Goal: Task Accomplishment & Management: Use online tool/utility

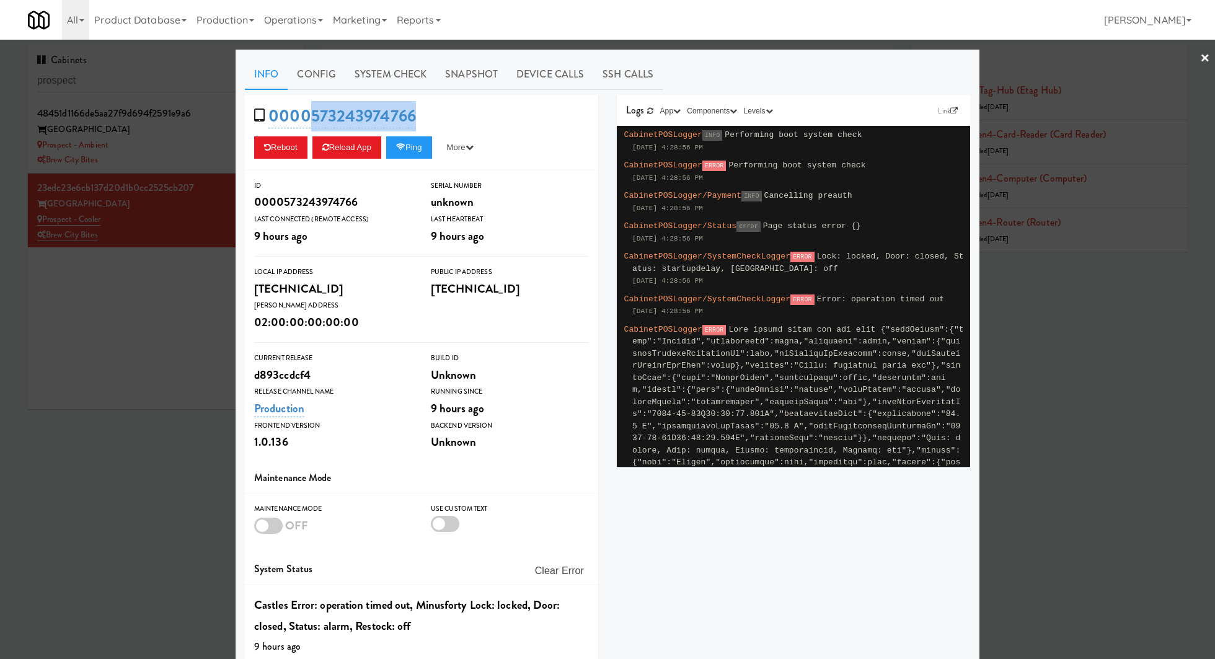
click at [139, 86] on div at bounding box center [607, 329] width 1215 height 659
click at [139, 86] on input "prospect" at bounding box center [165, 80] width 257 height 23
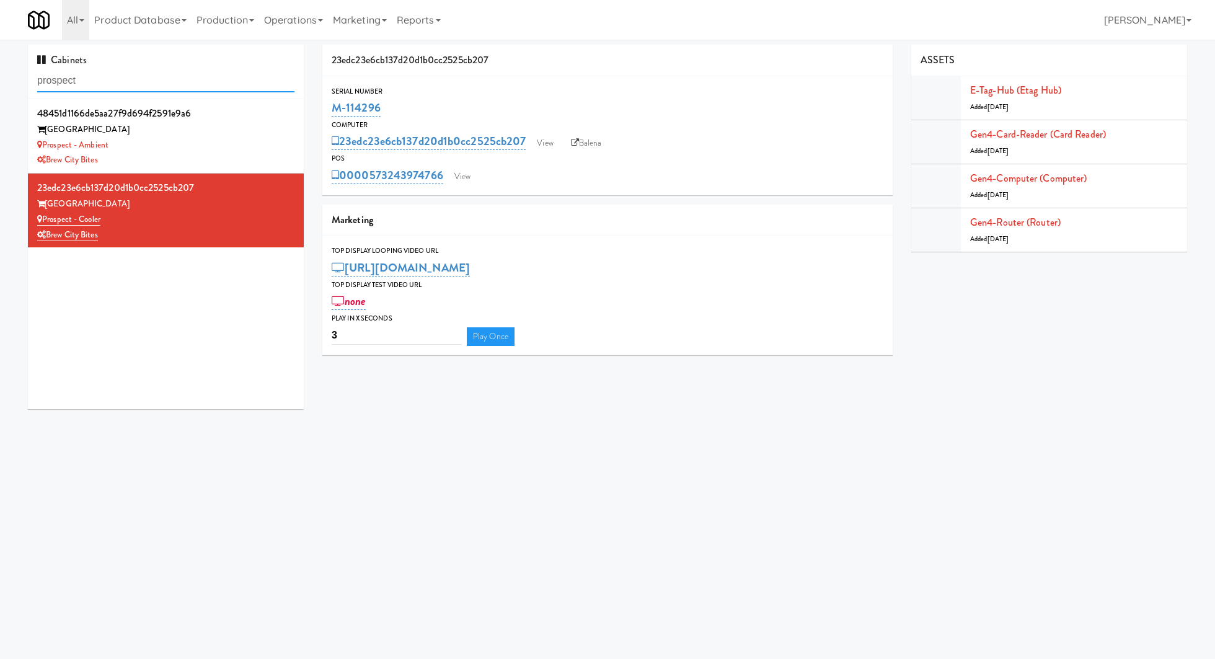
click at [139, 86] on input "prospect" at bounding box center [165, 80] width 257 height 23
paste input "Sophia - Ambient:"
click at [139, 86] on input "Sophia - Ambient:" at bounding box center [165, 80] width 257 height 23
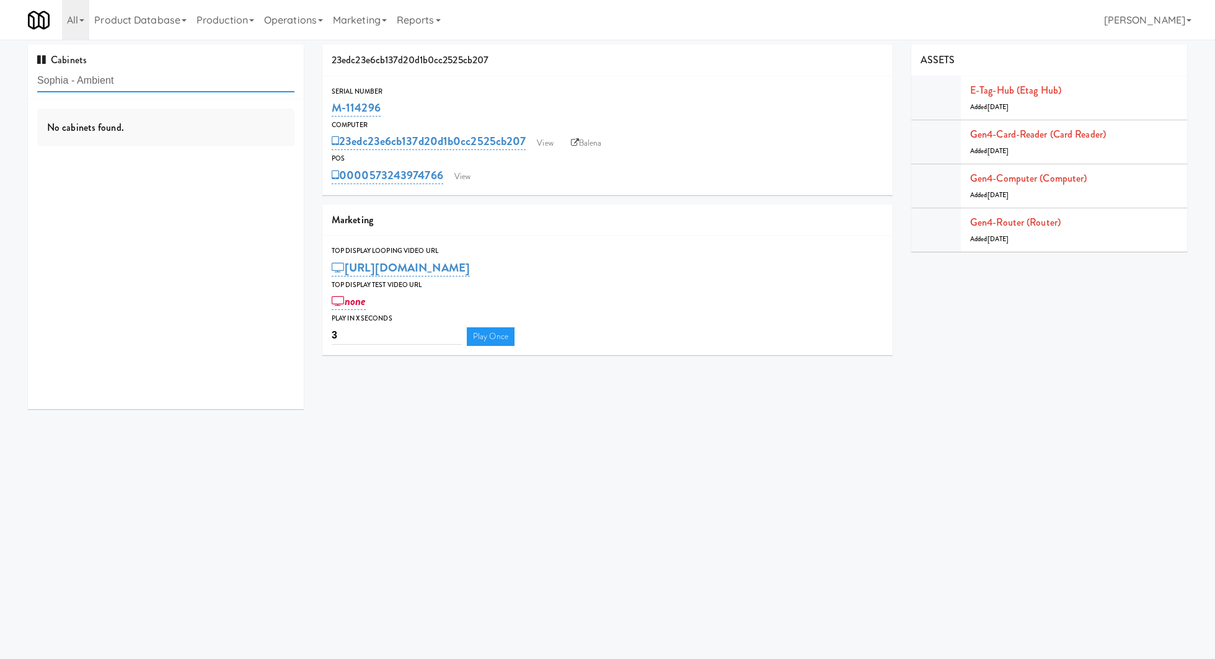
type input "Sophia - Ambient"
click at [237, 165] on div "Pennys DC" at bounding box center [165, 159] width 257 height 15
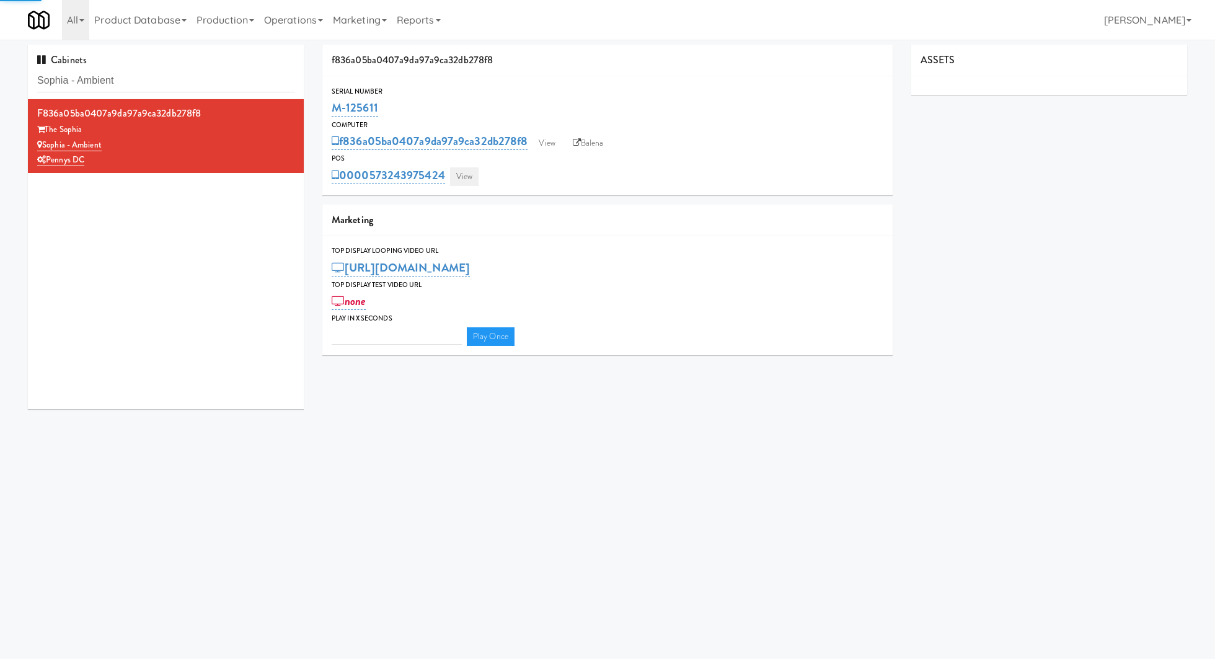
type input "3"
click at [472, 180] on link "View" at bounding box center [464, 176] width 29 height 19
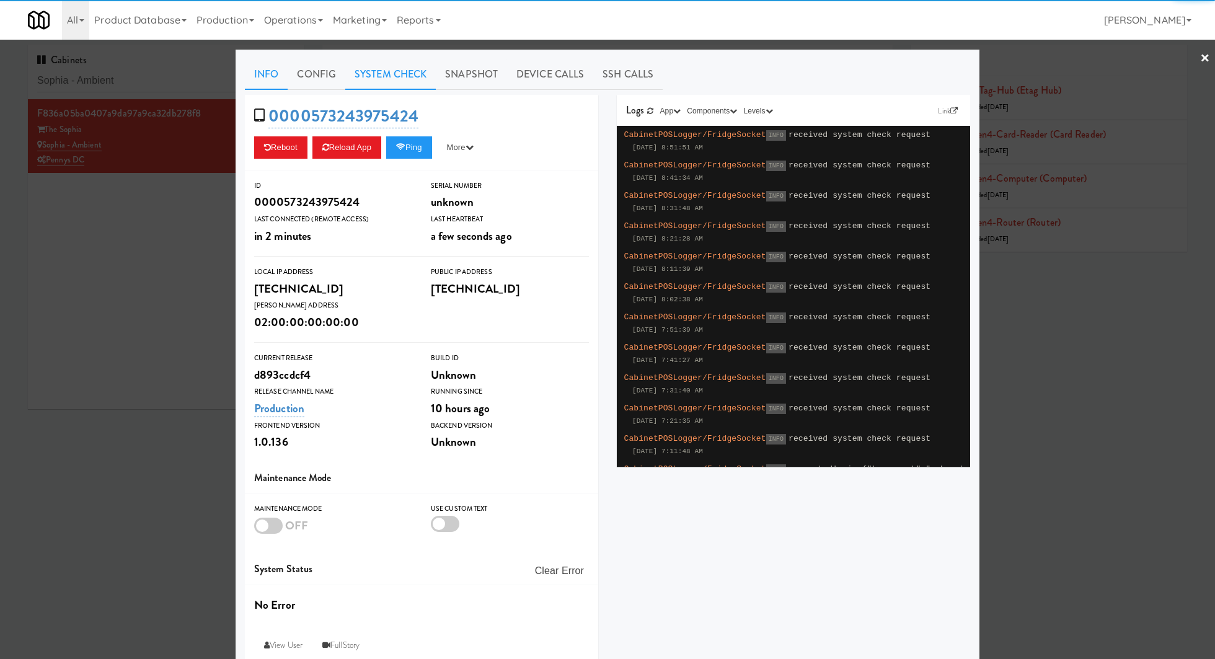
click at [418, 78] on link "System Check" at bounding box center [390, 74] width 90 height 31
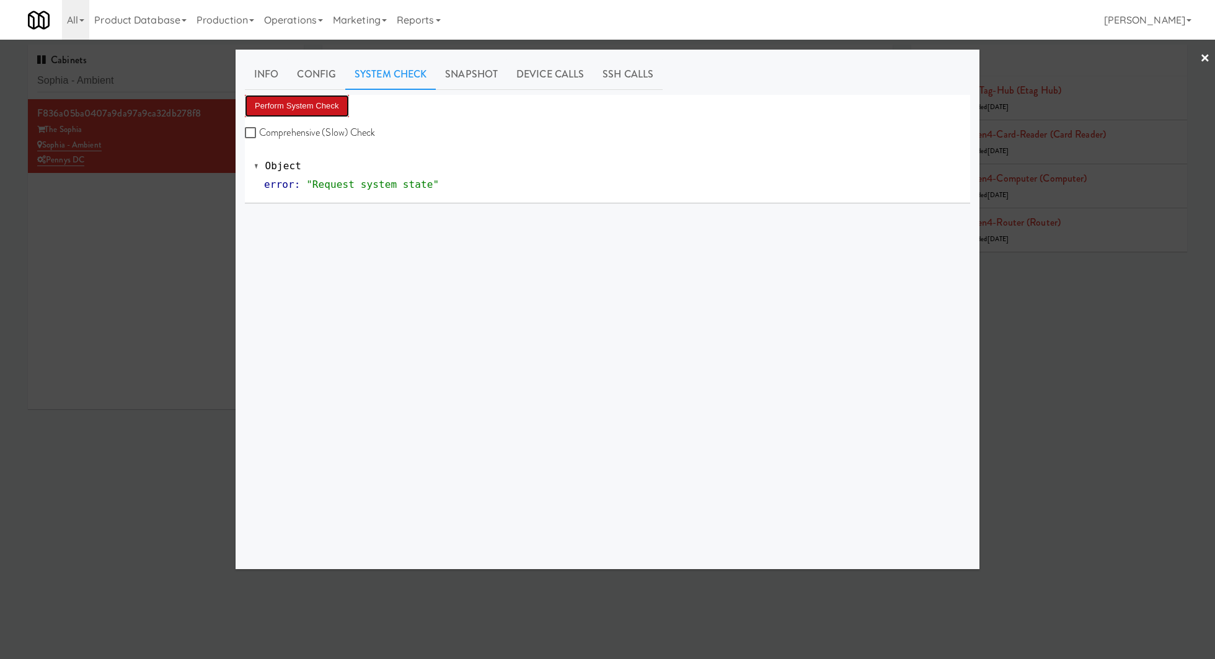
click at [328, 113] on button "Perform System Check" at bounding box center [297, 106] width 104 height 22
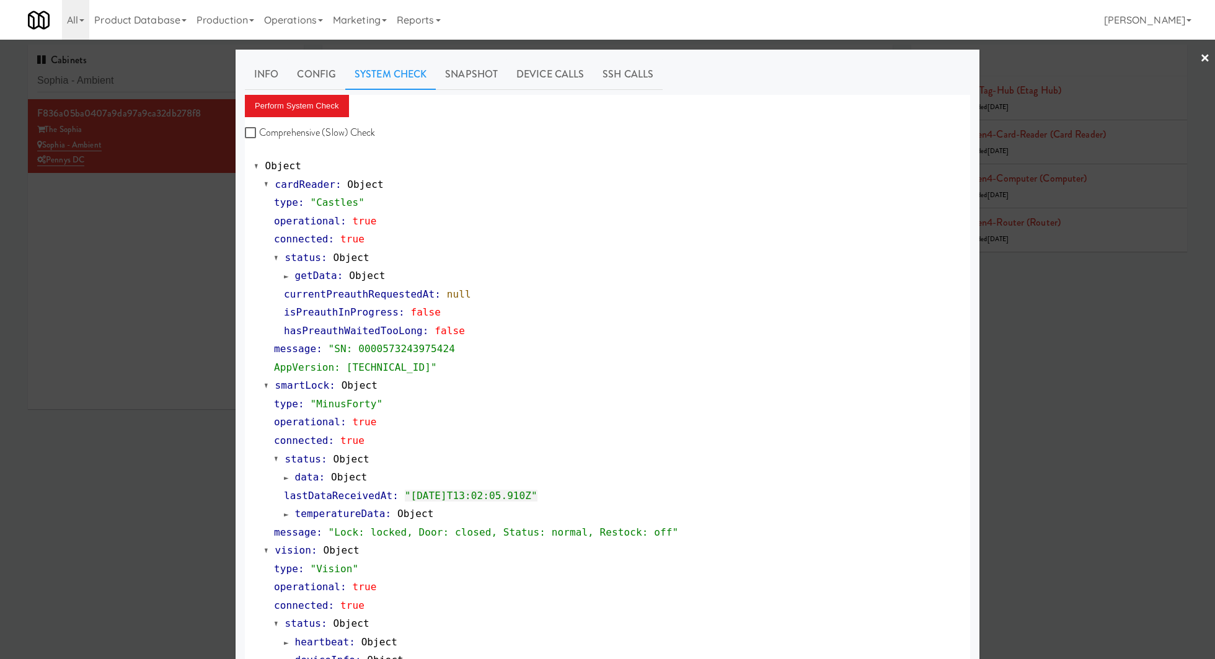
click at [180, 72] on div at bounding box center [607, 329] width 1215 height 659
click at [180, 72] on input "Sophia - Ambient" at bounding box center [165, 80] width 257 height 23
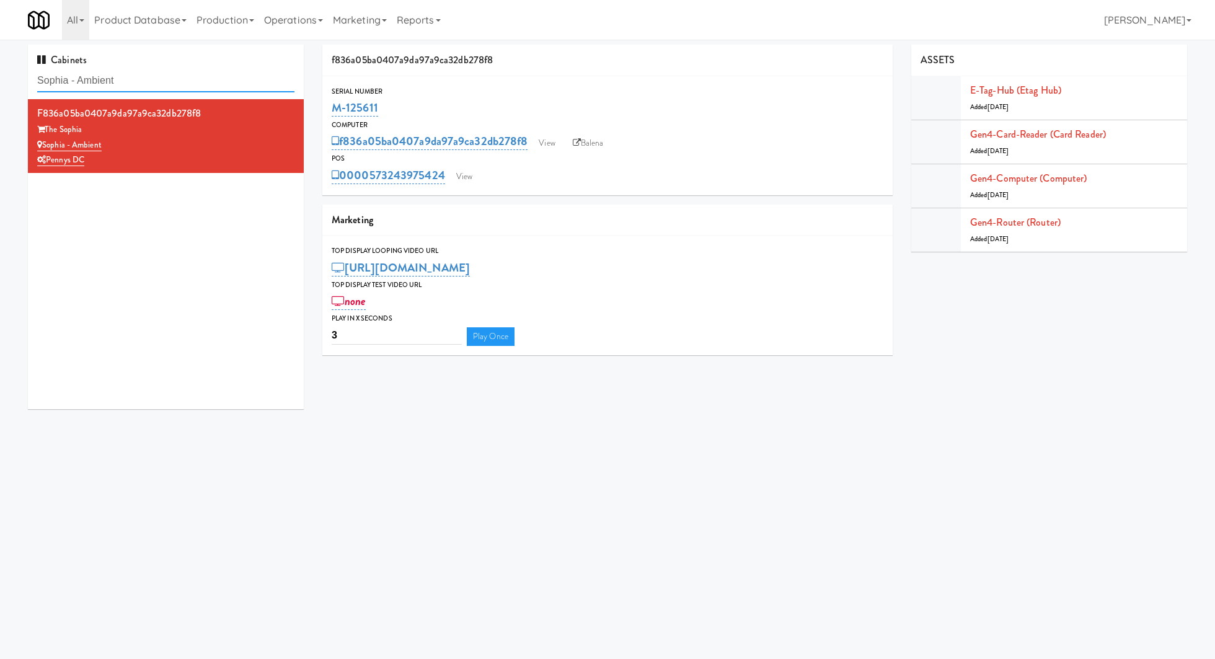
click at [180, 72] on input "Sophia - Ambient" at bounding box center [165, 80] width 257 height 23
paste input "Midtown205 - Drinks"
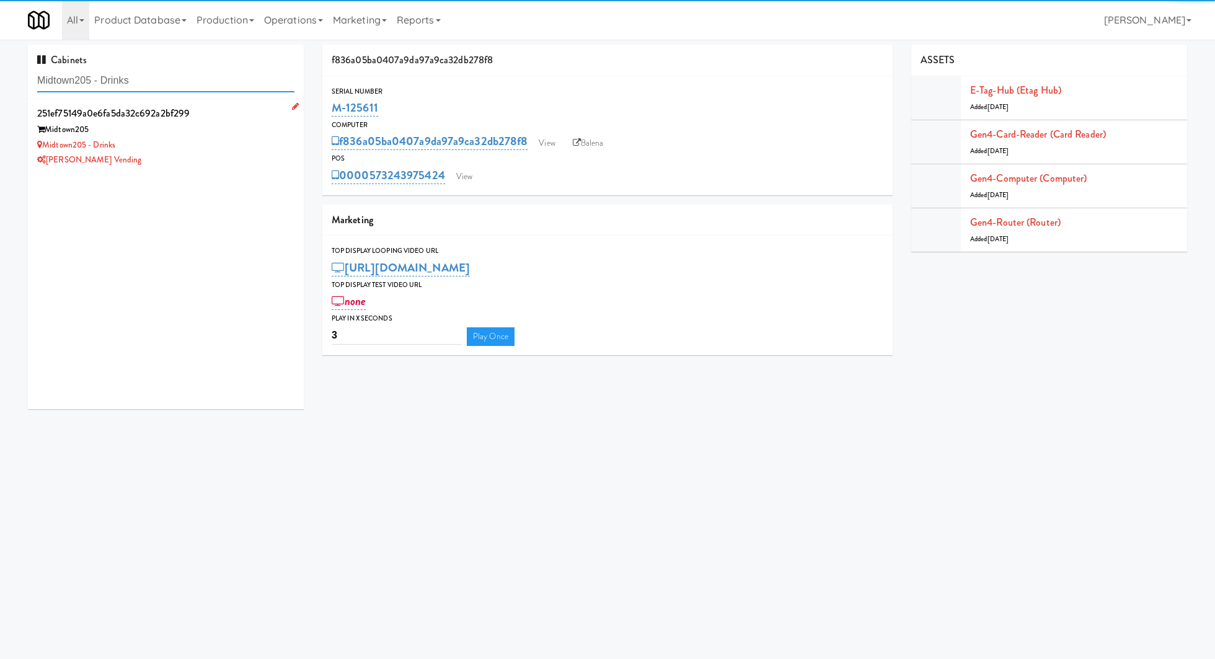
type input "Midtown205 - Drinks"
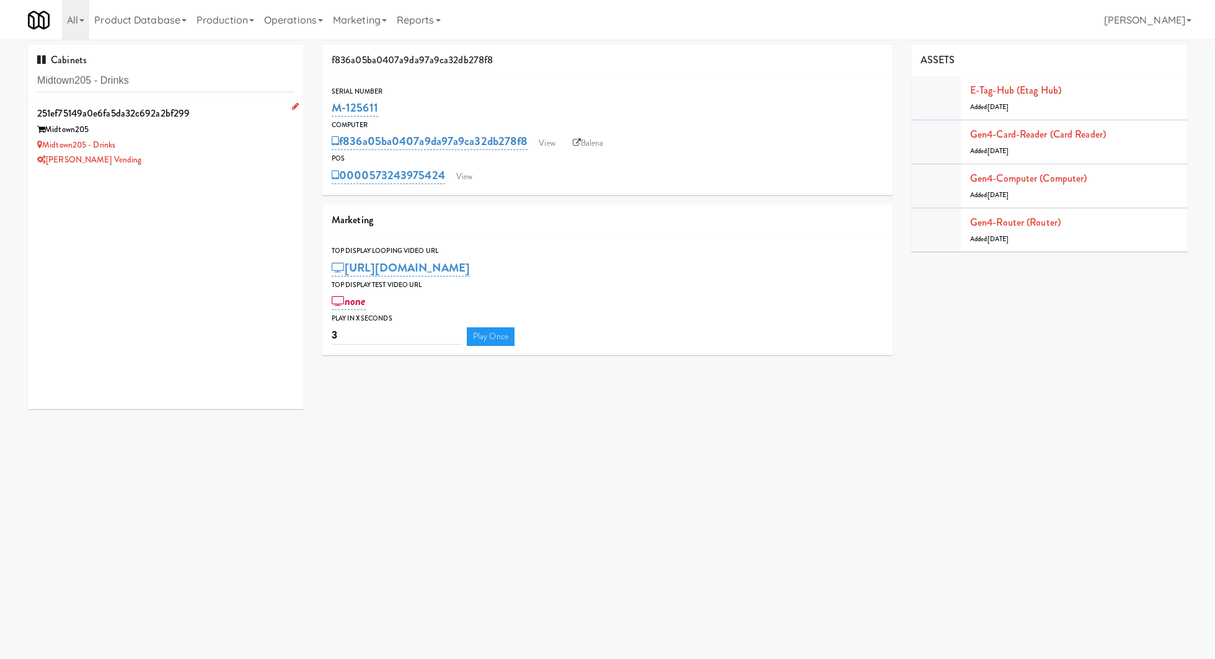
click at [219, 163] on div "[PERSON_NAME] Vending" at bounding box center [165, 159] width 257 height 15
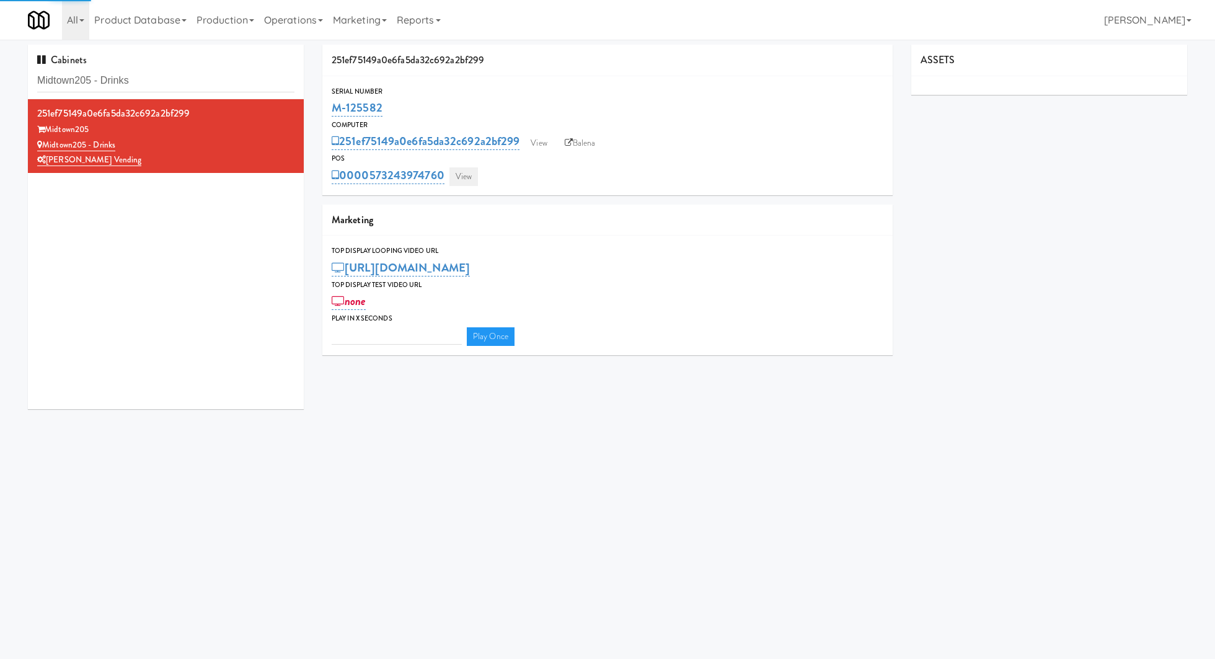
type input "3"
click at [464, 176] on link "View" at bounding box center [463, 176] width 29 height 19
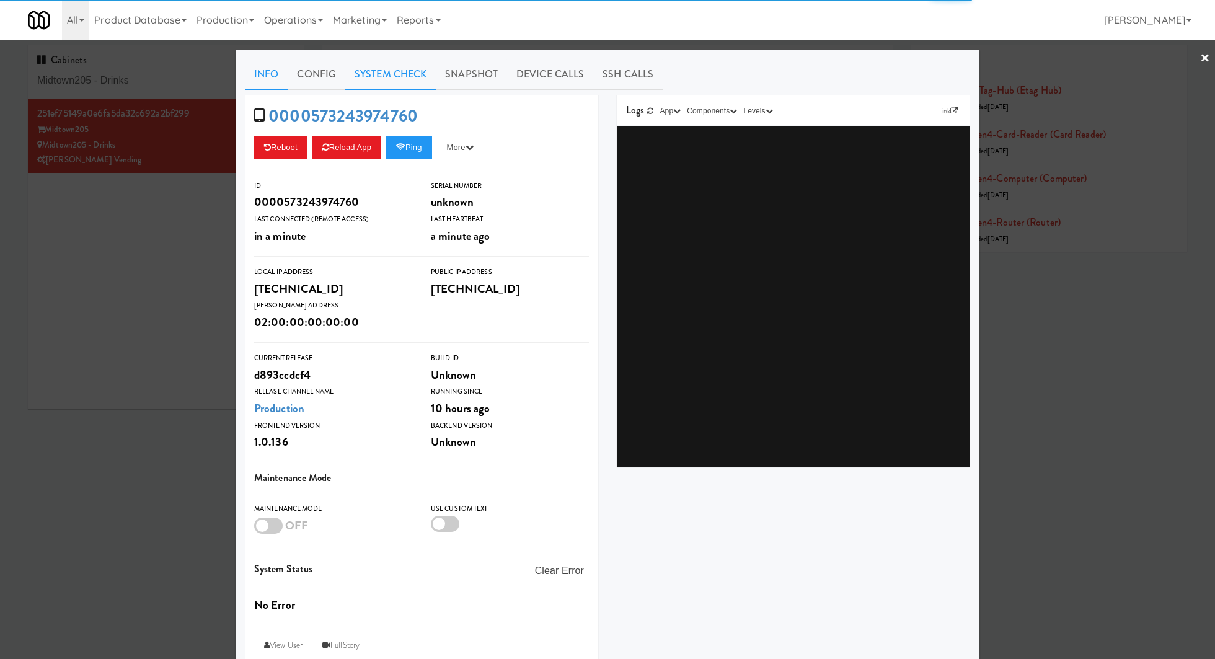
click at [385, 75] on link "System Check" at bounding box center [390, 74] width 90 height 31
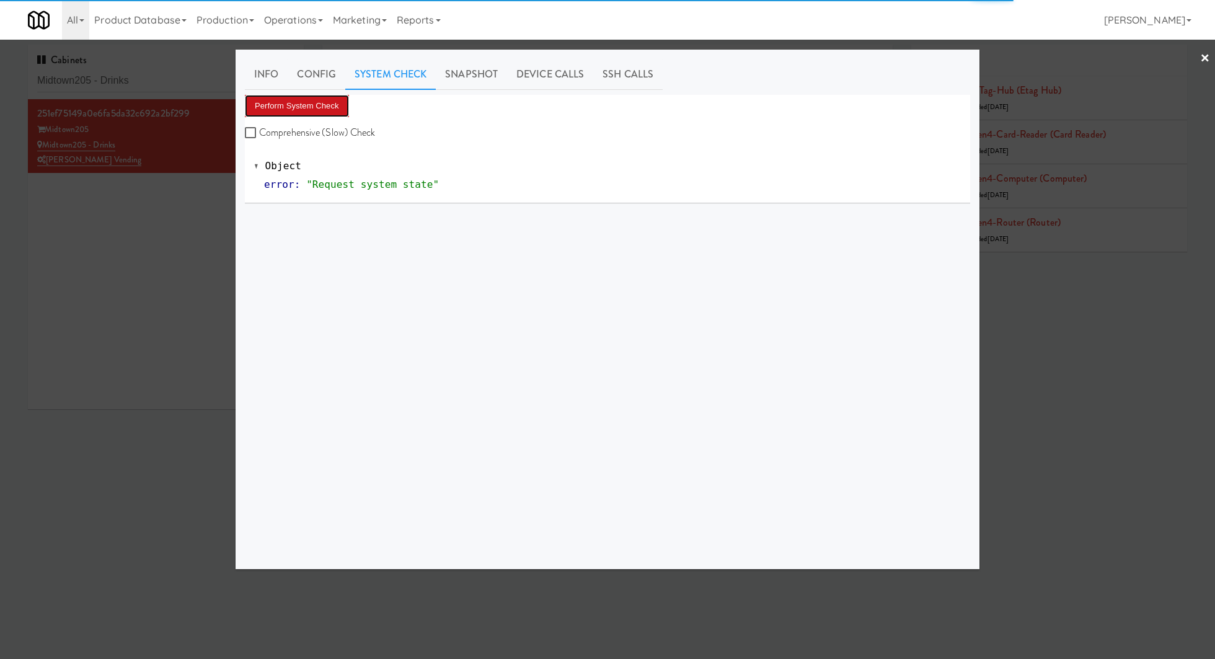
click at [330, 107] on button "Perform System Check" at bounding box center [297, 106] width 104 height 22
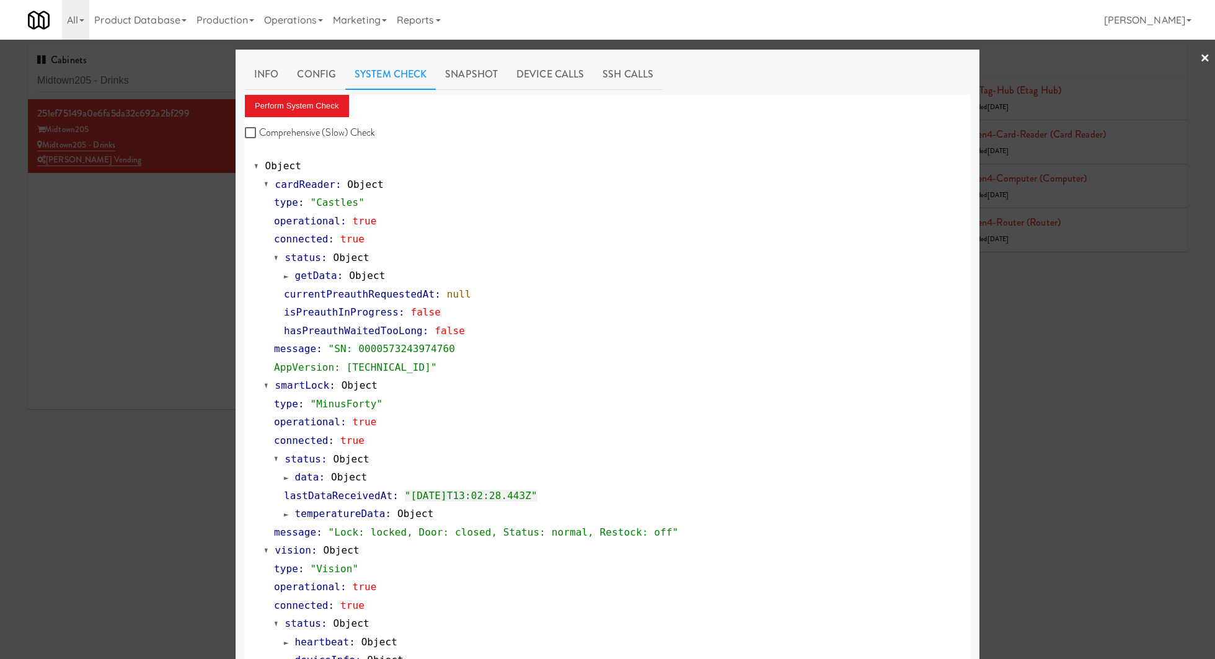
click at [171, 77] on div at bounding box center [607, 329] width 1215 height 659
click at [171, 77] on input "Midtown205 - Drinks" at bounding box center [165, 80] width 257 height 23
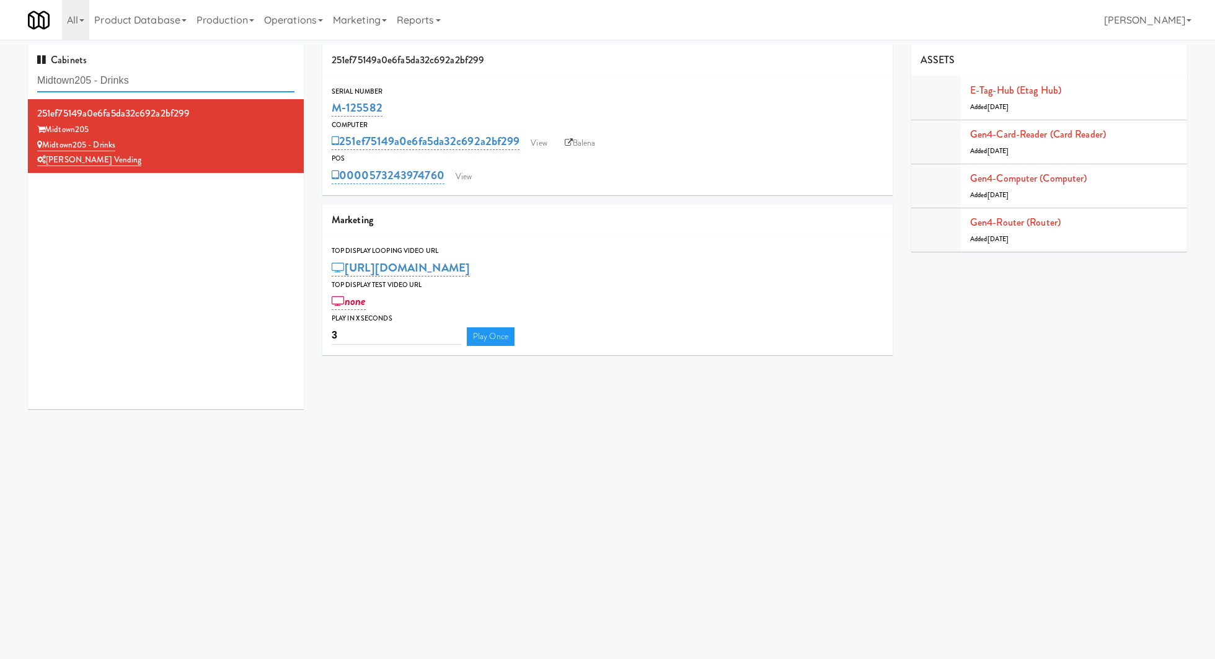
click at [171, 77] on input "Midtown205 - Drinks" at bounding box center [165, 80] width 257 height 23
paste input "Louden Knight"
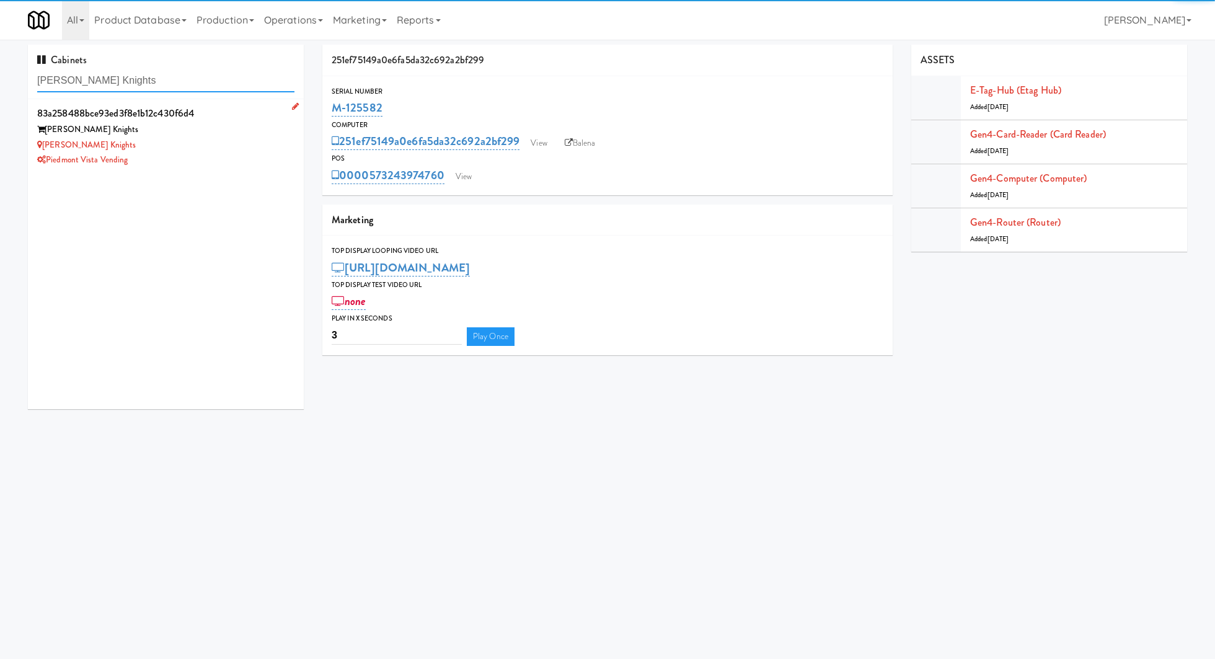
type input "Louden Knights"
click at [205, 130] on div "Louden Knights" at bounding box center [165, 129] width 257 height 15
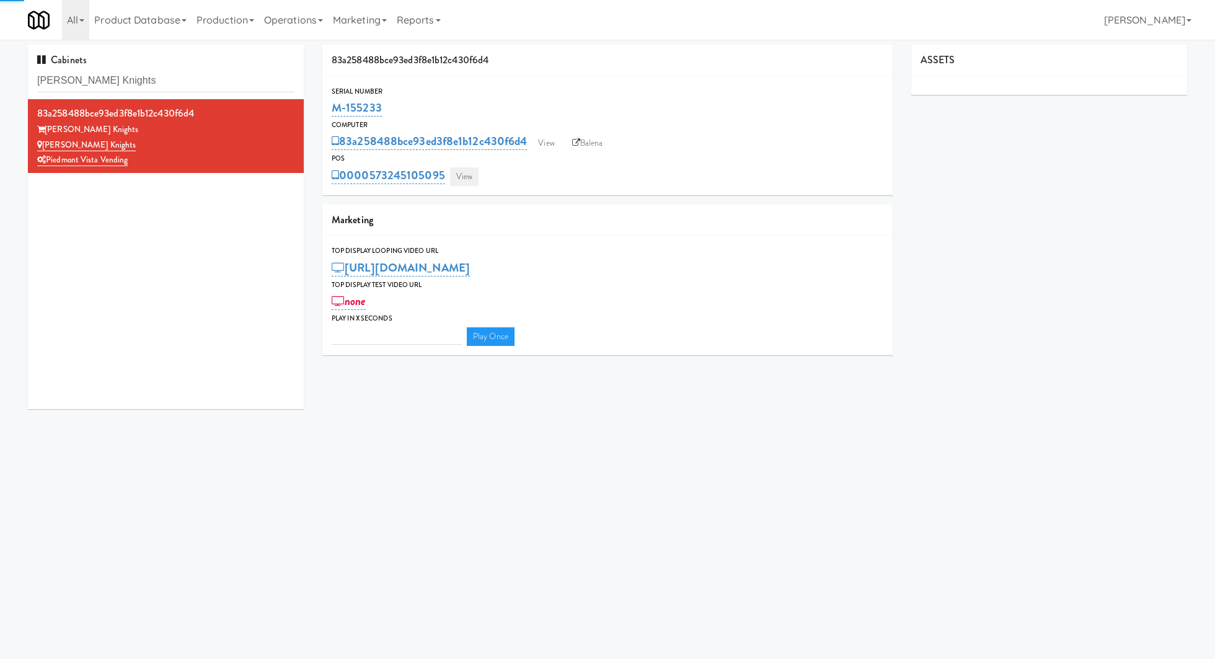
type input "3"
click at [467, 174] on link "View" at bounding box center [464, 176] width 29 height 19
click at [0, 0] on div at bounding box center [0, 0] width 0 height 0
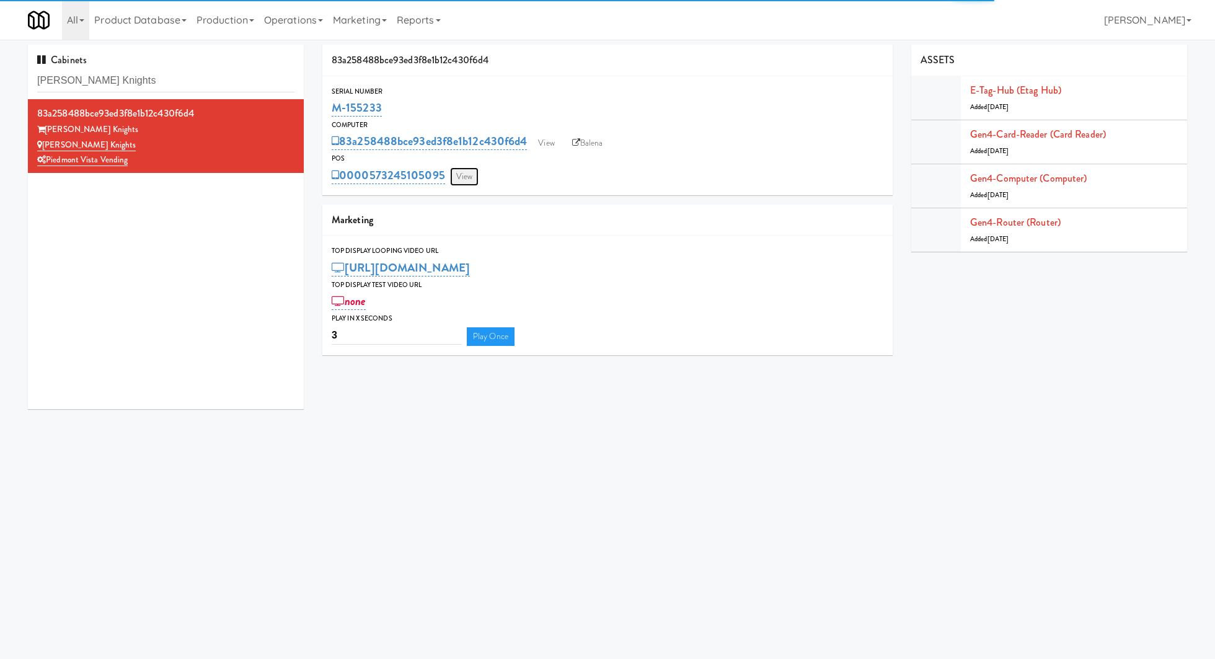
click at [465, 179] on link "View" at bounding box center [464, 176] width 29 height 19
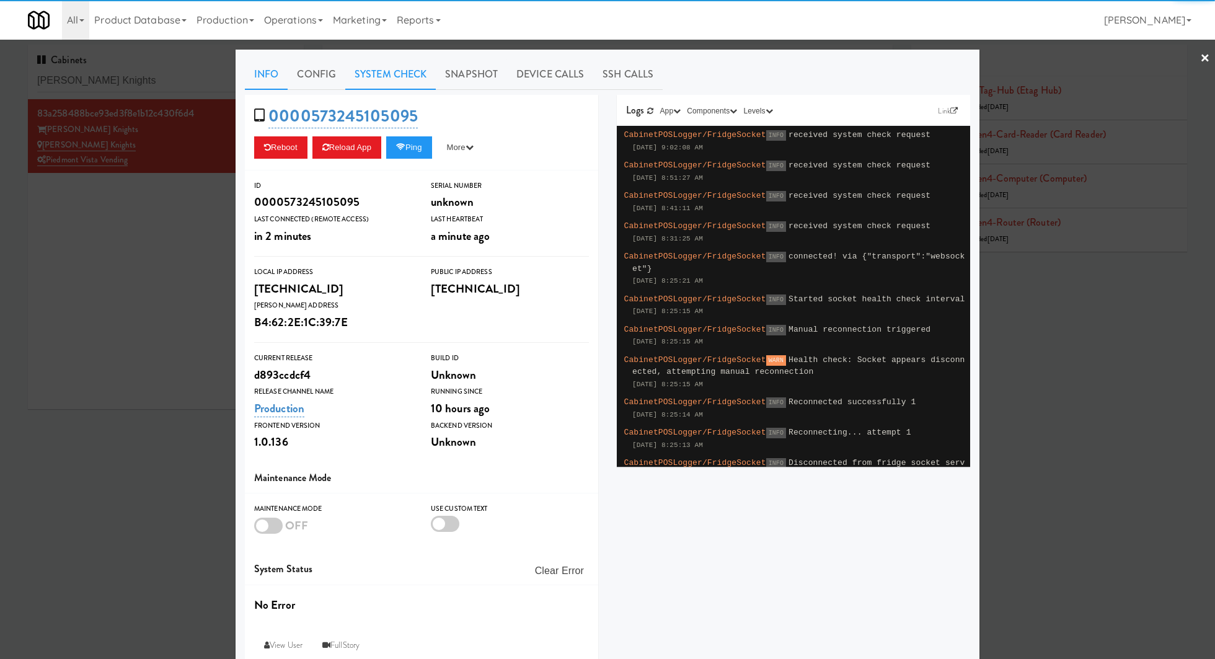
click at [384, 79] on link "System Check" at bounding box center [390, 74] width 90 height 31
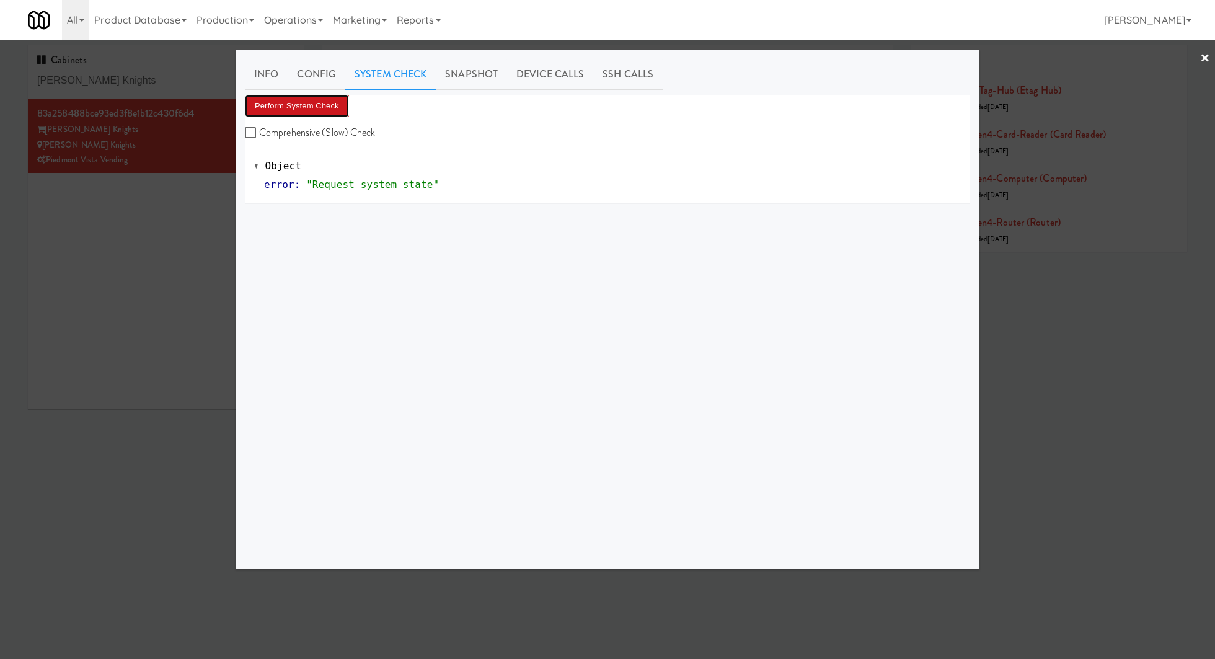
click at [339, 107] on button "Perform System Check" at bounding box center [297, 106] width 104 height 22
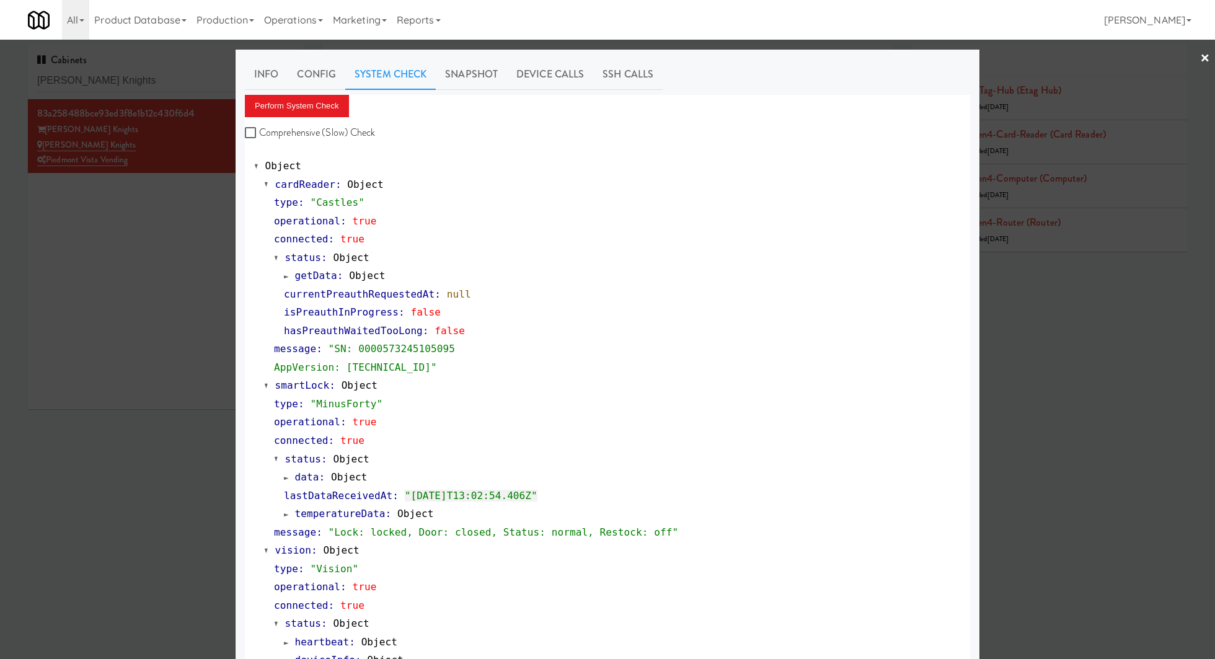
click at [169, 82] on div at bounding box center [607, 329] width 1215 height 659
click at [169, 82] on input "Louden Knights" at bounding box center [165, 80] width 257 height 23
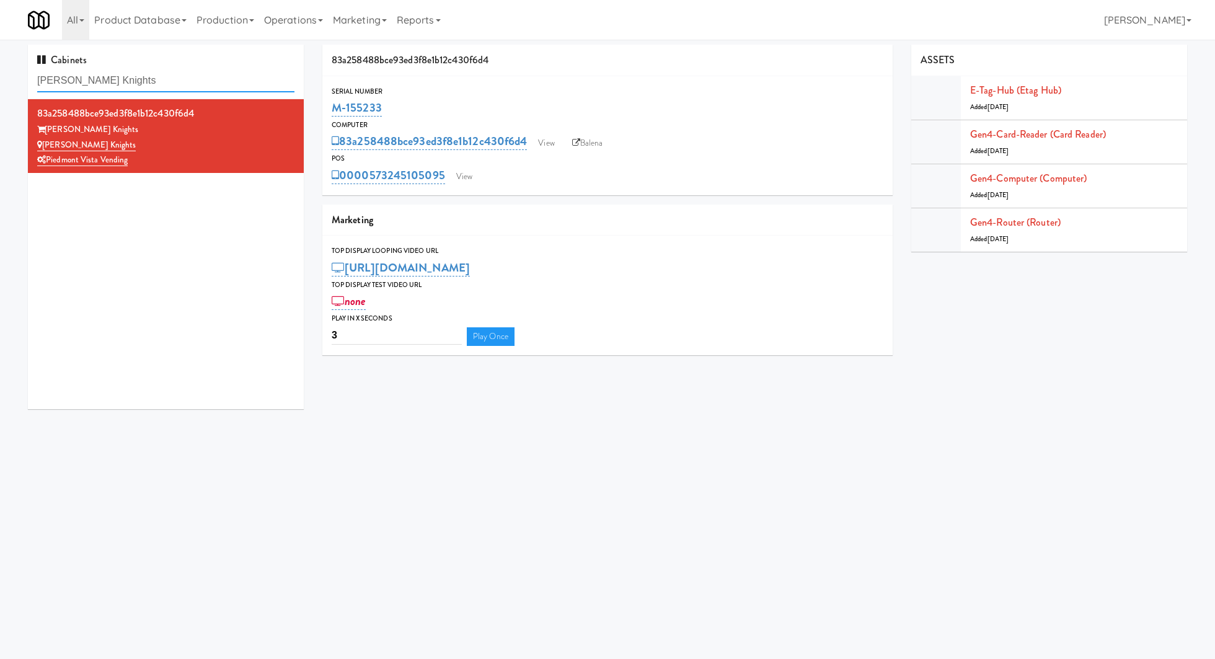
click at [169, 82] on input "Louden Knights" at bounding box center [165, 80] width 257 height 23
paste input "Prospect - Cooler"
click at [169, 82] on input "Louden KnightsProspect - Cooler" at bounding box center [165, 80] width 257 height 23
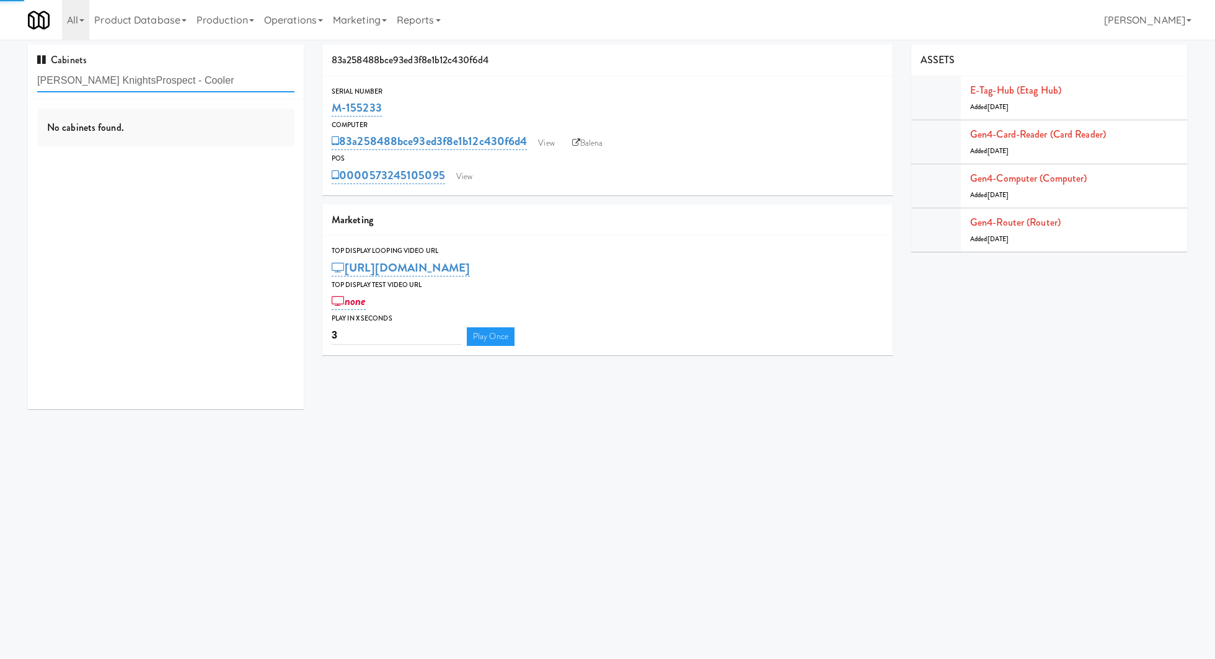
paste input "text"
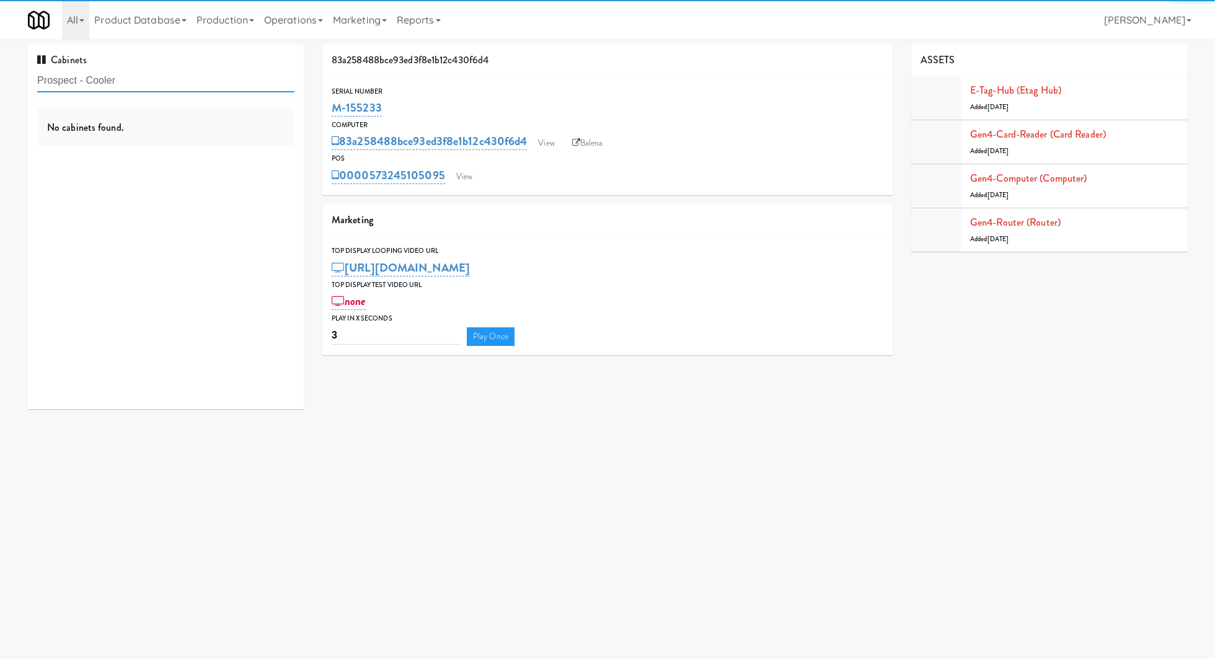
type input "Prospect - Cooler"
click at [222, 153] on div "No cabinets found." at bounding box center [166, 254] width 276 height 310
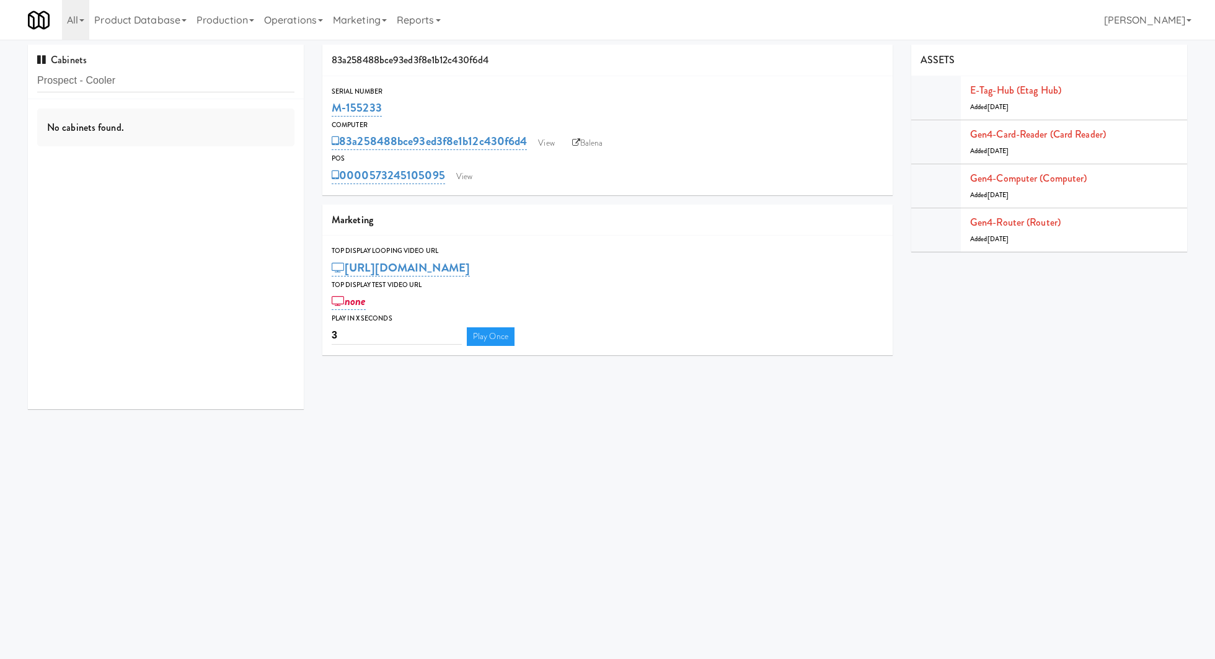
click at [228, 64] on div "Cabinets Prospect - Cooler" at bounding box center [166, 72] width 276 height 55
click at [226, 78] on input "Prospect - Cooler" at bounding box center [165, 80] width 257 height 23
click at [239, 136] on div "Prospect Towers" at bounding box center [165, 129] width 257 height 15
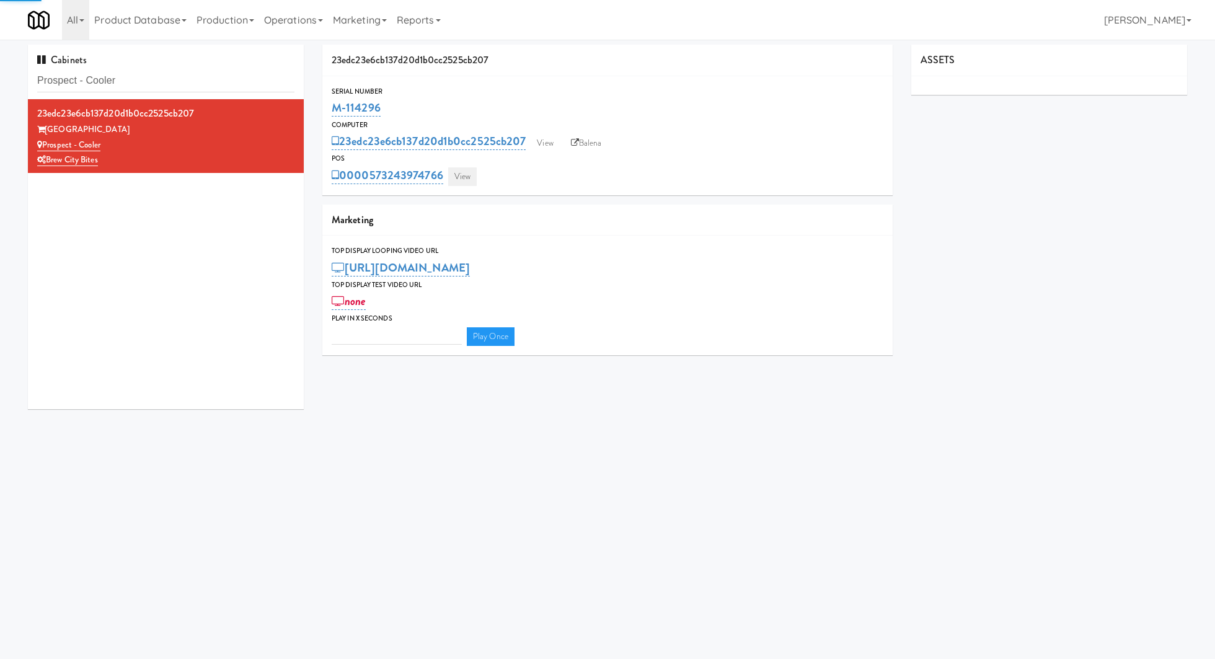
type input "3"
click at [475, 177] on link "View" at bounding box center [462, 176] width 29 height 19
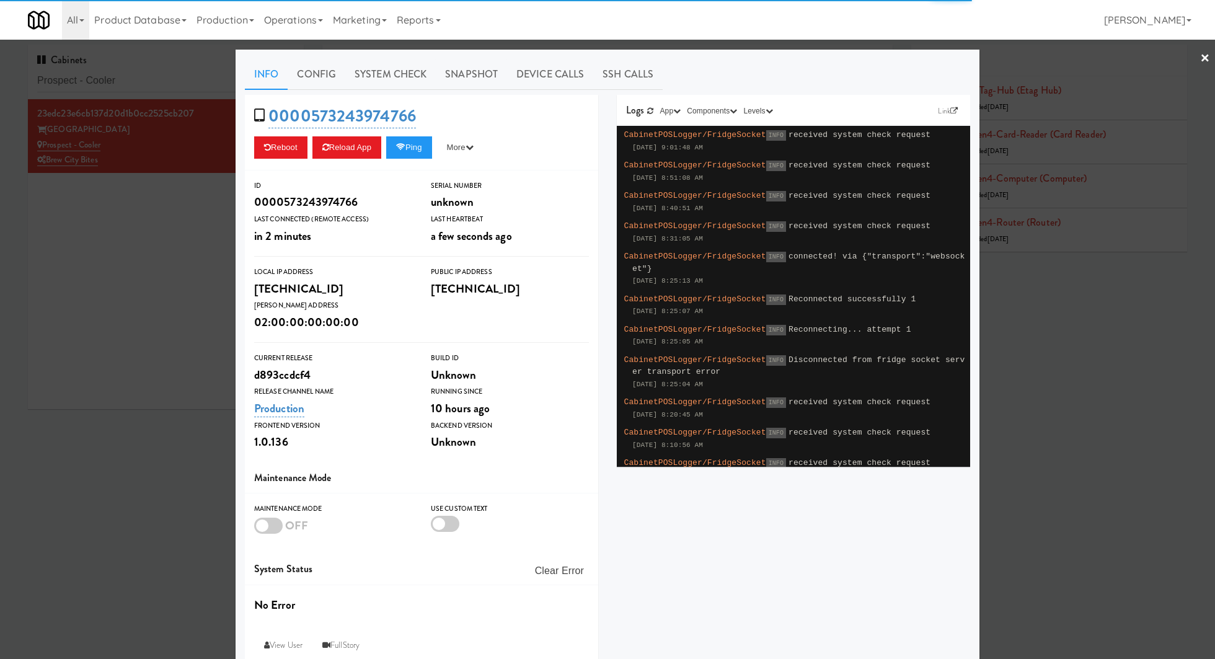
click at [408, 81] on link "System Check" at bounding box center [390, 74] width 90 height 31
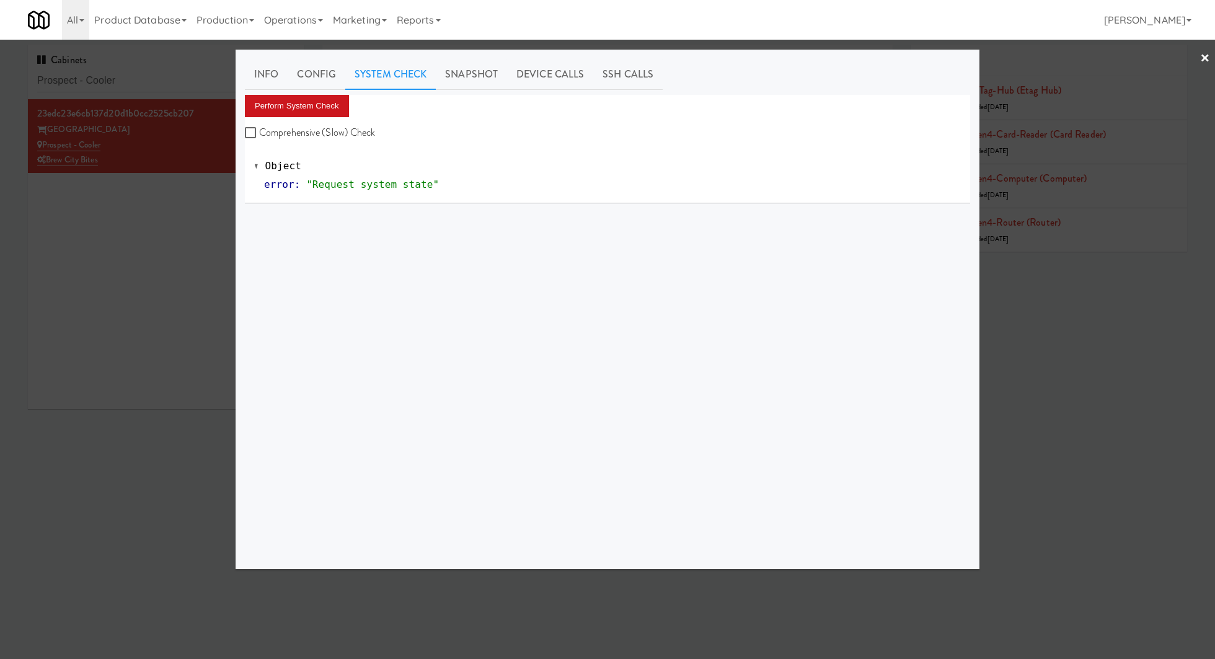
click at [335, 96] on button "Perform System Check" at bounding box center [297, 106] width 104 height 22
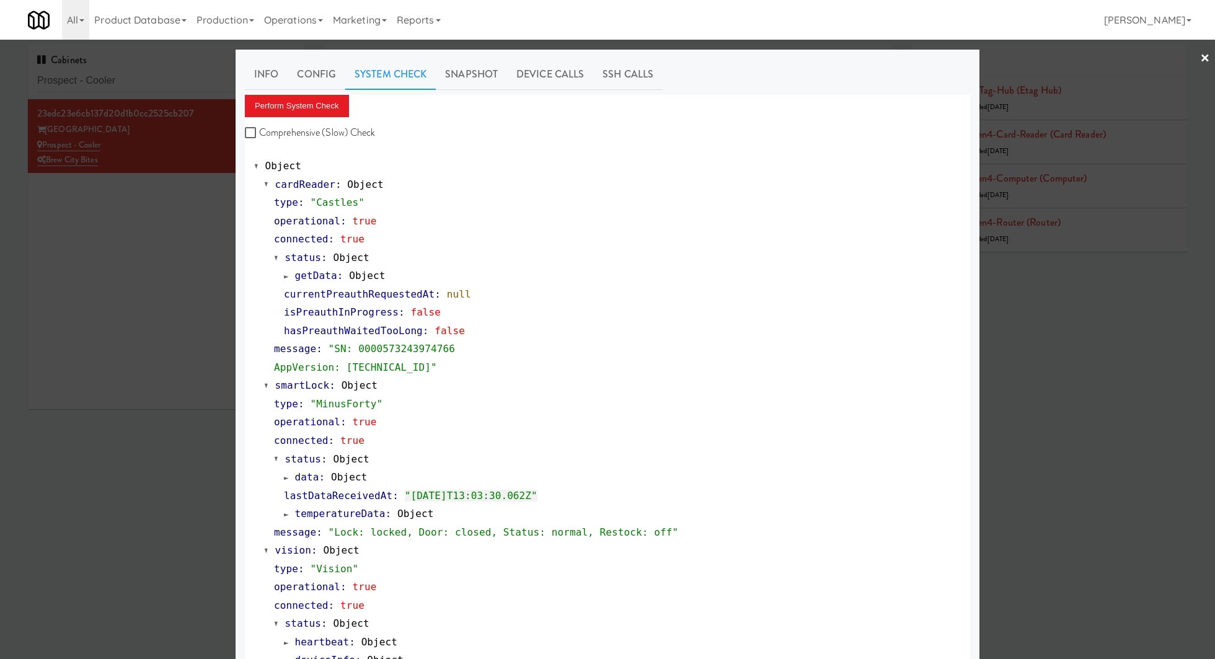
click at [203, 95] on div at bounding box center [607, 329] width 1215 height 659
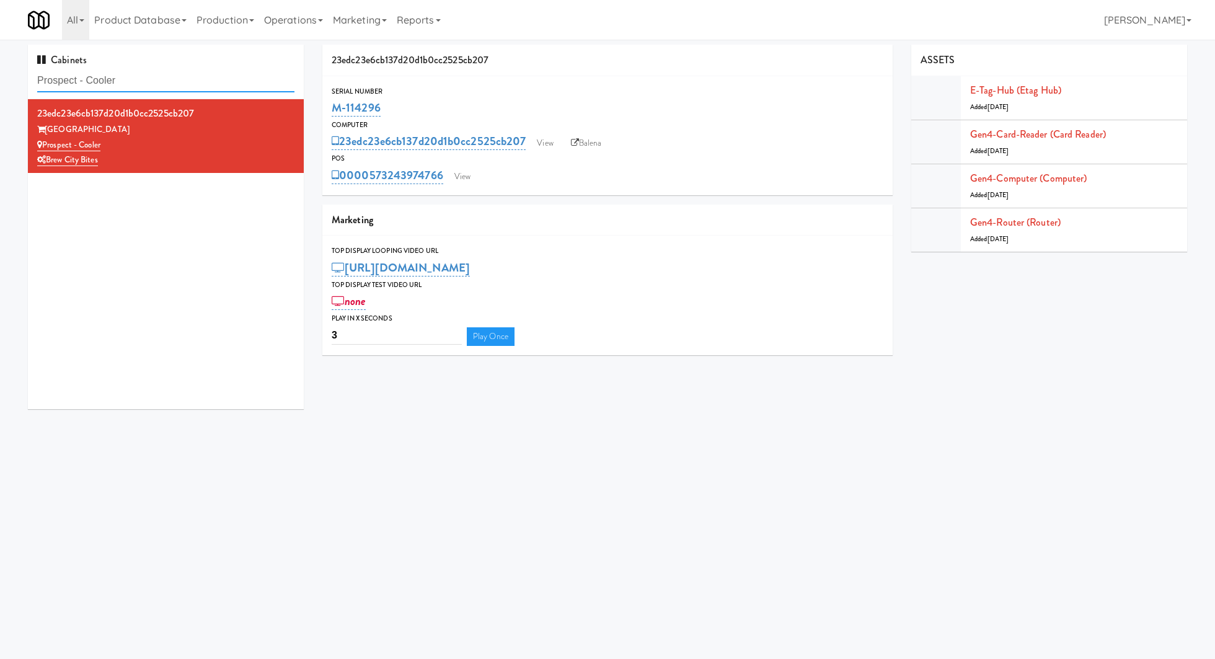
click at [198, 85] on input "Prospect - Cooler" at bounding box center [165, 80] width 257 height 23
paste input "oLiv Tempe"
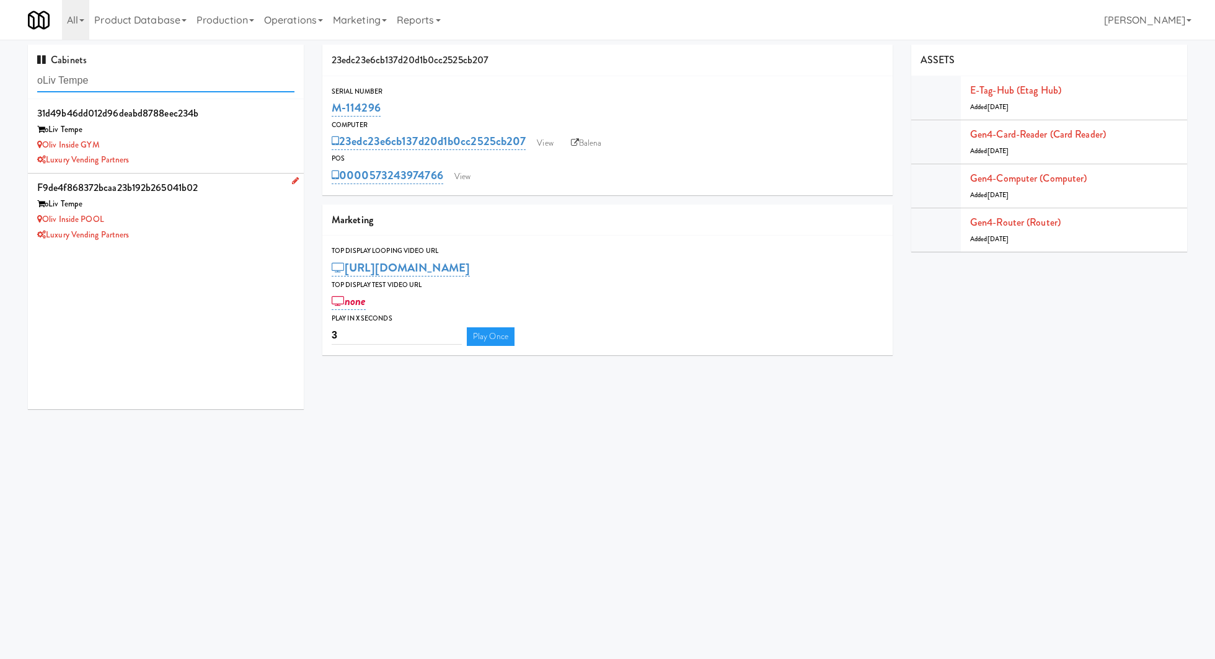
type input "oLiv Tempe"
click at [253, 192] on div "f9de4f868372bcaa23b192b265041b02" at bounding box center [165, 188] width 257 height 19
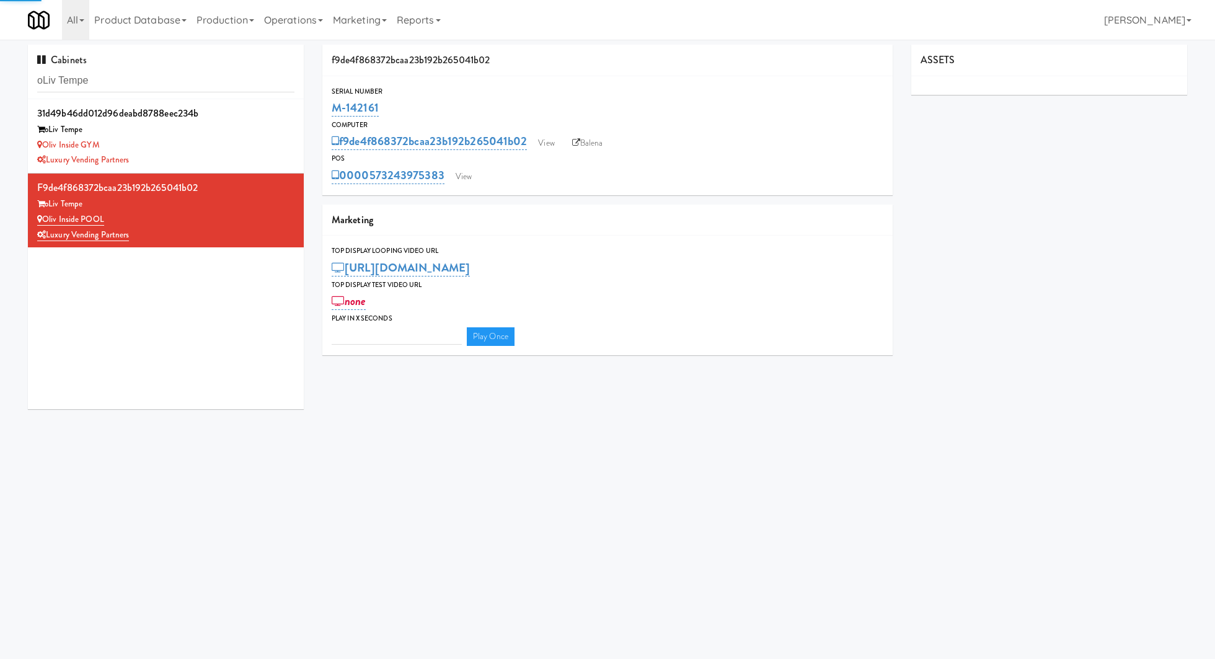
type input "3"
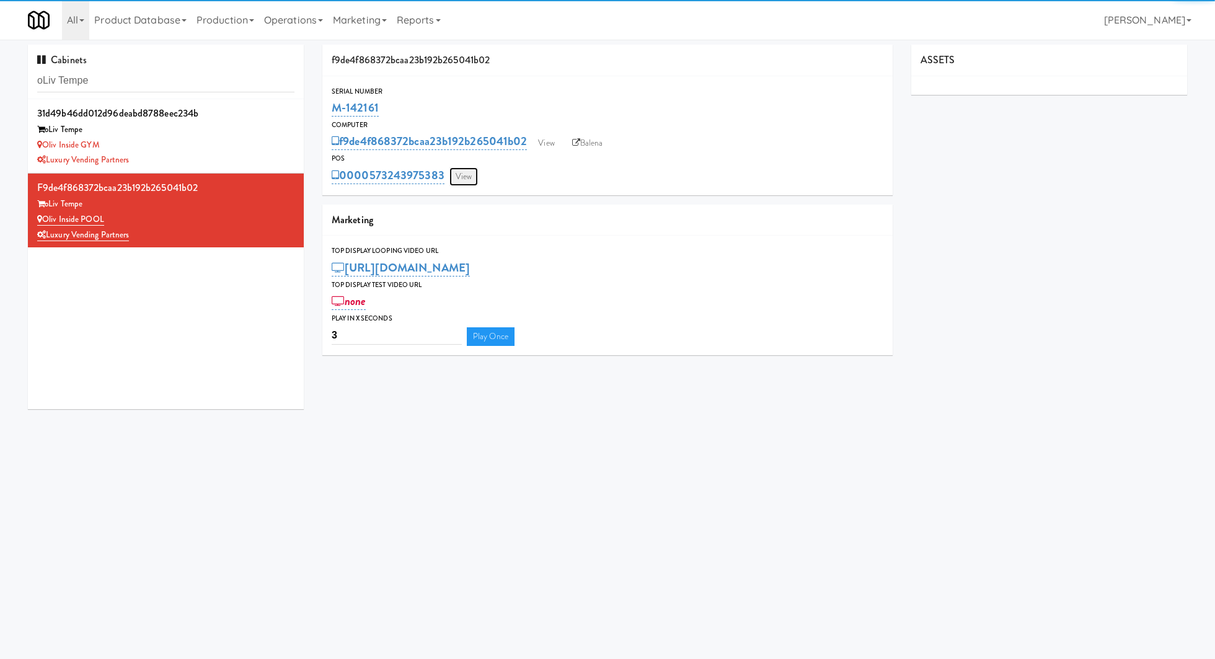
click at [467, 174] on link "View" at bounding box center [463, 176] width 29 height 19
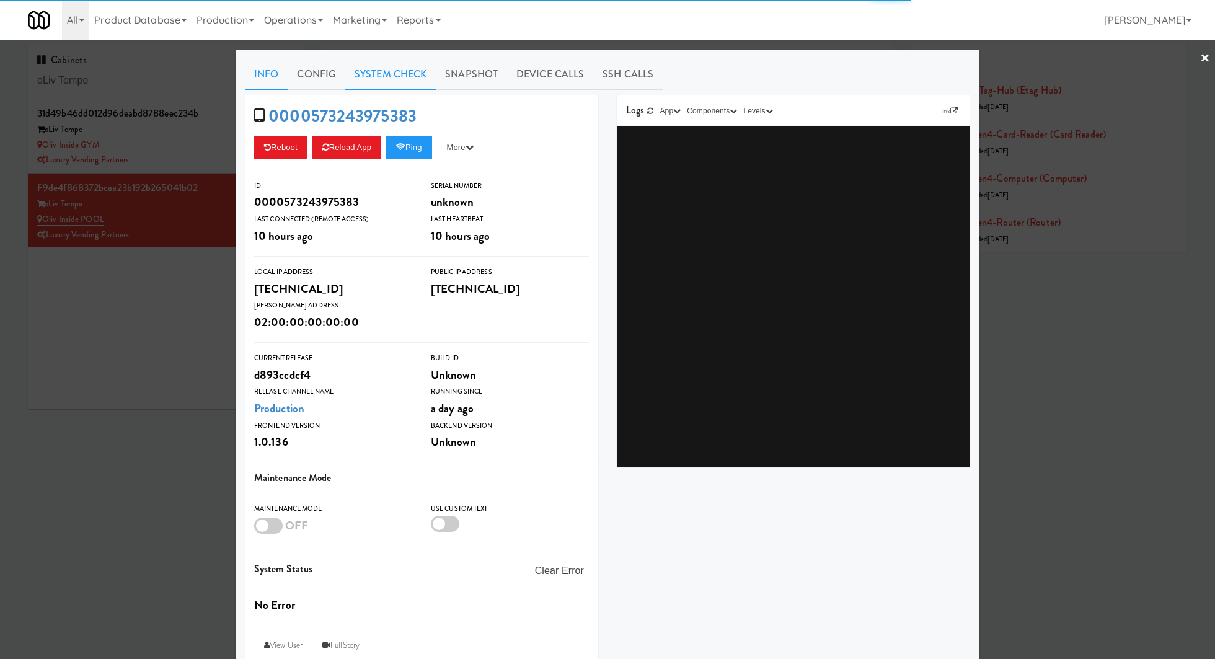
click at [395, 80] on link "System Check" at bounding box center [390, 74] width 90 height 31
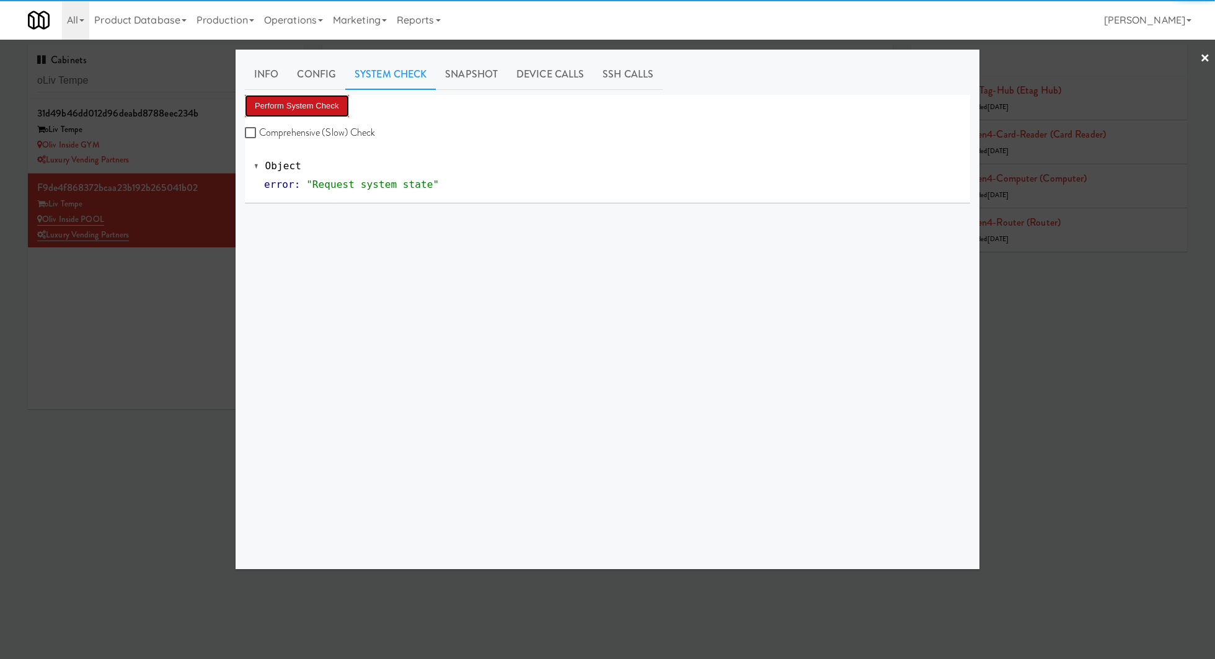
click at [334, 101] on button "Perform System Check" at bounding box center [297, 106] width 104 height 22
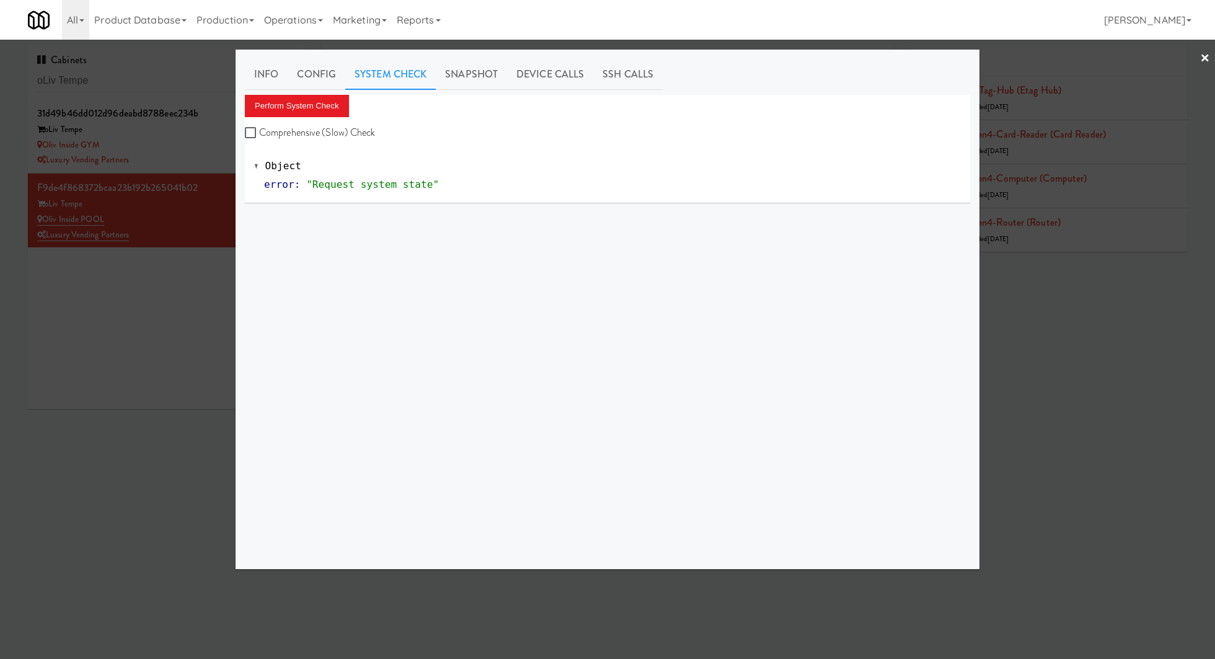
click at [182, 149] on div at bounding box center [607, 329] width 1215 height 659
click at [182, 149] on div "Oliv Inside GYM" at bounding box center [165, 145] width 257 height 15
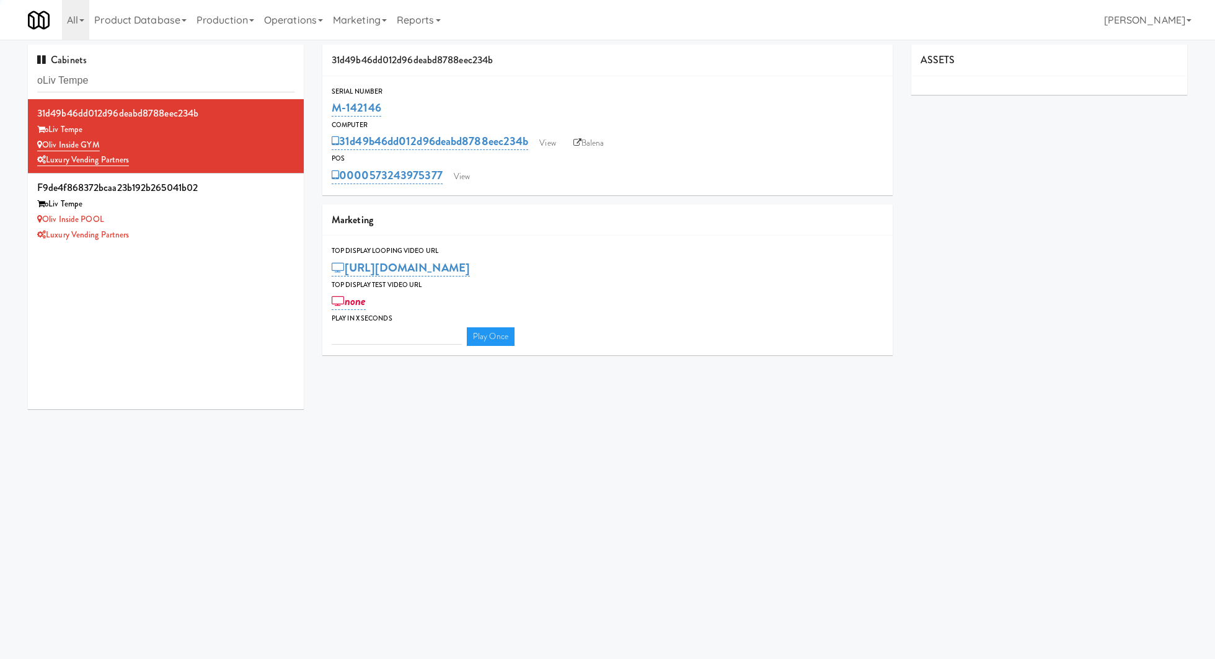
type input "3"
click at [454, 181] on link "View" at bounding box center [461, 176] width 29 height 19
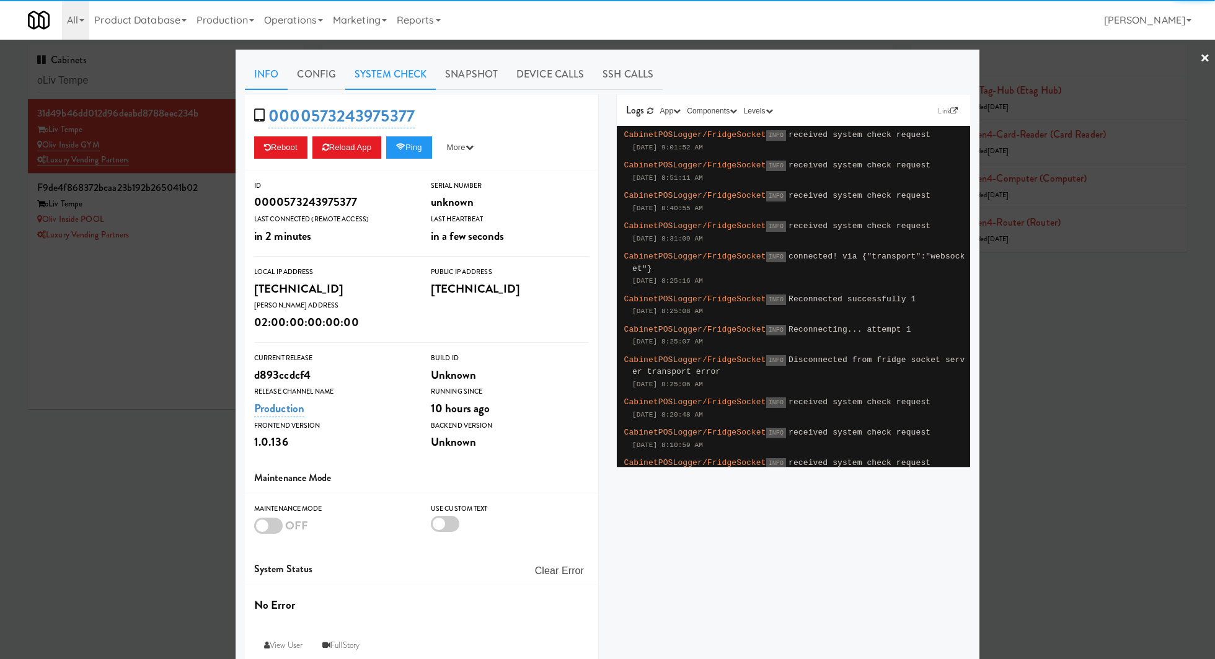
click at [364, 87] on link "System Check" at bounding box center [390, 74] width 90 height 31
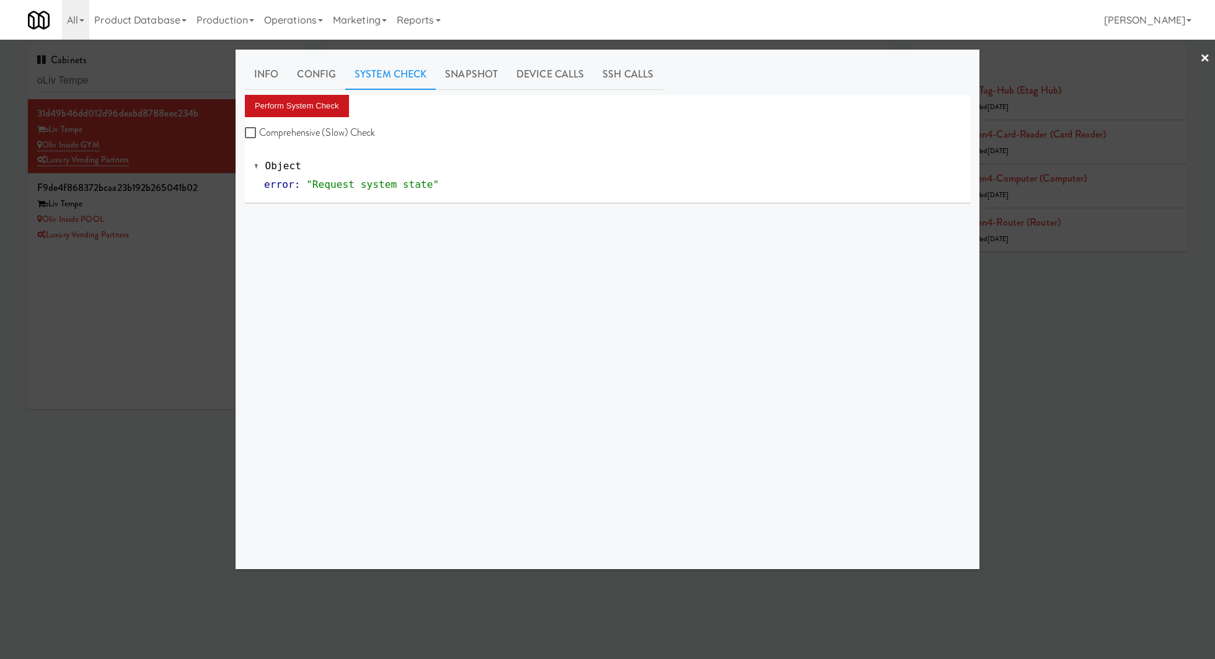
click at [315, 111] on button "Perform System Check" at bounding box center [297, 106] width 104 height 22
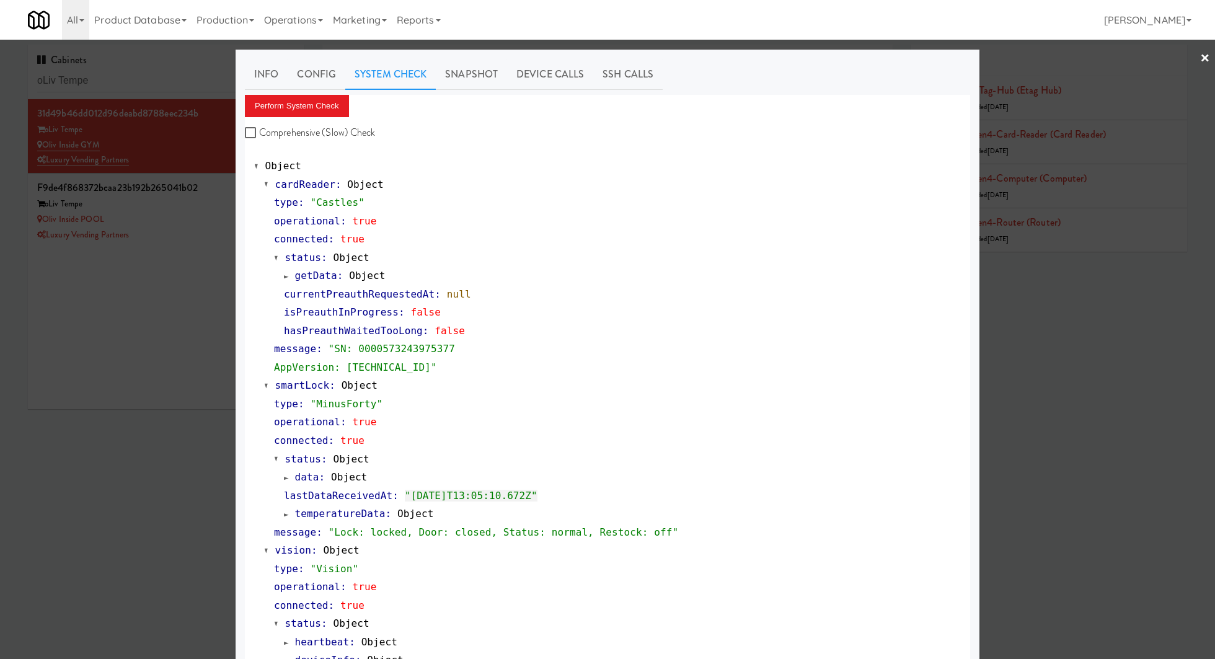
click at [221, 216] on div at bounding box center [607, 329] width 1215 height 659
click at [221, 216] on div "Oliv Inside POOL" at bounding box center [165, 219] width 257 height 15
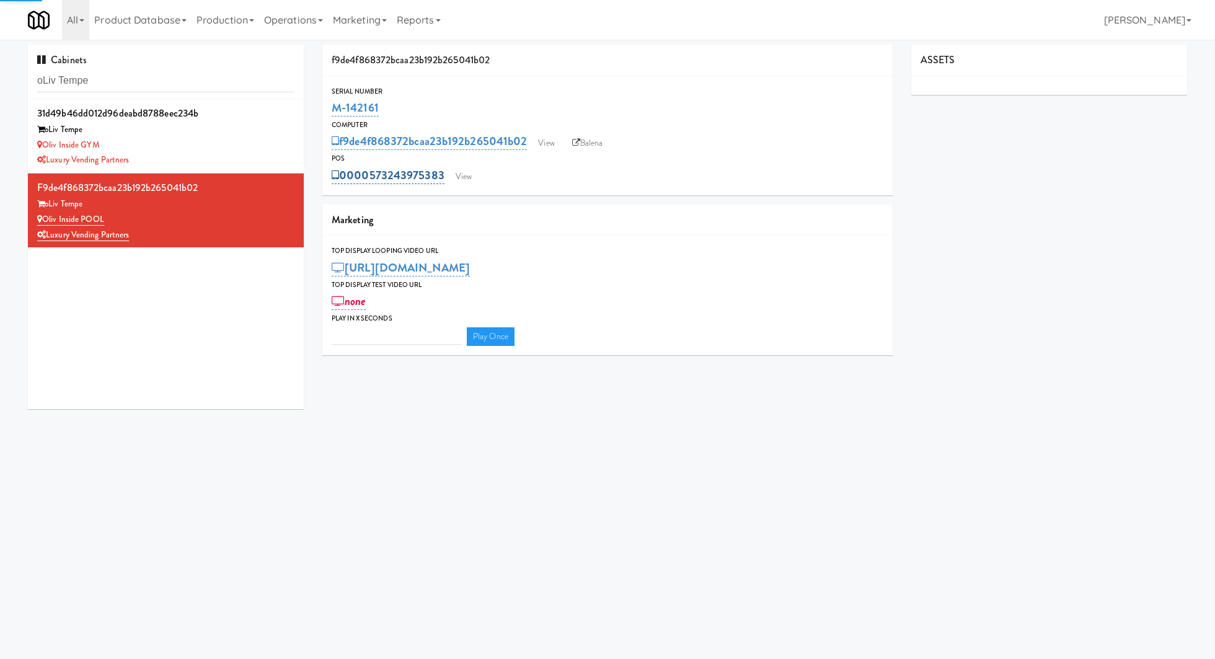
type input "3"
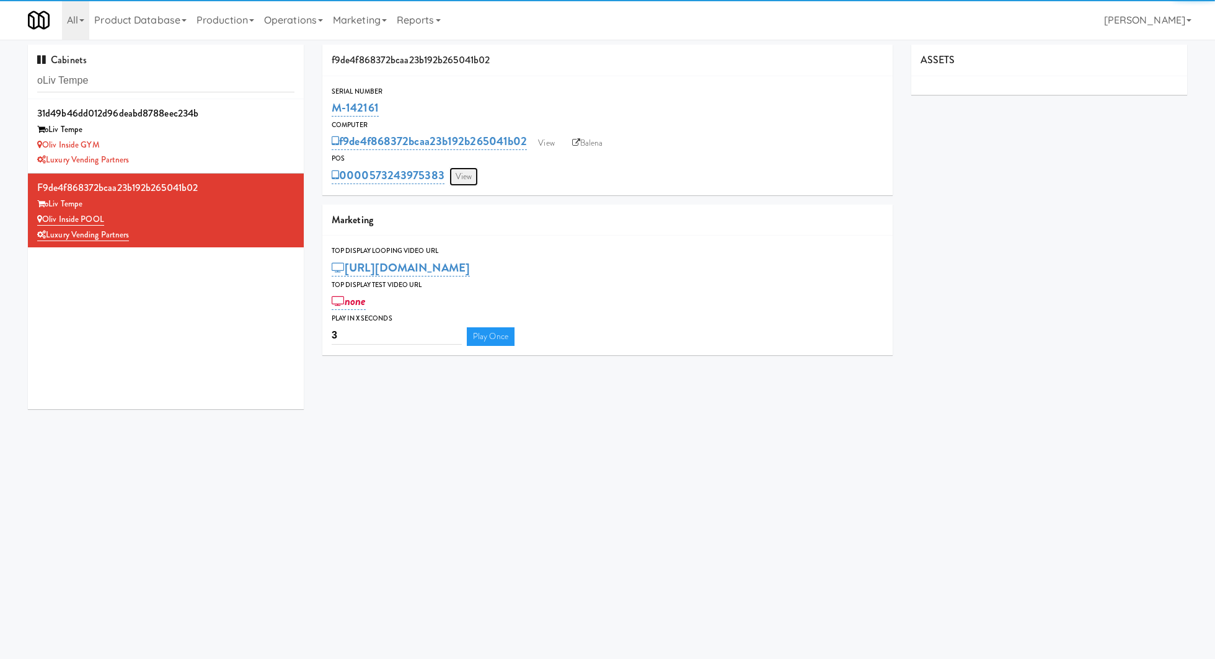
click at [457, 174] on link "View" at bounding box center [463, 176] width 29 height 19
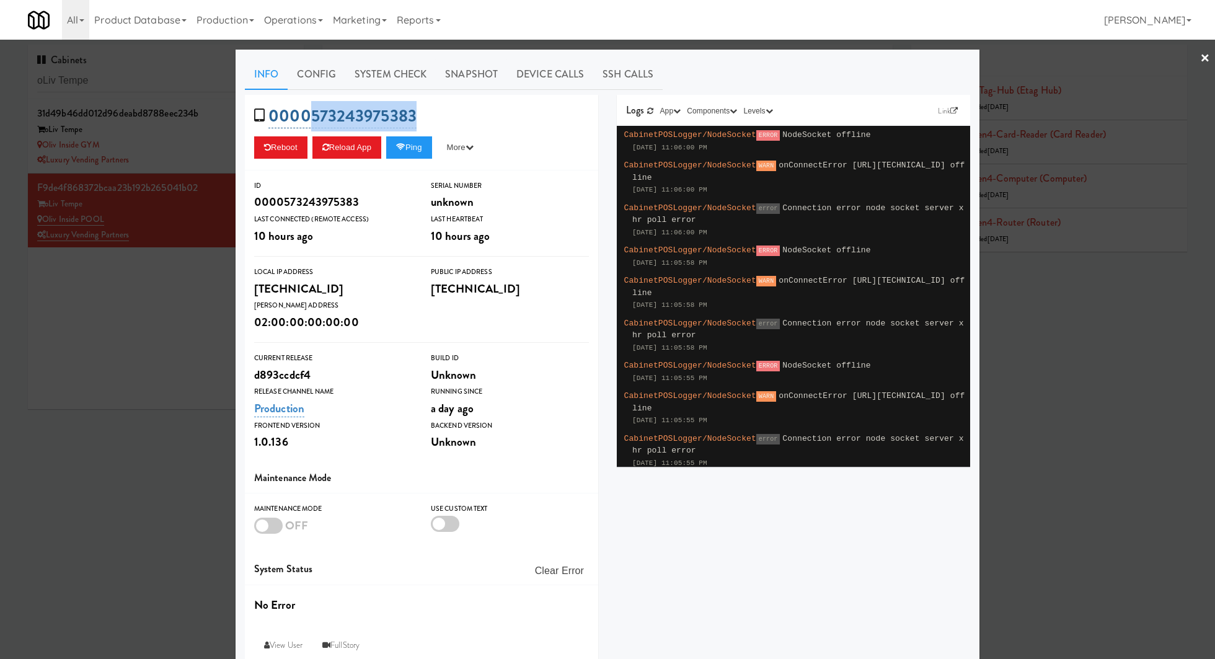
drag, startPoint x: 430, startPoint y: 122, endPoint x: 312, endPoint y: 121, distance: 117.8
click at [312, 121] on div "0000573243975383 Reboot Reload App Ping More Ping Server Restart Server Force R…" at bounding box center [421, 133] width 353 height 76
copy link "573243975383"
click at [144, 286] on div at bounding box center [607, 329] width 1215 height 659
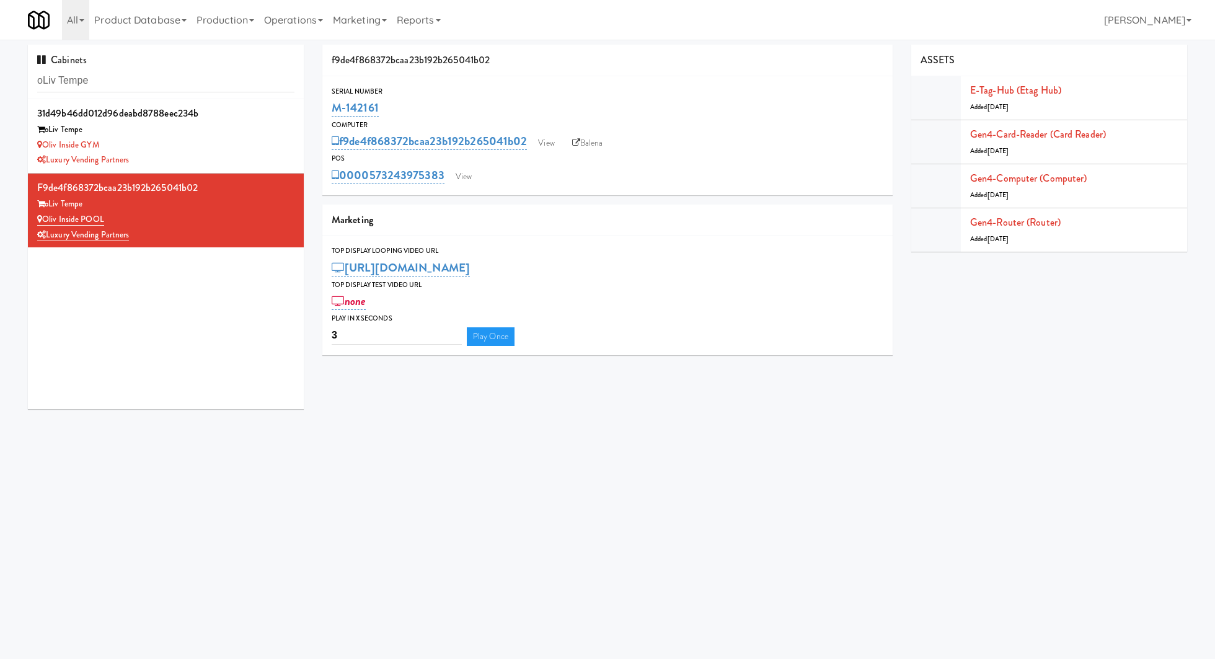
drag, startPoint x: 384, startPoint y: 111, endPoint x: 320, endPoint y: 111, distance: 64.5
click at [320, 111] on div "f9de4f868372bcaa23b192b265041b02 Serial Number M-142161 Computer f9de4f868372bc…" at bounding box center [607, 205] width 589 height 320
copy link "M-142161"
click at [586, 143] on link "Balena" at bounding box center [587, 143] width 43 height 19
copy link "M-142161"
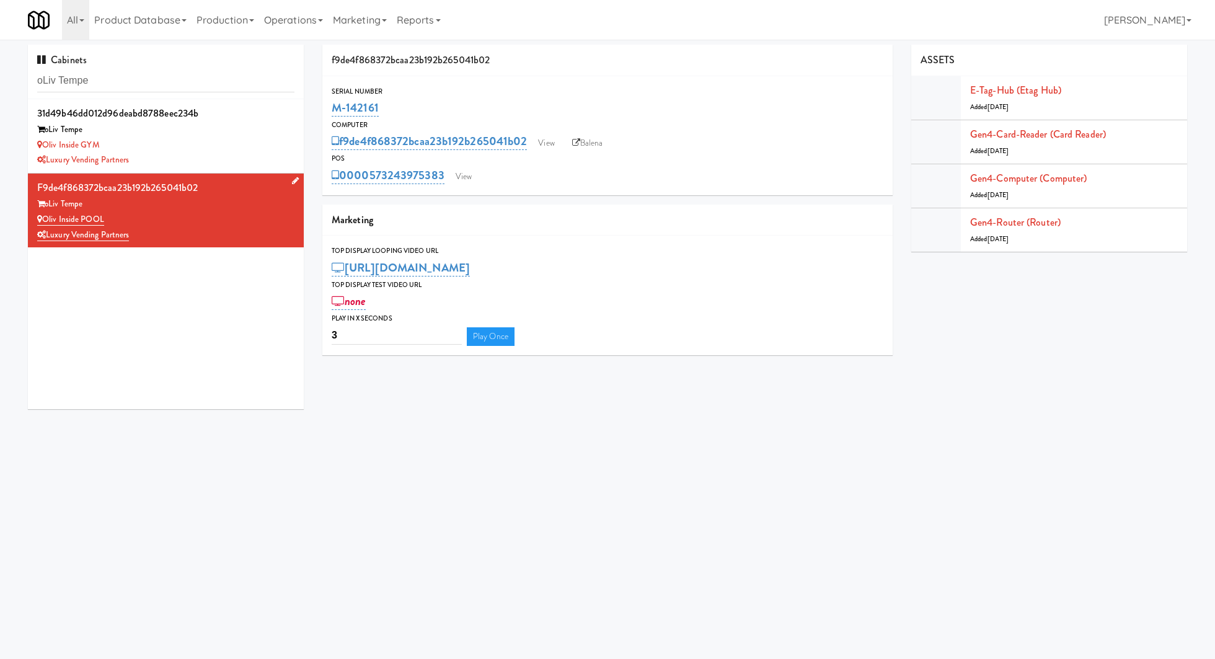
drag, startPoint x: 128, startPoint y: 220, endPoint x: 43, endPoint y: 218, distance: 85.6
click at [43, 218] on div "Oliv Inside POOL" at bounding box center [165, 219] width 257 height 15
copy link "Oliv Inside POOL"
click at [158, 79] on input "oLiv Tempe" at bounding box center [165, 80] width 257 height 23
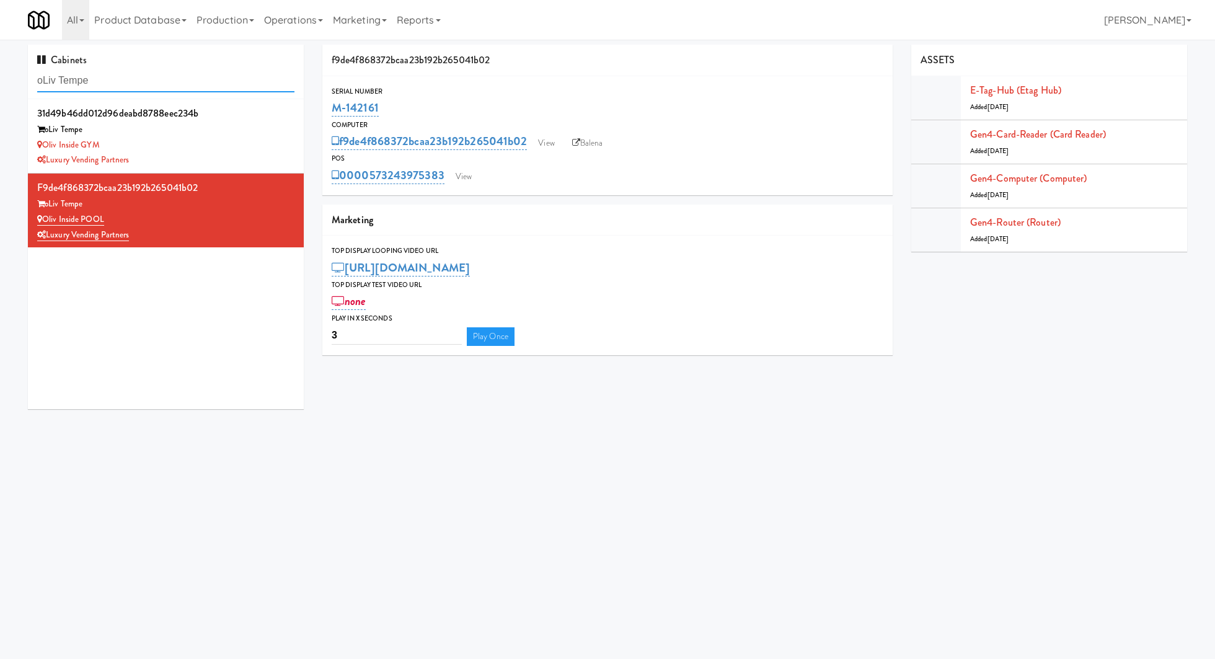
click at [158, 79] on input "oLiv Tempe" at bounding box center [165, 80] width 257 height 23
paste input "Dirty Red Automotive Cool"
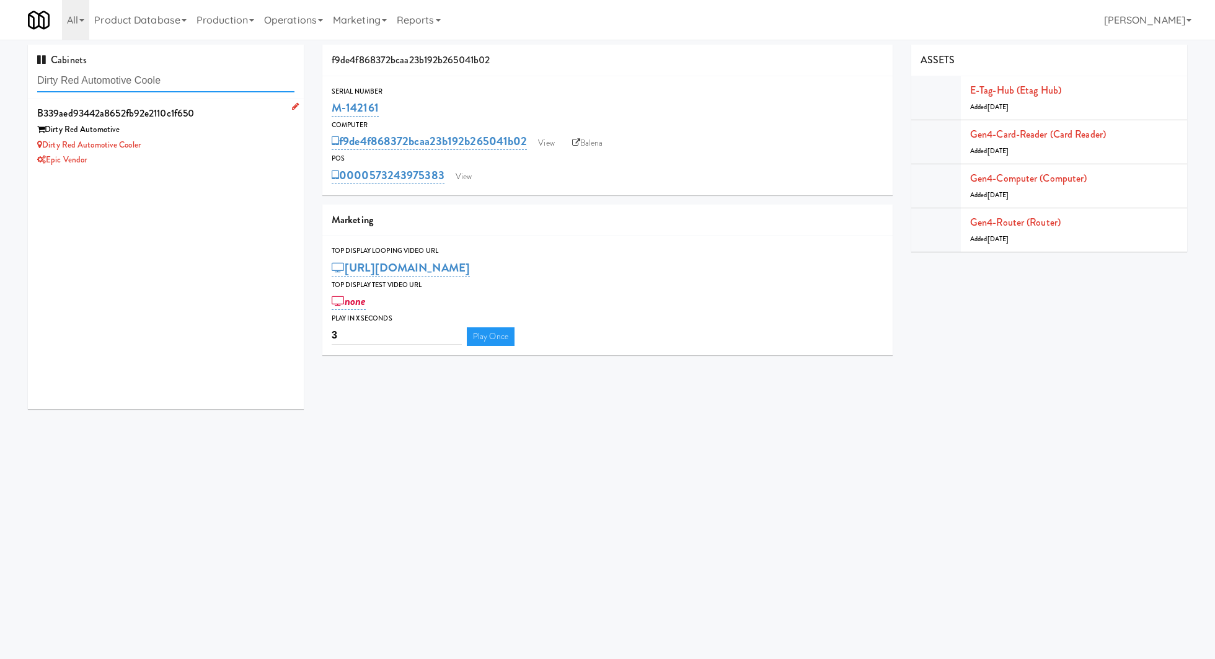
type input "Dirty Red Automotive Coole"
click at [195, 148] on div "Dirty Red Automotive Cooler" at bounding box center [165, 145] width 257 height 15
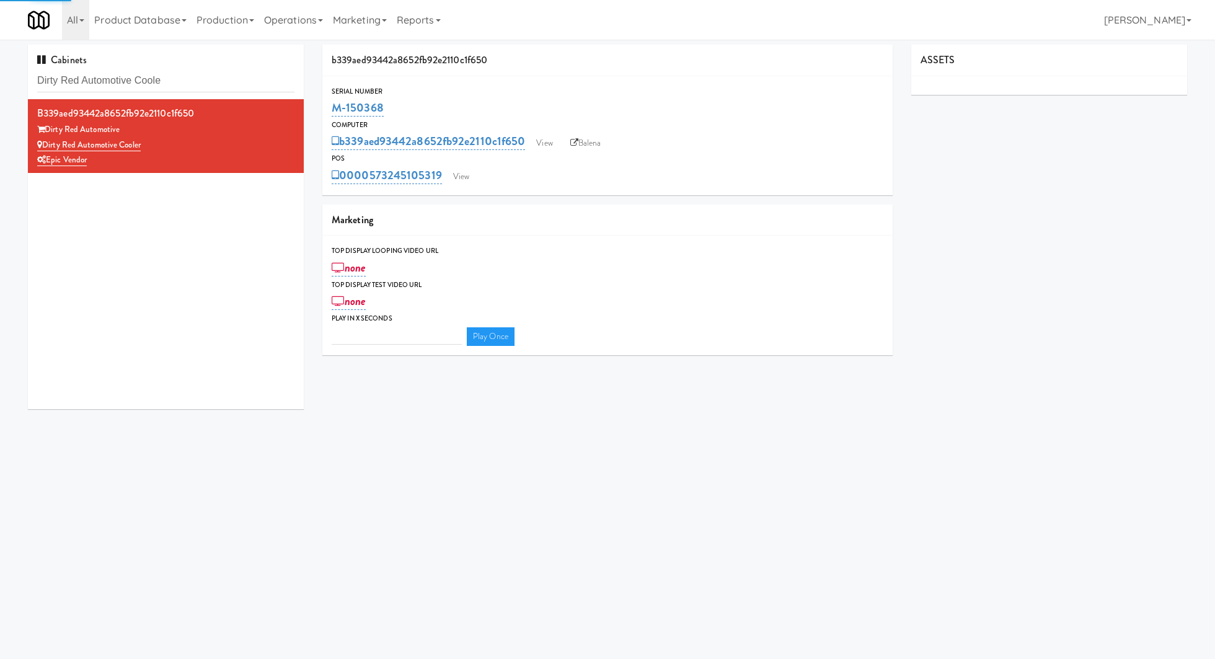
type input "3"
click at [474, 180] on link "View" at bounding box center [461, 176] width 29 height 19
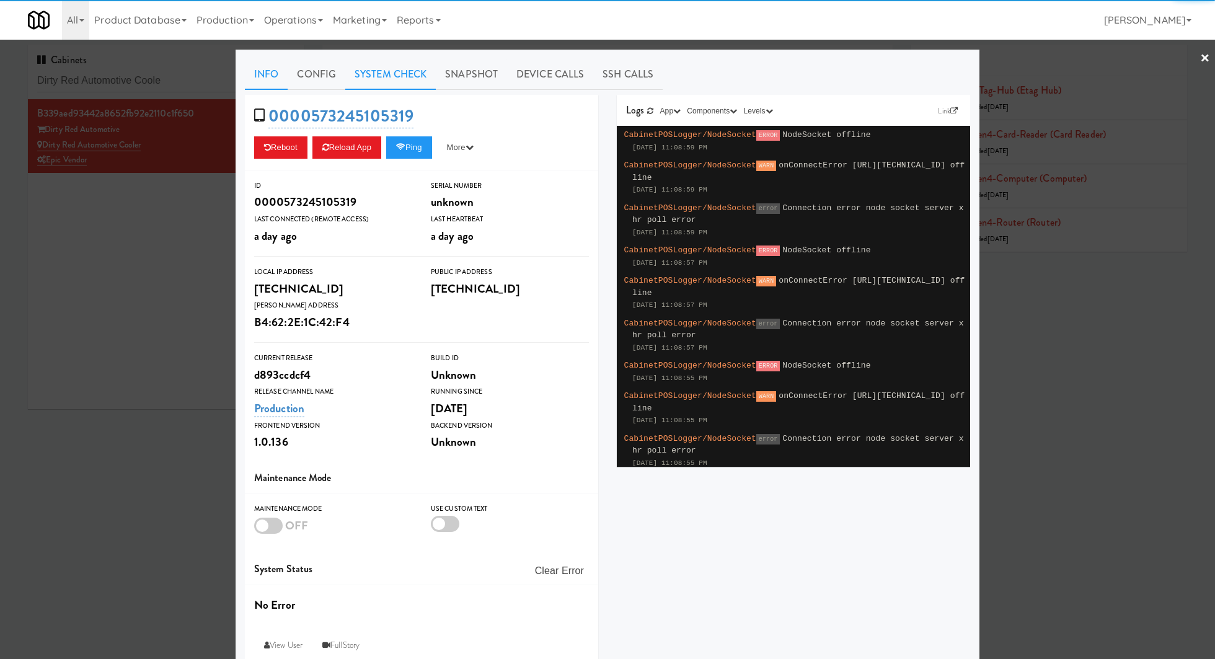
click at [379, 80] on link "System Check" at bounding box center [390, 74] width 90 height 31
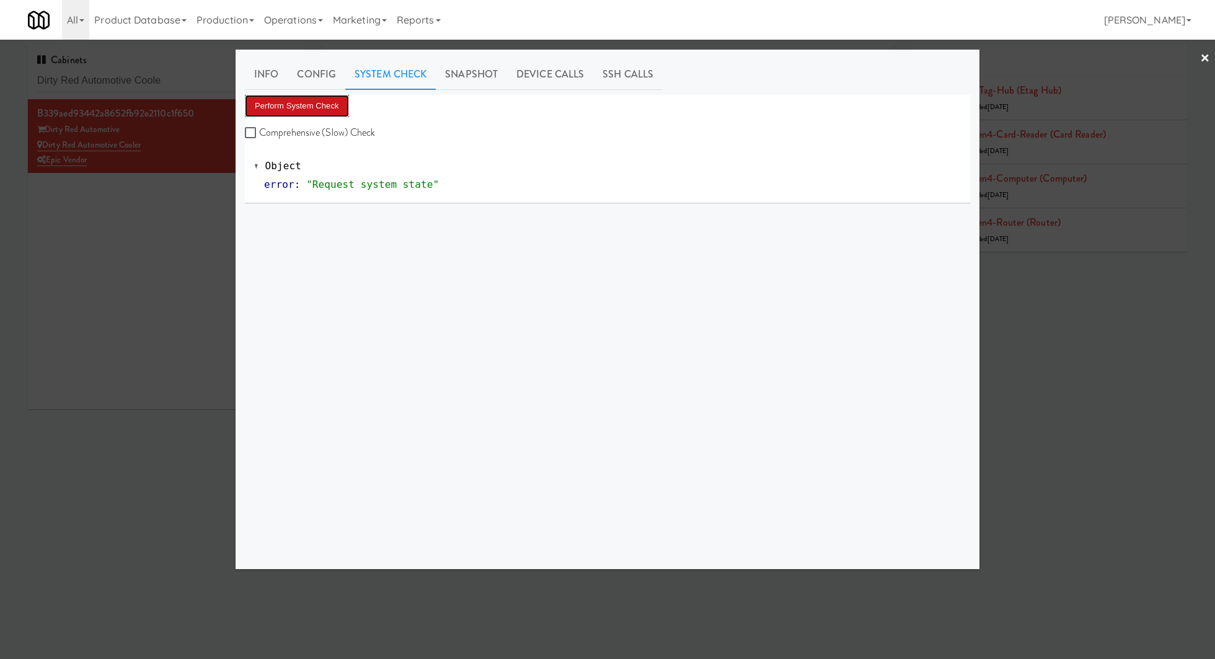
click at [327, 111] on button "Perform System Check" at bounding box center [297, 106] width 104 height 22
click at [175, 84] on div at bounding box center [607, 329] width 1215 height 659
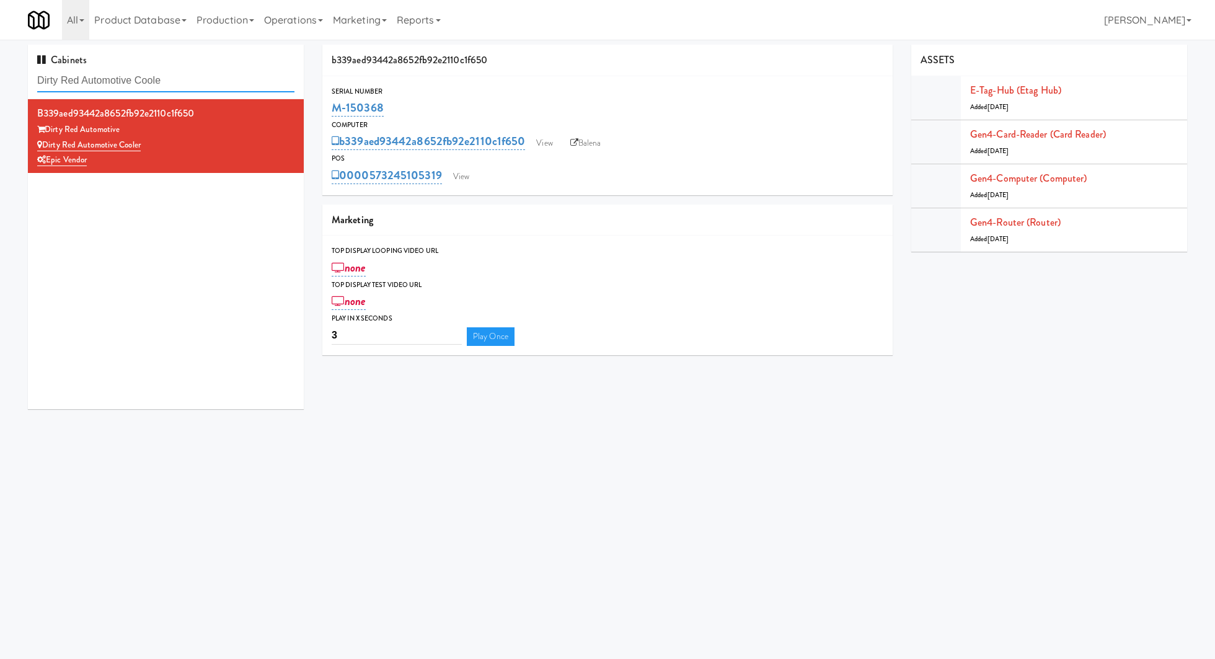
click at [175, 84] on input "Dirty Red Automotive Coole" at bounding box center [165, 80] width 257 height 23
paste input "Resa - Pantry"
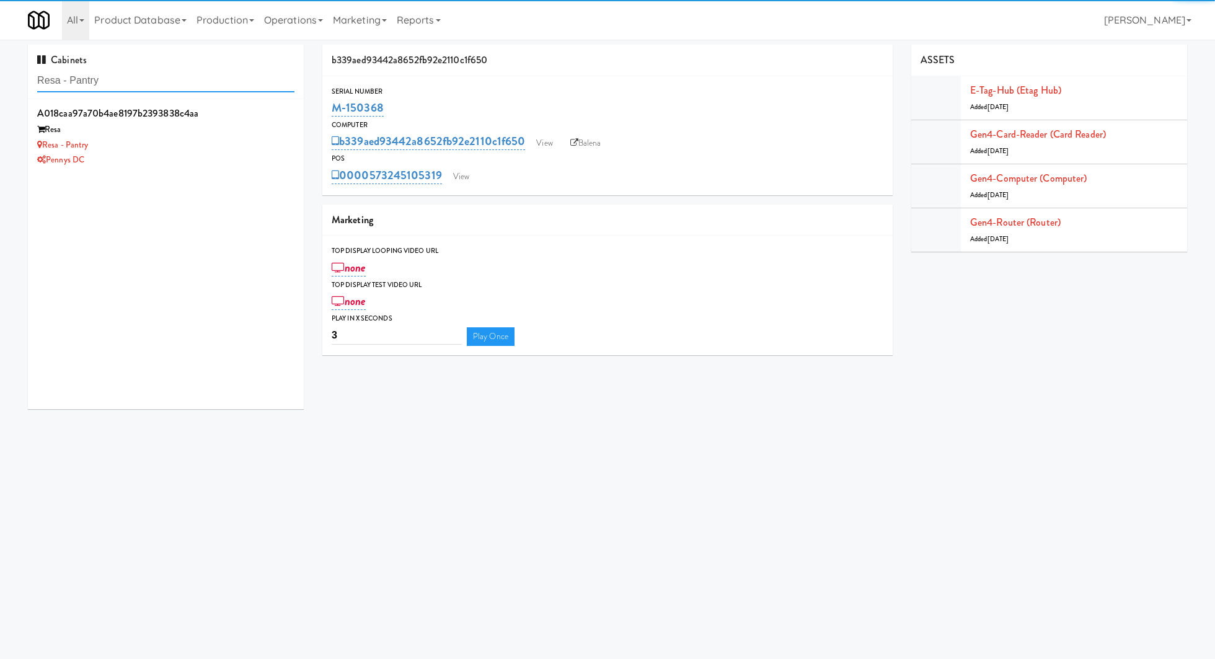
type input "Resa - Pantry"
click at [229, 136] on div "Resa" at bounding box center [165, 129] width 257 height 15
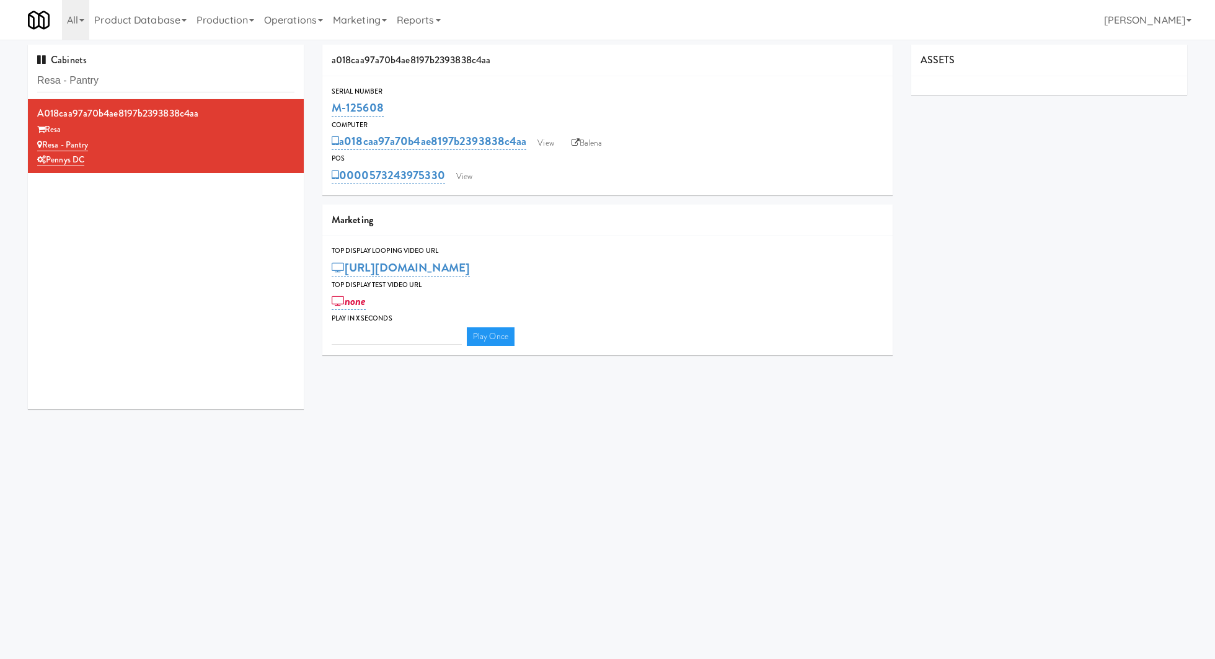
type input "3"
click at [465, 169] on link "View" at bounding box center [464, 176] width 29 height 19
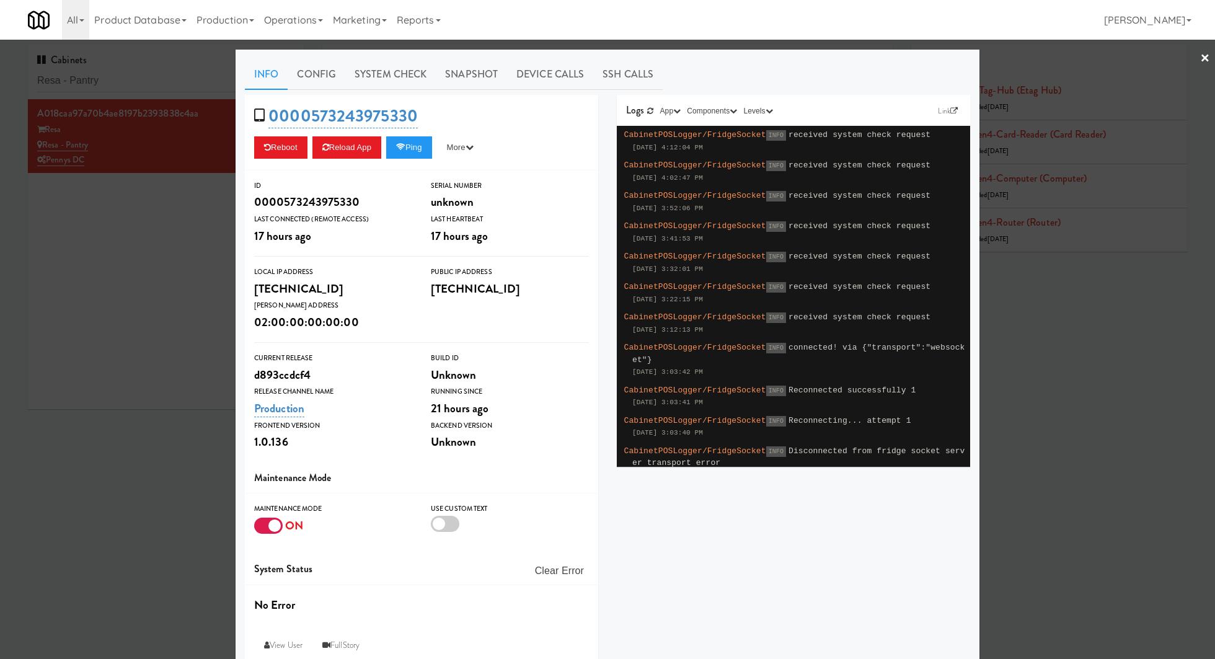
scroll to position [15, 0]
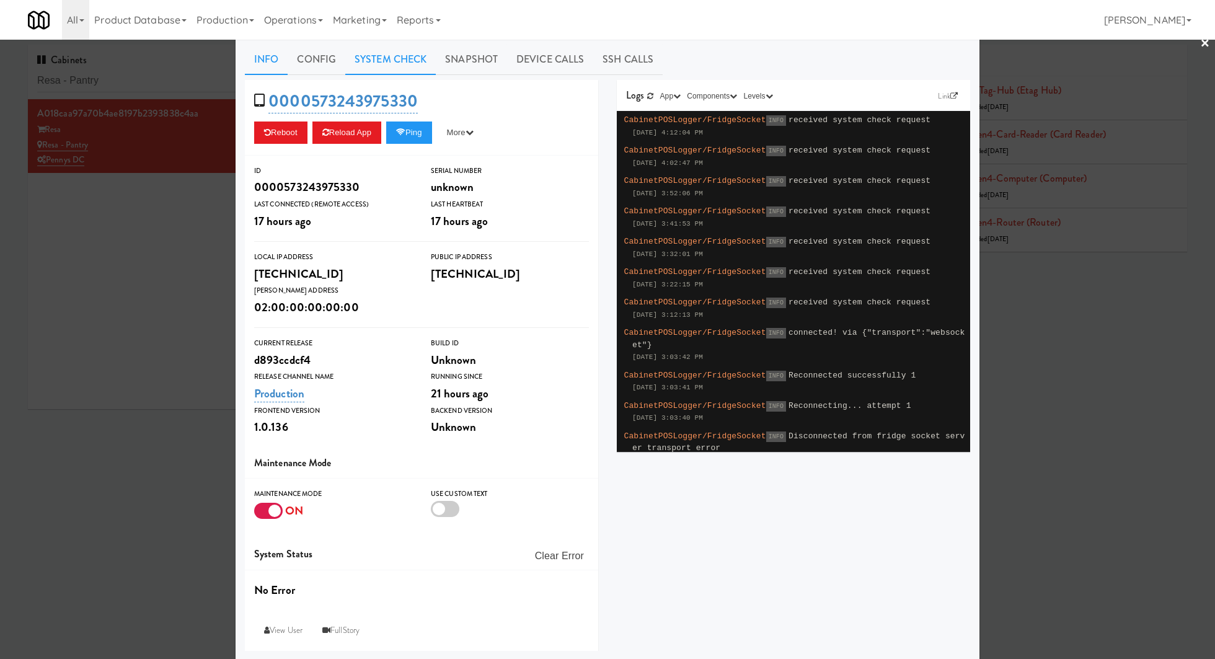
click at [399, 67] on link "System Check" at bounding box center [390, 59] width 90 height 31
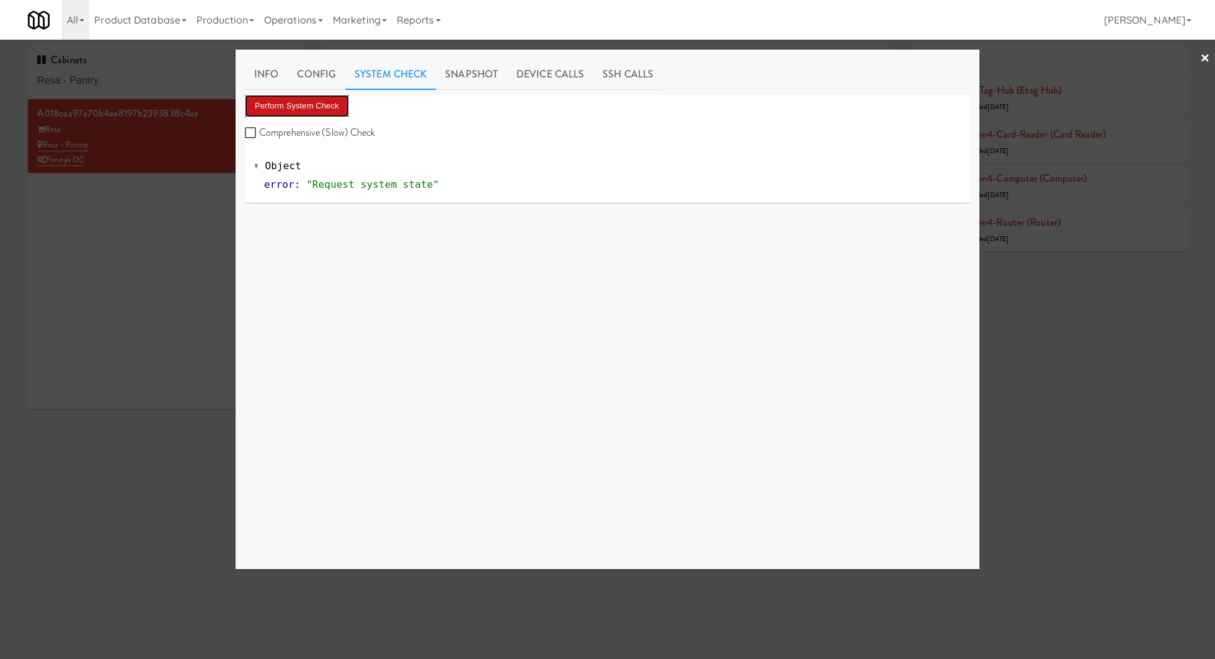
click at [334, 109] on button "Perform System Check" at bounding box center [297, 106] width 104 height 22
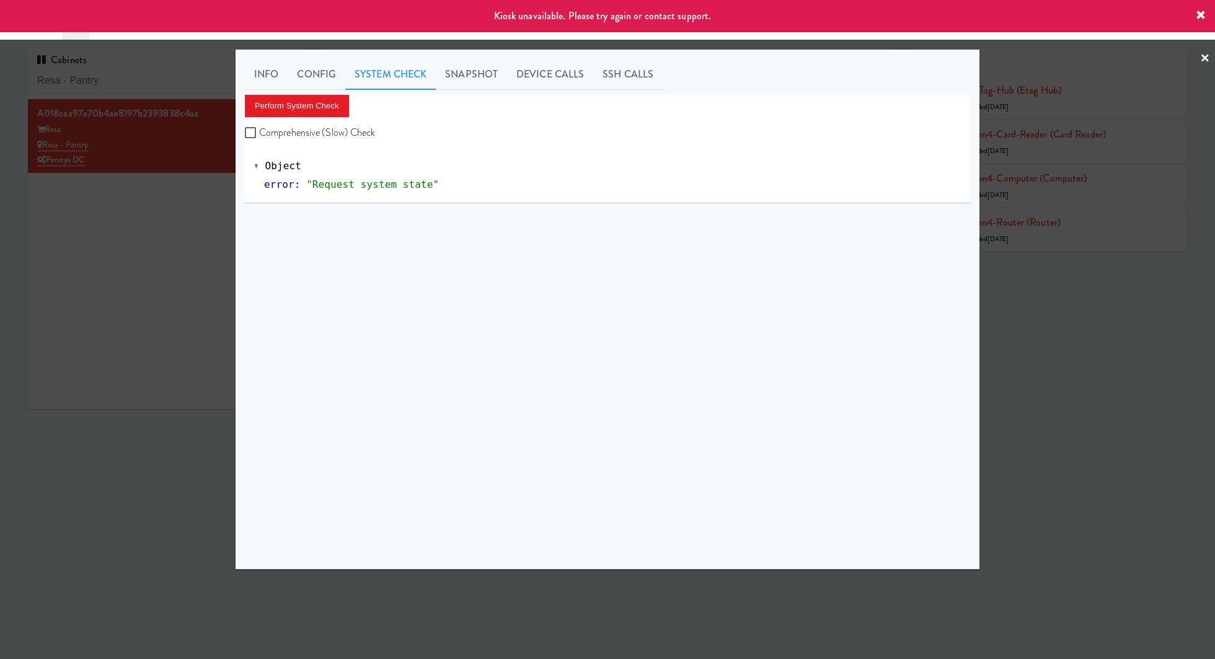
click at [180, 245] on div at bounding box center [607, 329] width 1215 height 659
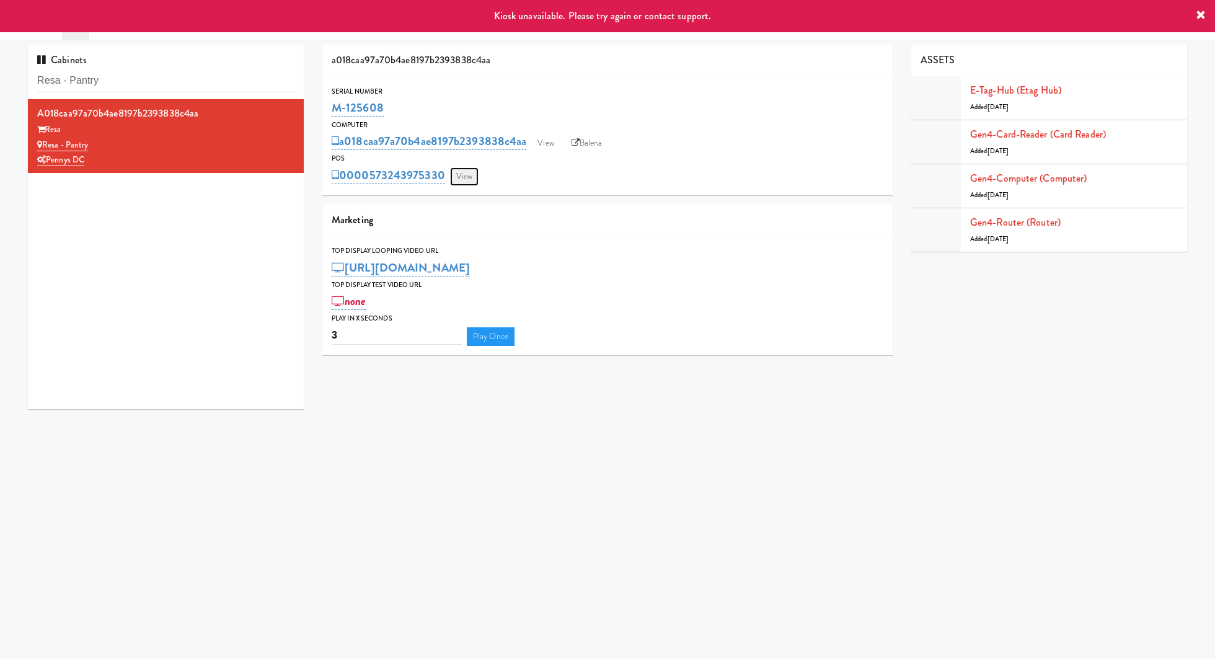
click at [457, 170] on link "View" at bounding box center [464, 176] width 29 height 19
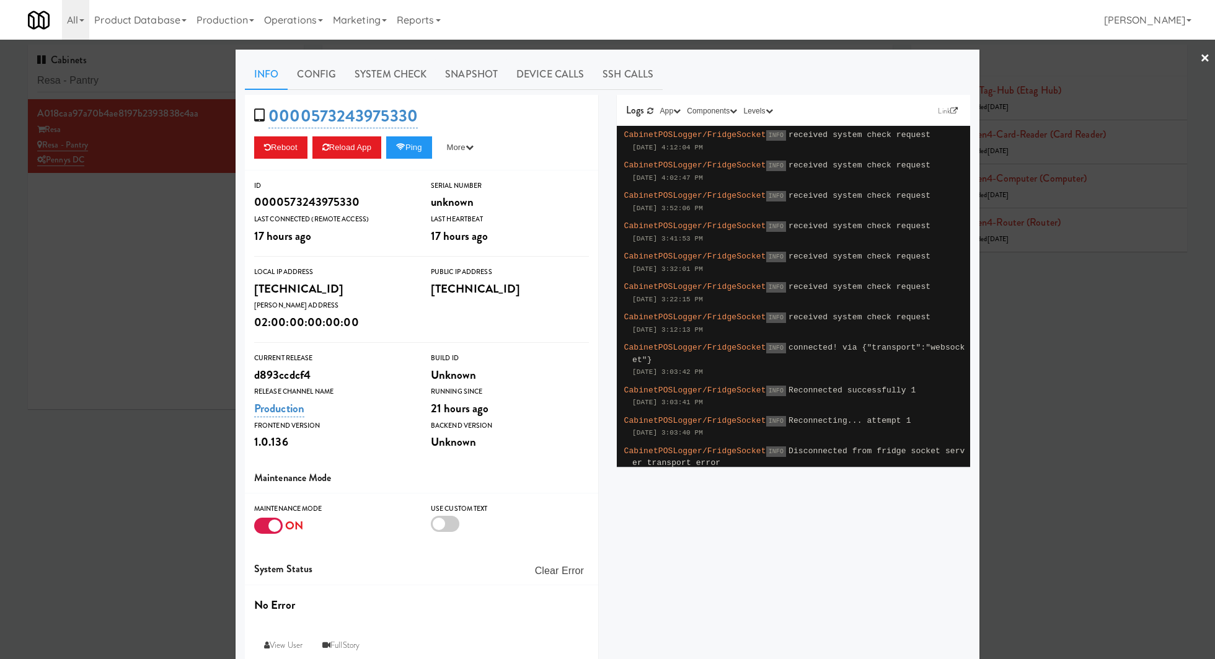
click at [264, 522] on div at bounding box center [268, 526] width 29 height 16
click at [0, 0] on input "checkbox" at bounding box center [0, 0] width 0 height 0
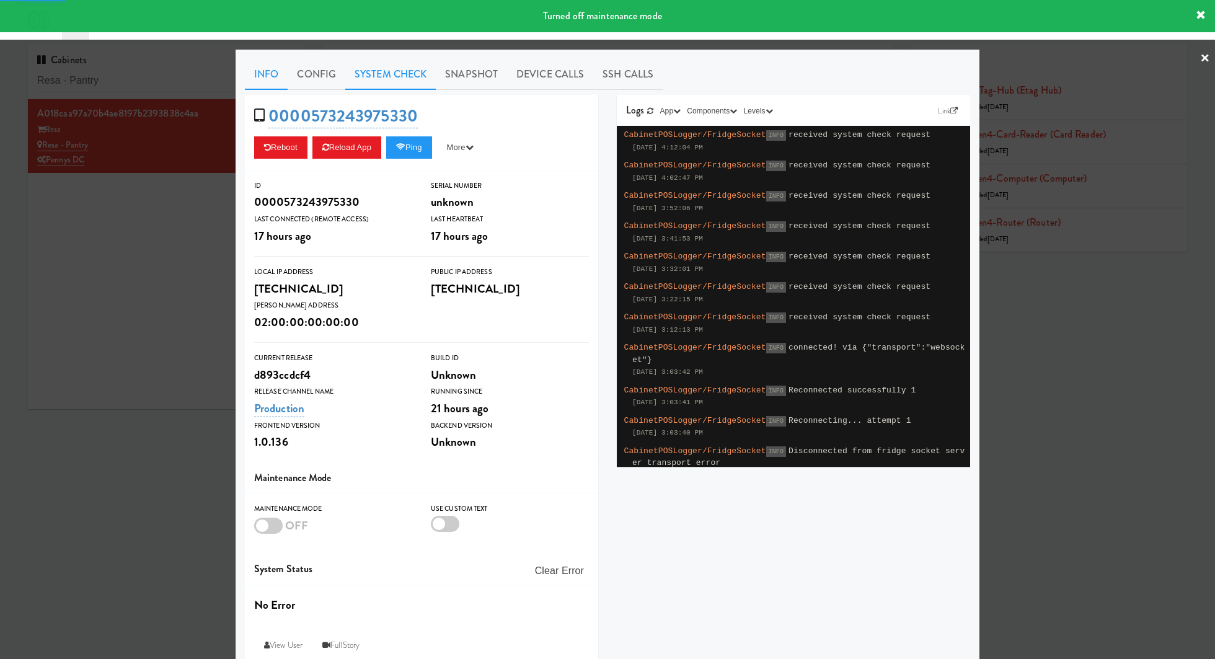
click at [393, 74] on link "System Check" at bounding box center [390, 74] width 90 height 31
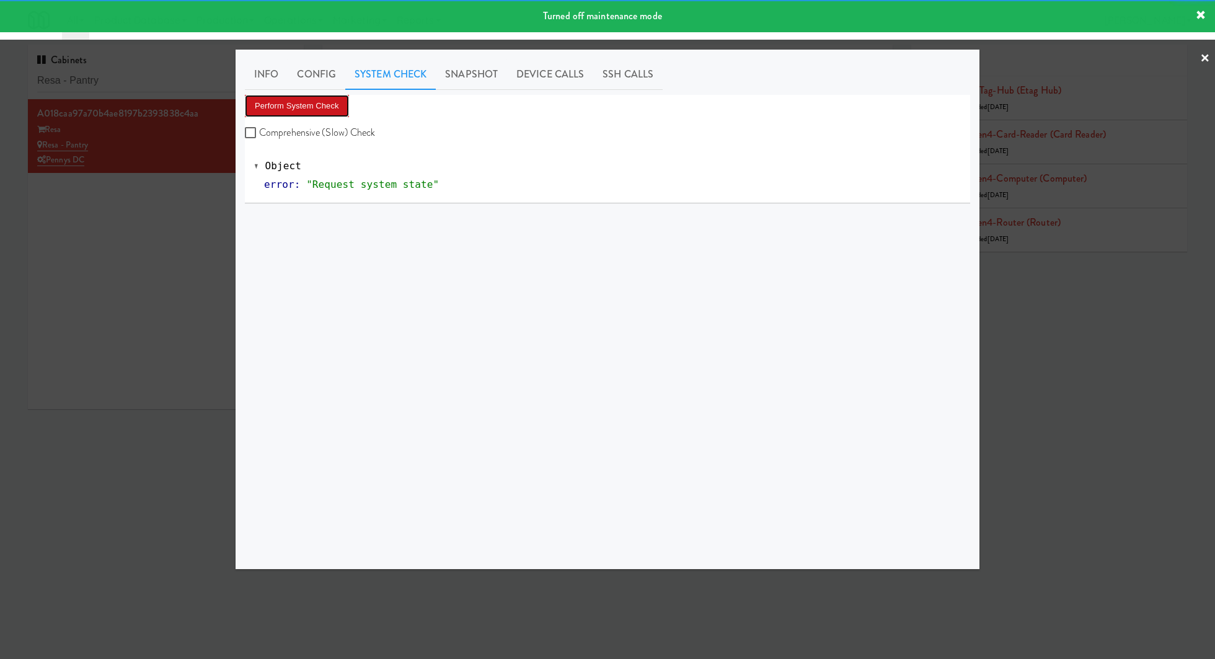
click at [314, 108] on button "Perform System Check" at bounding box center [297, 106] width 104 height 22
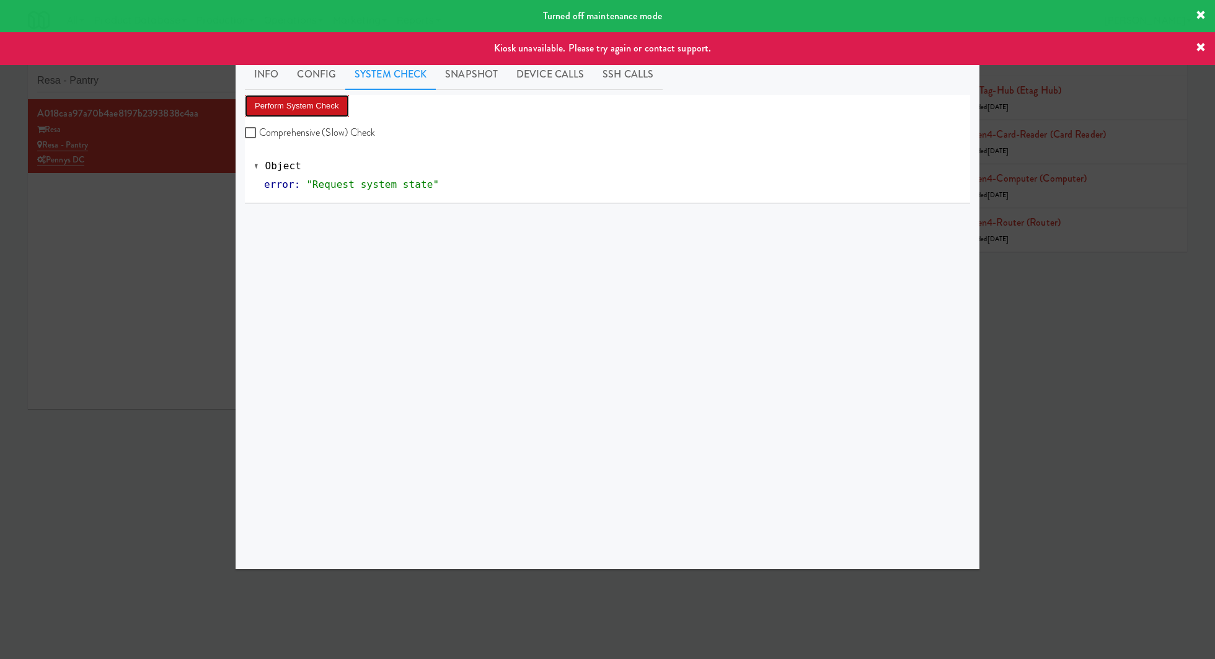
click at [314, 108] on button "Perform System Check" at bounding box center [297, 106] width 104 height 22
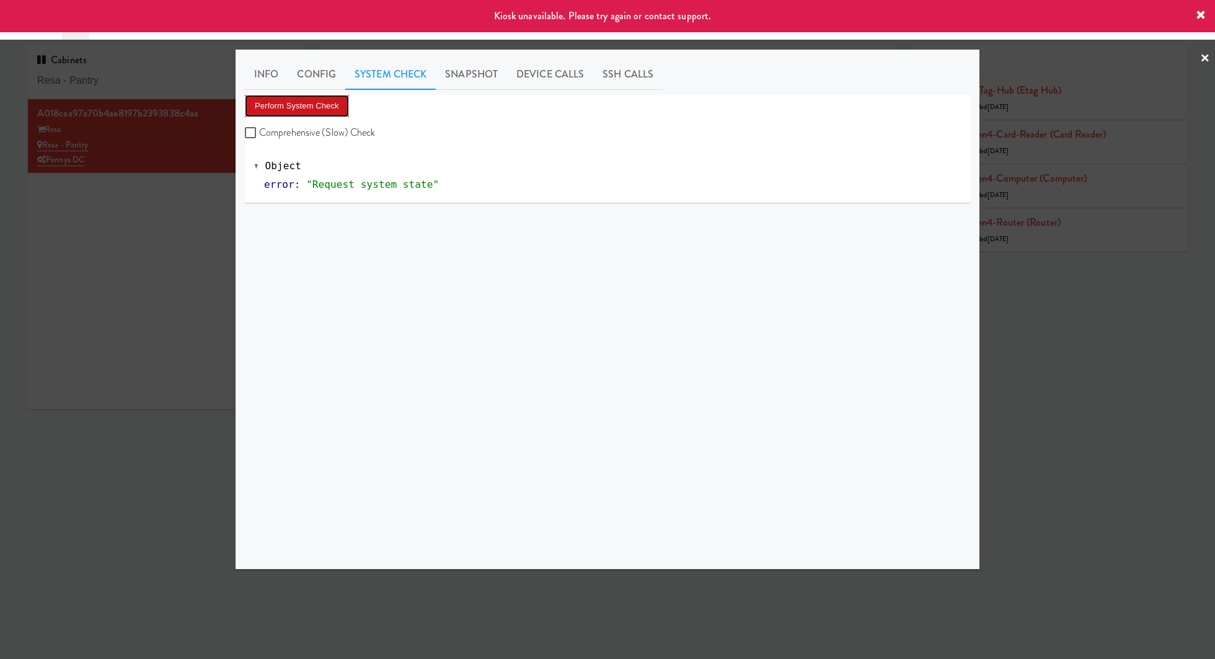
click at [314, 108] on button "Perform System Check" at bounding box center [297, 106] width 104 height 22
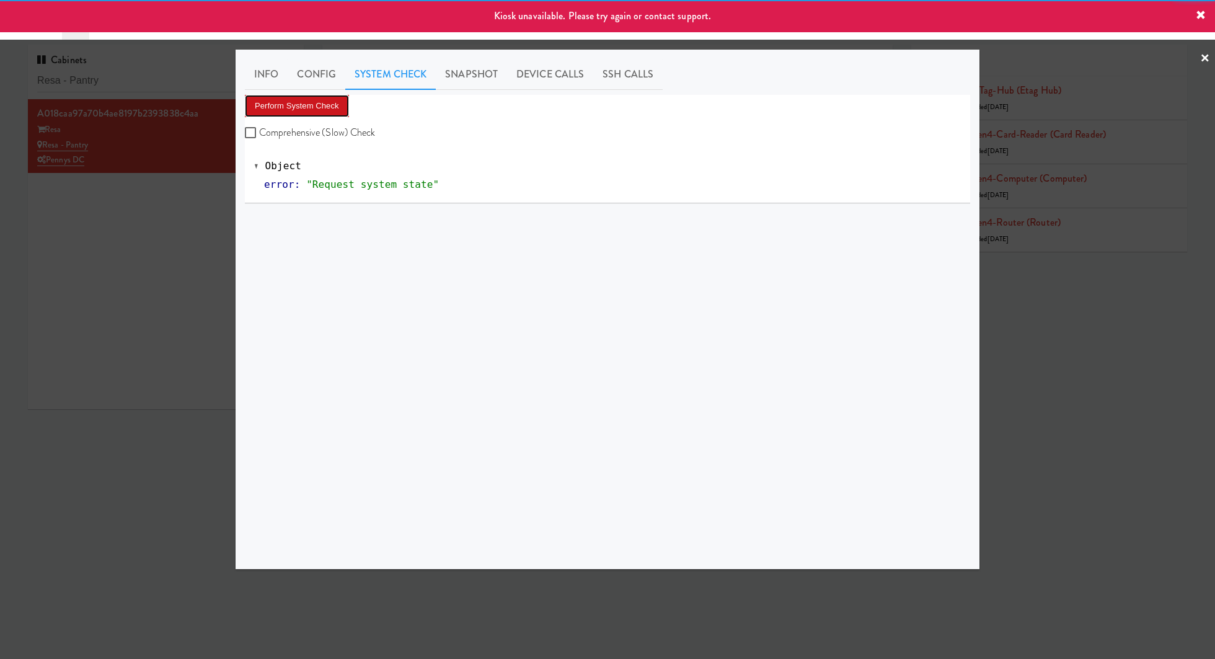
click at [314, 108] on button "Perform System Check" at bounding box center [297, 106] width 104 height 22
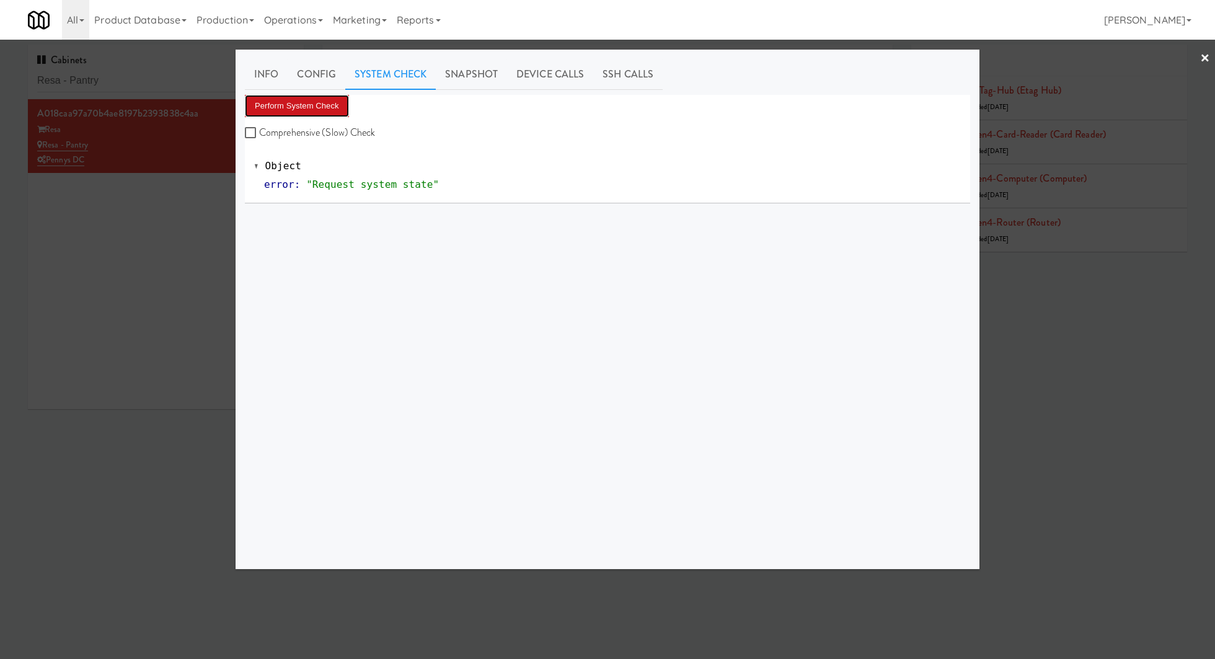
click at [314, 108] on button "Perform System Check" at bounding box center [297, 106] width 104 height 22
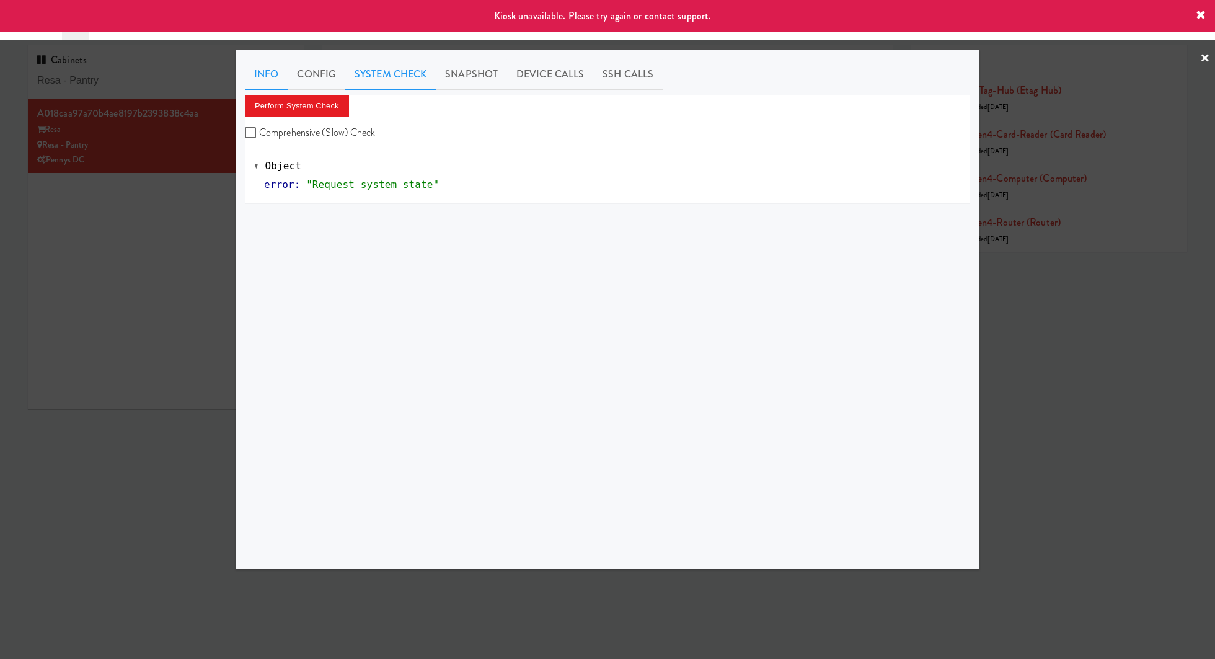
click at [262, 76] on link "Info" at bounding box center [266, 74] width 43 height 31
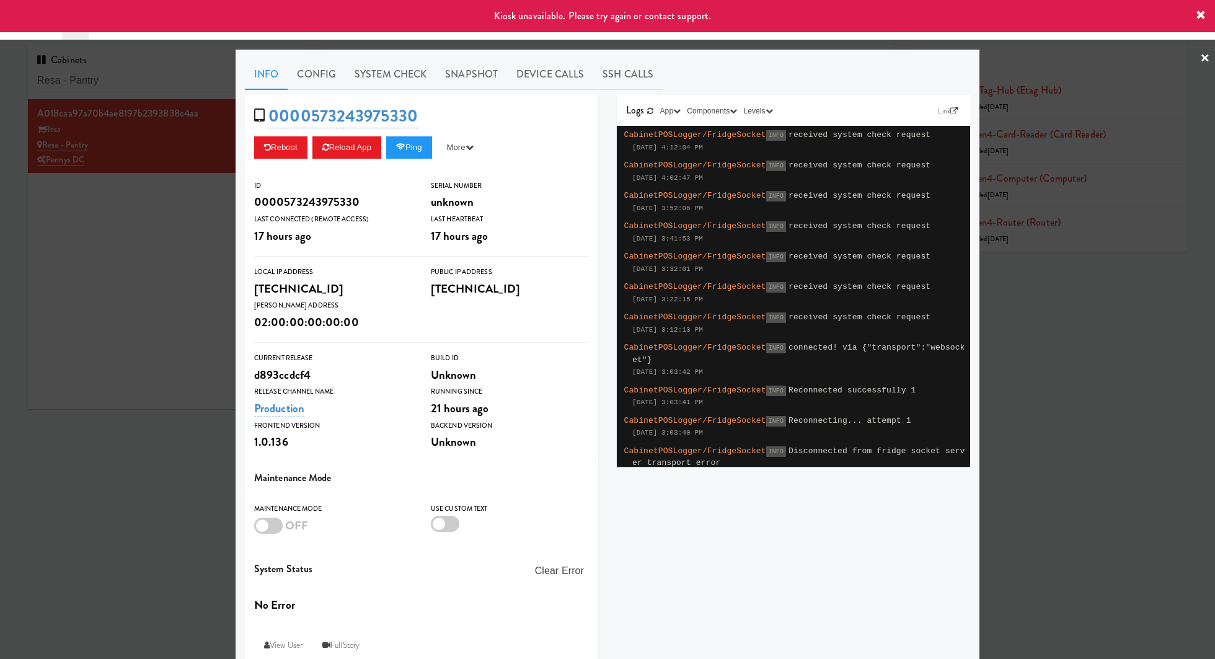
scroll to position [15, 0]
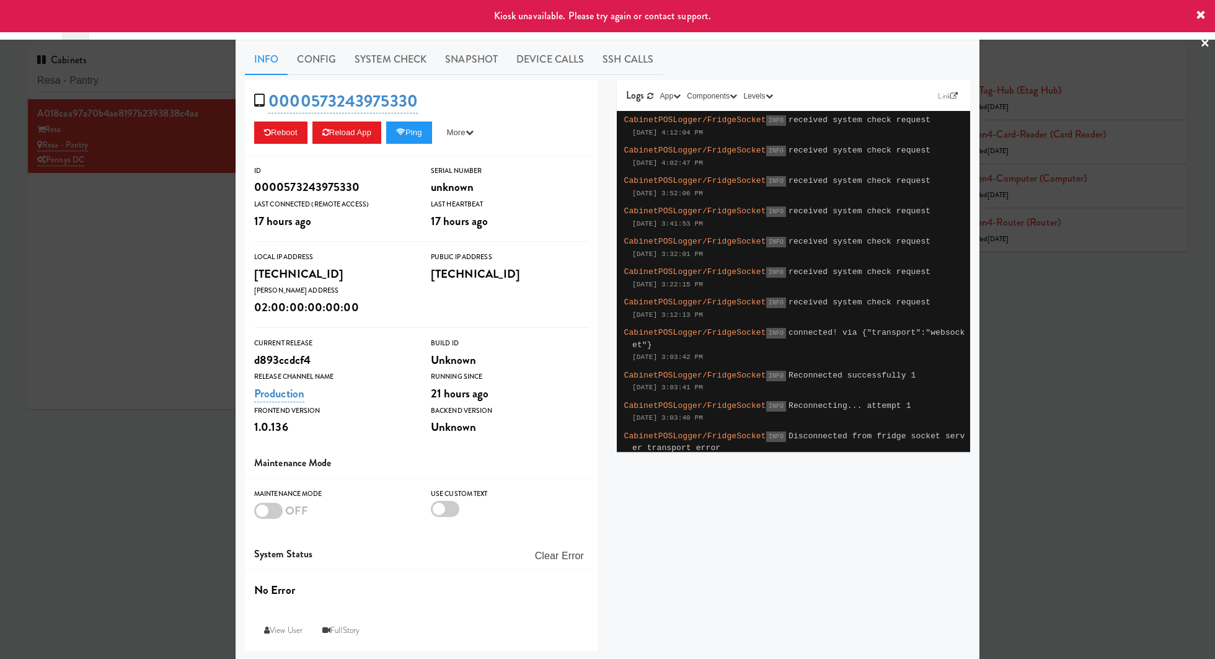
click at [271, 507] on div at bounding box center [268, 511] width 29 height 16
click at [0, 0] on input "checkbox" at bounding box center [0, 0] width 0 height 0
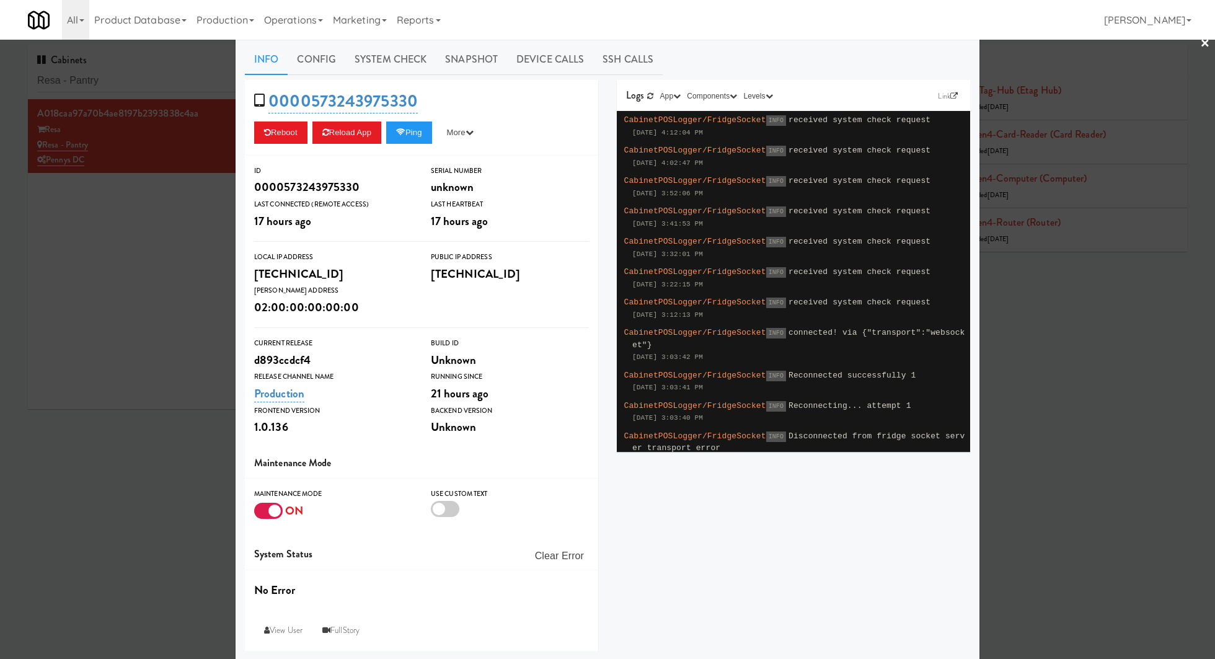
click at [170, 84] on div at bounding box center [607, 329] width 1215 height 659
click at [170, 84] on input "Resa - Pantry" at bounding box center [165, 80] width 257 height 23
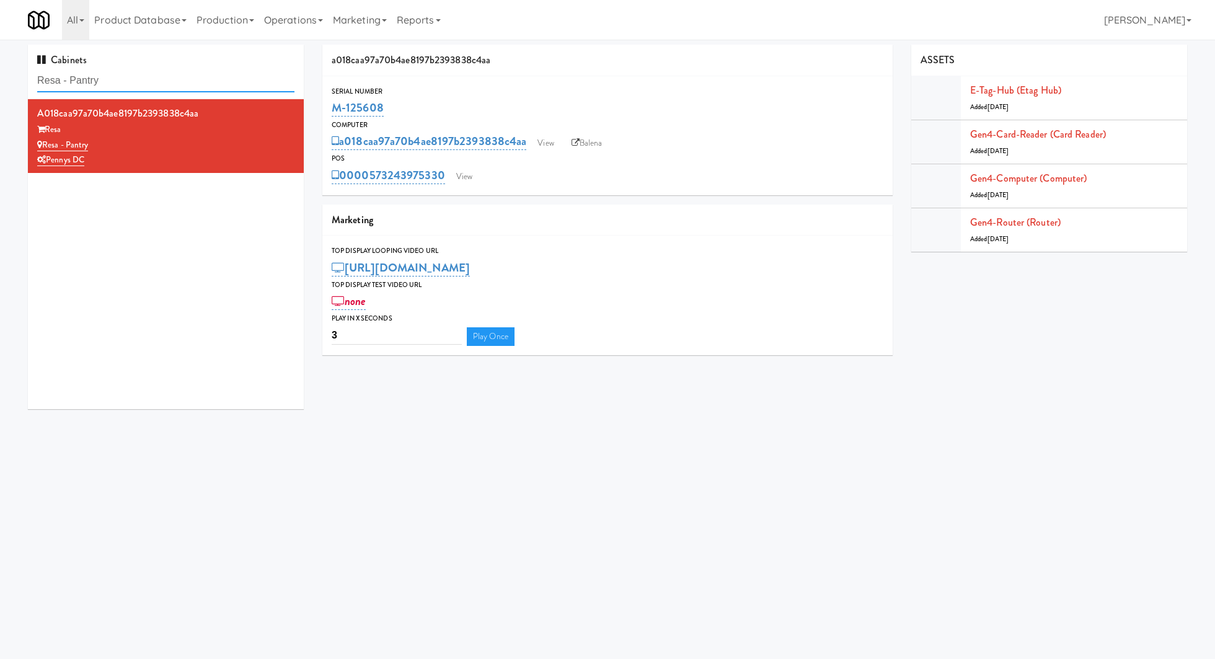
click at [170, 84] on input "Resa - Pantry" at bounding box center [165, 80] width 257 height 23
paste input "The Legacy at [GEOGRAPHIC_DATA] Ambient"
click at [170, 84] on input "Resa - PantryThe Legacy at Centennial Gym Ambient" at bounding box center [165, 80] width 257 height 23
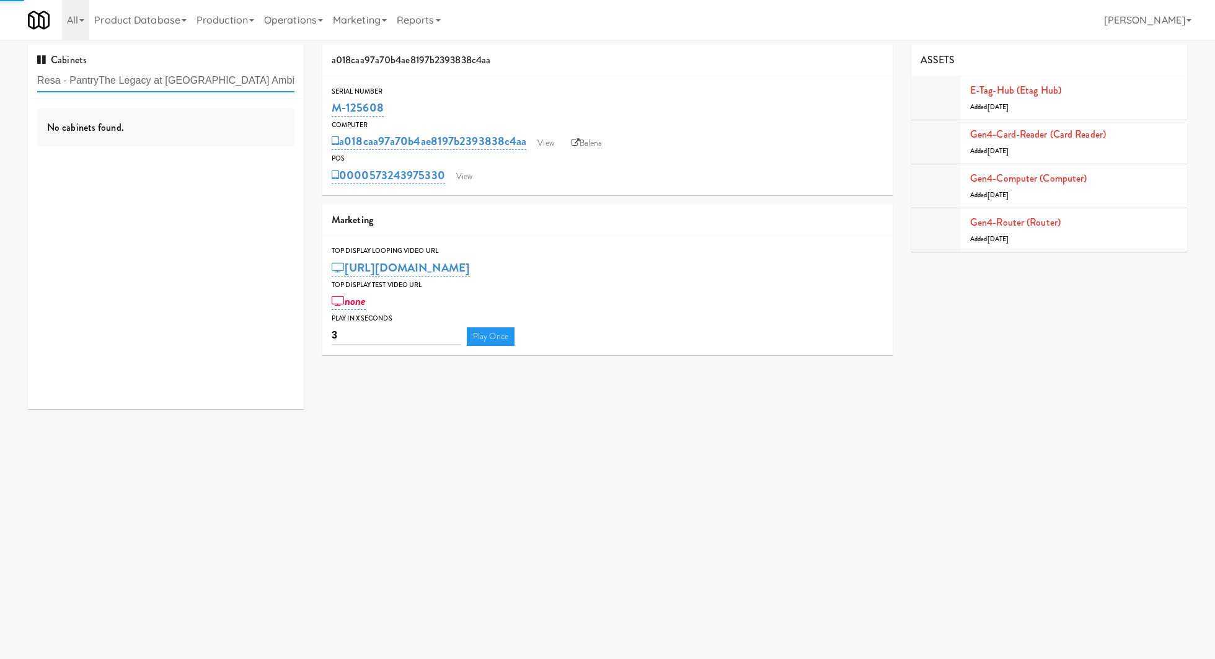
paste input "text"
type input "The Legacy at [GEOGRAPHIC_DATA] Ambient"
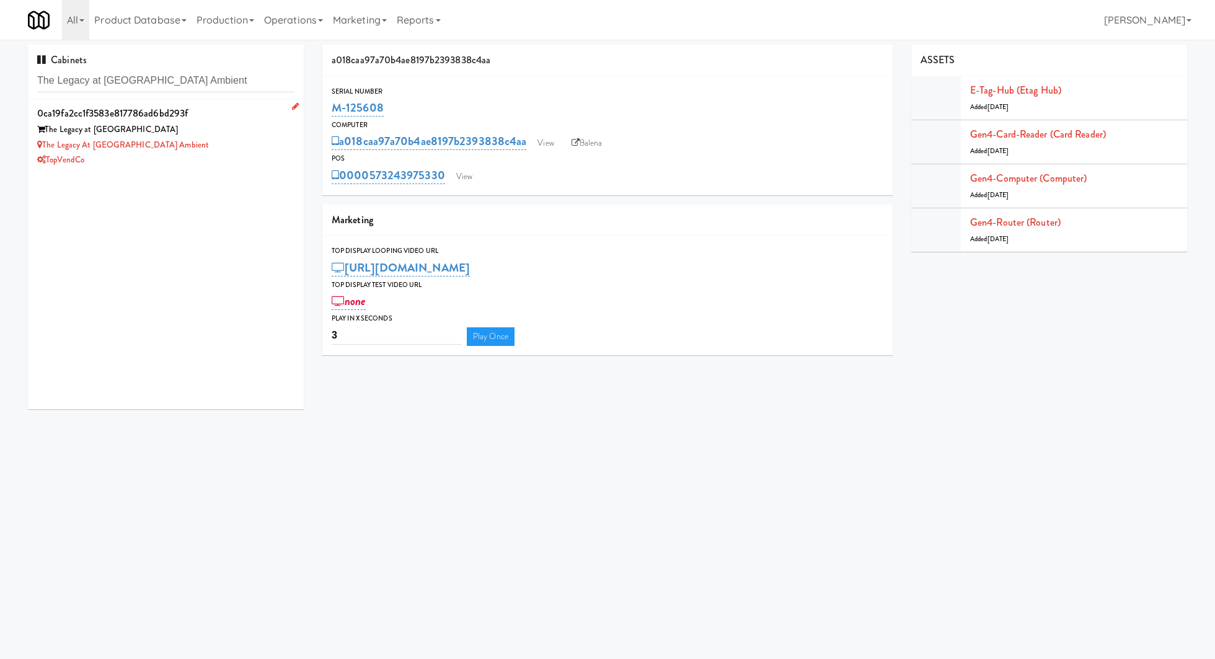
click at [267, 128] on div "The Legacy at [GEOGRAPHIC_DATA]" at bounding box center [165, 129] width 257 height 15
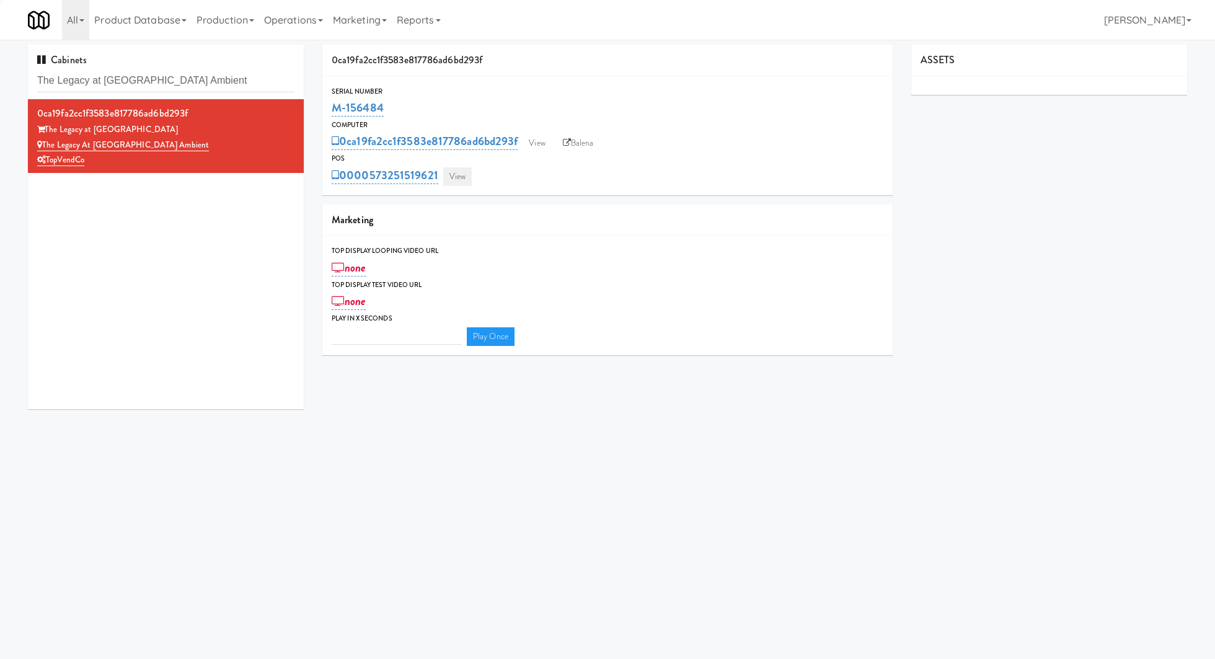
type input "3"
click at [450, 175] on link "View" at bounding box center [457, 176] width 29 height 19
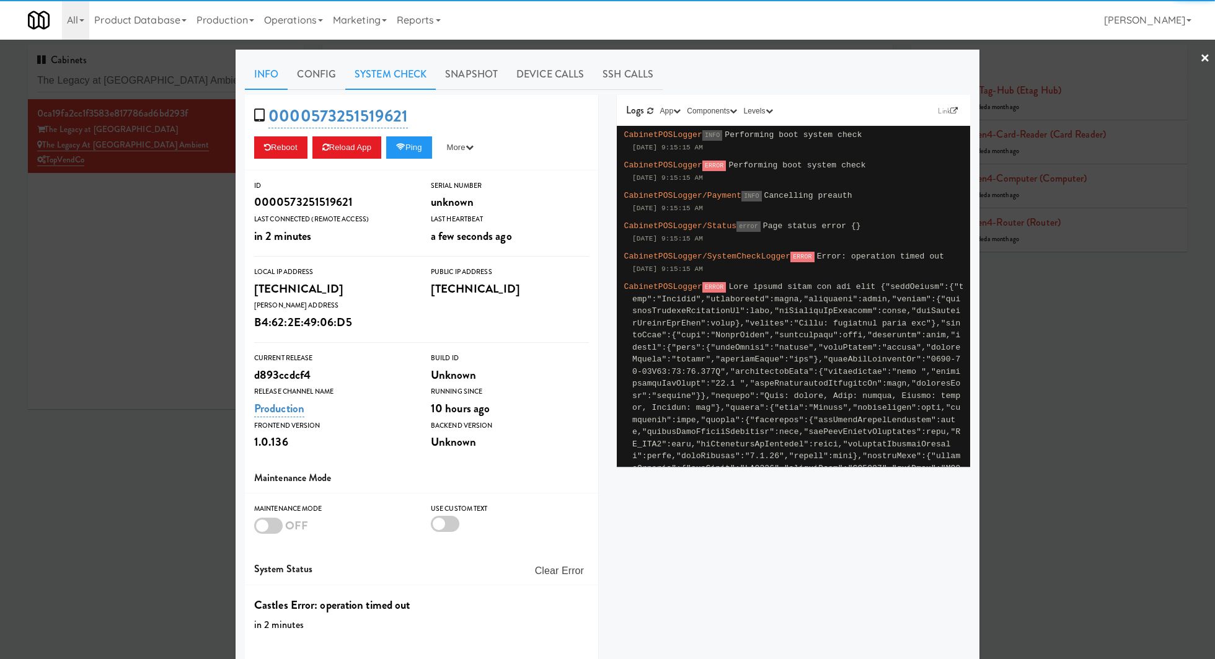
click at [384, 84] on link "System Check" at bounding box center [390, 74] width 90 height 31
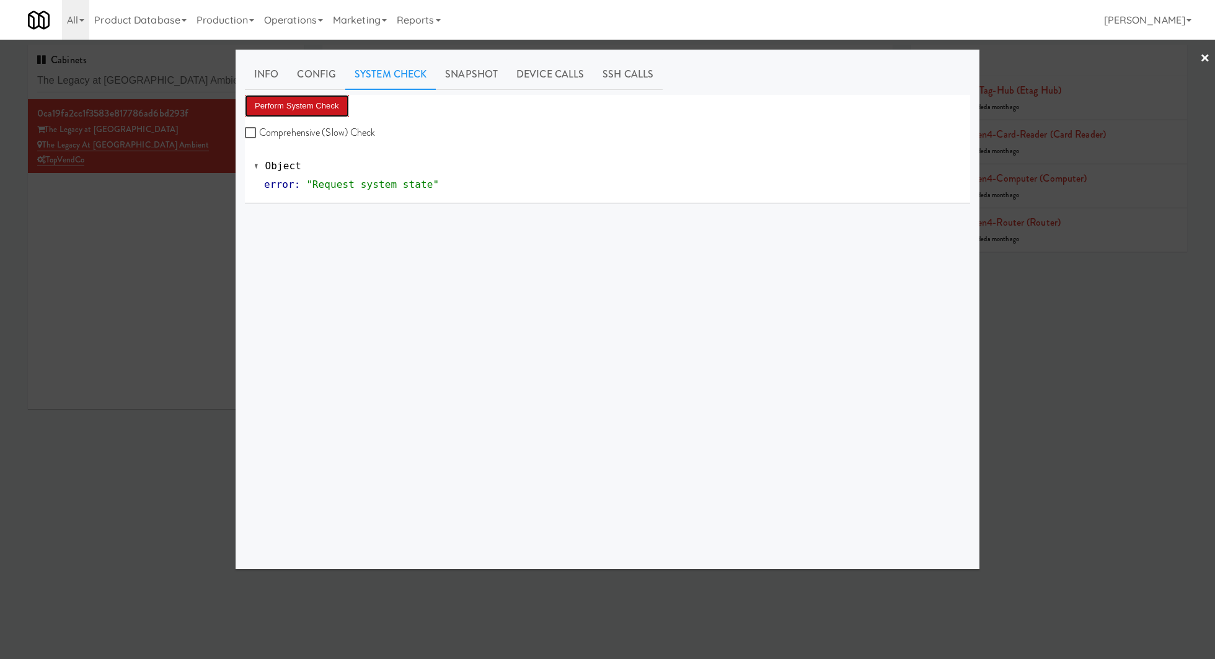
click at [339, 108] on button "Perform System Check" at bounding box center [297, 106] width 104 height 22
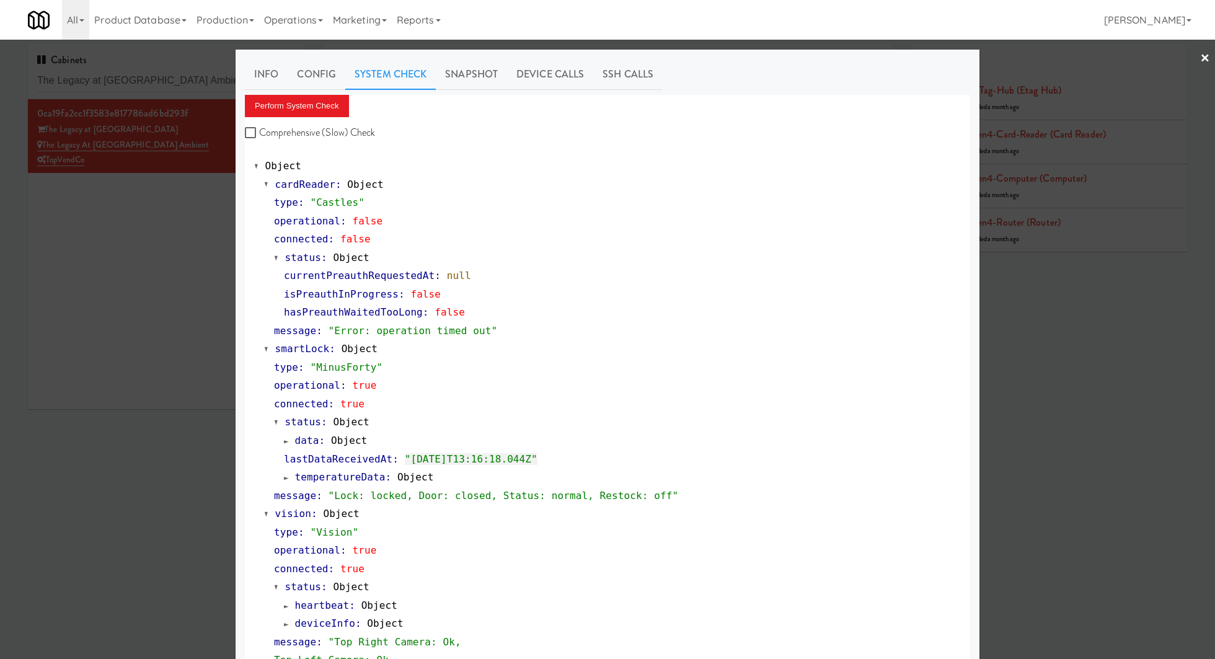
click at [139, 268] on div at bounding box center [607, 329] width 1215 height 659
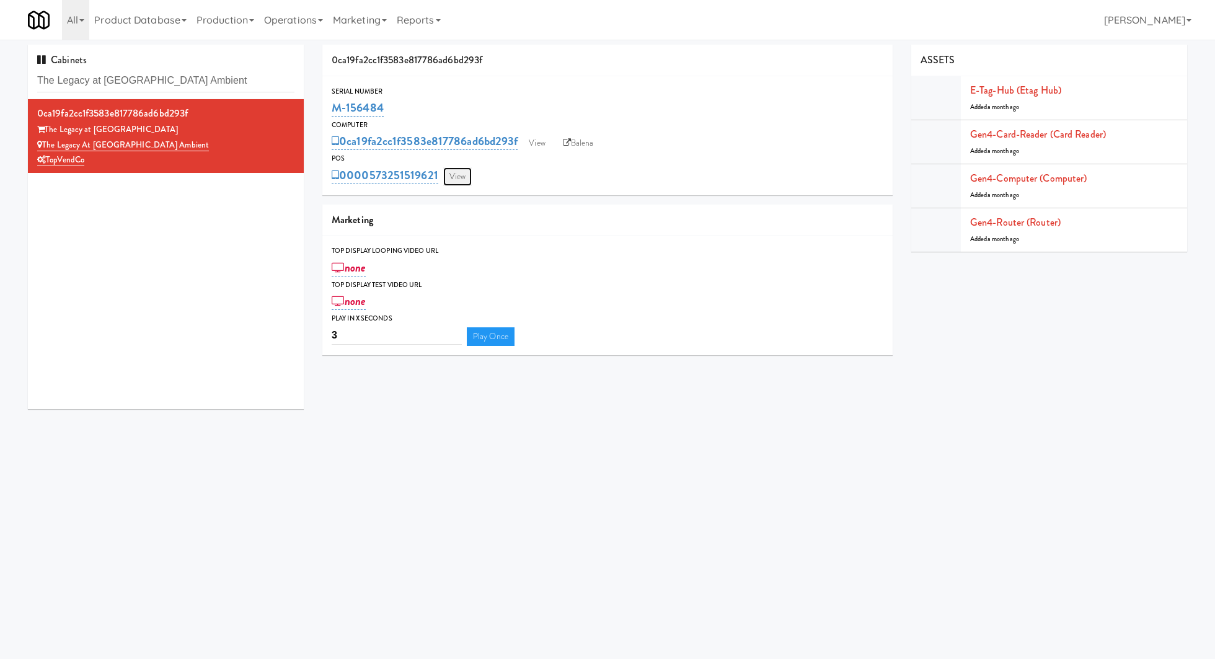
click at [459, 168] on link "View" at bounding box center [457, 176] width 29 height 19
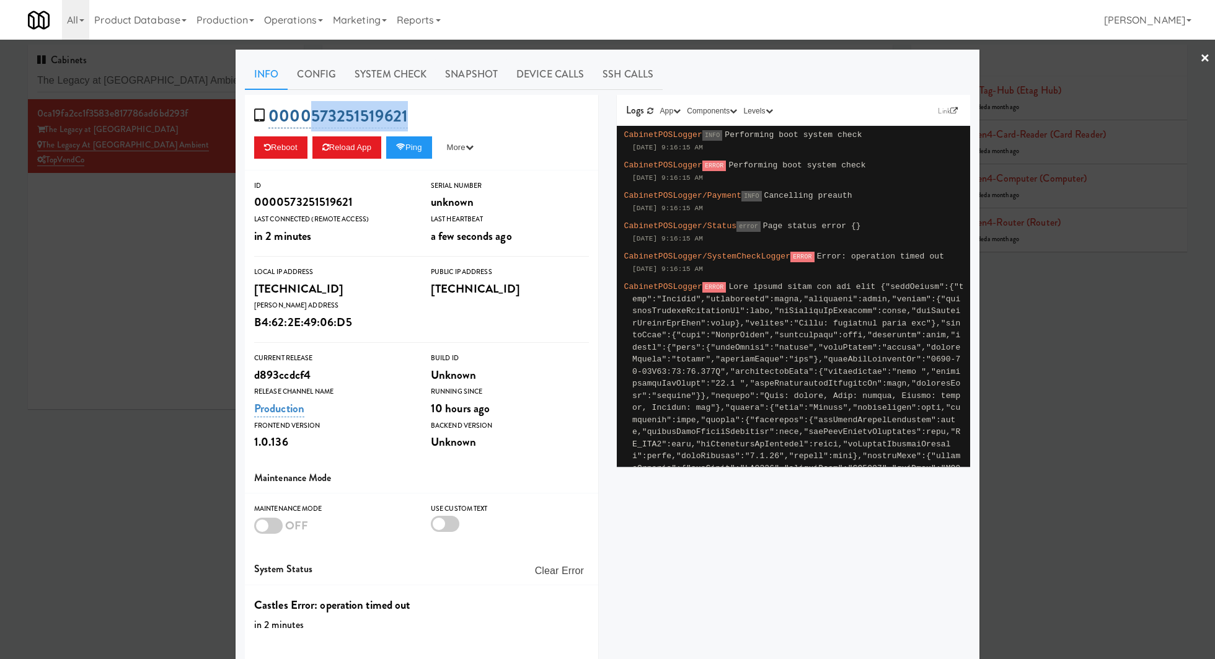
drag, startPoint x: 430, startPoint y: 121, endPoint x: 307, endPoint y: 120, distance: 122.1
click at [307, 120] on div "0000573251519621 Reboot Reload App Ping More Ping Server Restart Server Force R…" at bounding box center [421, 133] width 353 height 76
copy link "573251519621"
drag, startPoint x: 132, startPoint y: 288, endPoint x: 140, endPoint y: 275, distance: 15.3
click at [131, 288] on div at bounding box center [607, 329] width 1215 height 659
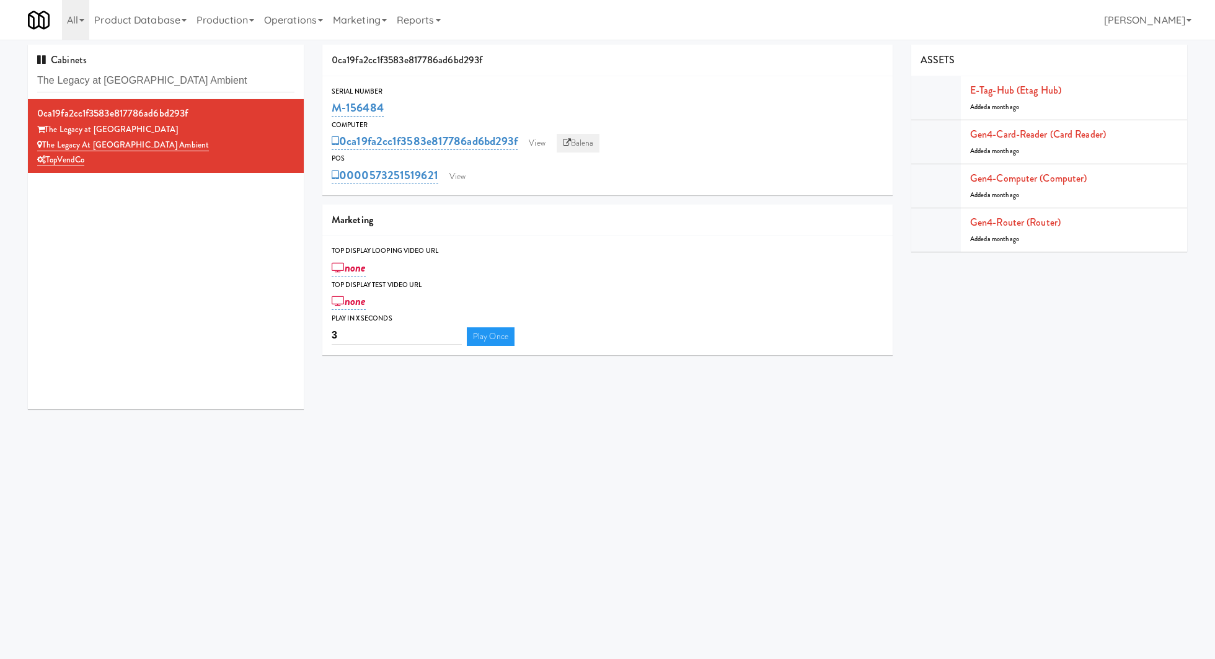
click at [576, 134] on link "Balena" at bounding box center [578, 143] width 43 height 19
click at [465, 176] on link "View" at bounding box center [457, 176] width 29 height 19
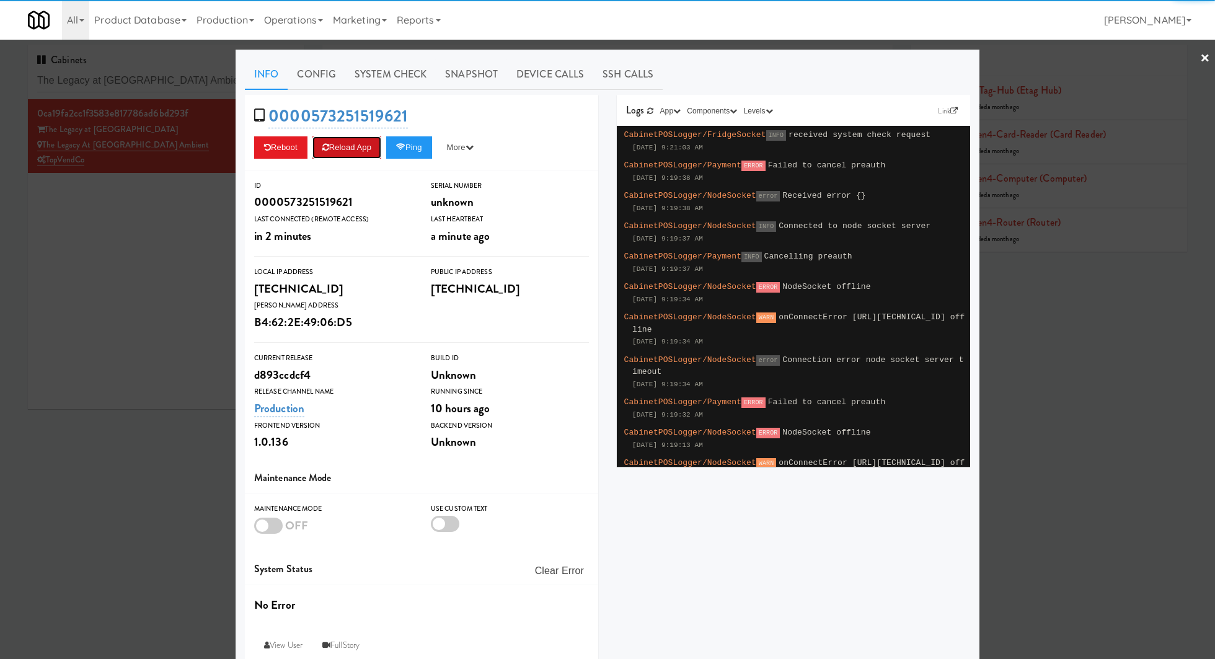
click at [371, 149] on button "Reload App" at bounding box center [346, 147] width 69 height 22
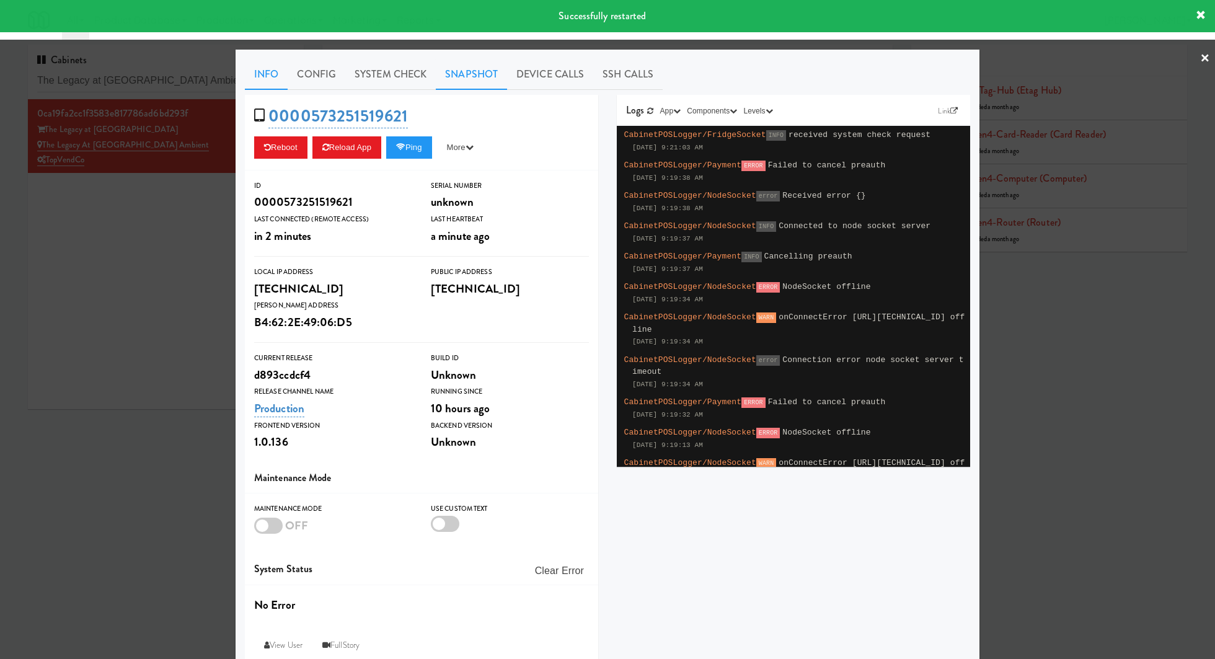
click at [476, 70] on link "Snapshot" at bounding box center [471, 74] width 71 height 31
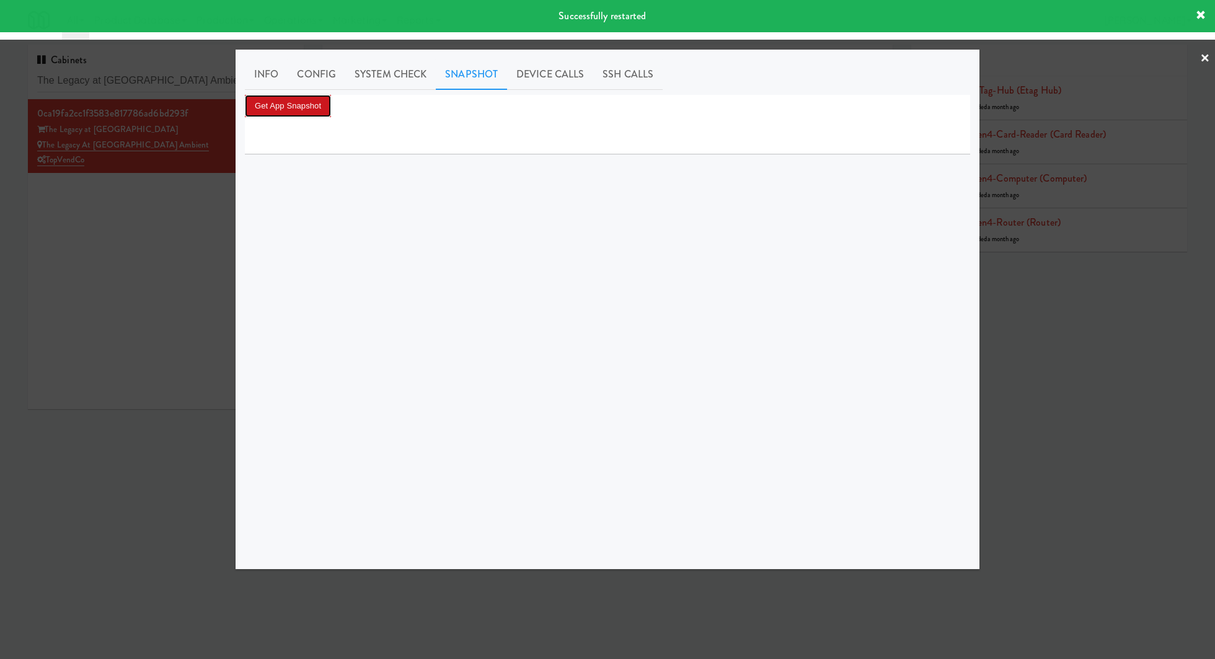
click at [303, 102] on button "Get App Snapshot" at bounding box center [288, 106] width 86 height 22
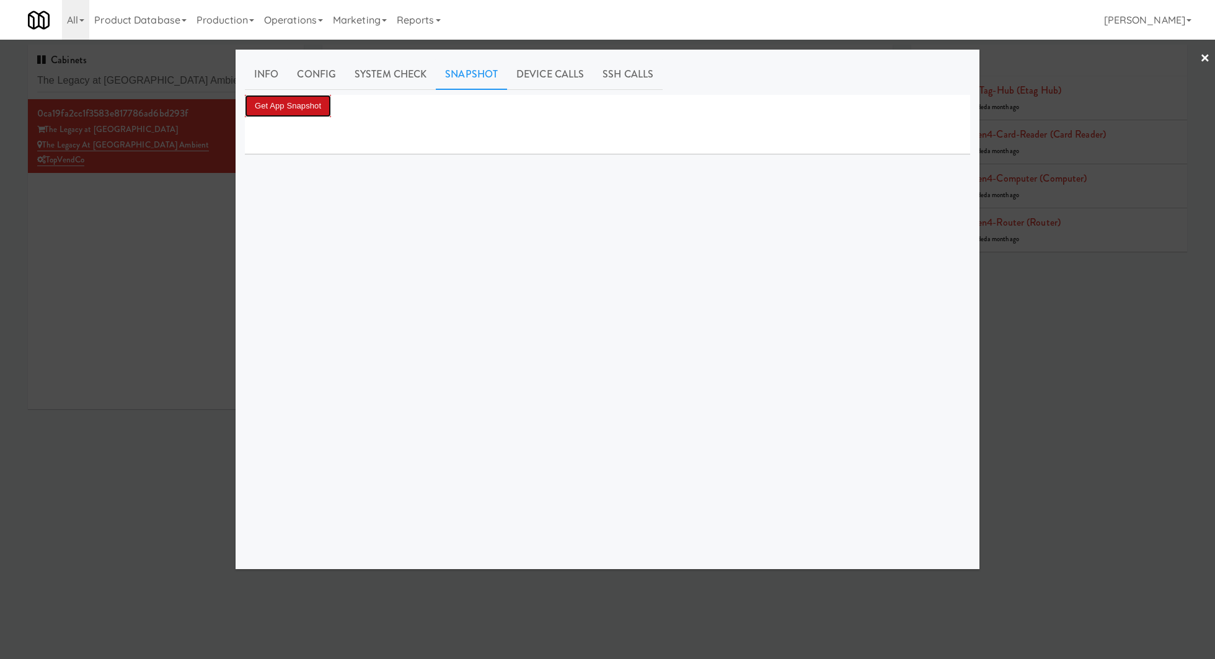
click at [325, 116] on button "Get App Snapshot" at bounding box center [288, 106] width 86 height 22
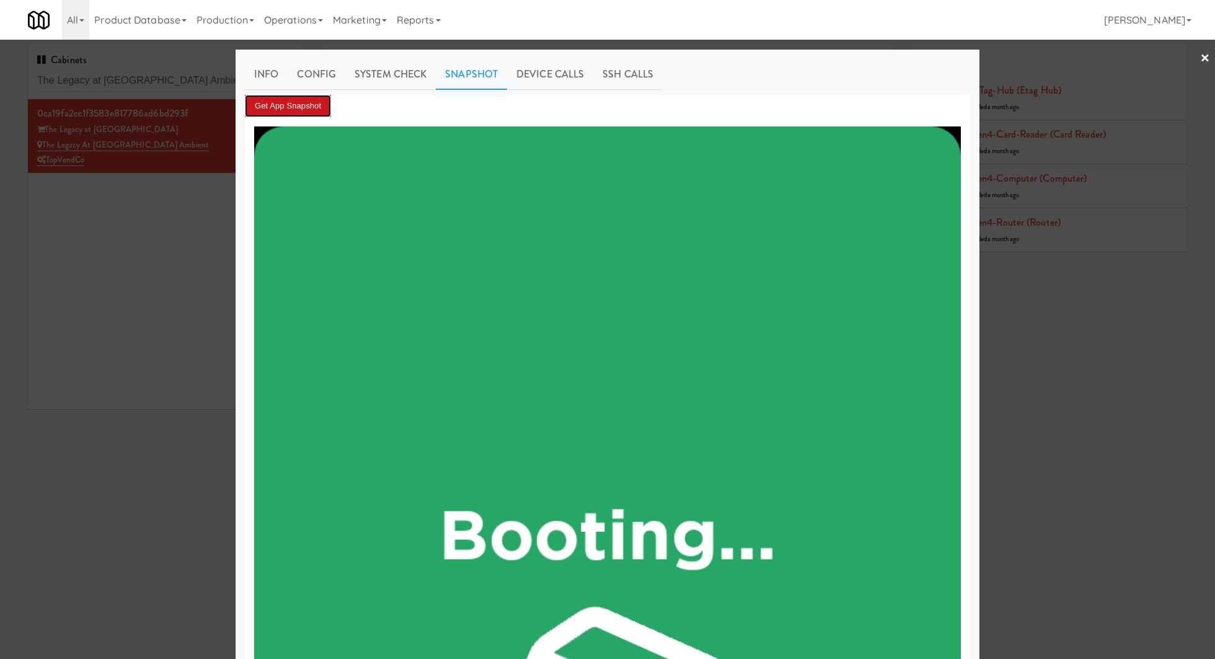
click at [314, 100] on button "Get App Snapshot" at bounding box center [288, 106] width 86 height 22
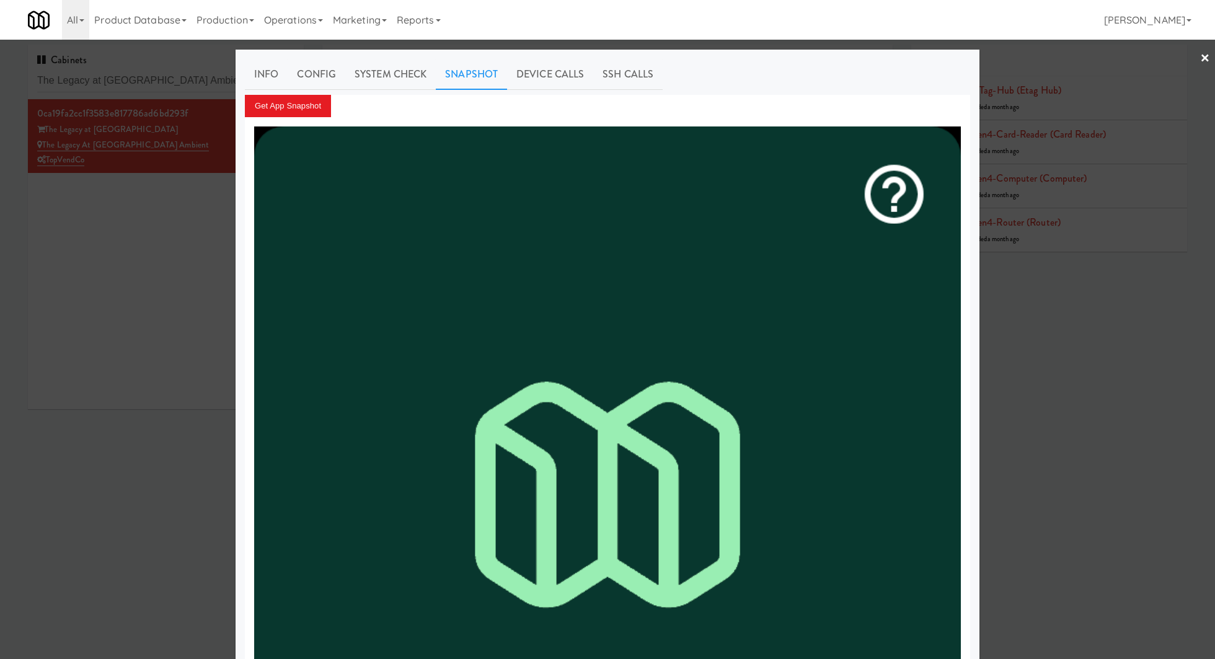
click at [182, 175] on div at bounding box center [607, 329] width 1215 height 659
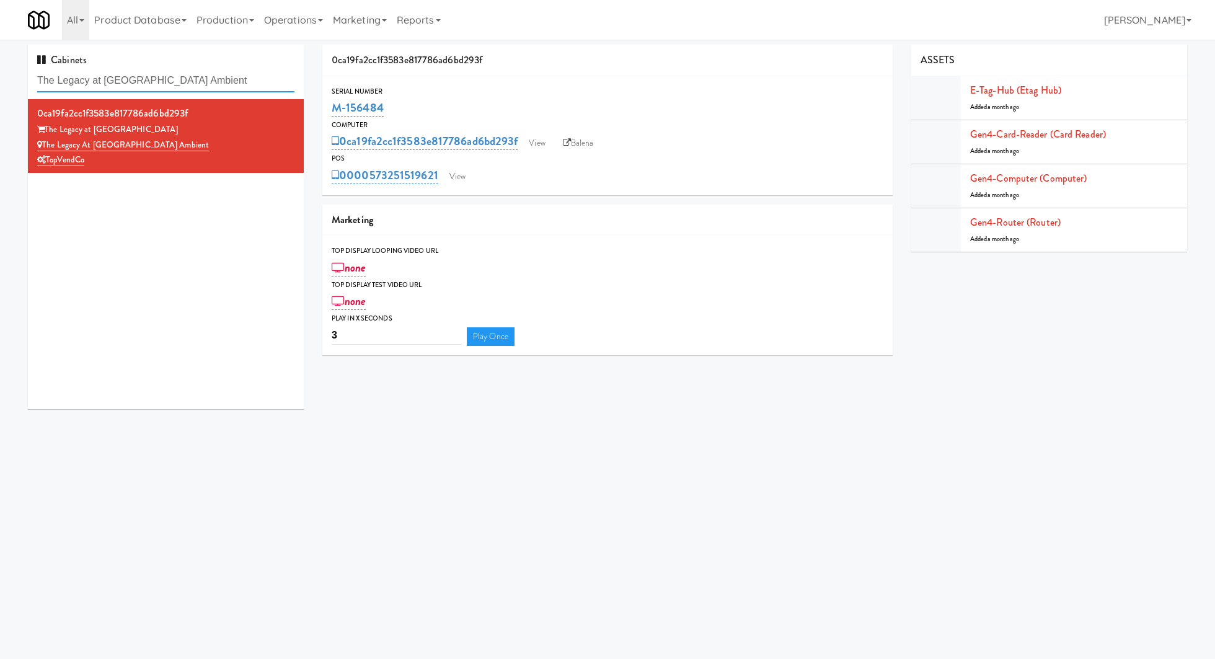
click at [240, 77] on input "The Legacy at [GEOGRAPHIC_DATA] Ambient" at bounding box center [165, 80] width 257 height 23
click at [467, 170] on link "View" at bounding box center [457, 176] width 29 height 19
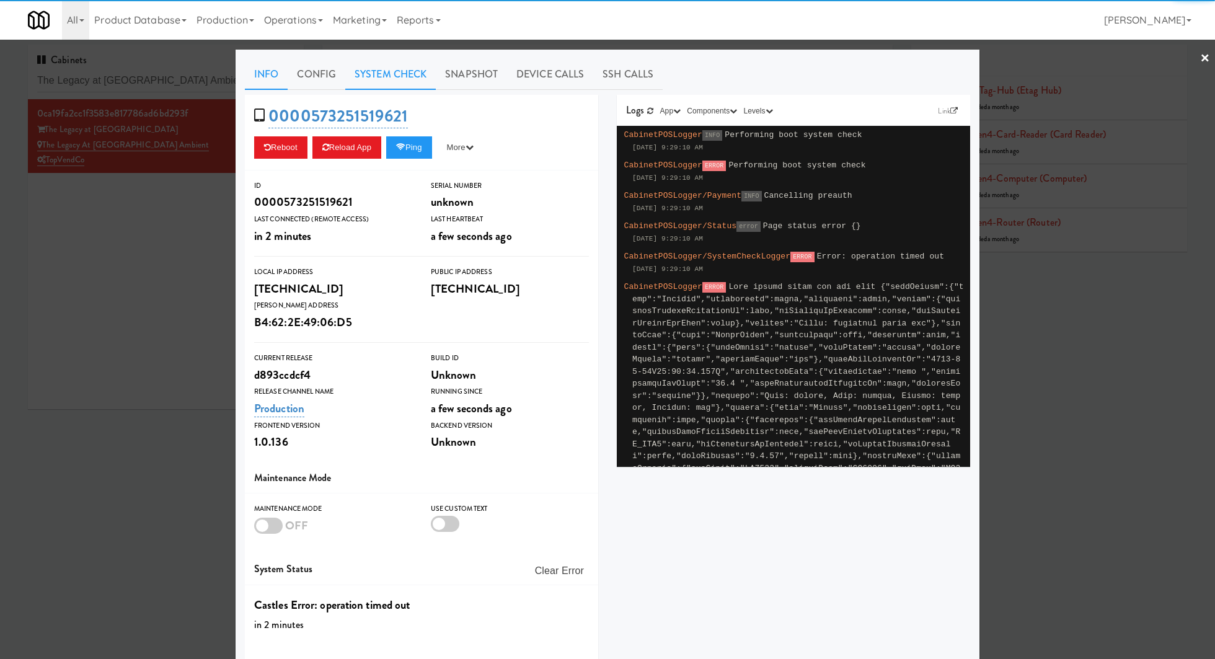
click at [398, 76] on link "System Check" at bounding box center [390, 74] width 90 height 31
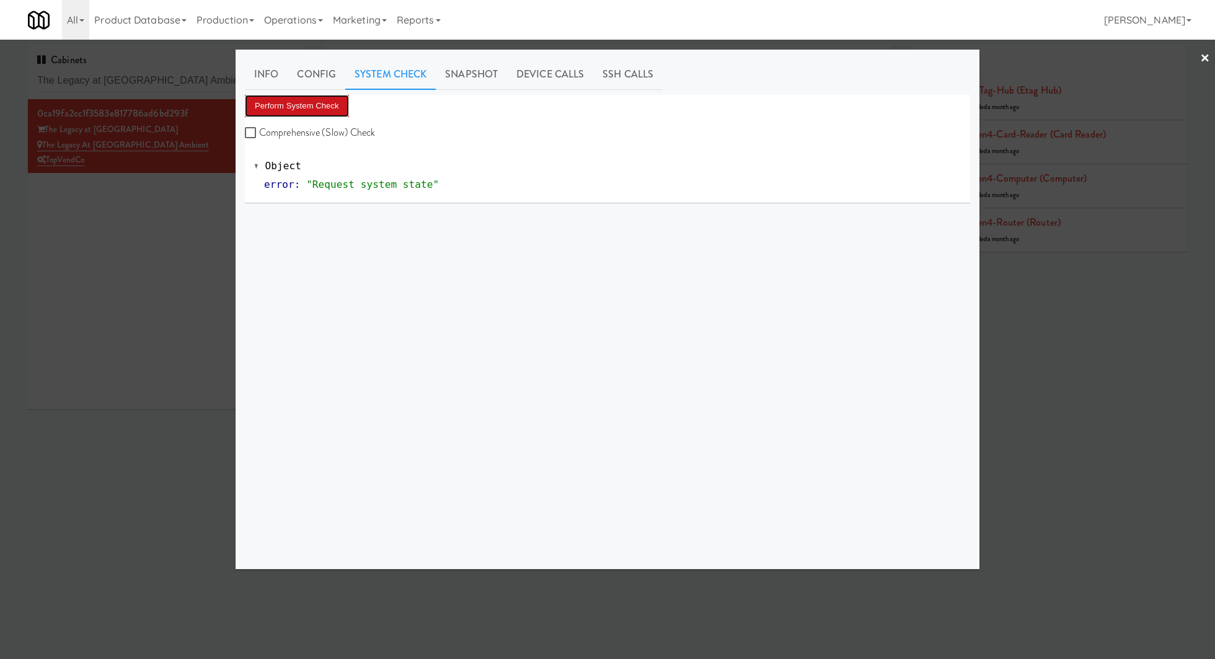
click at [328, 98] on button "Perform System Check" at bounding box center [297, 106] width 104 height 22
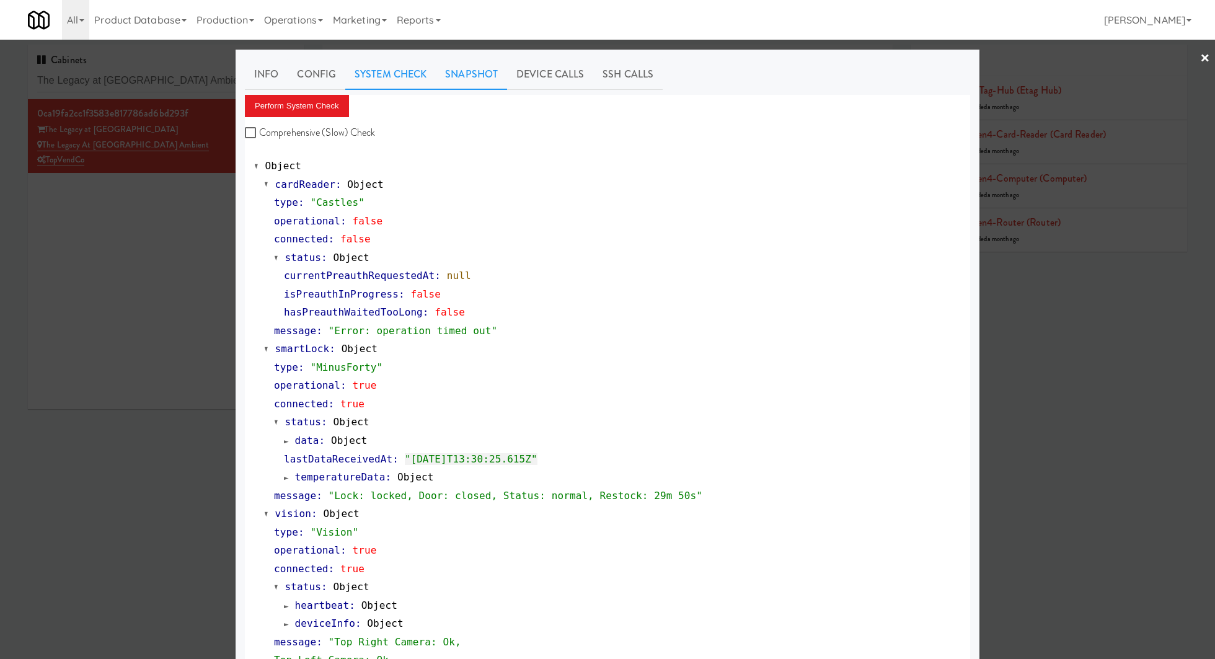
click at [480, 82] on link "Snapshot" at bounding box center [471, 74] width 71 height 31
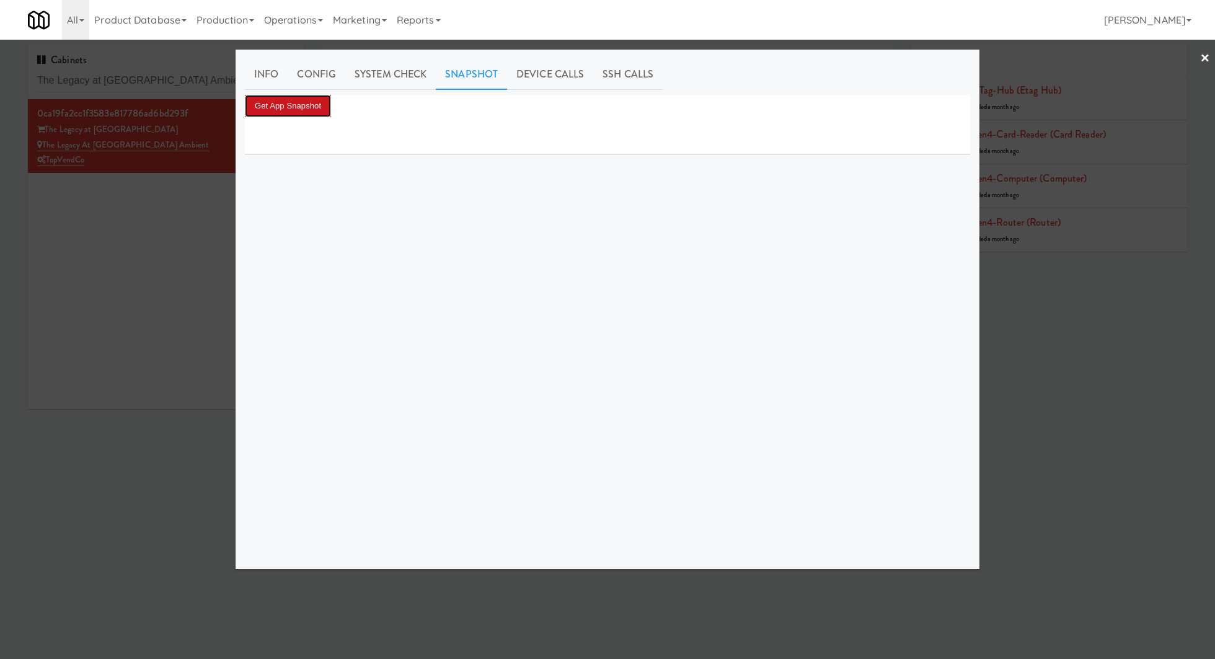
click at [315, 109] on button "Get App Snapshot" at bounding box center [288, 106] width 86 height 22
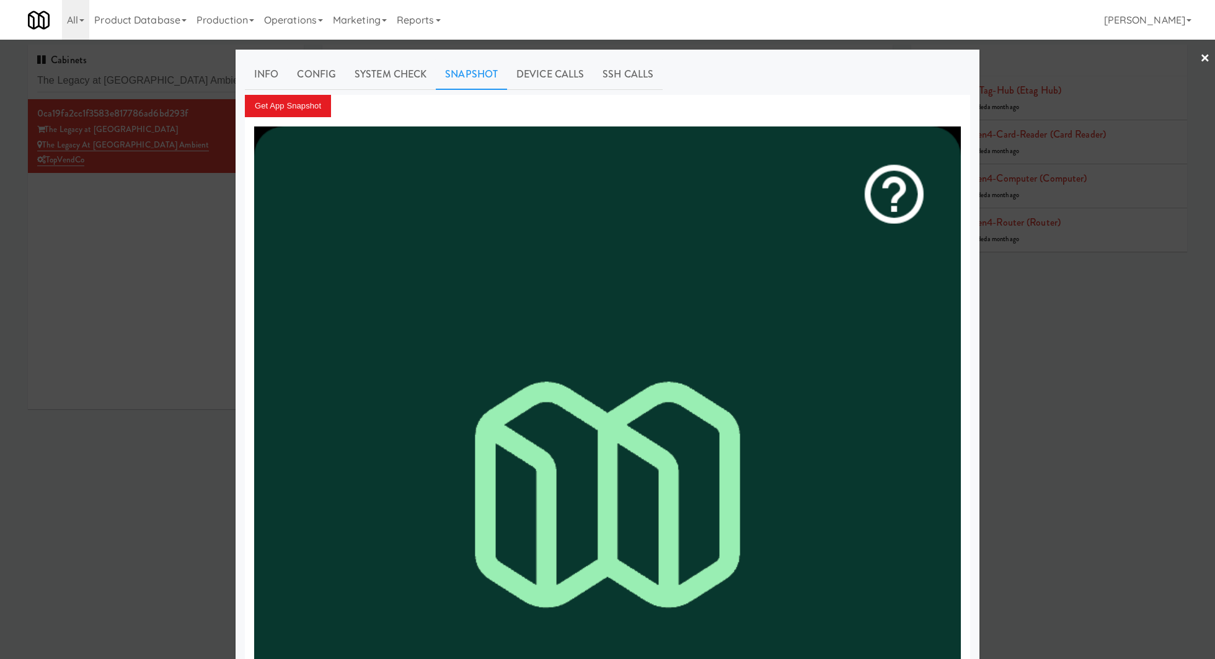
click at [152, 173] on div at bounding box center [607, 329] width 1215 height 659
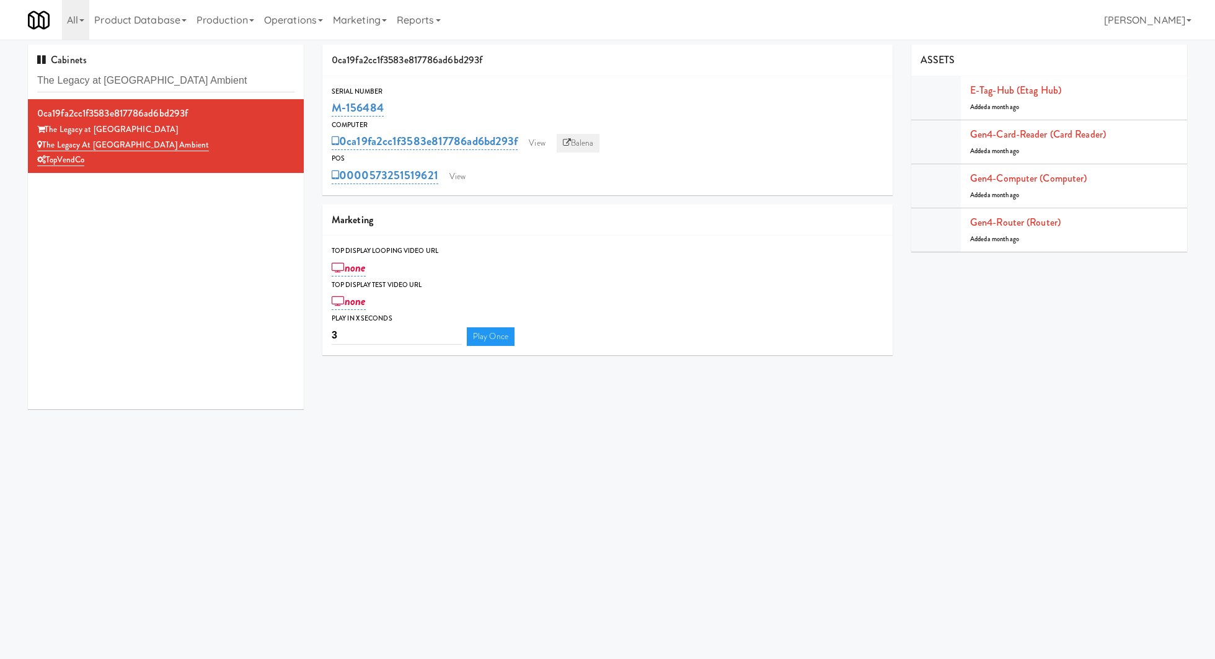
click at [572, 144] on link "Balena" at bounding box center [578, 143] width 43 height 19
click at [460, 179] on link "View" at bounding box center [457, 176] width 29 height 19
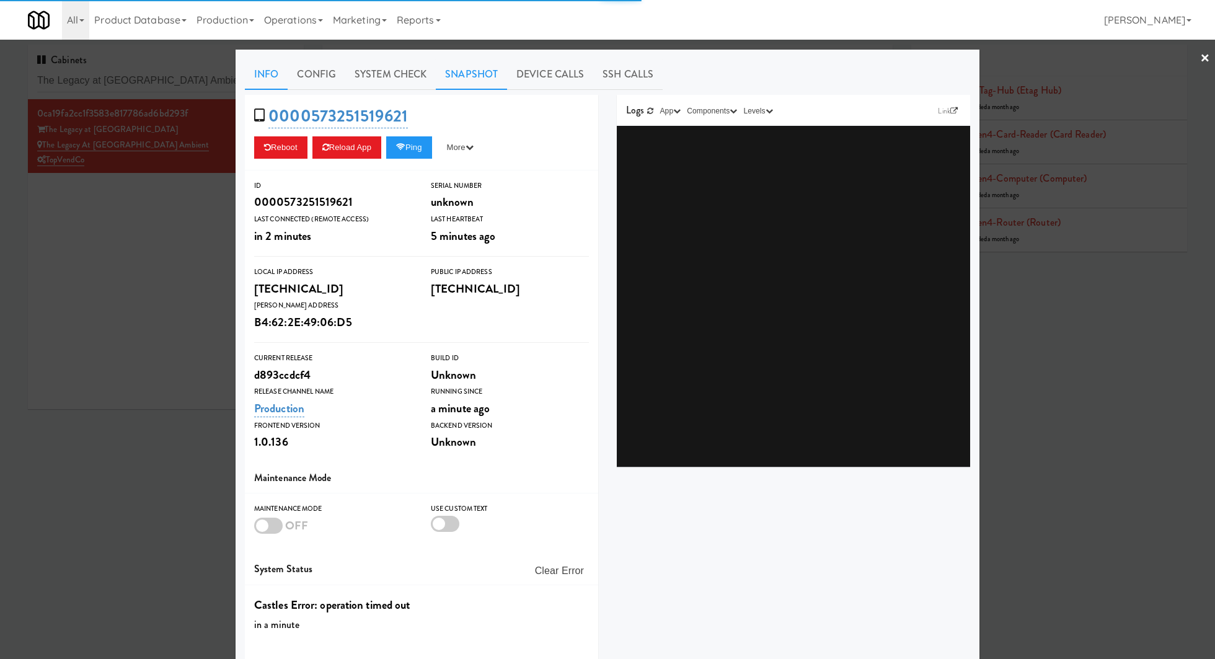
click at [450, 82] on link "Snapshot" at bounding box center [471, 74] width 71 height 31
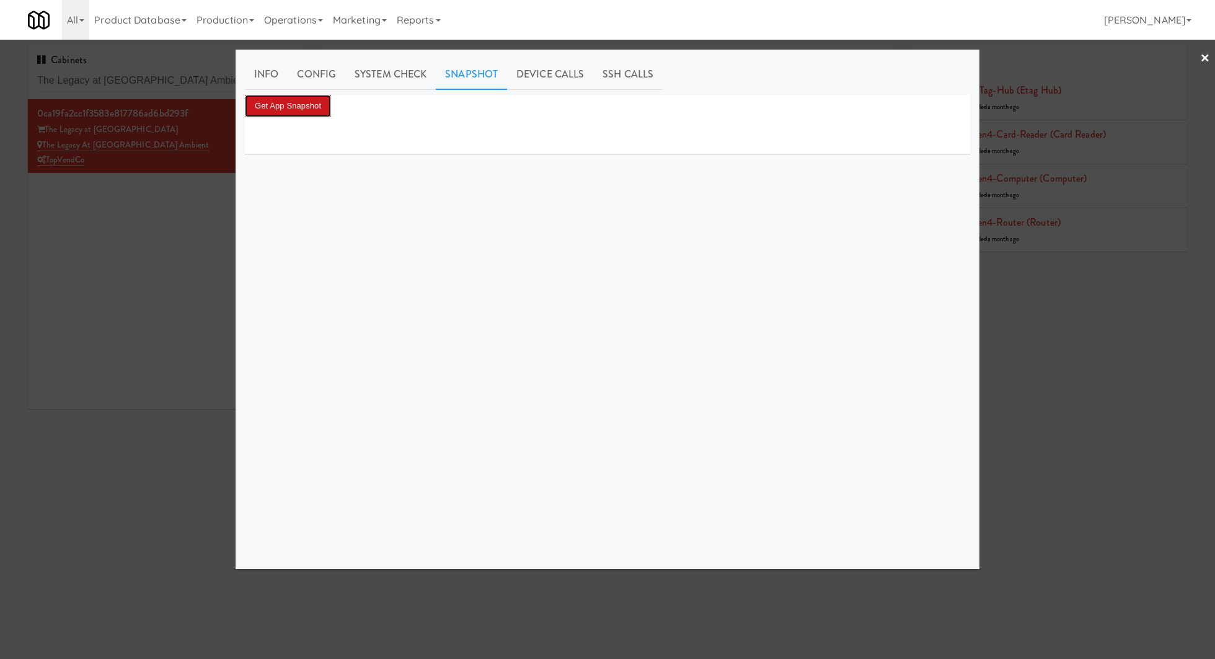
click at [322, 103] on button "Get App Snapshot" at bounding box center [288, 106] width 86 height 22
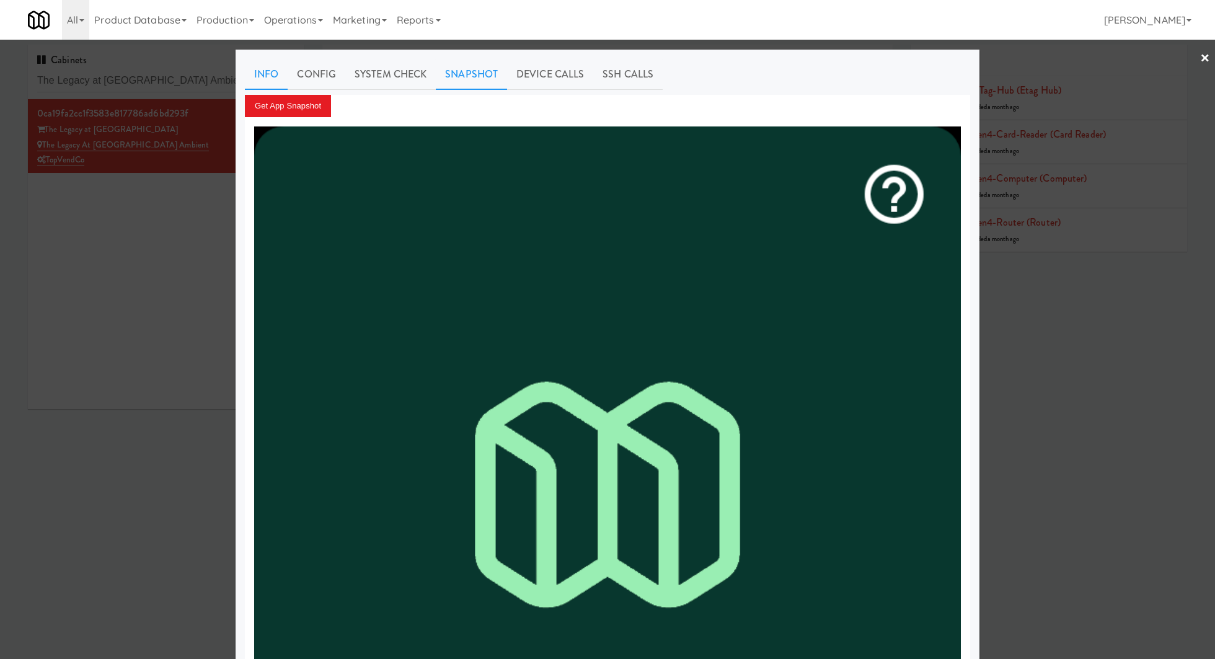
click at [265, 75] on link "Info" at bounding box center [266, 74] width 43 height 31
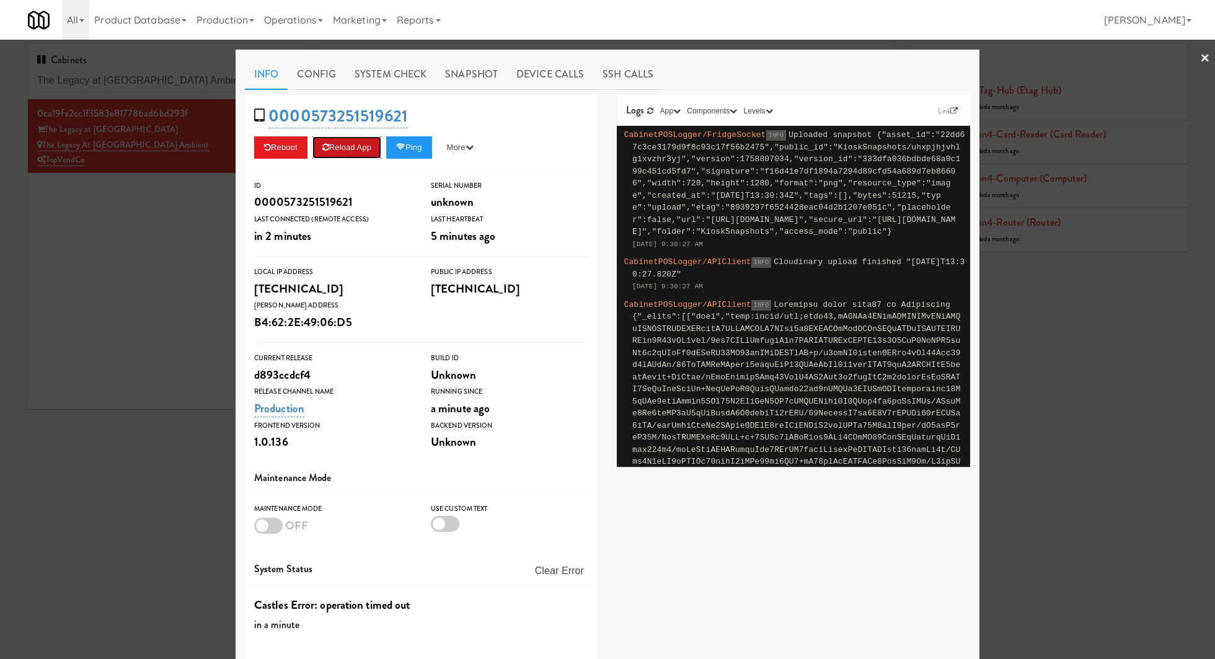
click at [351, 148] on button "Reload App" at bounding box center [346, 147] width 69 height 22
click at [382, 66] on link "System Check" at bounding box center [390, 74] width 90 height 31
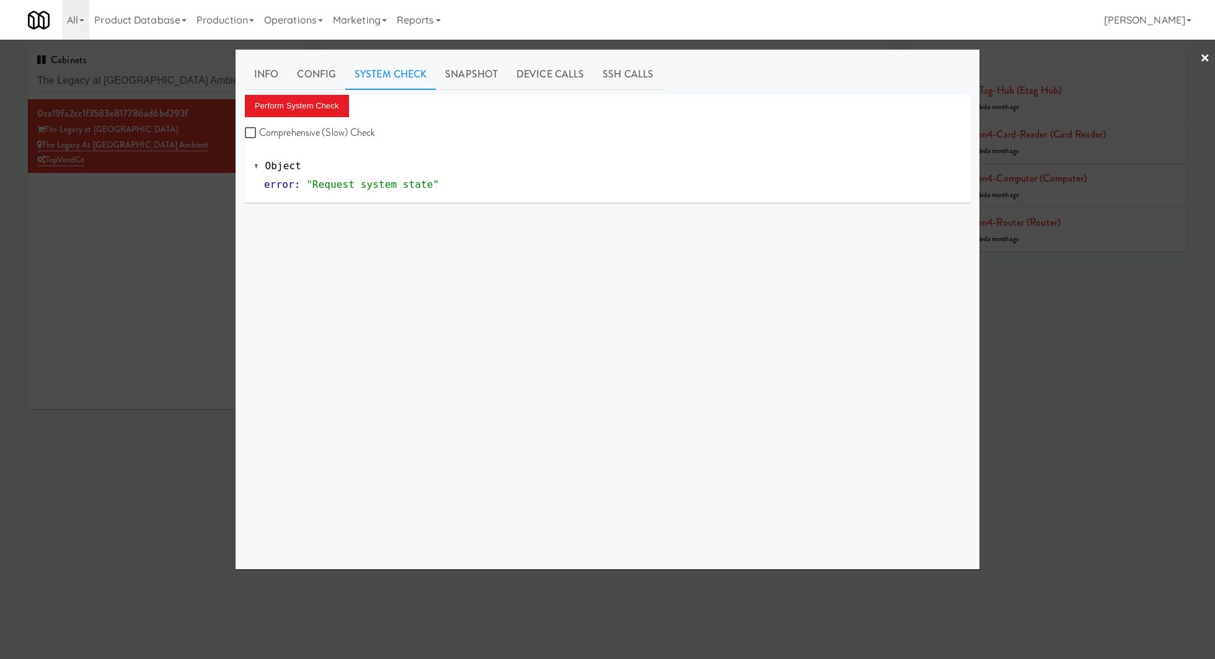
click at [313, 118] on div "Perform System Check Comprehensive (Slow) Check" at bounding box center [607, 118] width 725 height 47
click at [317, 108] on button "Perform System Check" at bounding box center [297, 106] width 104 height 22
click at [335, 94] on div "Info Config System Check Snapshot Device Calls SSH Calls Perform System Check C…" at bounding box center [607, 309] width 725 height 501
click at [335, 98] on button "Perform System Check" at bounding box center [297, 106] width 104 height 22
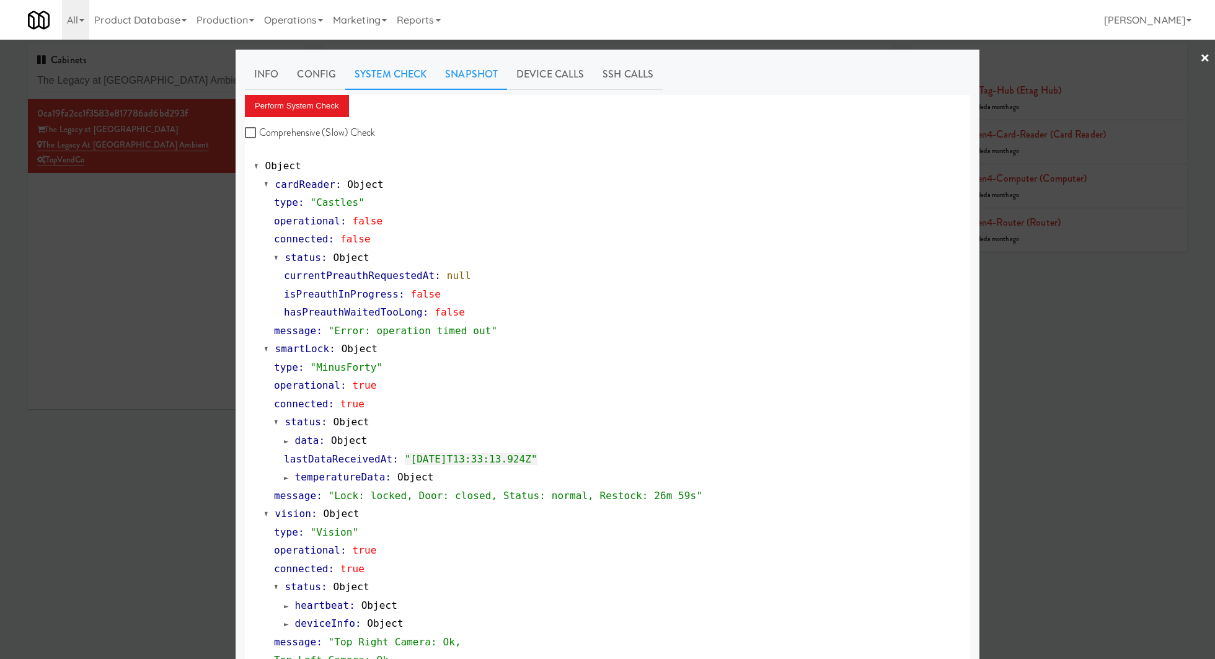
click at [470, 72] on link "Snapshot" at bounding box center [471, 74] width 71 height 31
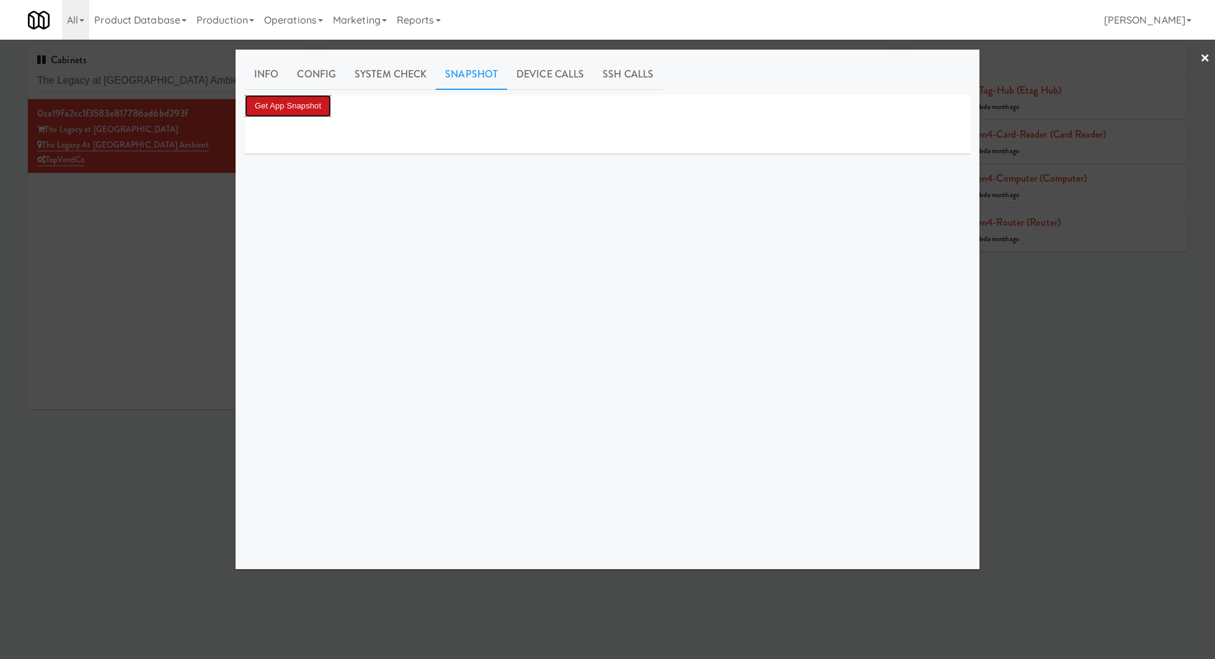
click at [319, 103] on button "Get App Snapshot" at bounding box center [288, 106] width 86 height 22
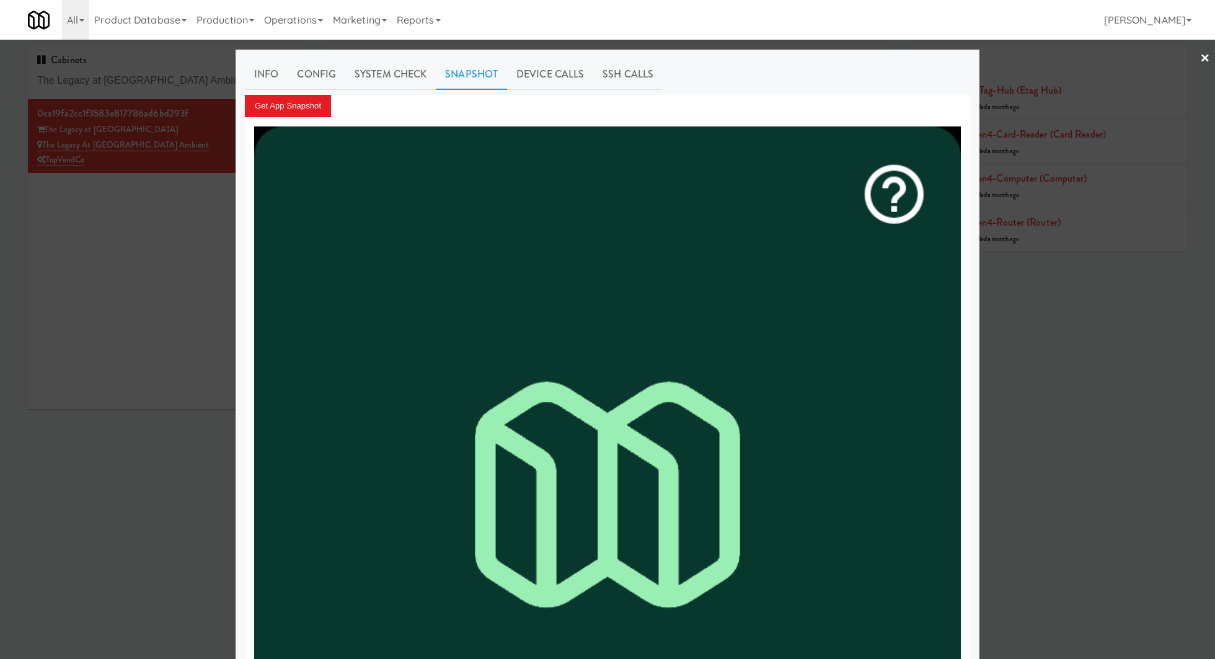
click at [178, 236] on div at bounding box center [607, 329] width 1215 height 659
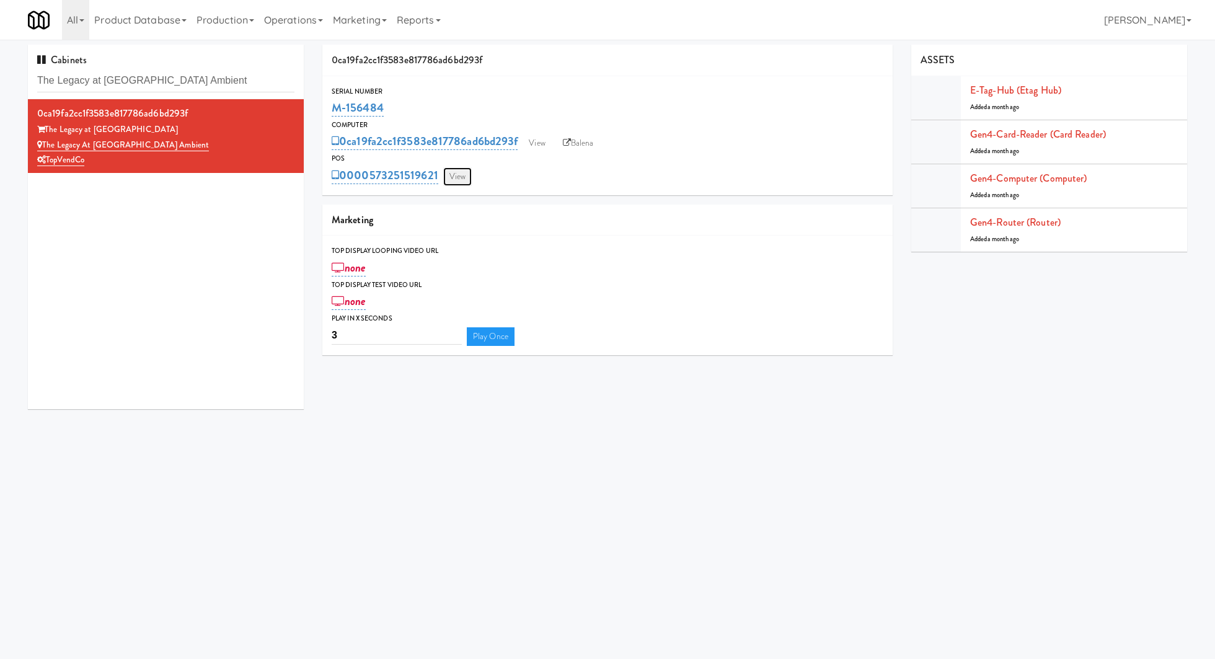
click at [455, 171] on link "View" at bounding box center [457, 176] width 29 height 19
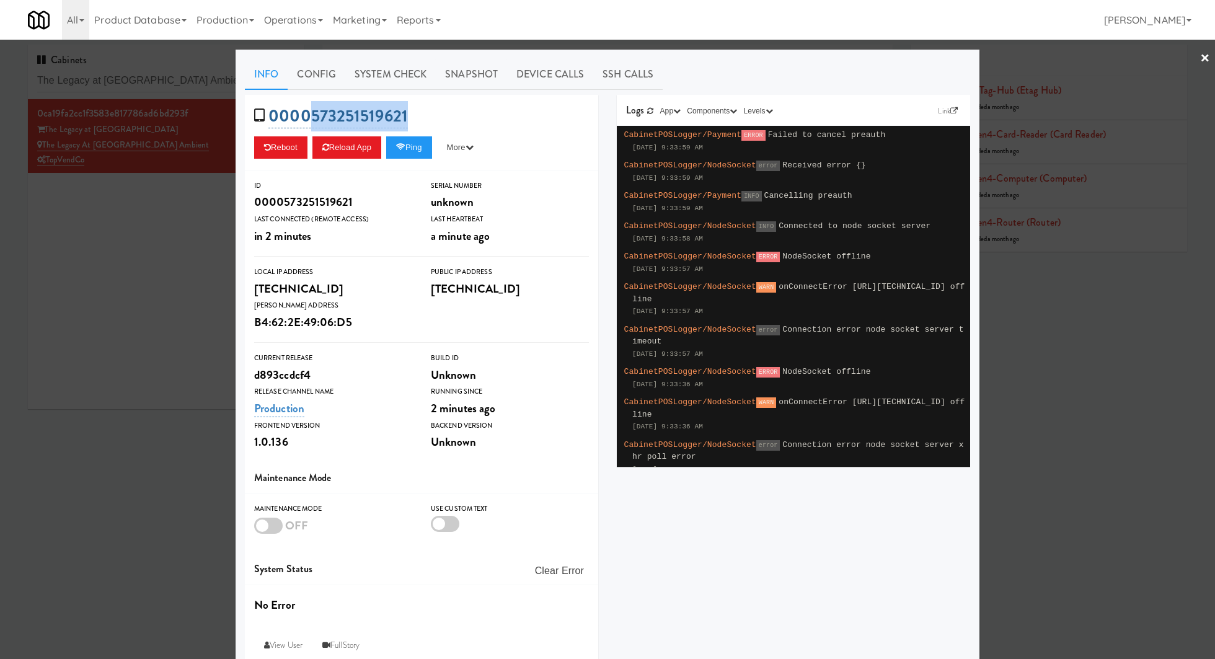
drag, startPoint x: 419, startPoint y: 118, endPoint x: 312, endPoint y: 117, distance: 106.6
click at [312, 117] on div "0000573251519621 Reboot Reload App Ping More Ping Server Restart Server Force R…" at bounding box center [421, 133] width 353 height 76
copy link "573251519621"
click at [151, 220] on div at bounding box center [607, 329] width 1215 height 659
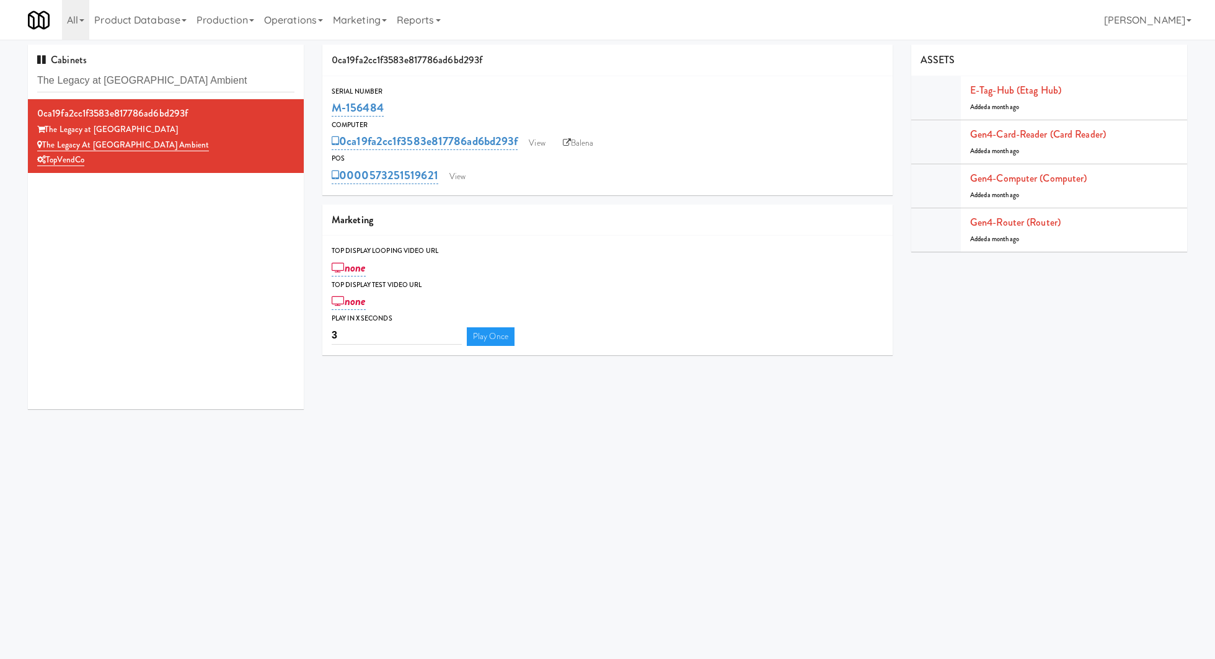
drag, startPoint x: 389, startPoint y: 114, endPoint x: 322, endPoint y: 114, distance: 66.9
click at [322, 114] on div "Serial Number M-156484" at bounding box center [607, 102] width 570 height 33
copy link "M-156484"
click at [467, 177] on link "View" at bounding box center [457, 176] width 29 height 19
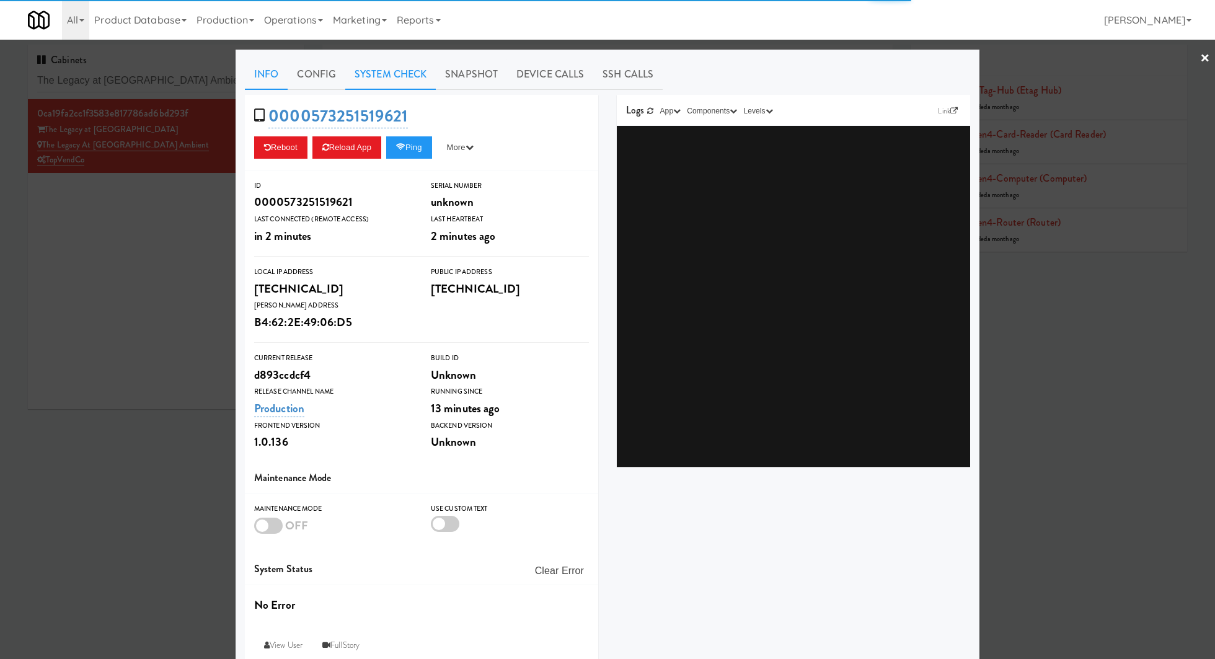
click at [408, 70] on link "System Check" at bounding box center [390, 74] width 90 height 31
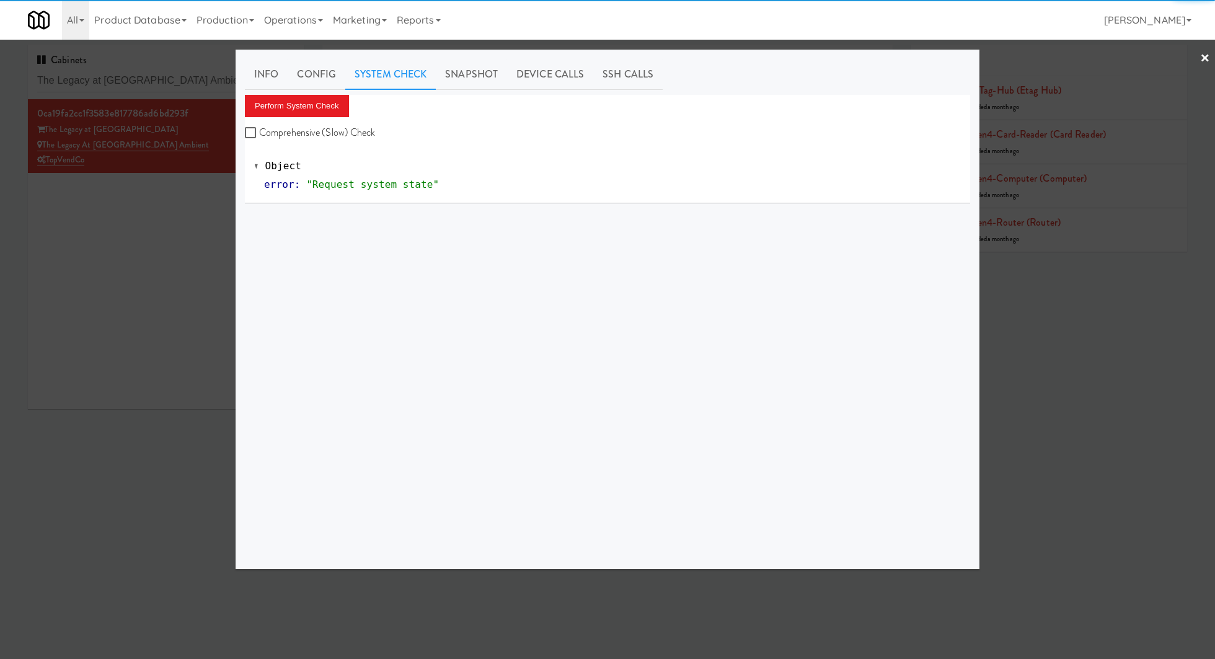
click at [327, 118] on div "Perform System Check Comprehensive (Slow) Check" at bounding box center [607, 118] width 725 height 47
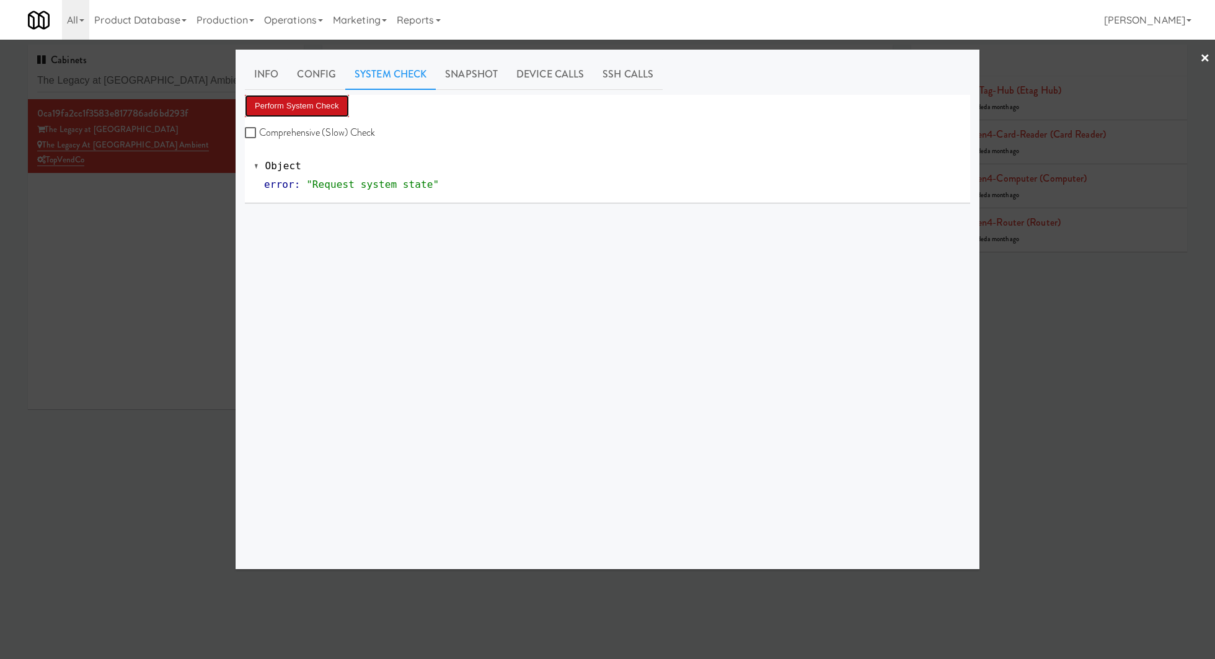
click at [324, 108] on button "Perform System Check" at bounding box center [297, 106] width 104 height 22
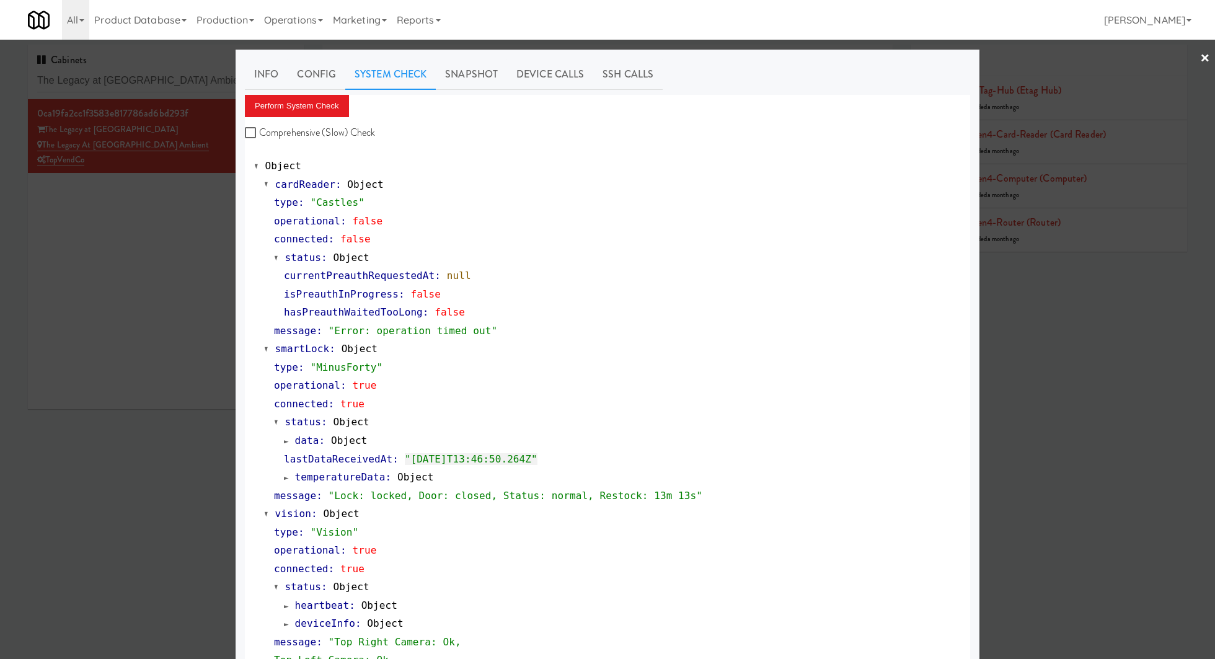
click at [198, 239] on div at bounding box center [607, 329] width 1215 height 659
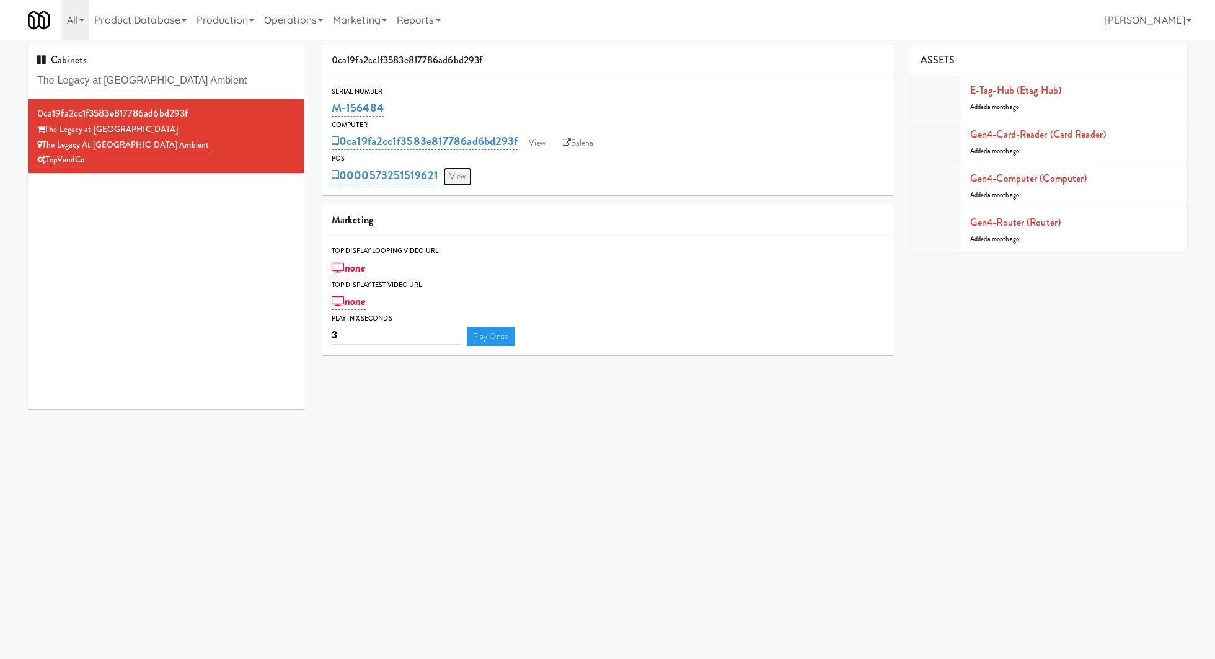
click at [451, 180] on link "View" at bounding box center [457, 176] width 29 height 19
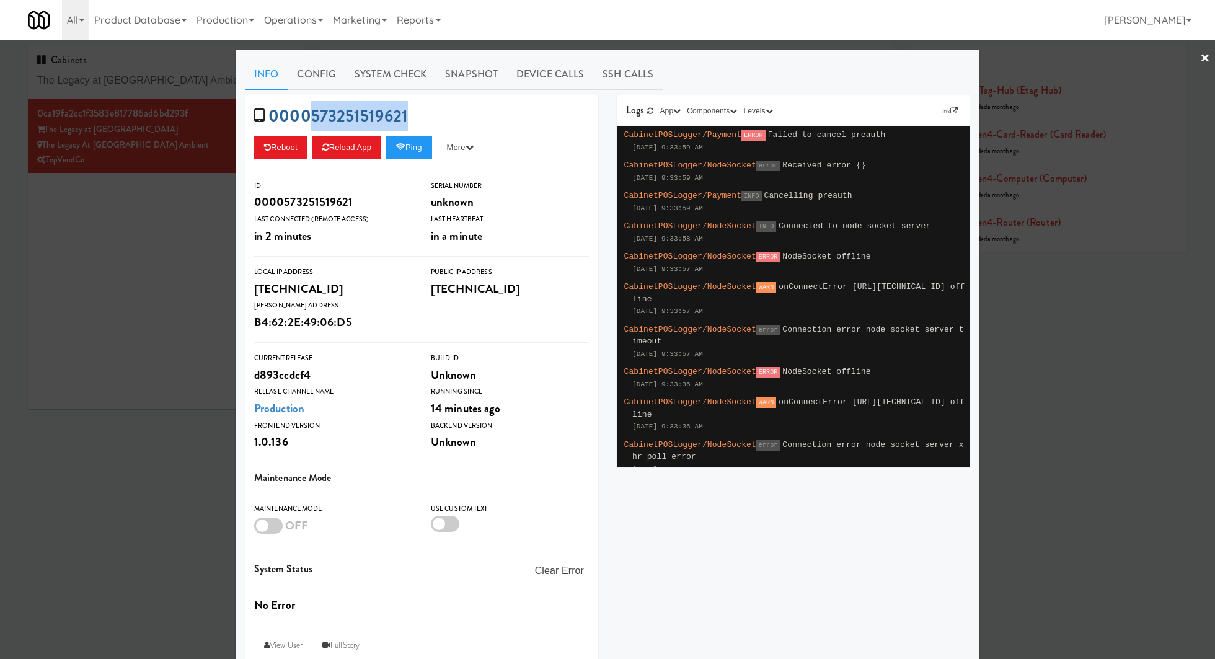
drag, startPoint x: 423, startPoint y: 117, endPoint x: 307, endPoint y: 117, distance: 115.9
click at [307, 117] on div "0000573251519621 Reboot Reload App Ping More Ping Server Restart Server Force R…" at bounding box center [421, 133] width 353 height 76
copy link "573251519621"
click at [143, 224] on div at bounding box center [607, 329] width 1215 height 659
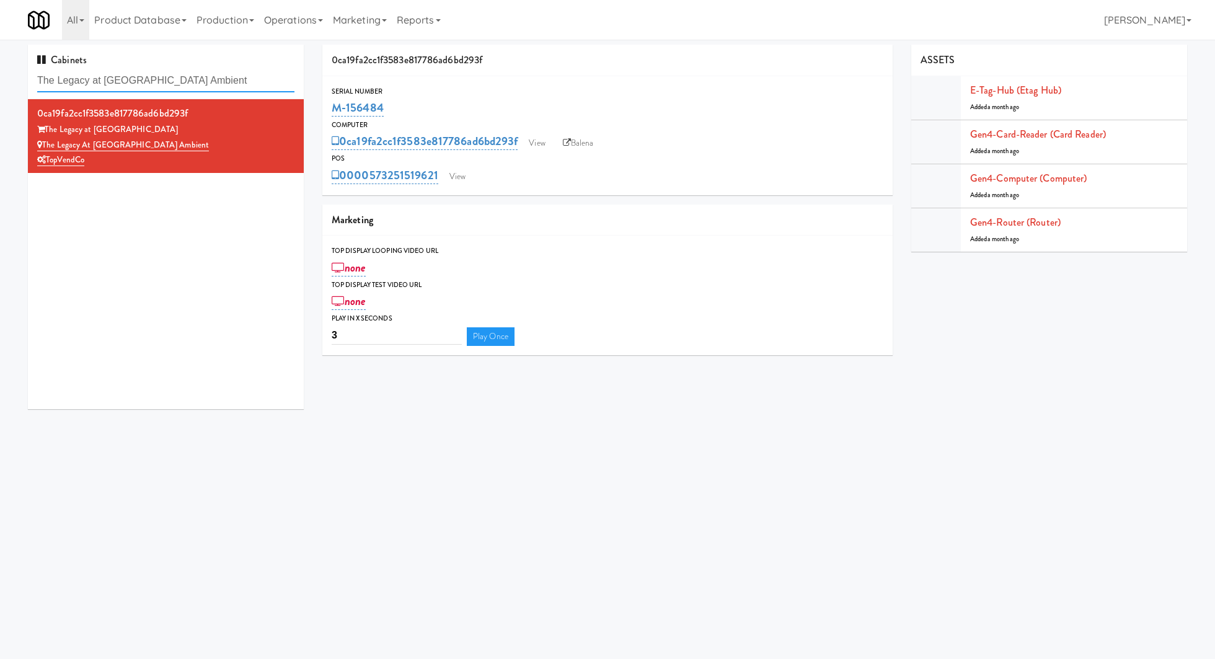
click at [197, 84] on input "The Legacy at [GEOGRAPHIC_DATA] Ambient" at bounding box center [165, 80] width 257 height 23
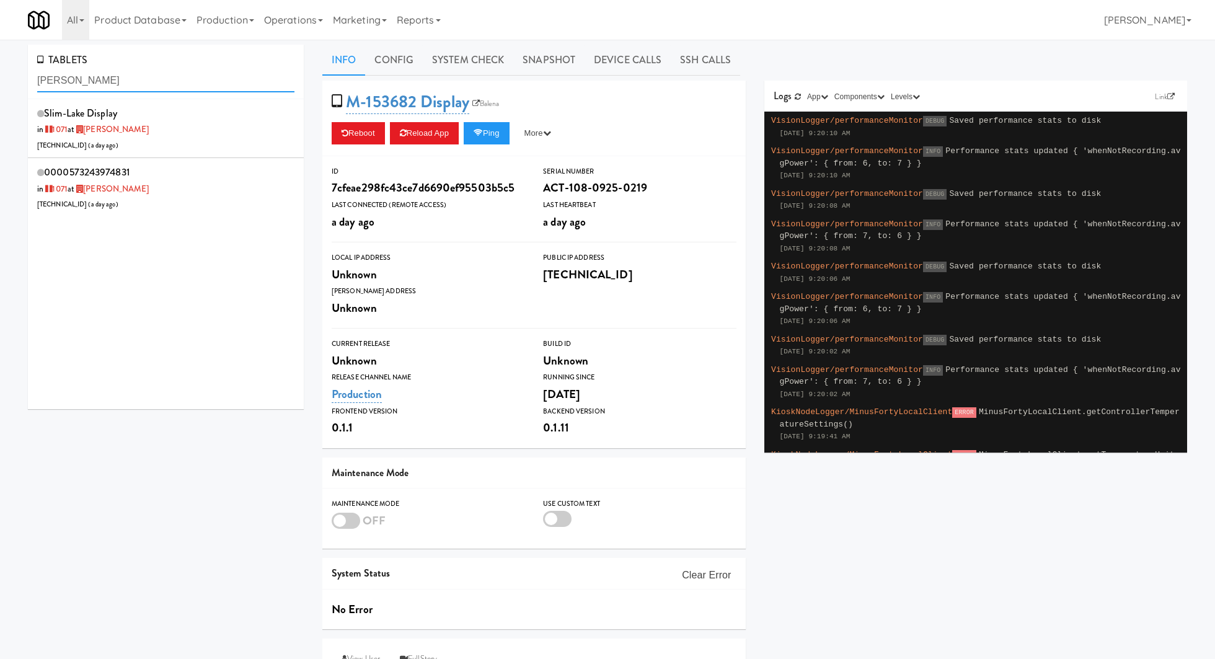
click at [145, 82] on input "anton" at bounding box center [165, 80] width 257 height 23
paste input "The Legacy at [GEOGRAPHIC_DATA] Ambient"
type input "The Legacy at Centennial Gym Ambient"
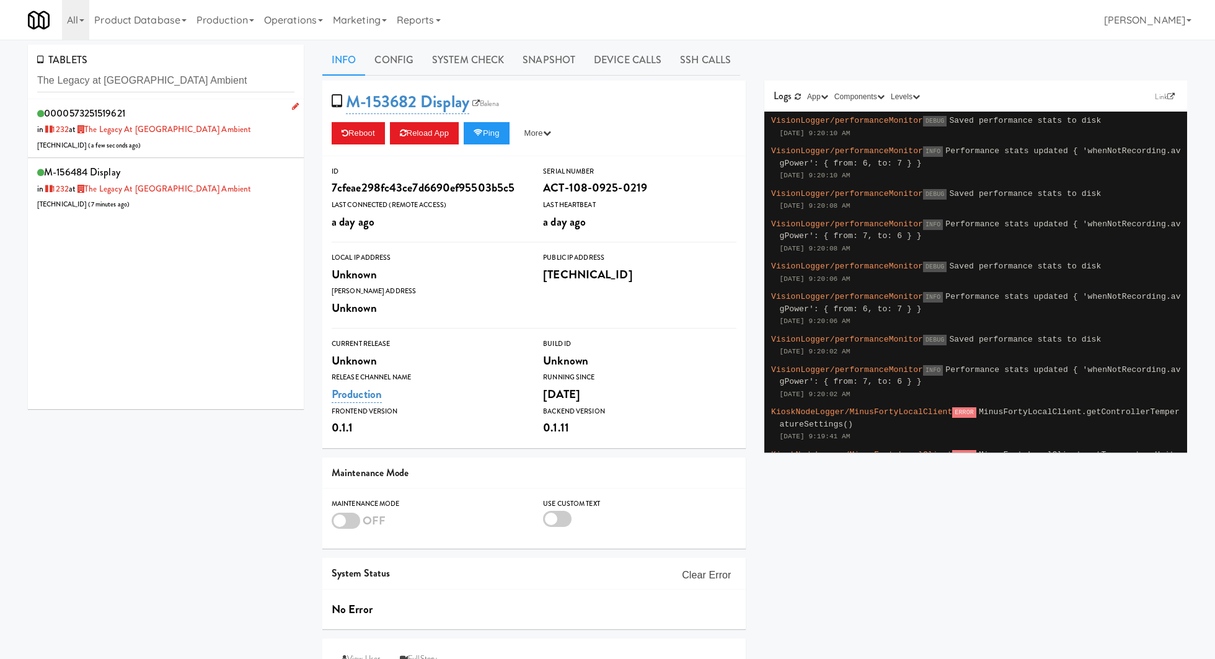
click at [250, 152] on li "0000573251519621 in 1232 at The Legacy at Centennial Gym Ambient 206.0.69.116 (…" at bounding box center [166, 129] width 276 height 60
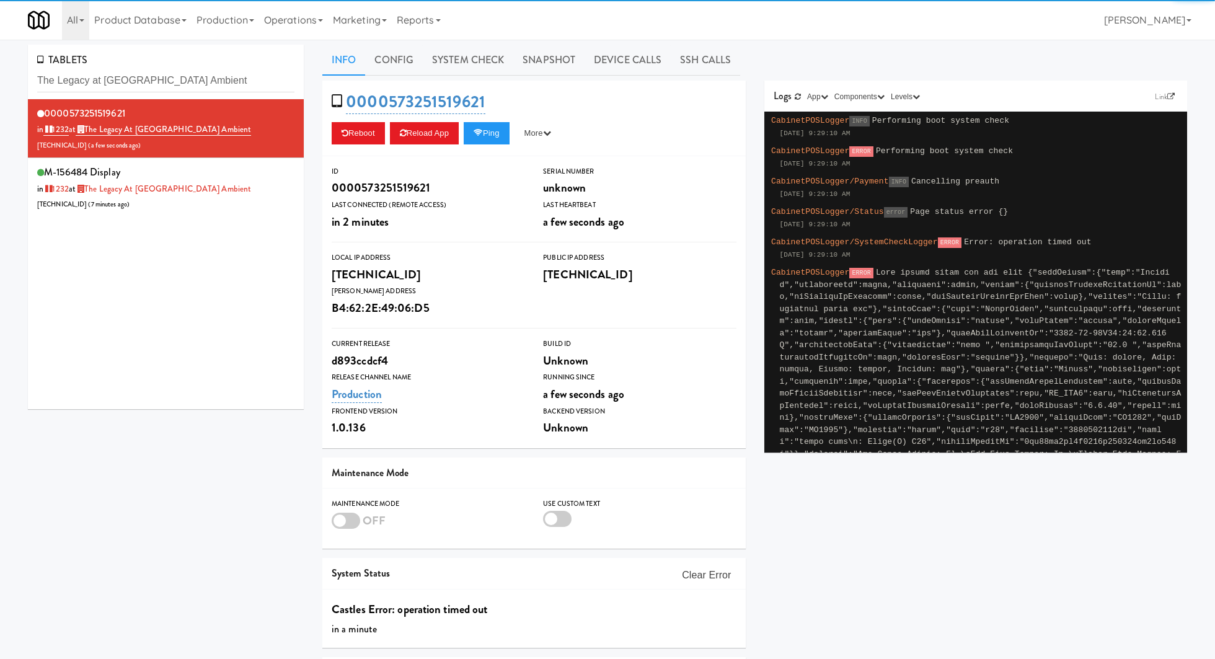
click at [630, 67] on link "Device Calls" at bounding box center [627, 60] width 86 height 31
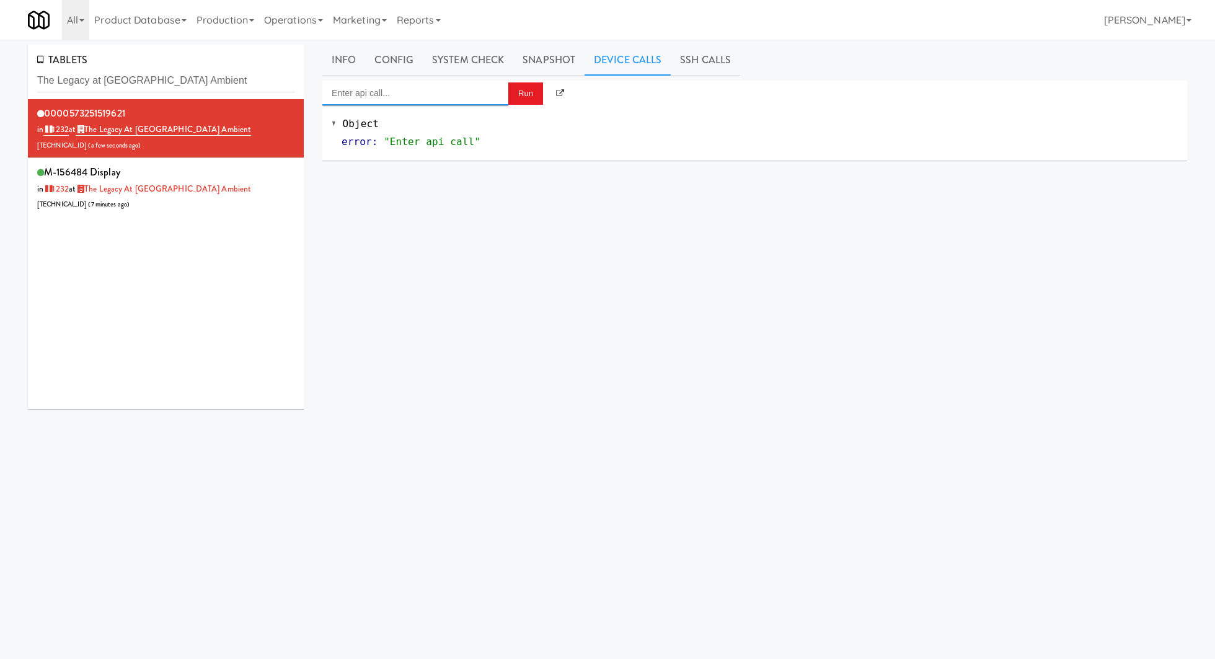
click at [451, 103] on input "Enter api call..." at bounding box center [415, 93] width 186 height 25
click at [449, 131] on div "http://localhost:3000/cooler/restocking-mode/enable" at bounding box center [415, 129] width 167 height 16
type input "Cooler: Enable Restocking"
click at [526, 99] on button "Run" at bounding box center [525, 93] width 35 height 22
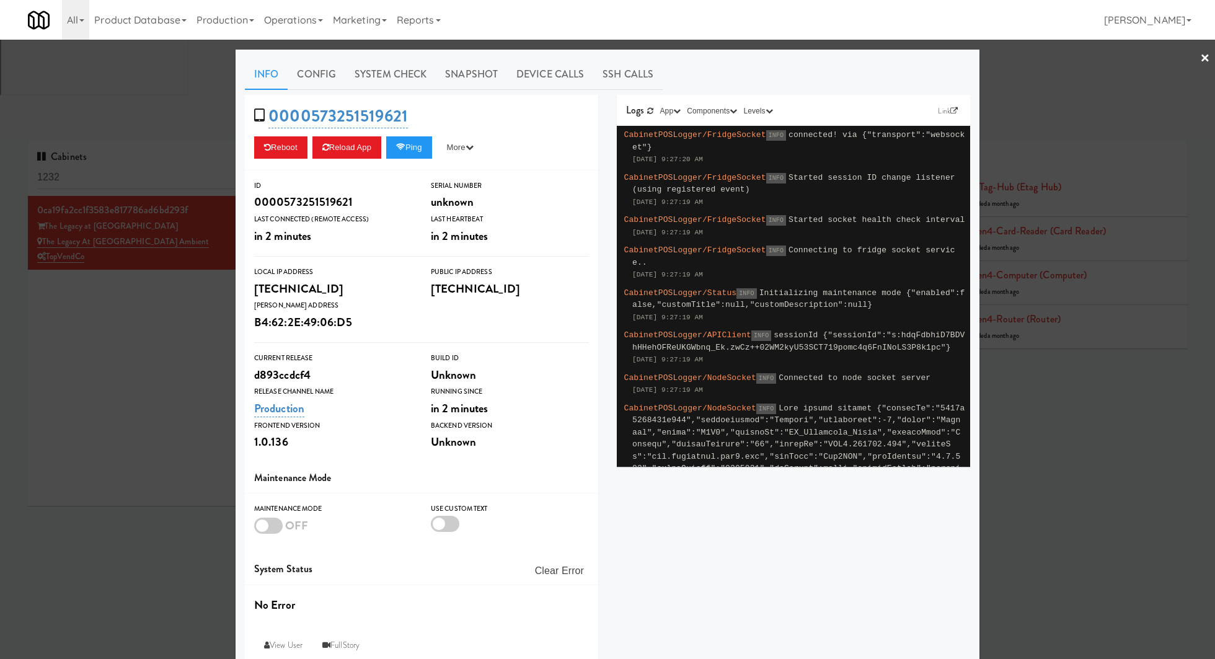
click at [167, 82] on div at bounding box center [607, 329] width 1215 height 659
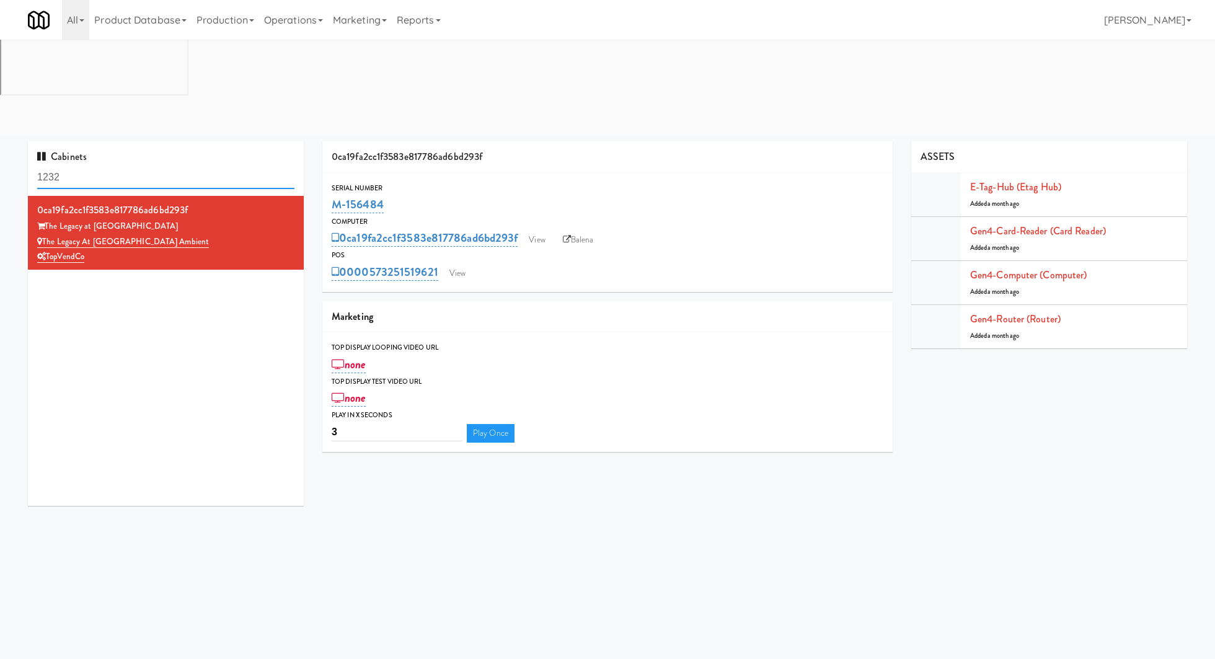
click at [167, 166] on input "1232" at bounding box center [165, 177] width 257 height 23
paste input "Avant HP - Cooler - Left"
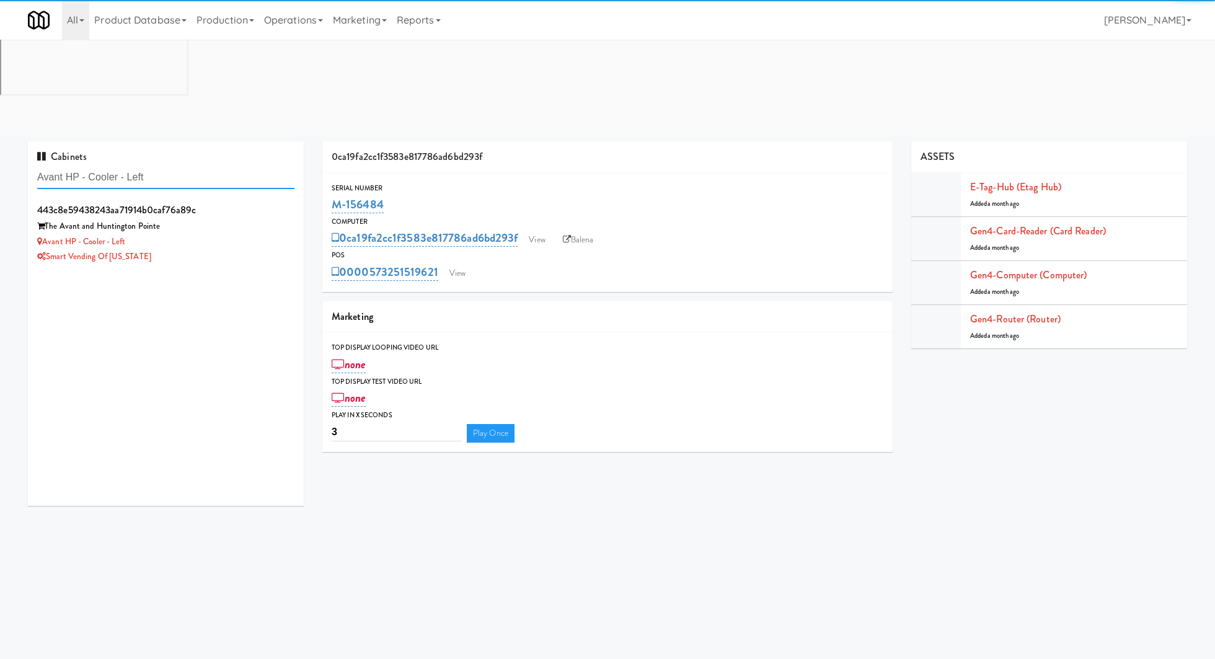
type input "Avant HP - Cooler - Left"
click at [208, 219] on div "The Avant and Huntington Pointe" at bounding box center [165, 226] width 257 height 15
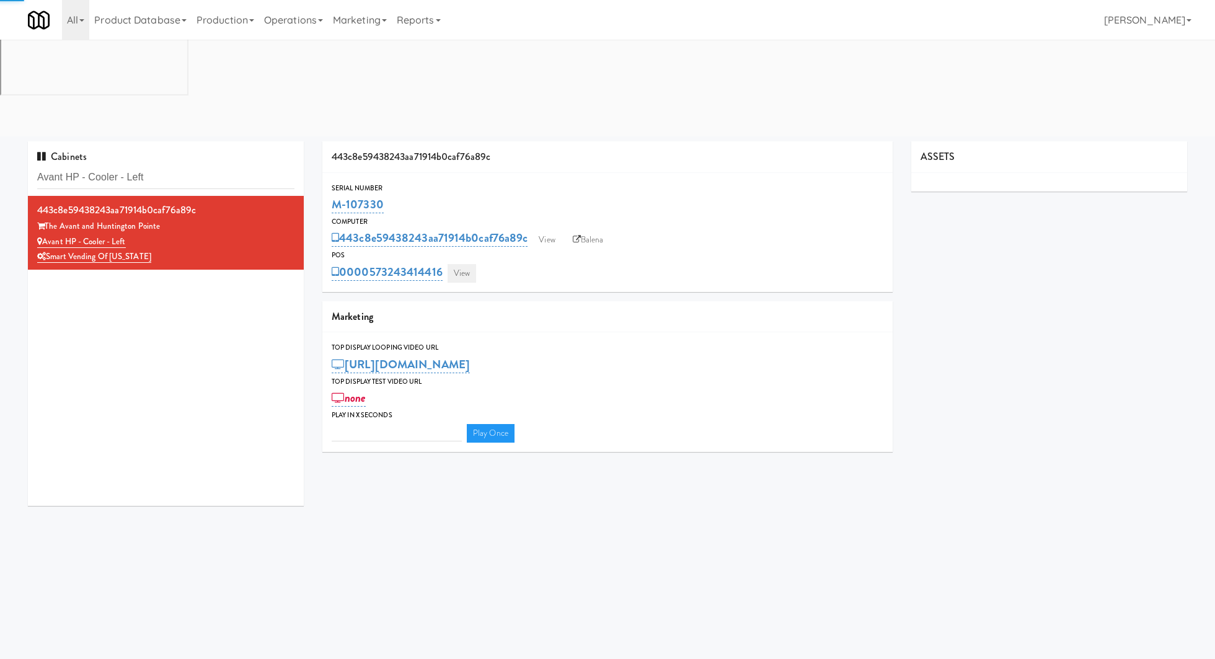
type input "3"
click at [462, 264] on link "View" at bounding box center [461, 273] width 29 height 19
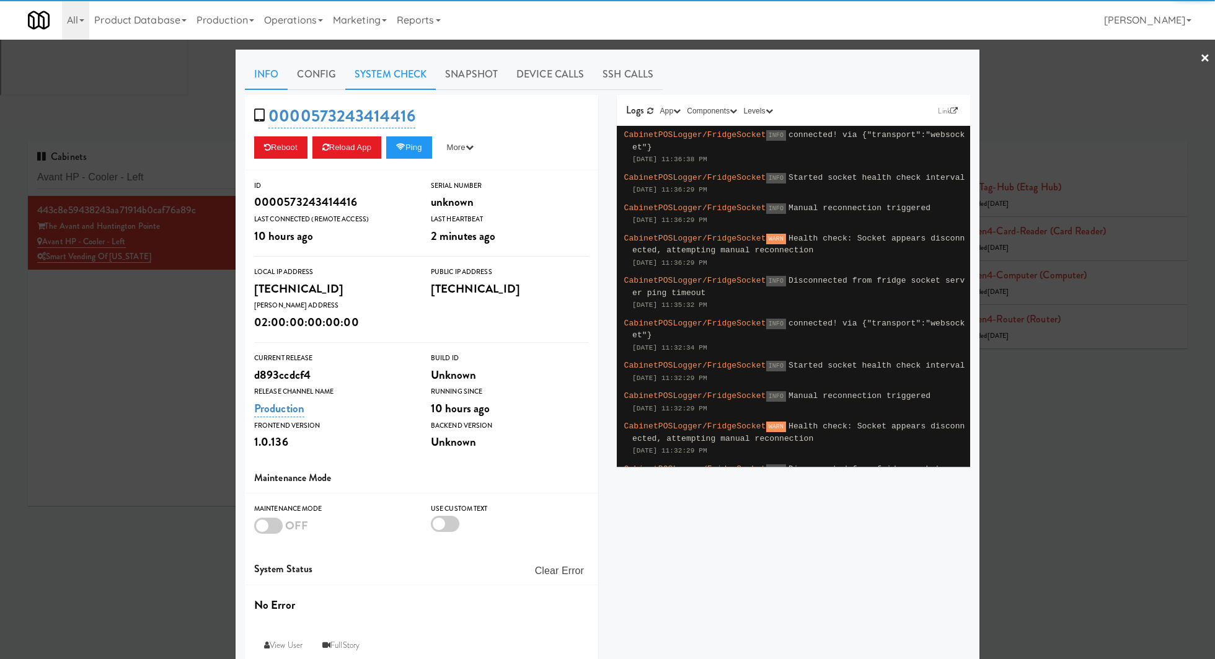
click at [408, 82] on link "System Check" at bounding box center [390, 74] width 90 height 31
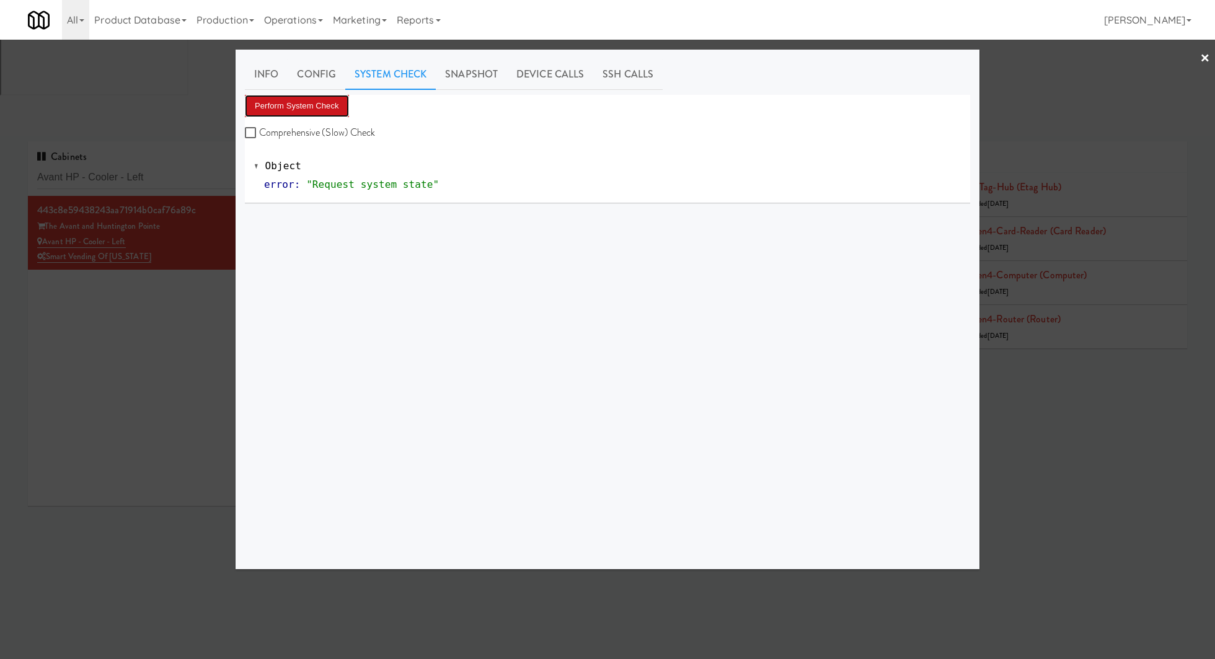
click at [342, 105] on button "Perform System Check" at bounding box center [297, 106] width 104 height 22
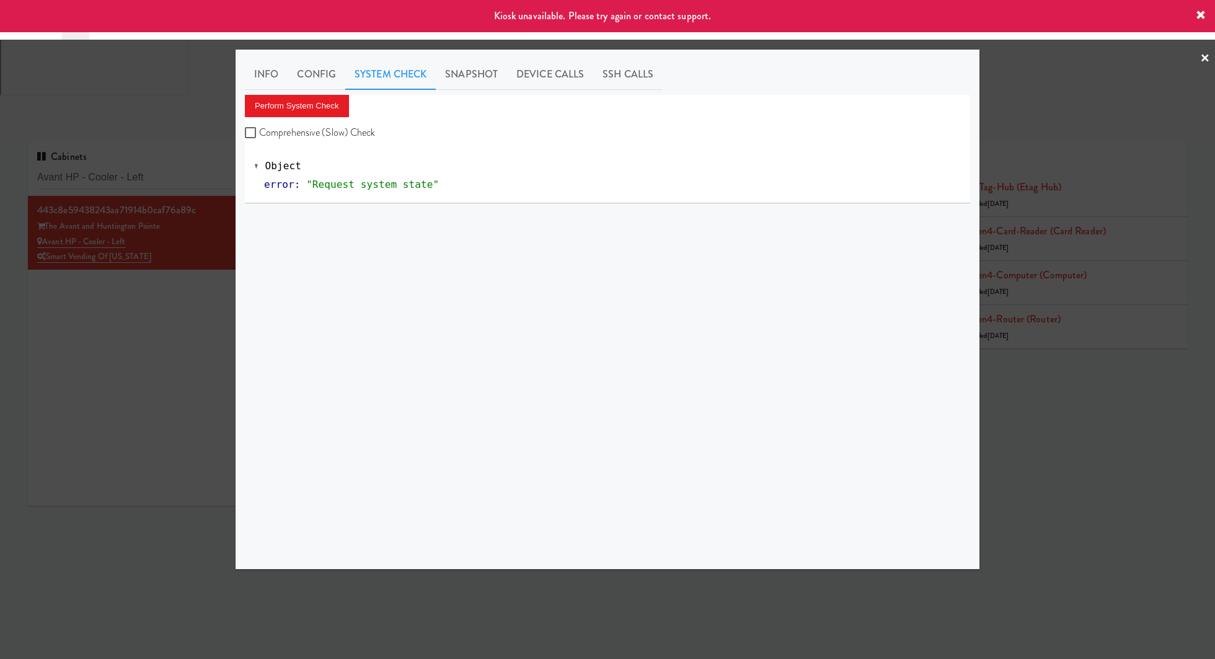
click at [201, 201] on div at bounding box center [607, 329] width 1215 height 659
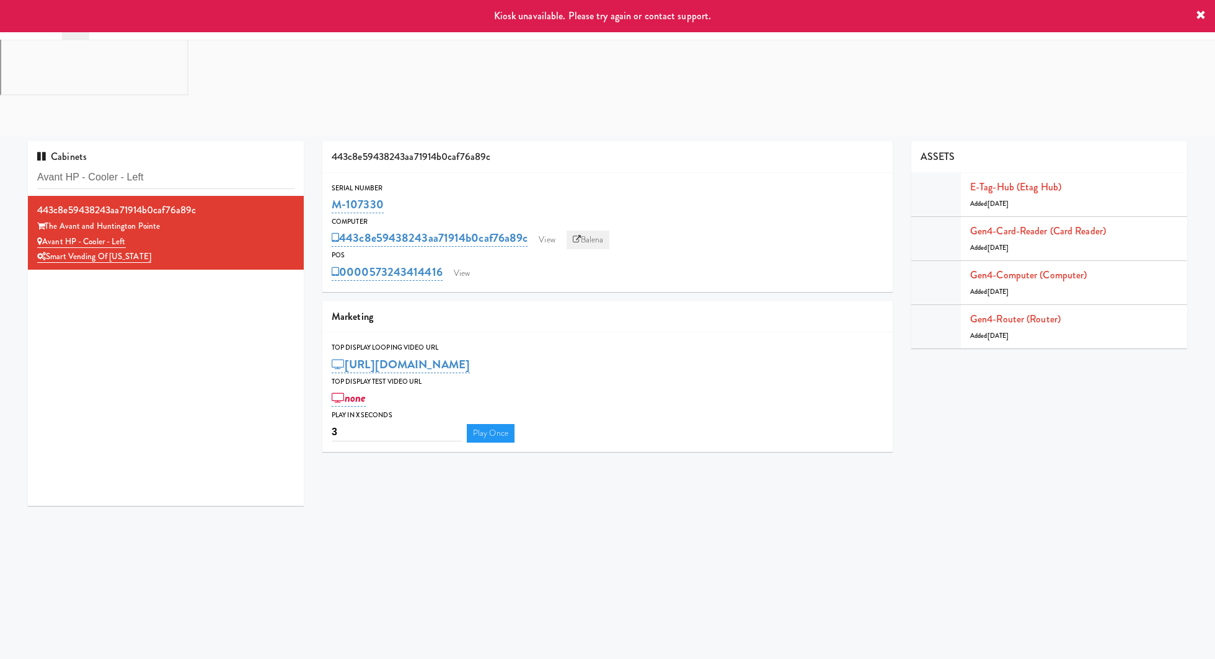
click at [585, 231] on link "Balena" at bounding box center [587, 240] width 43 height 19
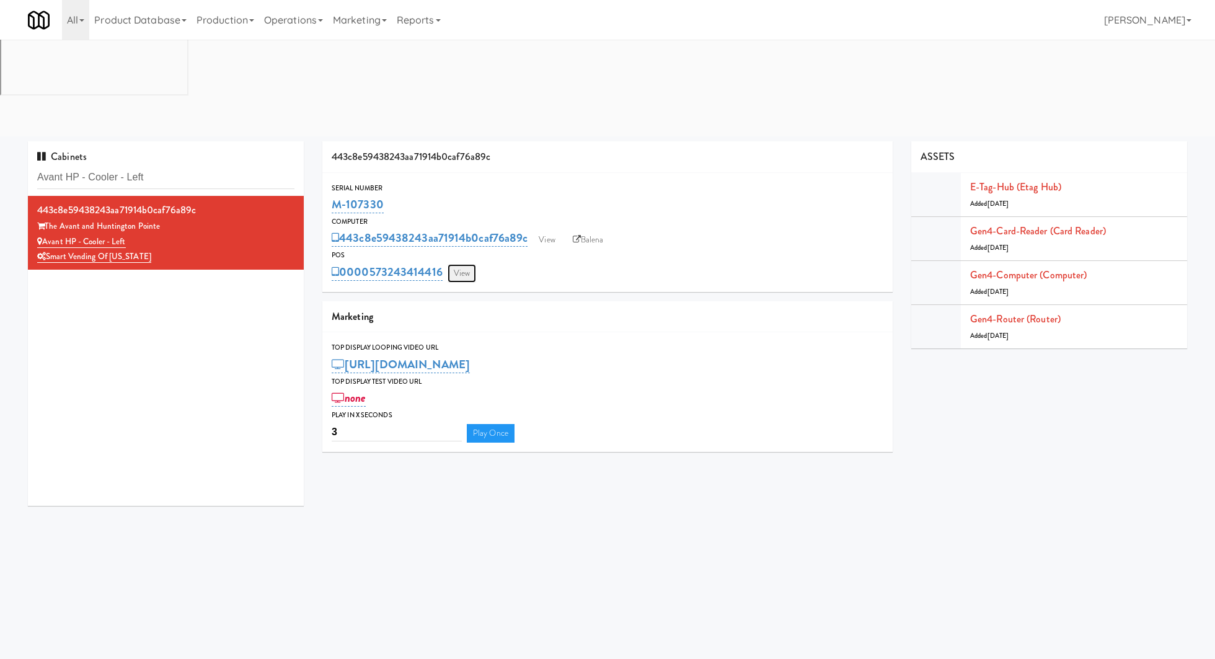
click at [459, 264] on link "View" at bounding box center [461, 273] width 29 height 19
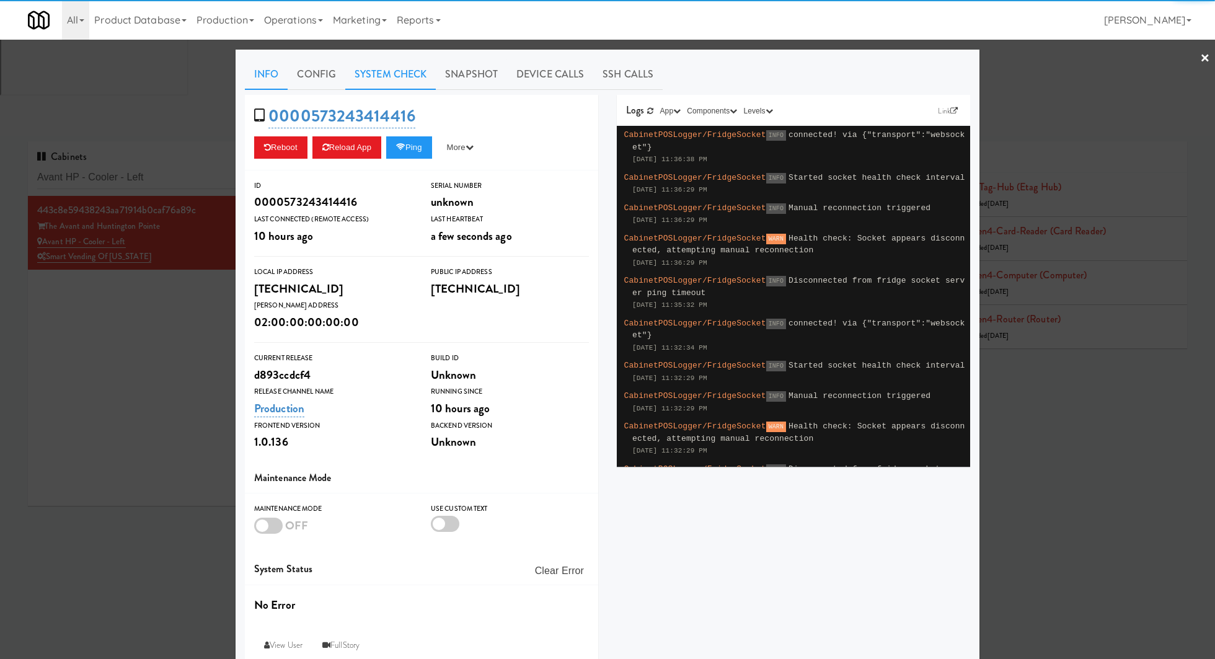
click at [397, 82] on link "System Check" at bounding box center [390, 74] width 90 height 31
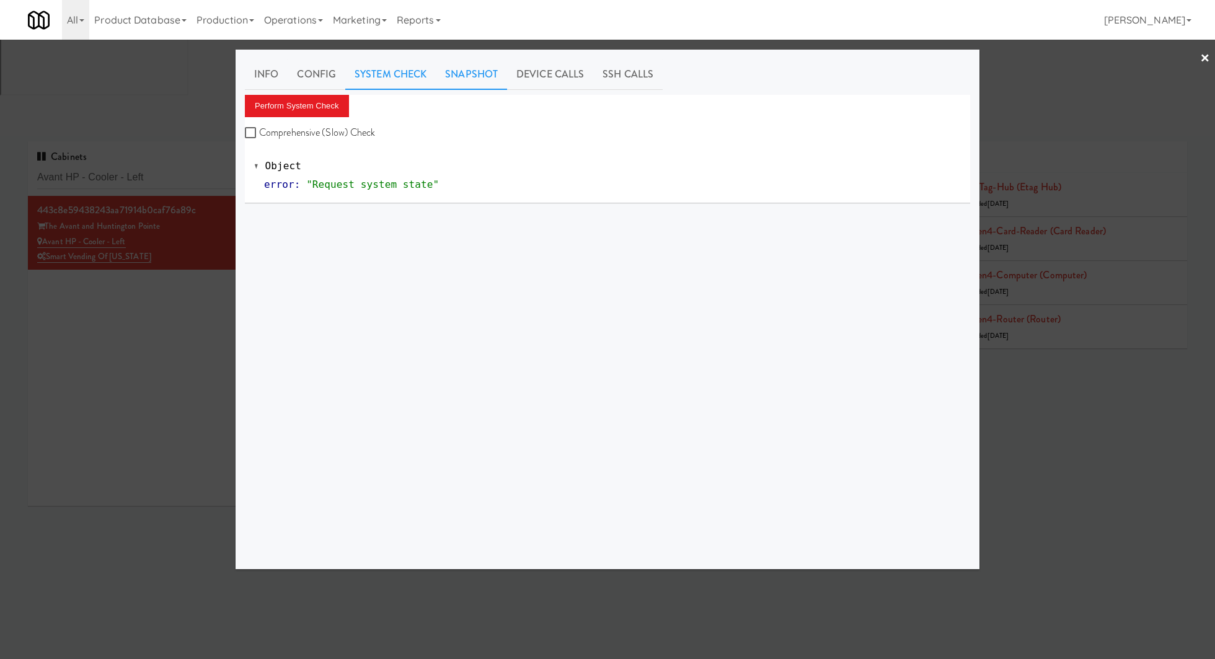
click at [458, 62] on link "Snapshot" at bounding box center [471, 74] width 71 height 31
click at [301, 95] on button "Get App Snapshot" at bounding box center [288, 106] width 86 height 22
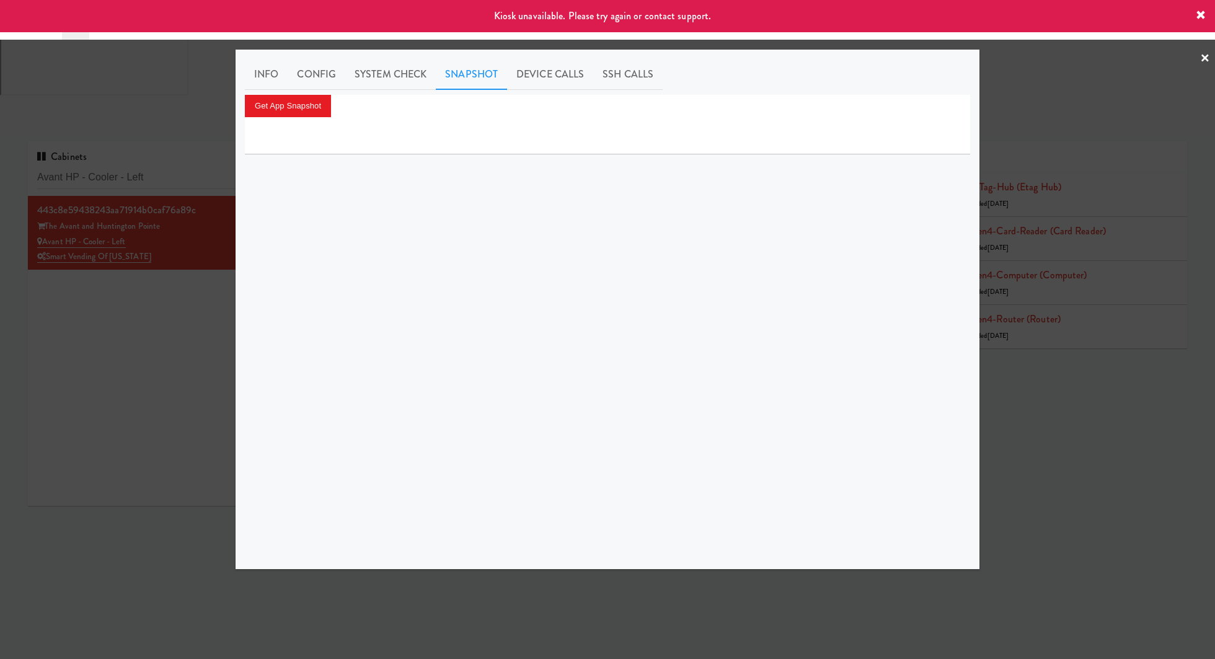
click at [201, 177] on div at bounding box center [607, 329] width 1215 height 659
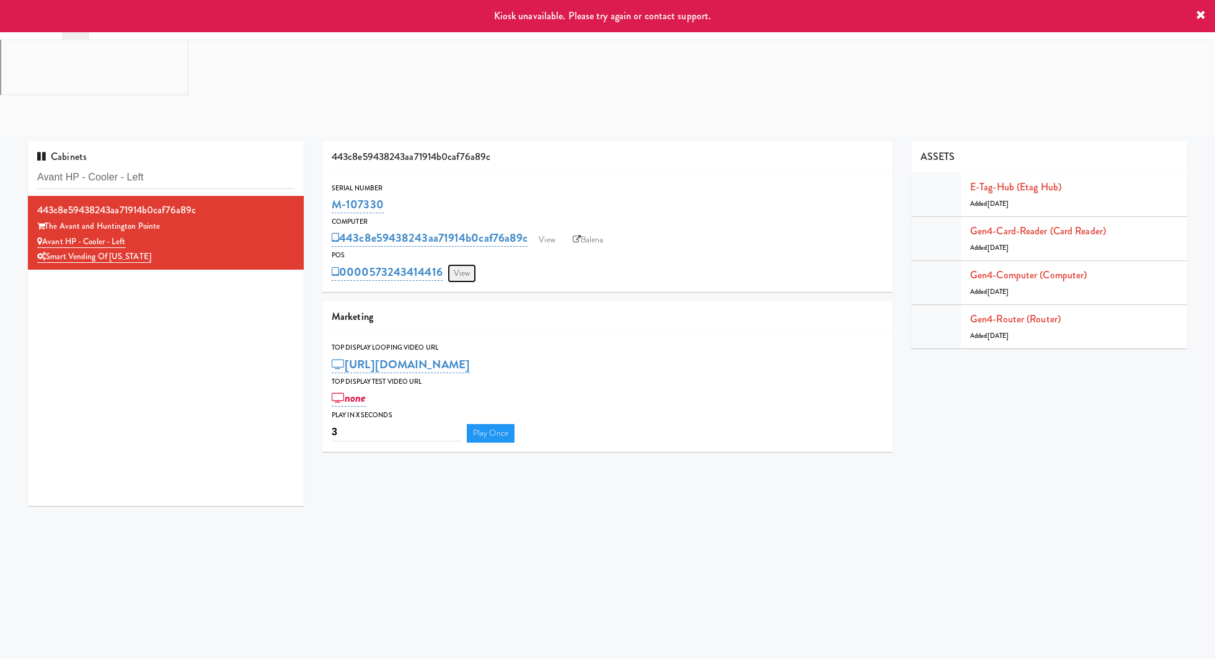
click at [461, 264] on link "View" at bounding box center [461, 273] width 29 height 19
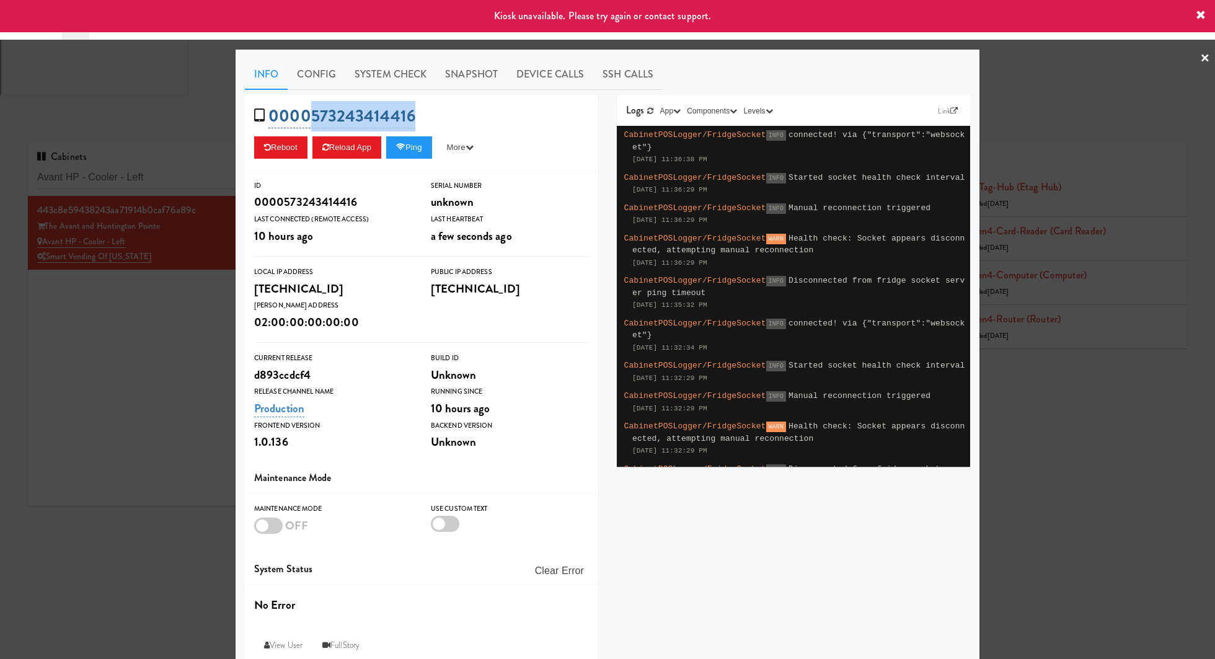
drag, startPoint x: 437, startPoint y: 104, endPoint x: 310, endPoint y: 105, distance: 127.1
click at [310, 105] on div "0000573243414416 Reboot Reload App Ping More Ping Server Restart Server Force R…" at bounding box center [421, 133] width 353 height 76
copy link "573243414416"
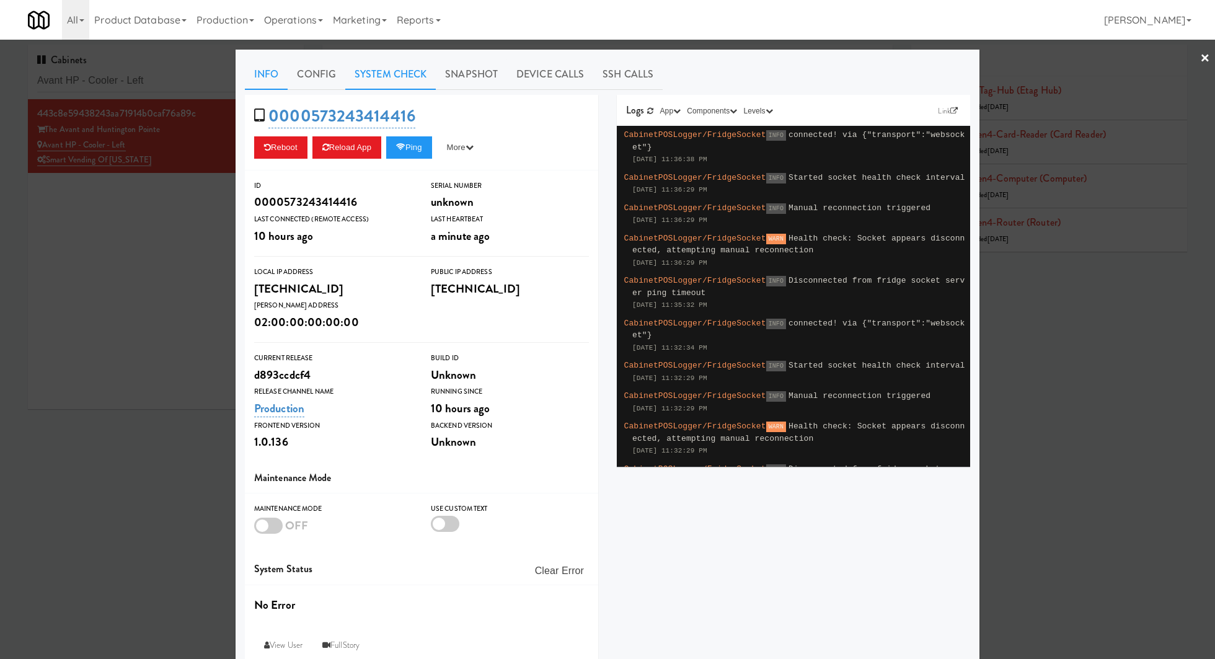
click at [374, 71] on link "System Check" at bounding box center [390, 74] width 90 height 31
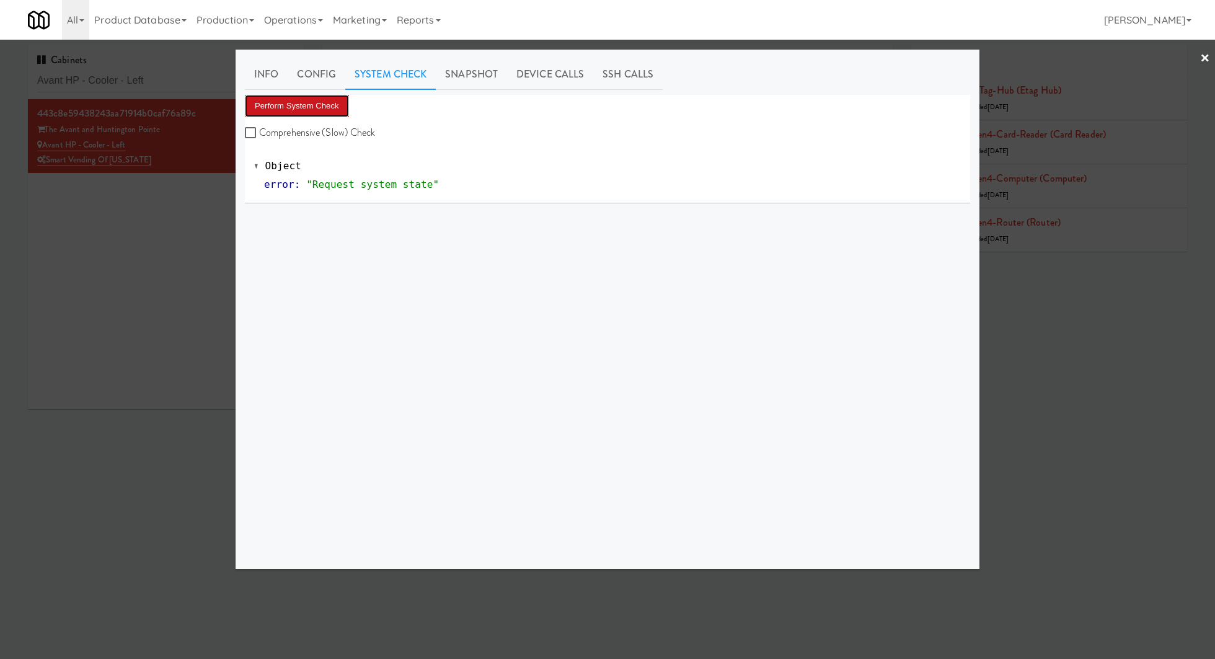
click at [318, 103] on button "Perform System Check" at bounding box center [297, 106] width 104 height 22
click at [223, 224] on div at bounding box center [607, 329] width 1215 height 659
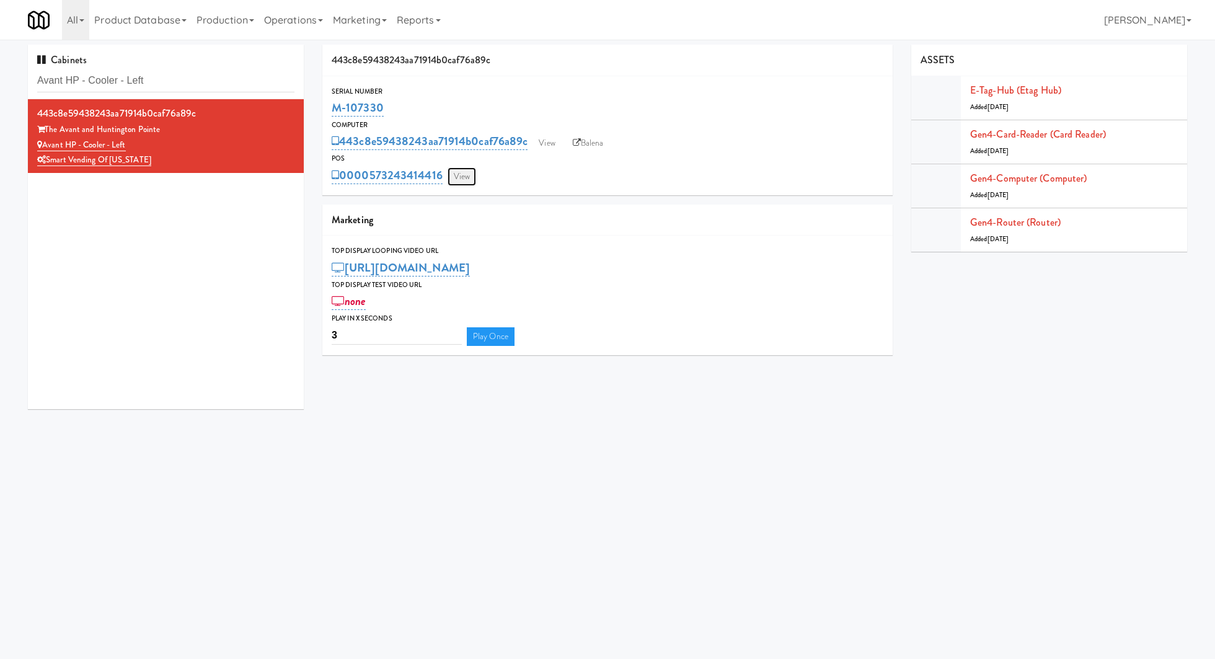
click at [465, 177] on link "View" at bounding box center [461, 176] width 29 height 19
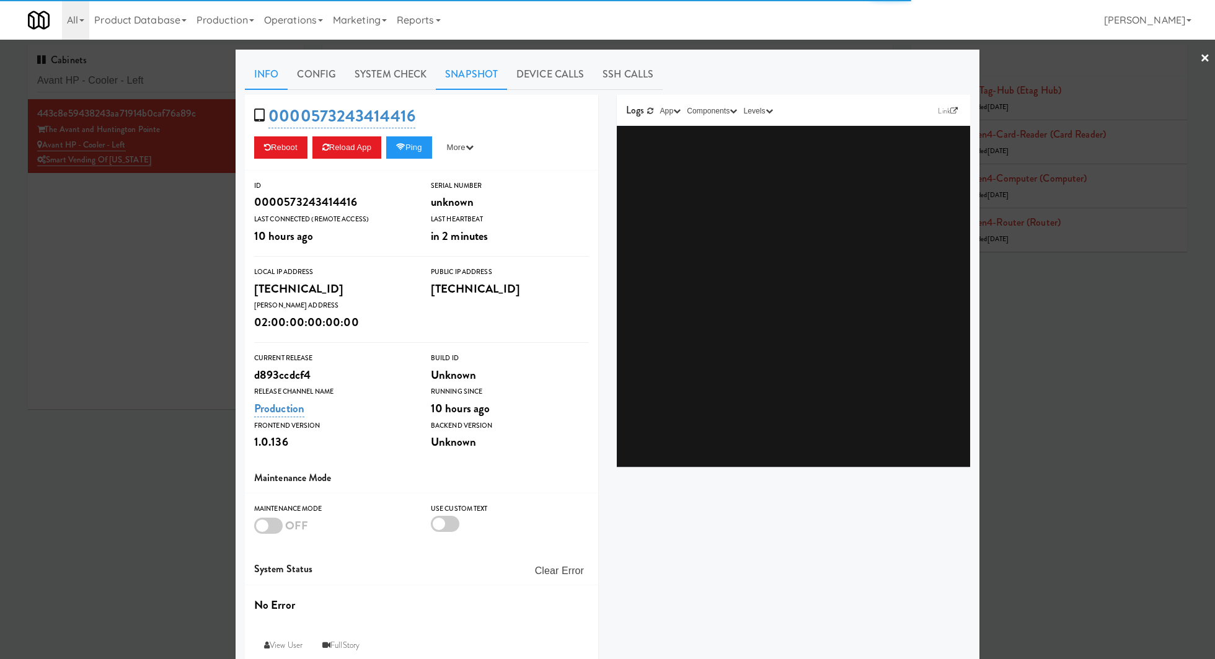
click at [478, 75] on link "Snapshot" at bounding box center [471, 74] width 71 height 31
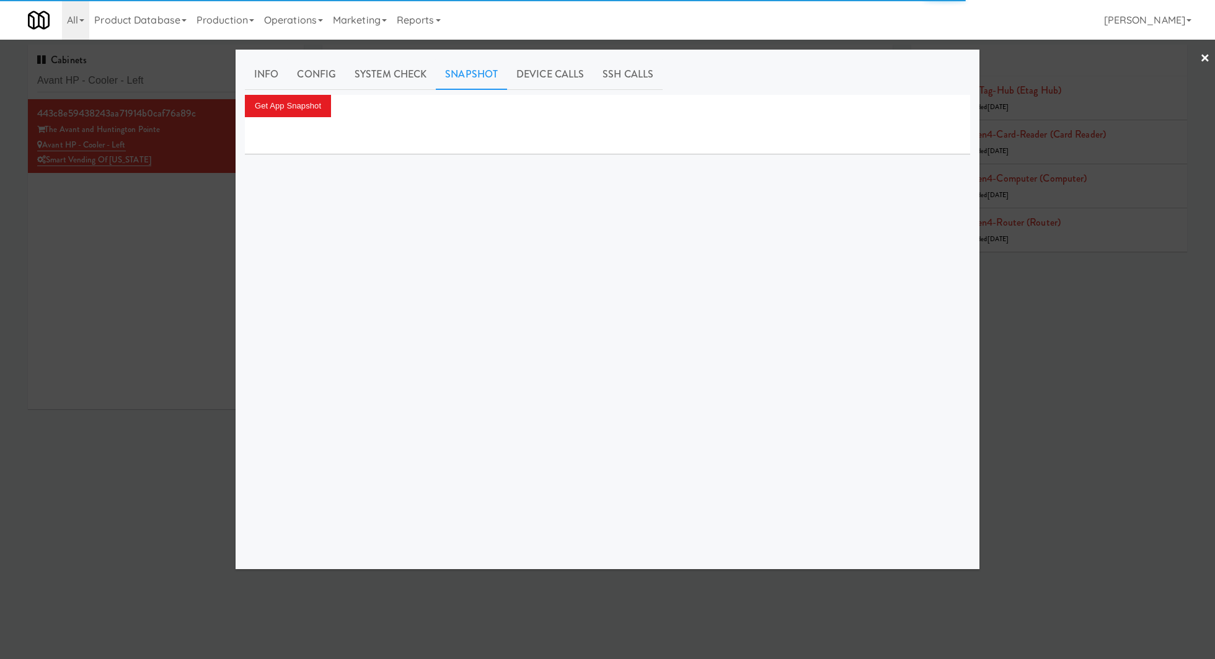
click at [333, 105] on div "Get App Snapshot" at bounding box center [607, 106] width 725 height 22
click at [314, 104] on button "Get App Snapshot" at bounding box center [288, 106] width 86 height 22
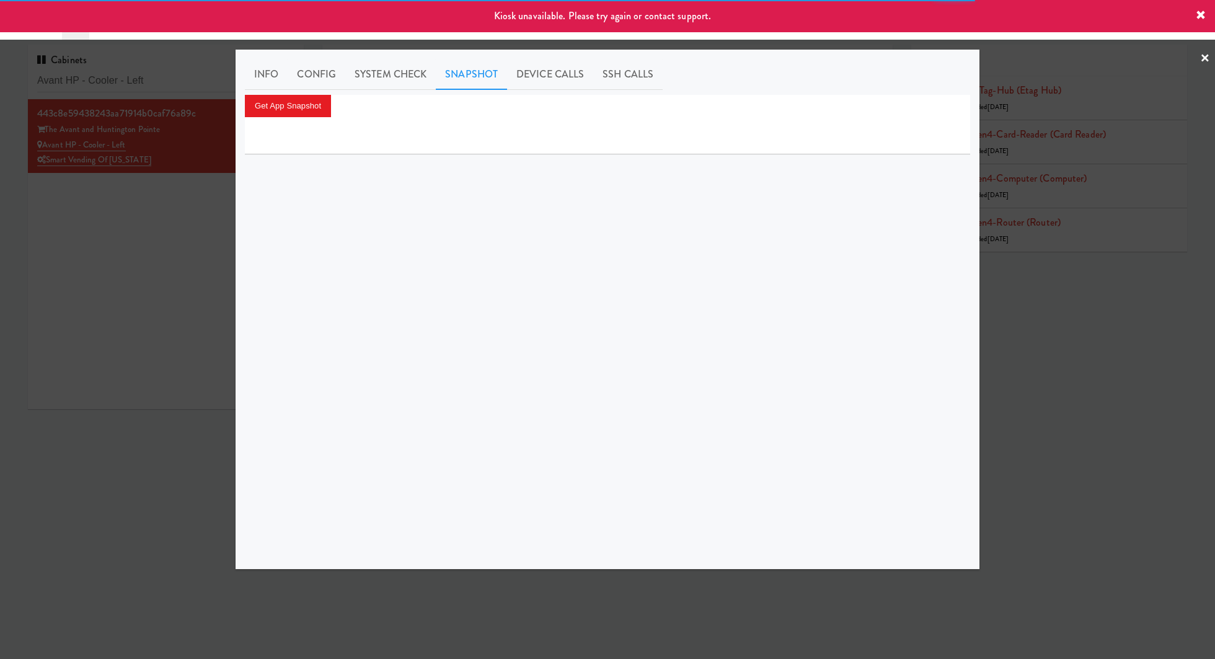
click at [190, 202] on div at bounding box center [607, 329] width 1215 height 659
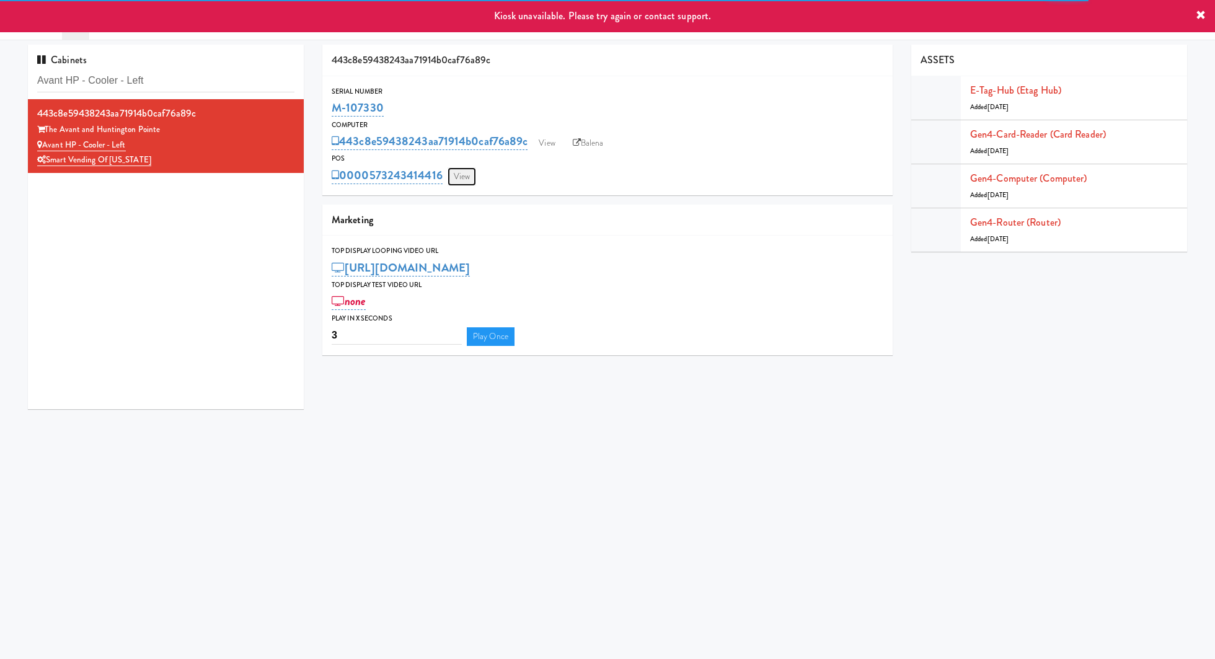
click at [464, 171] on link "View" at bounding box center [461, 176] width 29 height 19
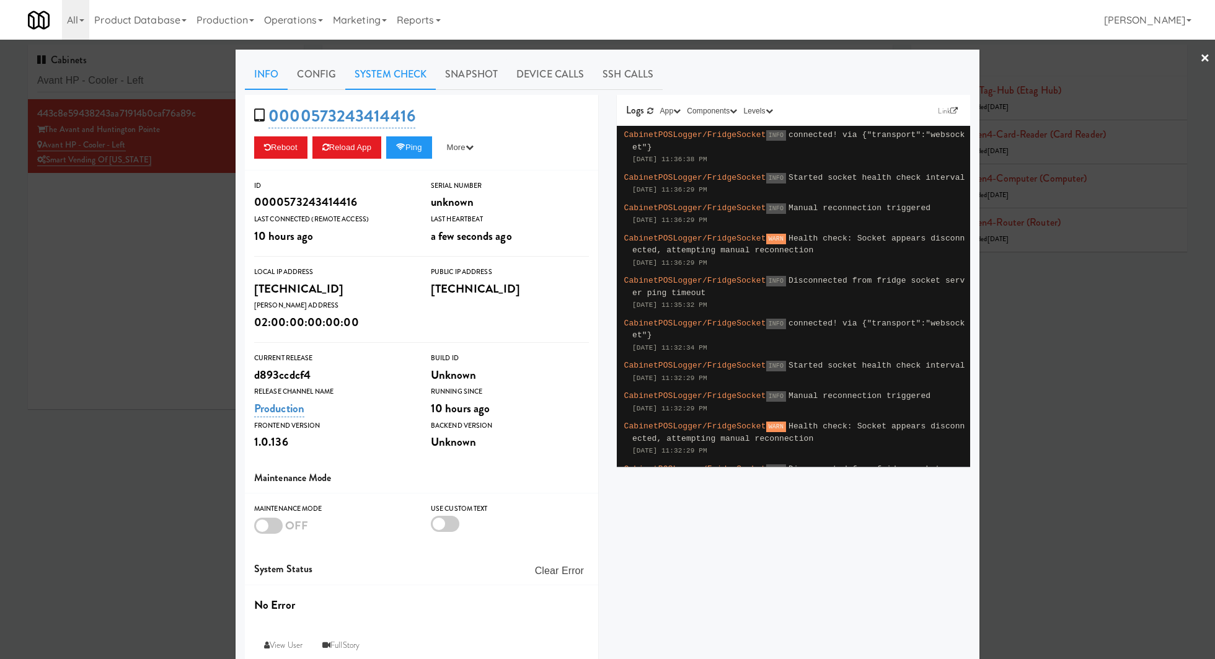
click at [397, 77] on link "System Check" at bounding box center [390, 74] width 90 height 31
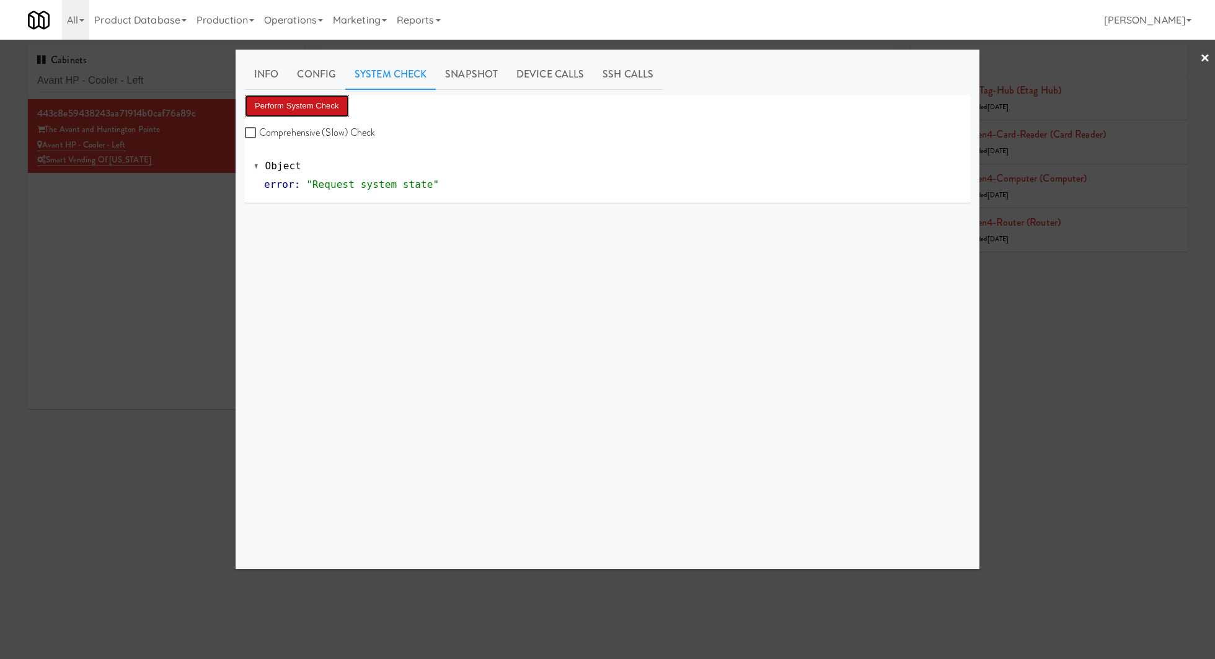
click at [330, 98] on button "Perform System Check" at bounding box center [297, 106] width 104 height 22
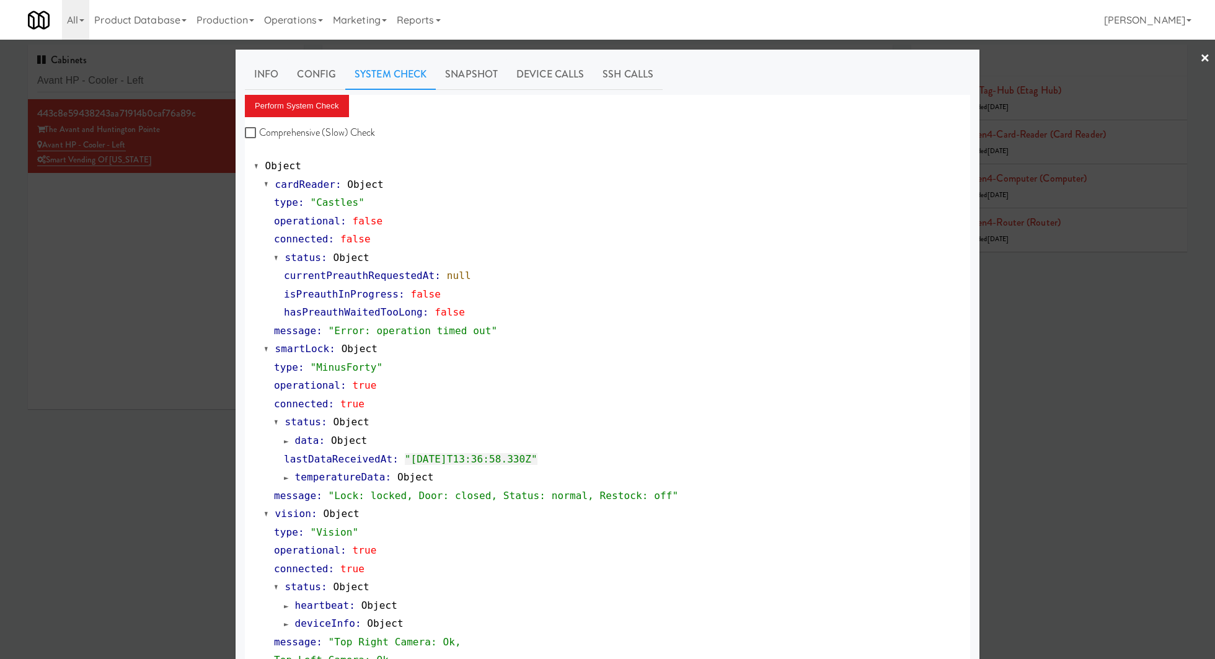
click at [189, 245] on div at bounding box center [607, 329] width 1215 height 659
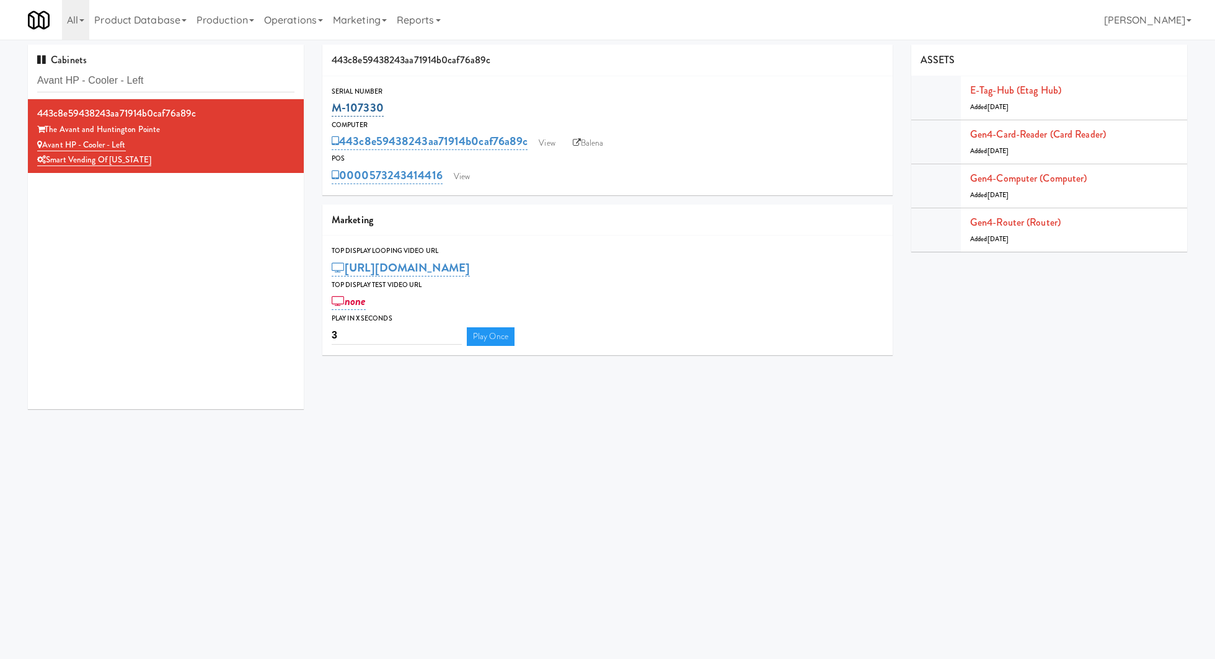
drag, startPoint x: 398, startPoint y: 102, endPoint x: 333, endPoint y: 104, distance: 64.5
click at [333, 104] on div "M-107330" at bounding box center [608, 107] width 552 height 21
copy link "M-107330"
click at [468, 170] on link "View" at bounding box center [461, 176] width 29 height 19
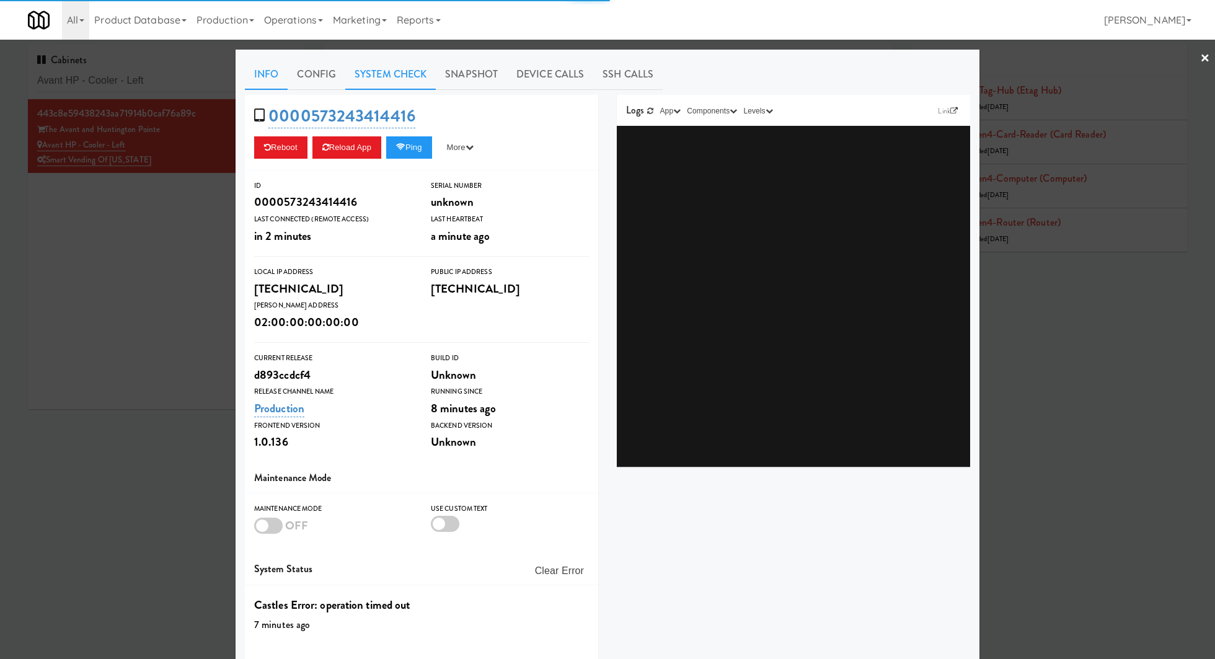
click at [404, 72] on link "System Check" at bounding box center [390, 74] width 90 height 31
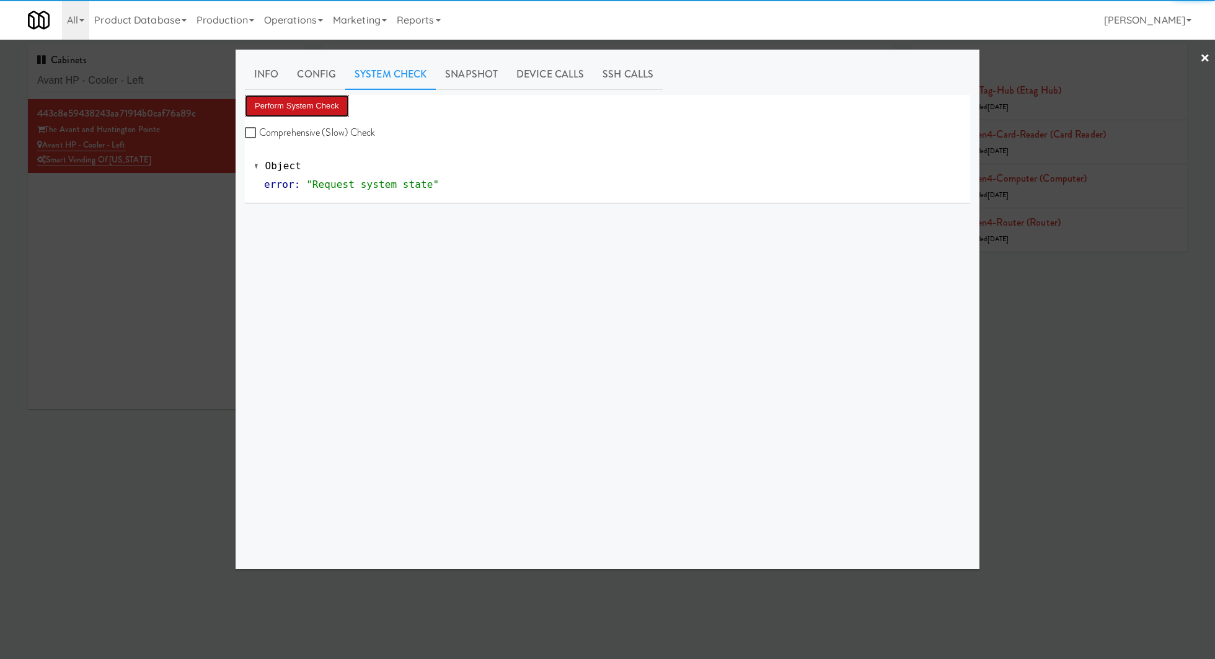
click at [335, 105] on button "Perform System Check" at bounding box center [297, 106] width 104 height 22
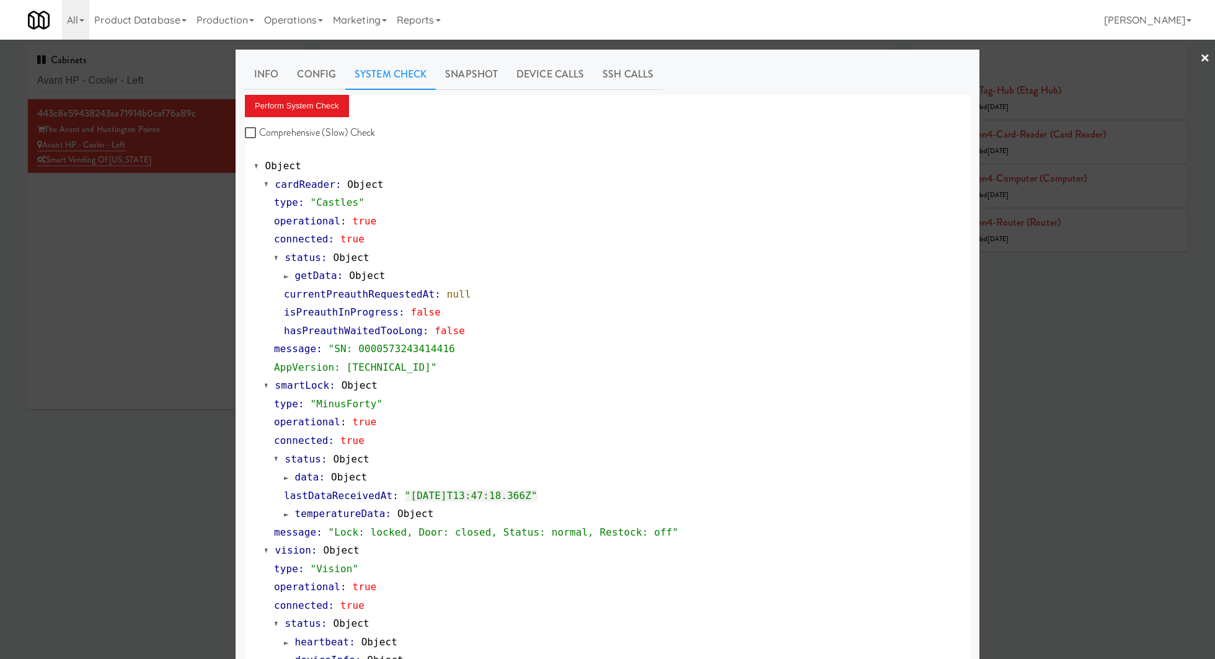
click at [205, 77] on div at bounding box center [607, 329] width 1215 height 659
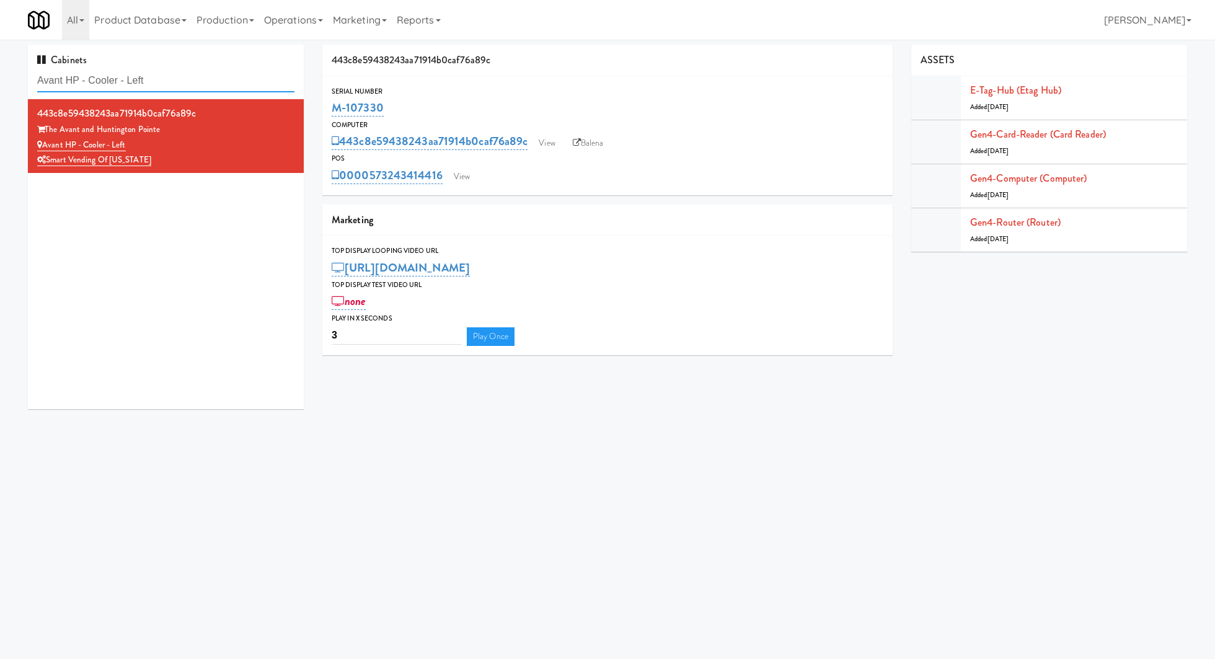
click at [205, 77] on input "Avant HP - Cooler - Left" at bounding box center [165, 80] width 257 height 23
paste input "[PERSON_NAME] - Cooler - Righ"
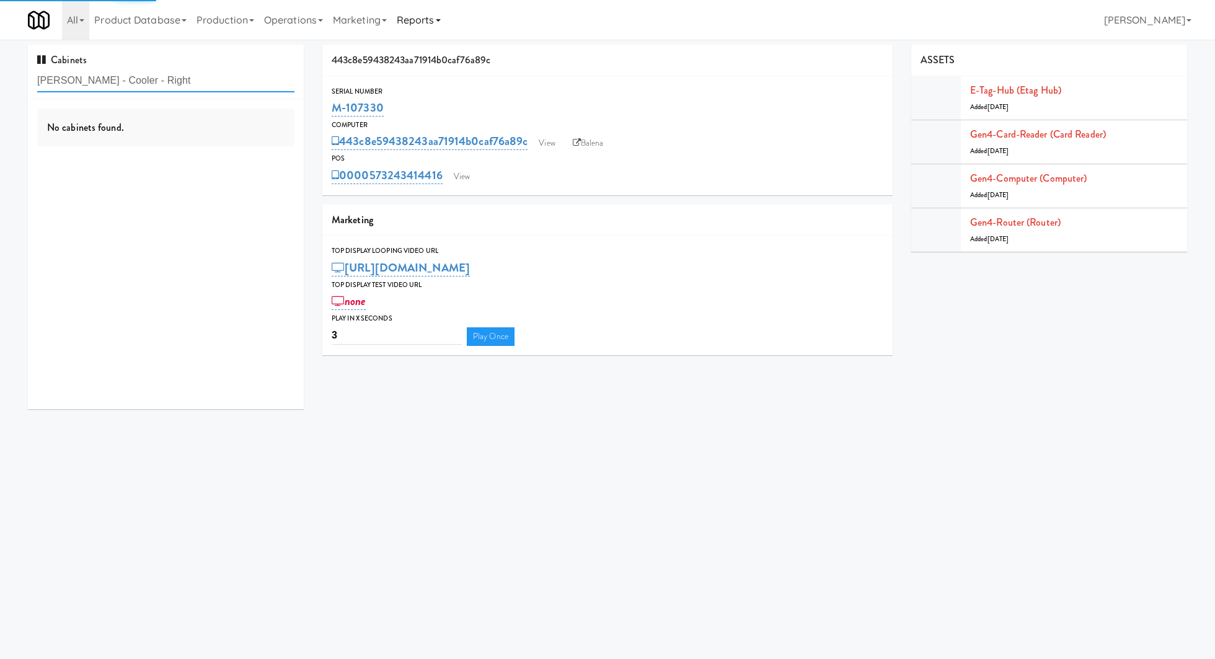
type input "[PERSON_NAME] - Cooler - Right"
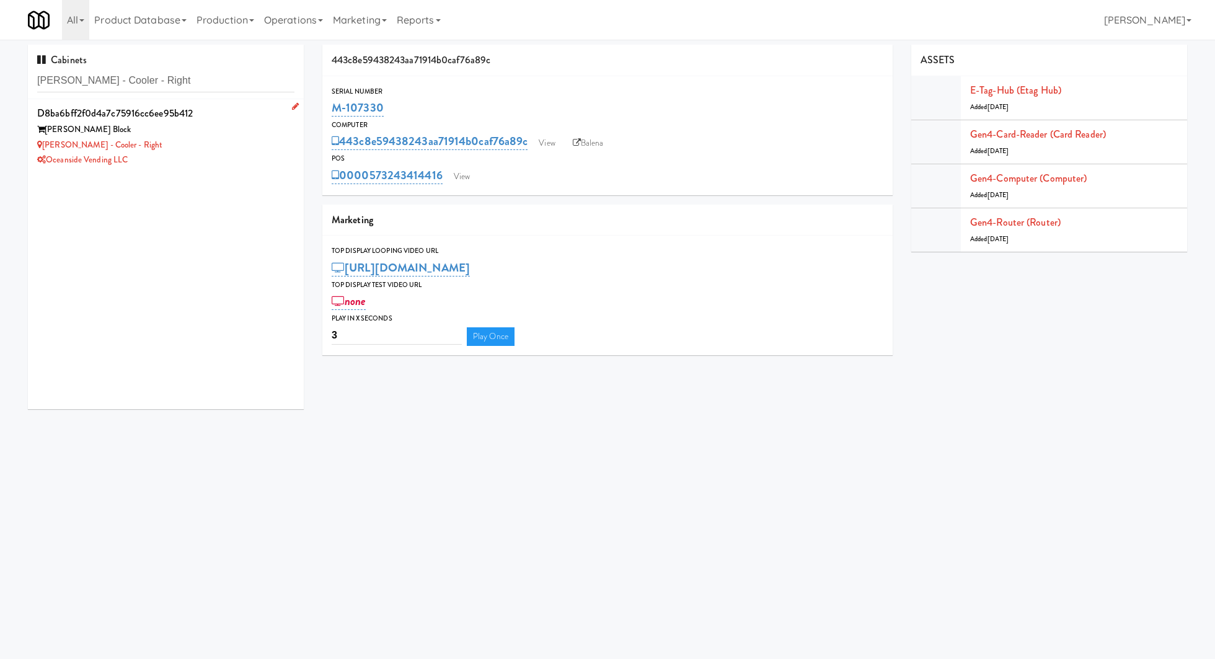
click at [243, 142] on div "[PERSON_NAME] - Cooler - Right" at bounding box center [165, 145] width 257 height 15
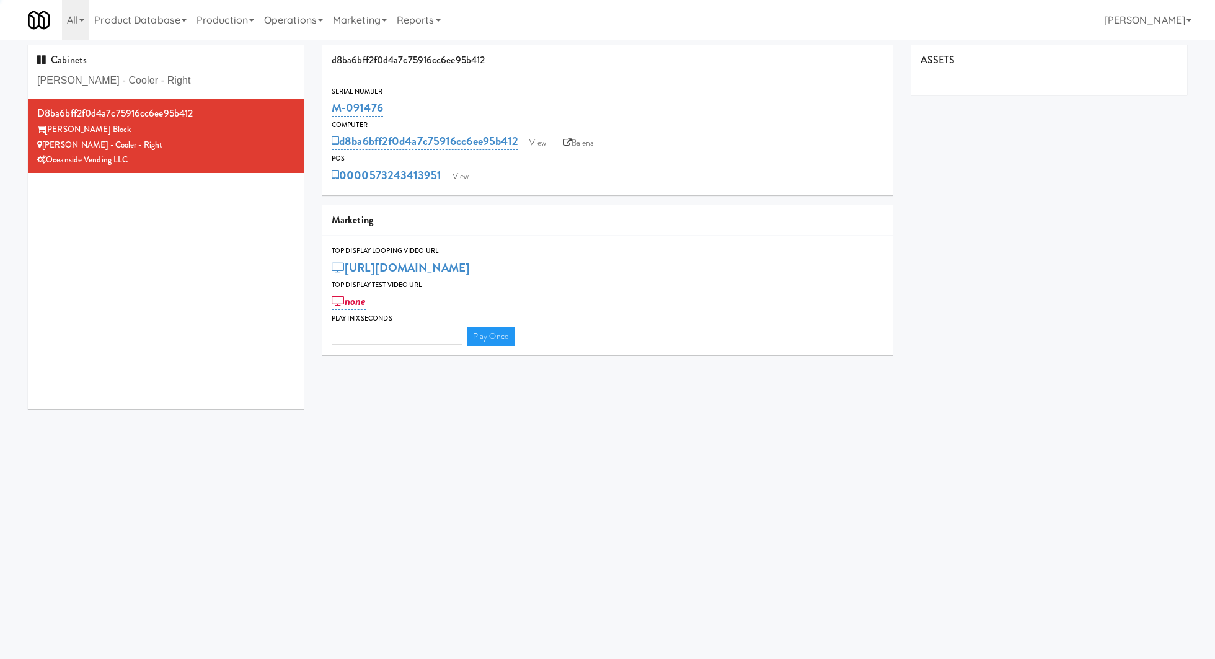
type input "3"
click at [466, 175] on link "View" at bounding box center [460, 176] width 29 height 19
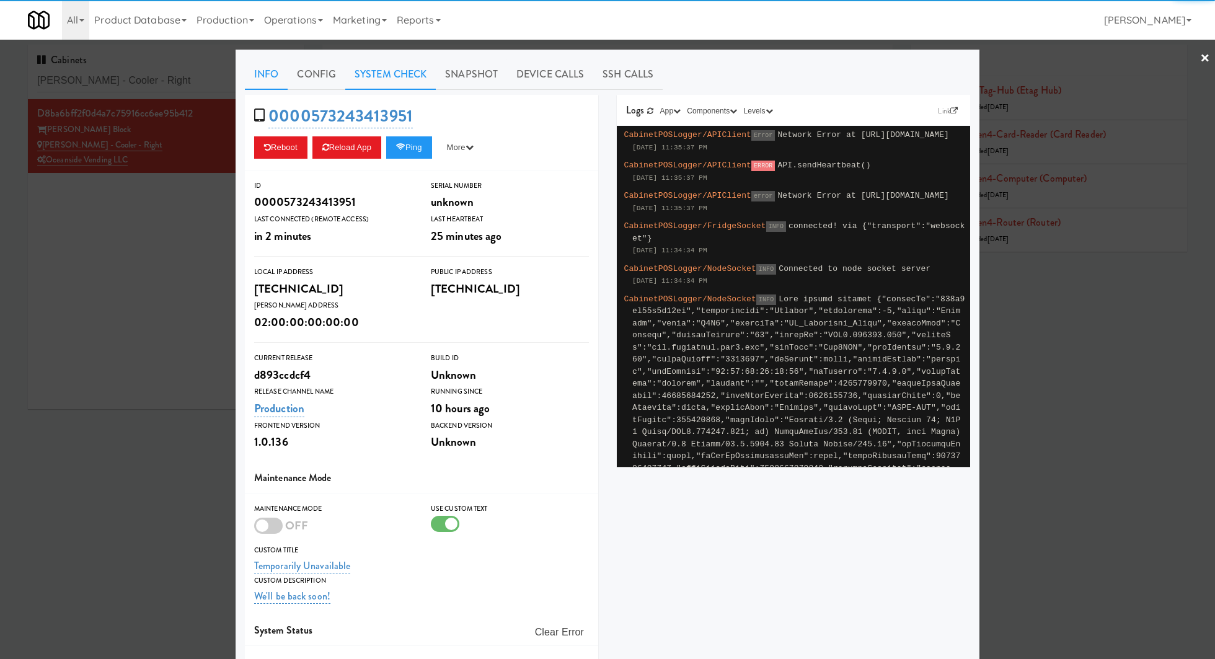
click at [384, 78] on link "System Check" at bounding box center [390, 74] width 90 height 31
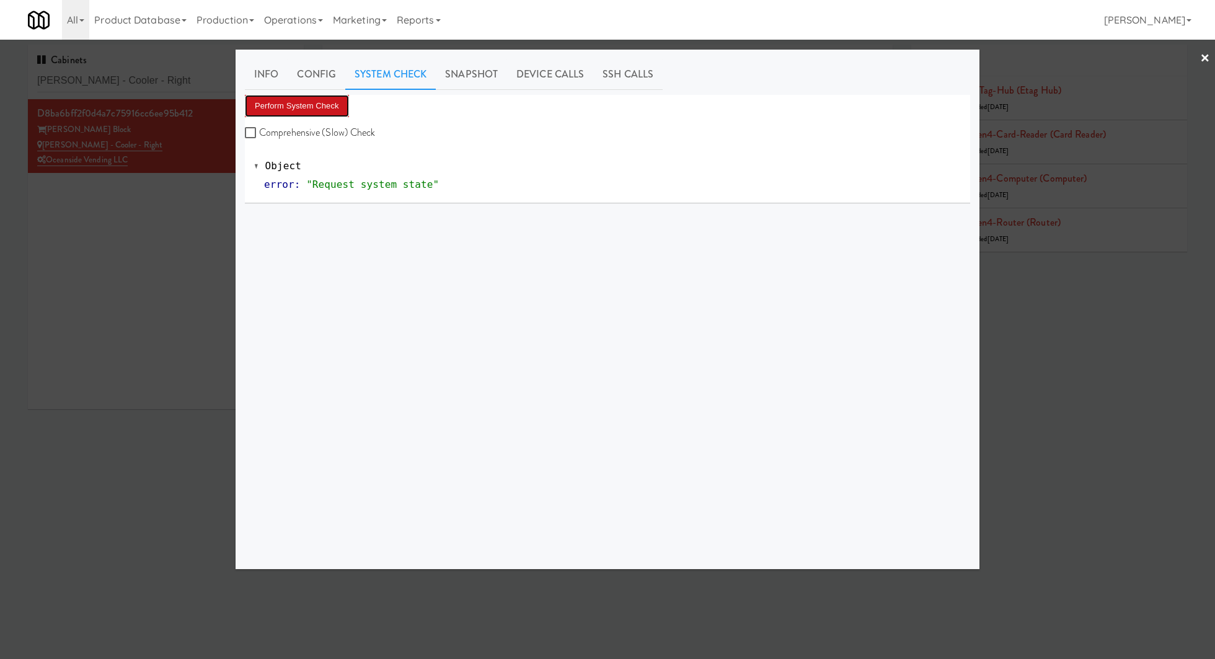
click at [343, 108] on button "Perform System Check" at bounding box center [297, 106] width 104 height 22
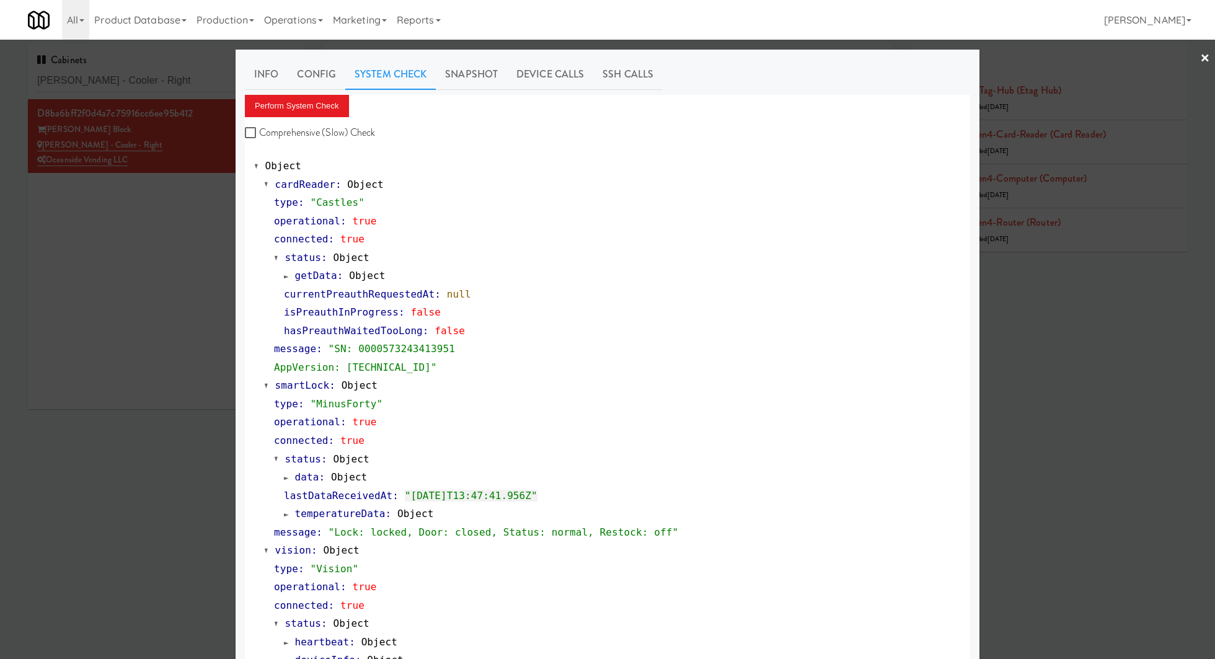
click at [213, 84] on div at bounding box center [607, 329] width 1215 height 659
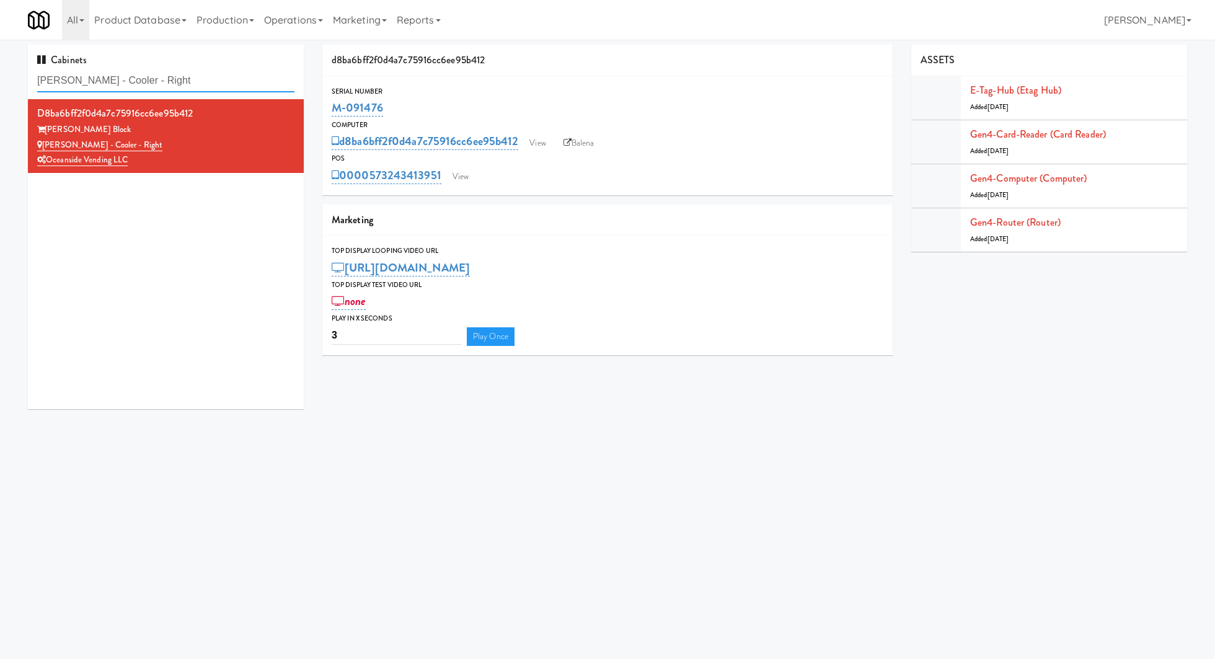
click at [213, 84] on input "[PERSON_NAME] - Cooler - Right" at bounding box center [165, 80] width 257 height 23
paste input "Via Pantry"
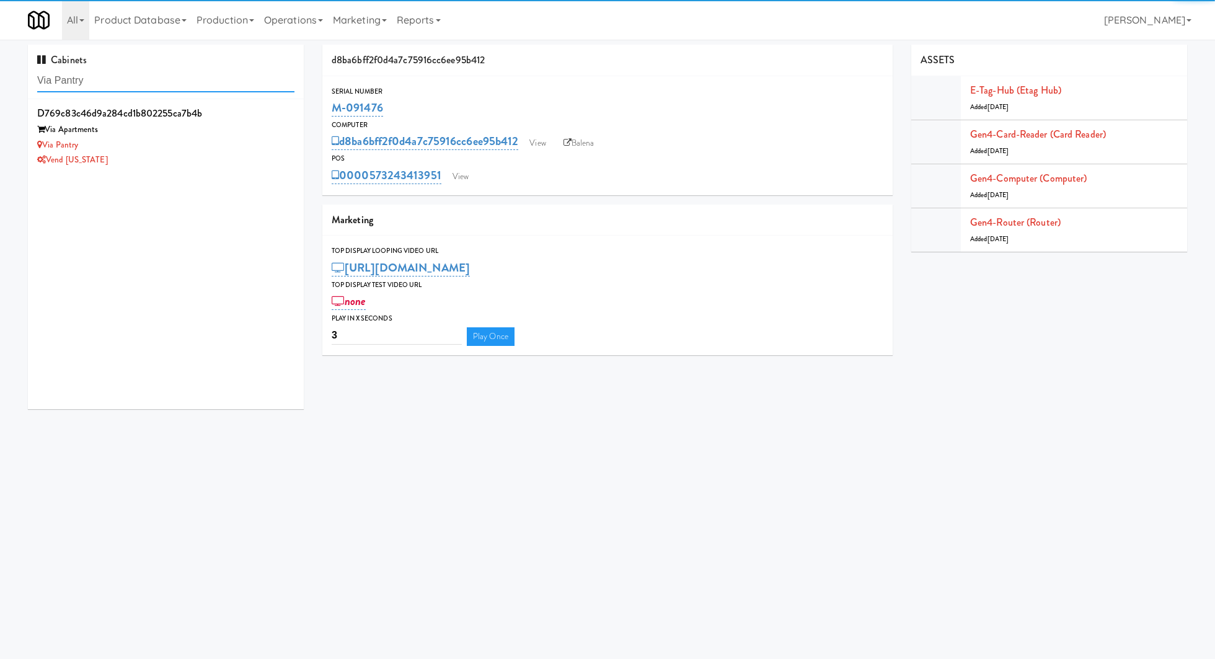
type input "Via Pantry"
click at [262, 147] on div "Via Pantry" at bounding box center [165, 145] width 257 height 15
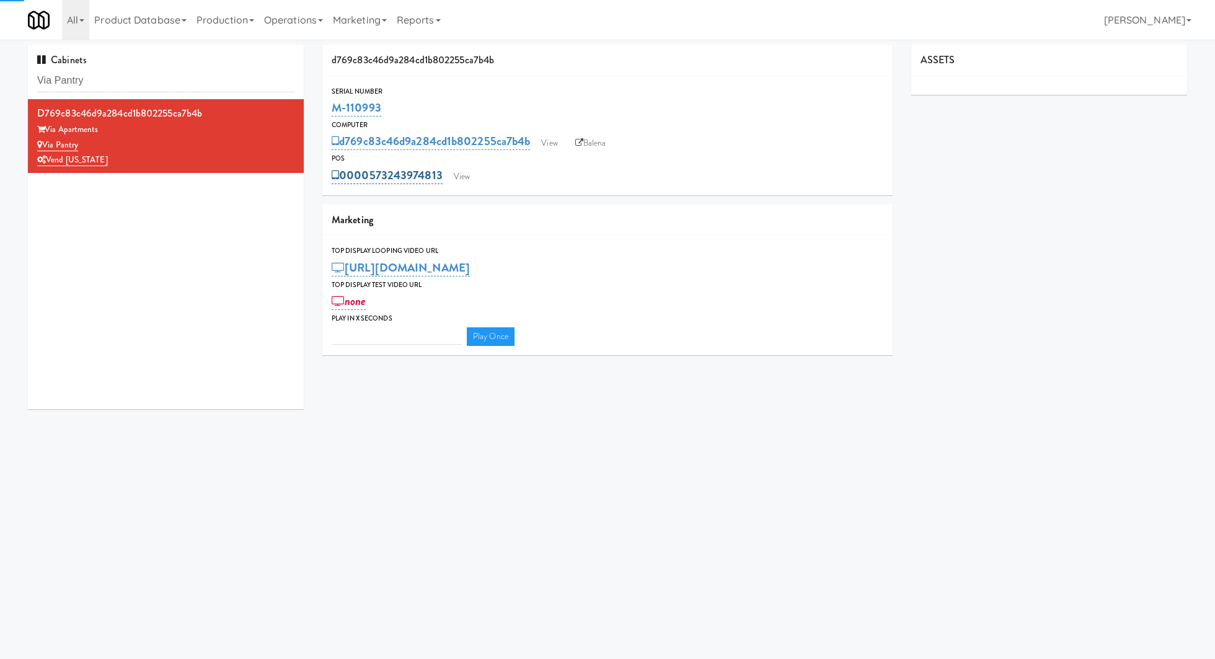
type input "3"
click at [454, 179] on link "View" at bounding box center [461, 176] width 29 height 19
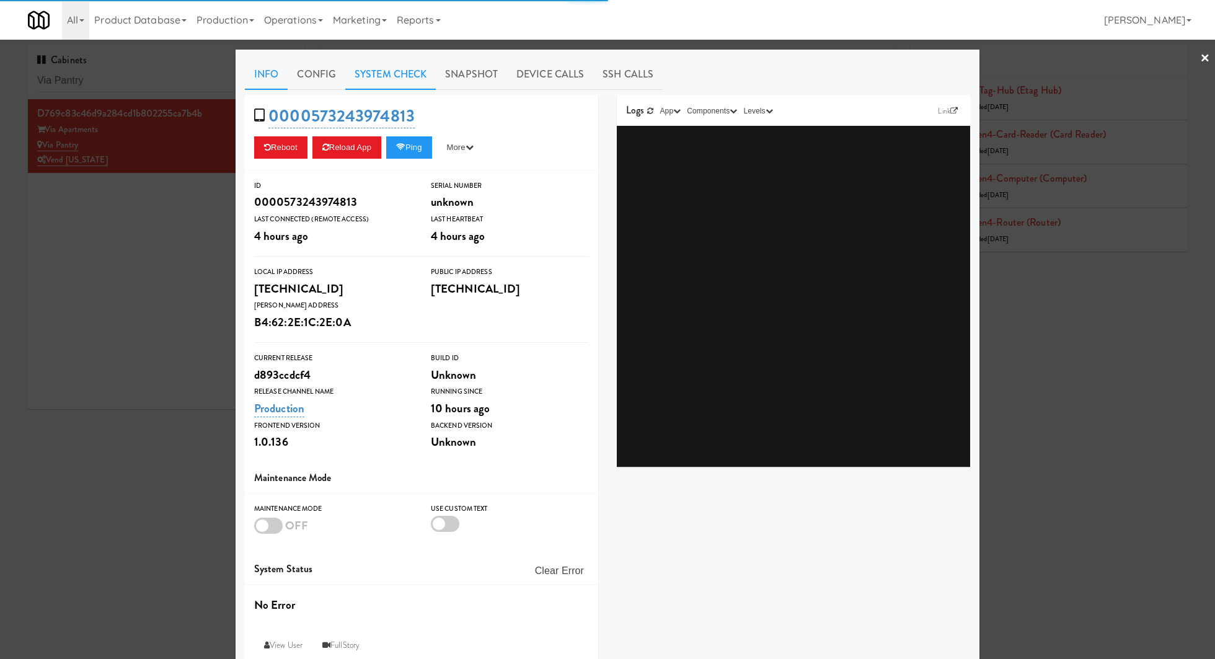
click at [391, 78] on link "System Check" at bounding box center [390, 74] width 90 height 31
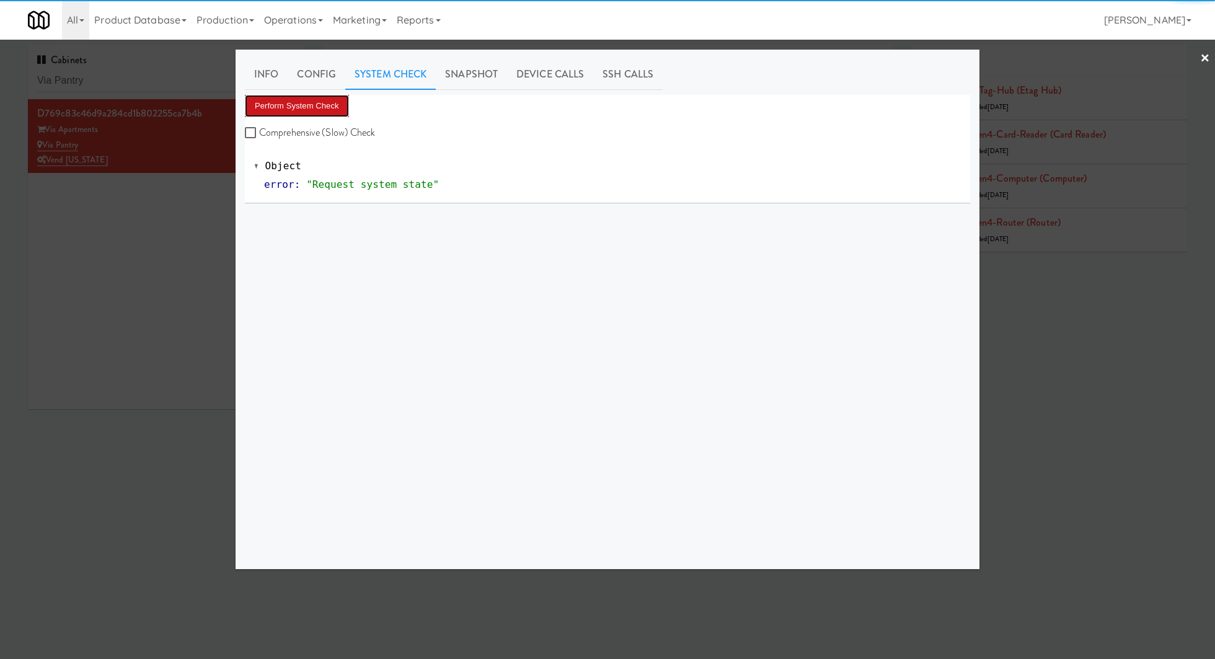
click at [325, 112] on button "Perform System Check" at bounding box center [297, 106] width 104 height 22
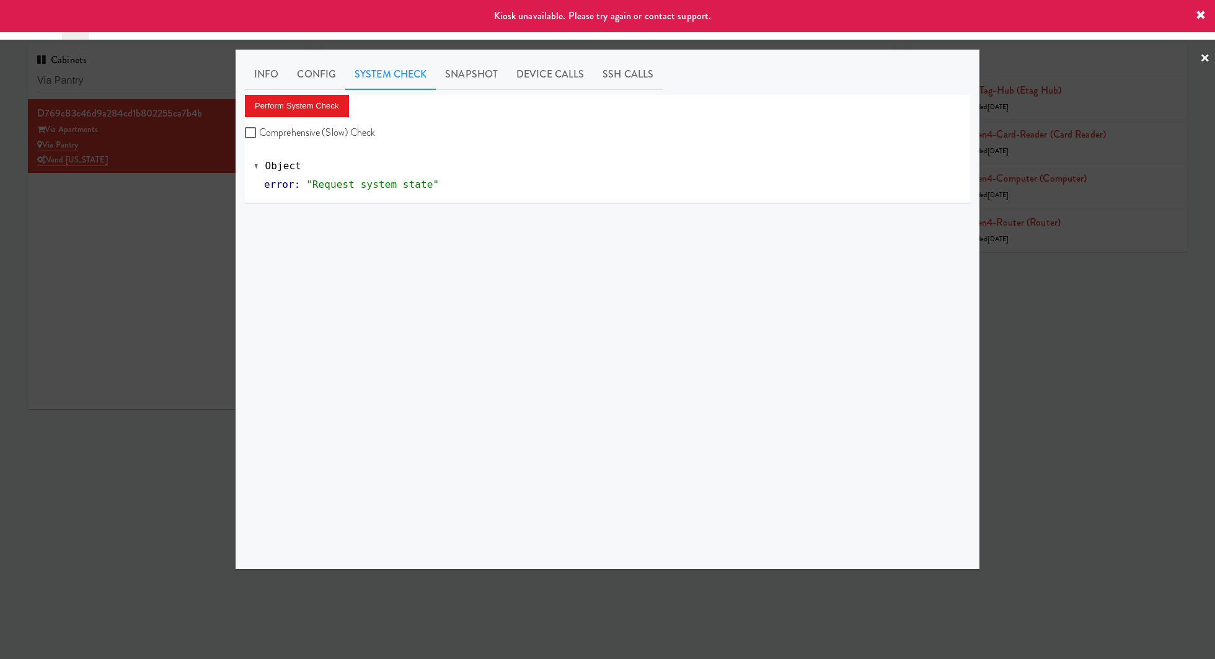
click at [202, 193] on div at bounding box center [607, 329] width 1215 height 659
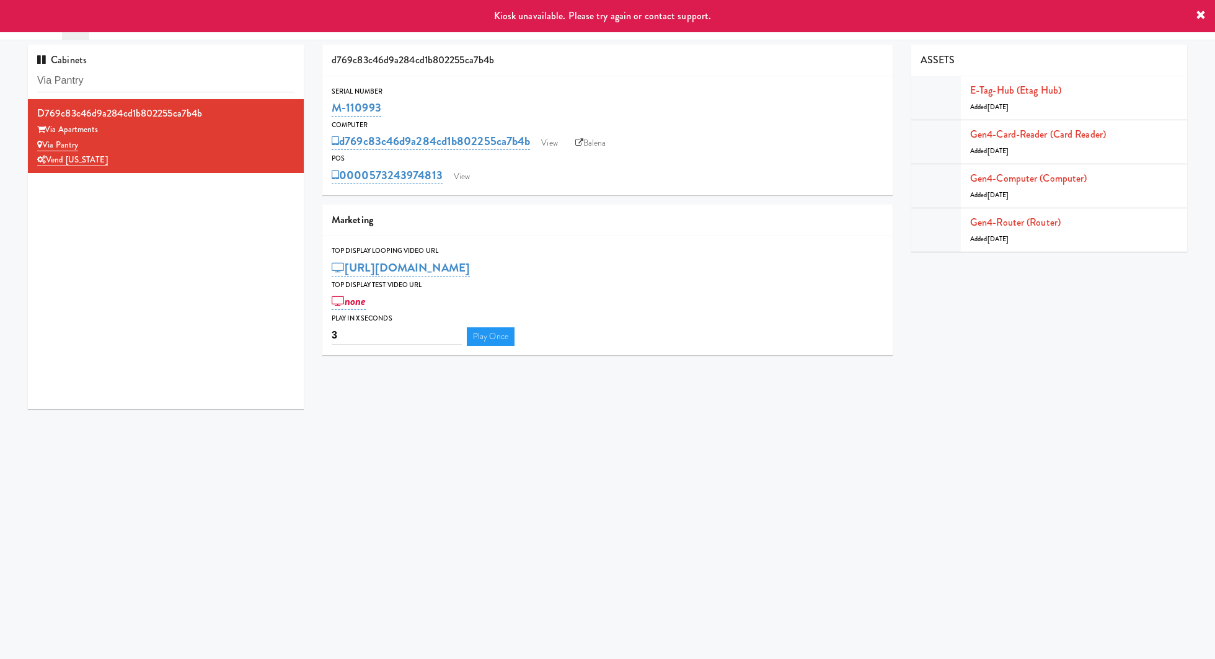
click at [588, 154] on div "POS" at bounding box center [608, 158] width 552 height 12
click at [588, 152] on div "POS" at bounding box center [608, 158] width 552 height 12
click at [583, 141] on icon at bounding box center [579, 143] width 8 height 8
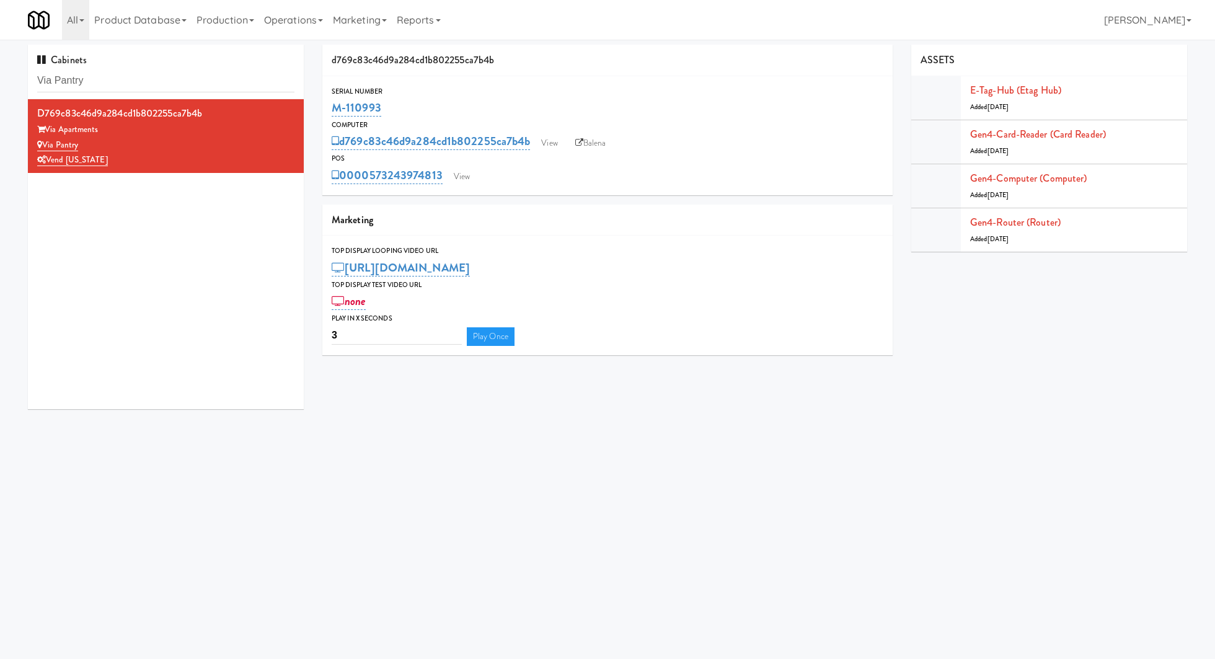
drag, startPoint x: 402, startPoint y: 112, endPoint x: 327, endPoint y: 109, distance: 75.0
click at [327, 109] on div "Serial Number M-110993" at bounding box center [607, 102] width 570 height 33
copy link "M-110993"
click at [64, 88] on input "Via Pantry" at bounding box center [165, 80] width 257 height 23
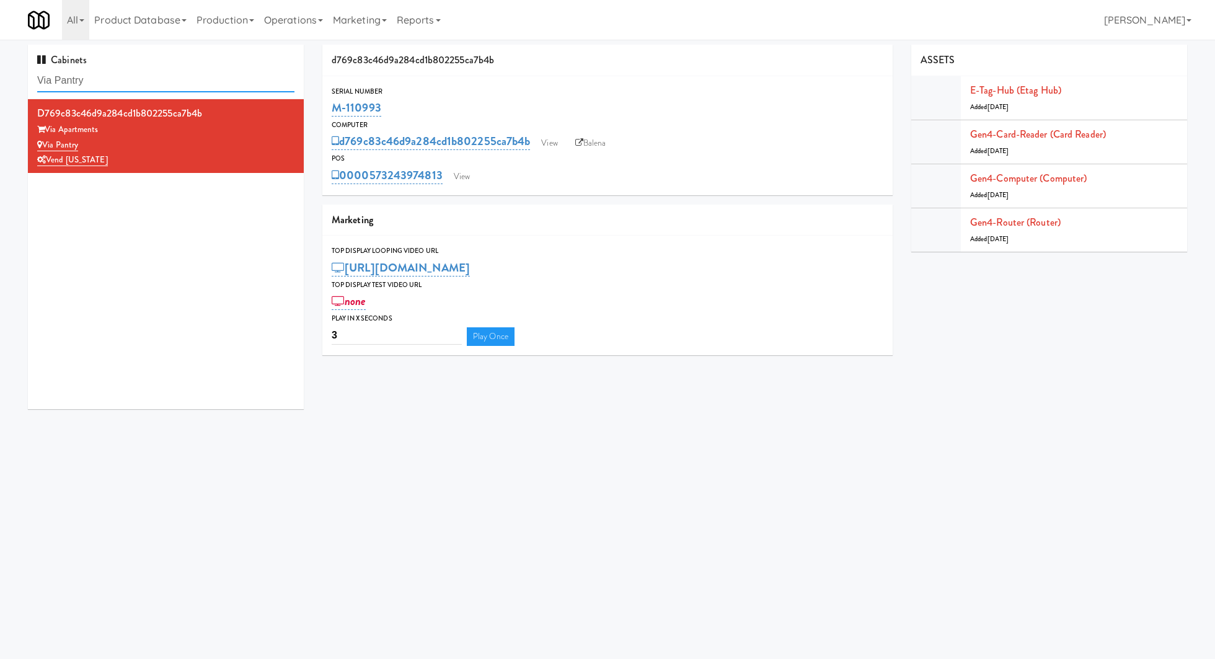
click at [64, 88] on input "Via Pantry" at bounding box center [165, 80] width 257 height 23
paste input "1401 S State - Right - [GEOGRAPHIC_DATA]"
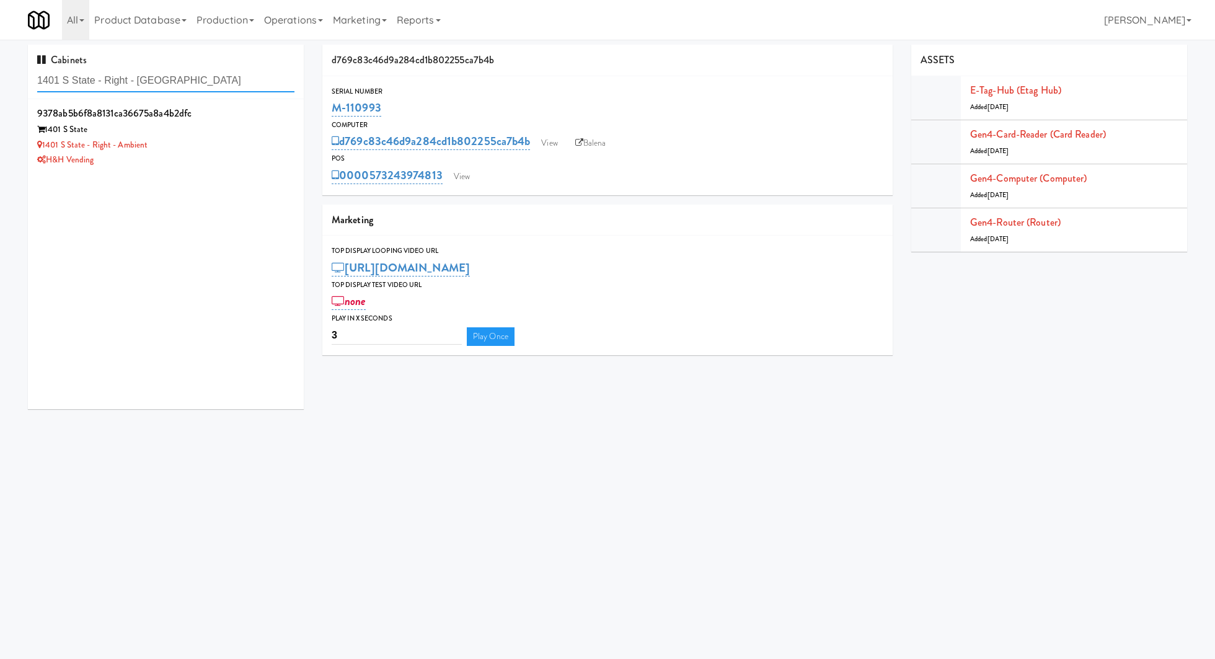
type input "1401 S State - Right - [GEOGRAPHIC_DATA]"
click at [255, 148] on div "1401 S State - Right - Ambient" at bounding box center [165, 145] width 257 height 15
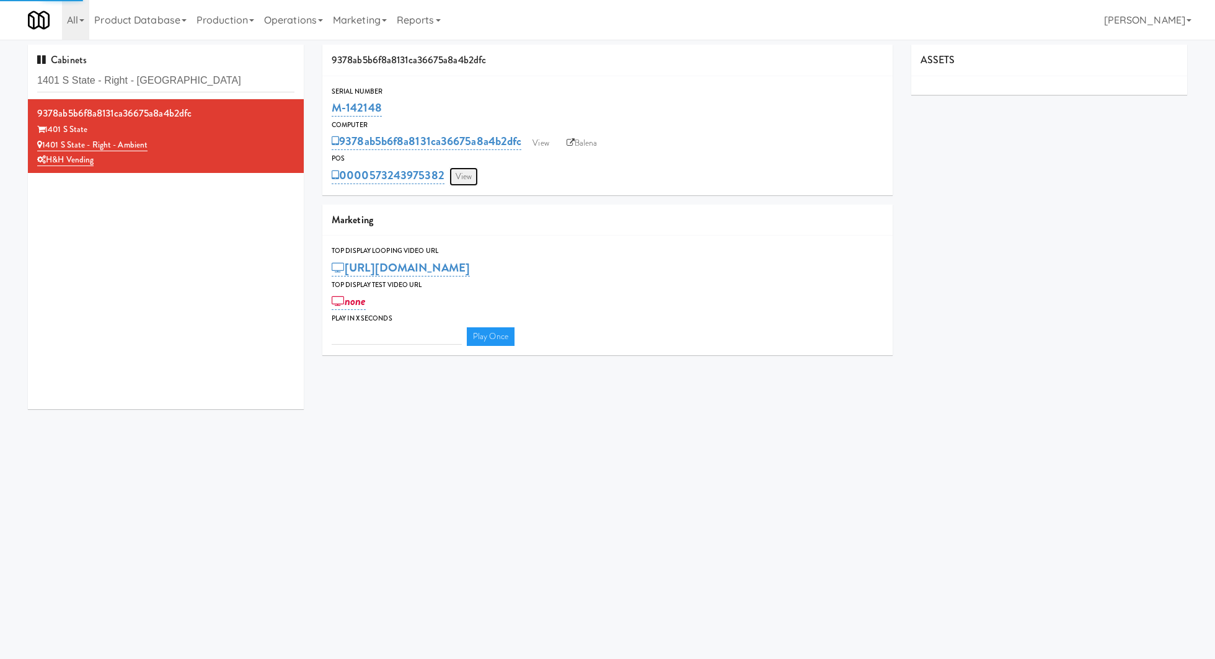
click at [469, 179] on link "View" at bounding box center [463, 176] width 29 height 19
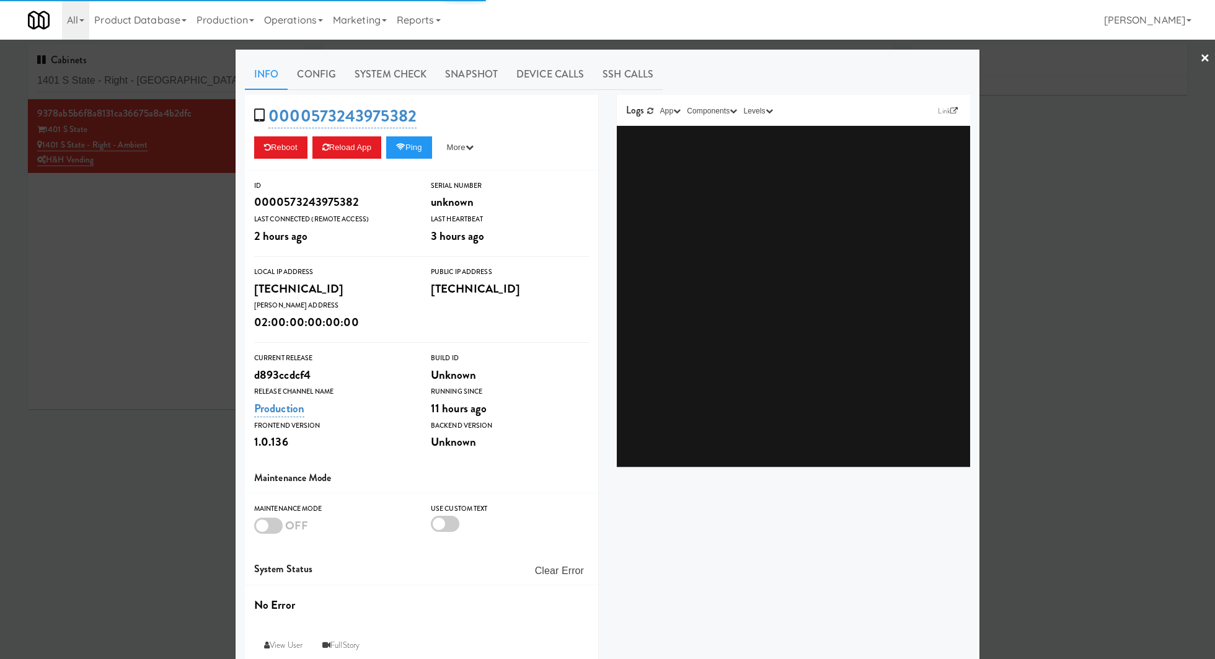
type input "3"
click at [385, 67] on link "System Check" at bounding box center [390, 74] width 90 height 31
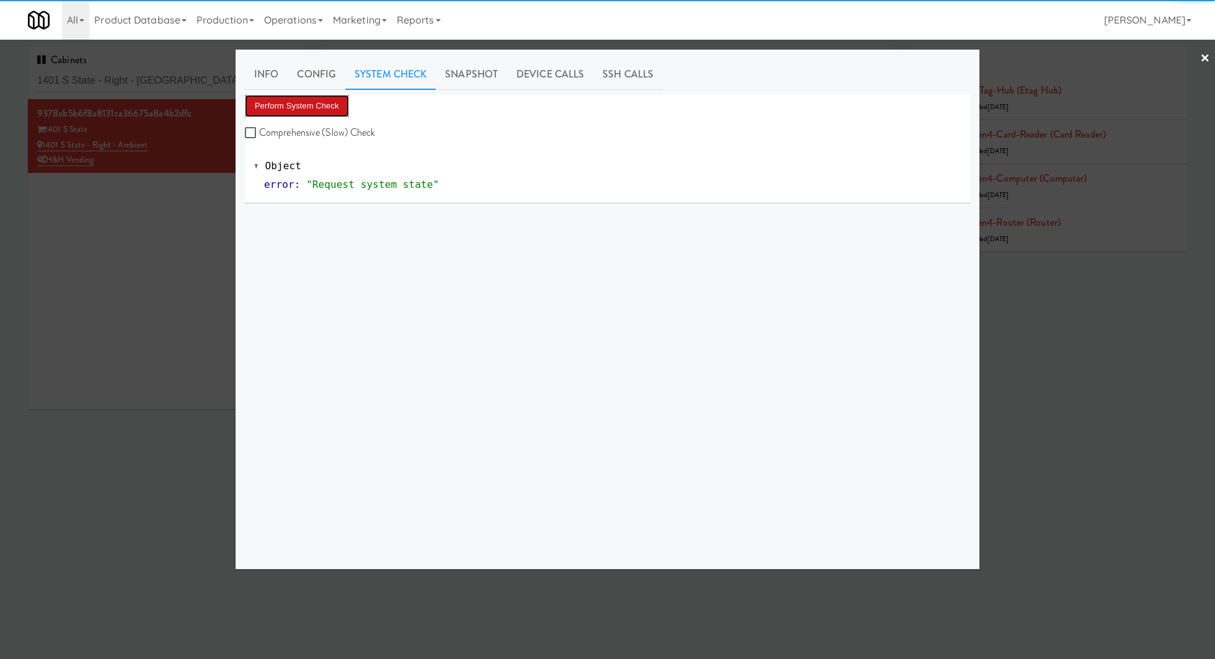
click at [328, 108] on button "Perform System Check" at bounding box center [297, 106] width 104 height 22
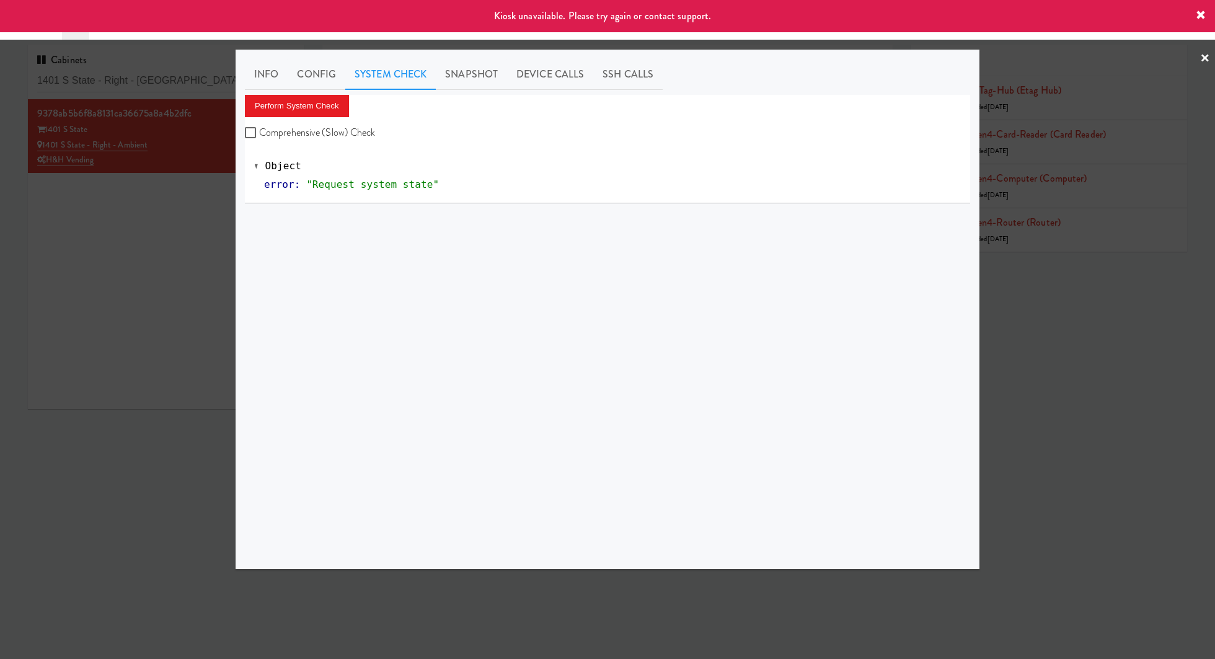
click at [148, 237] on div at bounding box center [607, 329] width 1215 height 659
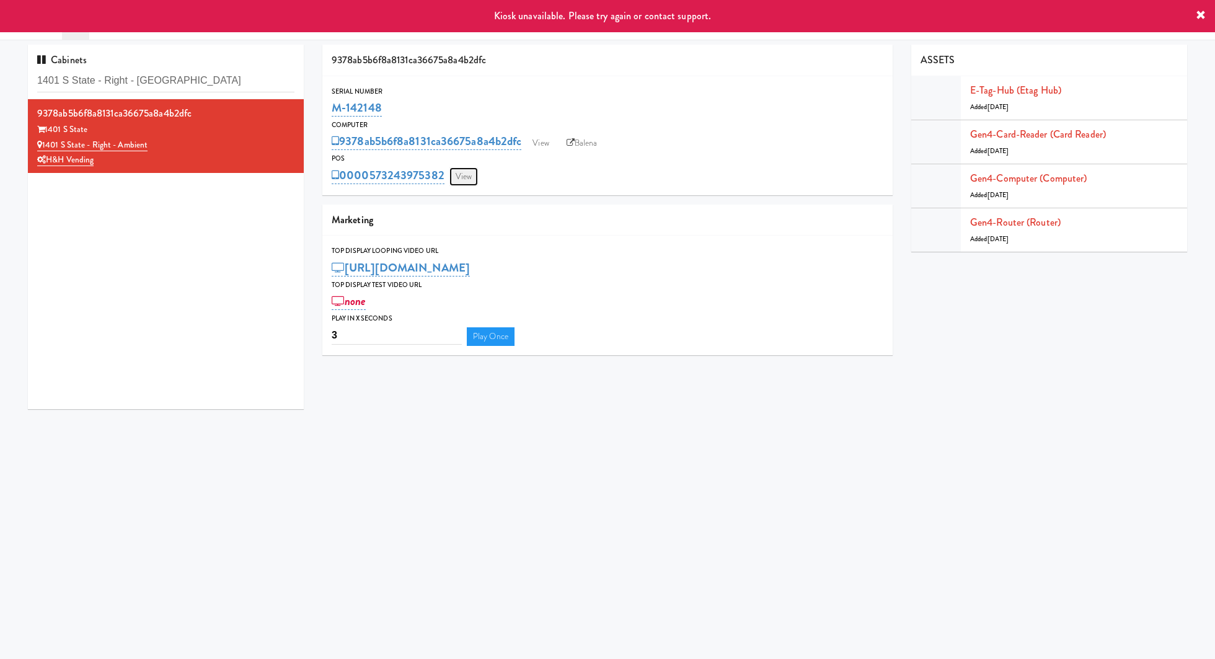
click at [473, 177] on link "View" at bounding box center [463, 176] width 29 height 19
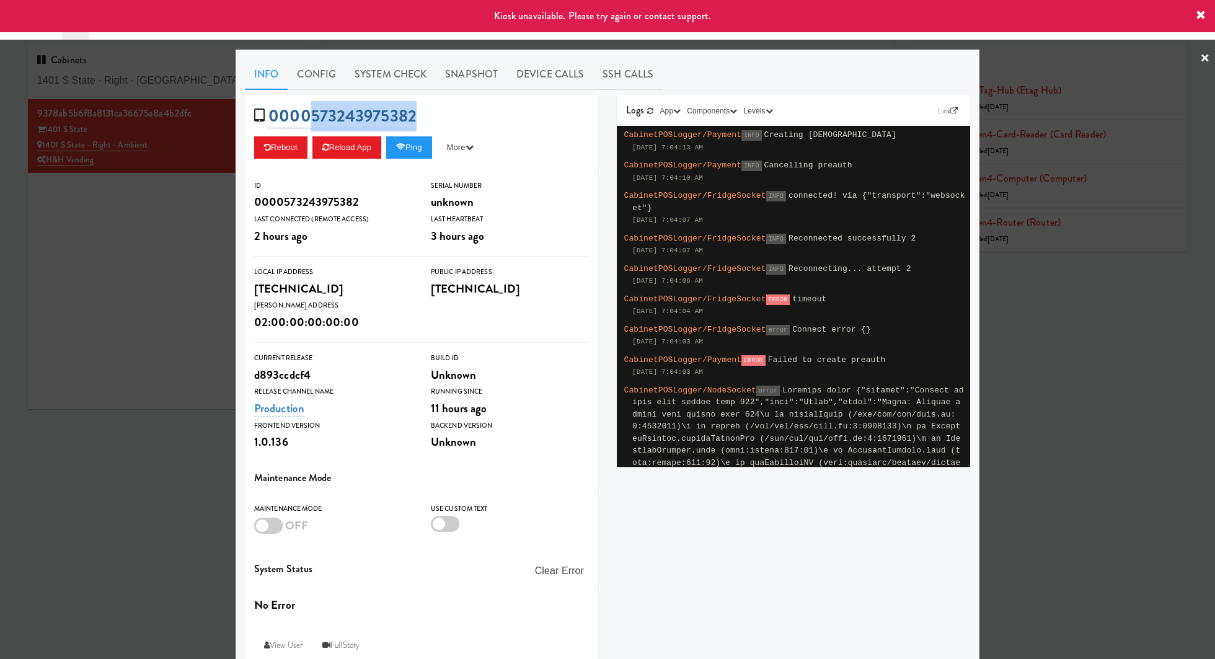
drag, startPoint x: 424, startPoint y: 108, endPoint x: 312, endPoint y: 110, distance: 112.2
click at [312, 110] on div "0000573243975382 Reboot Reload App Ping More Ping Server Restart Server Force R…" at bounding box center [421, 133] width 353 height 76
copy link "573243975382"
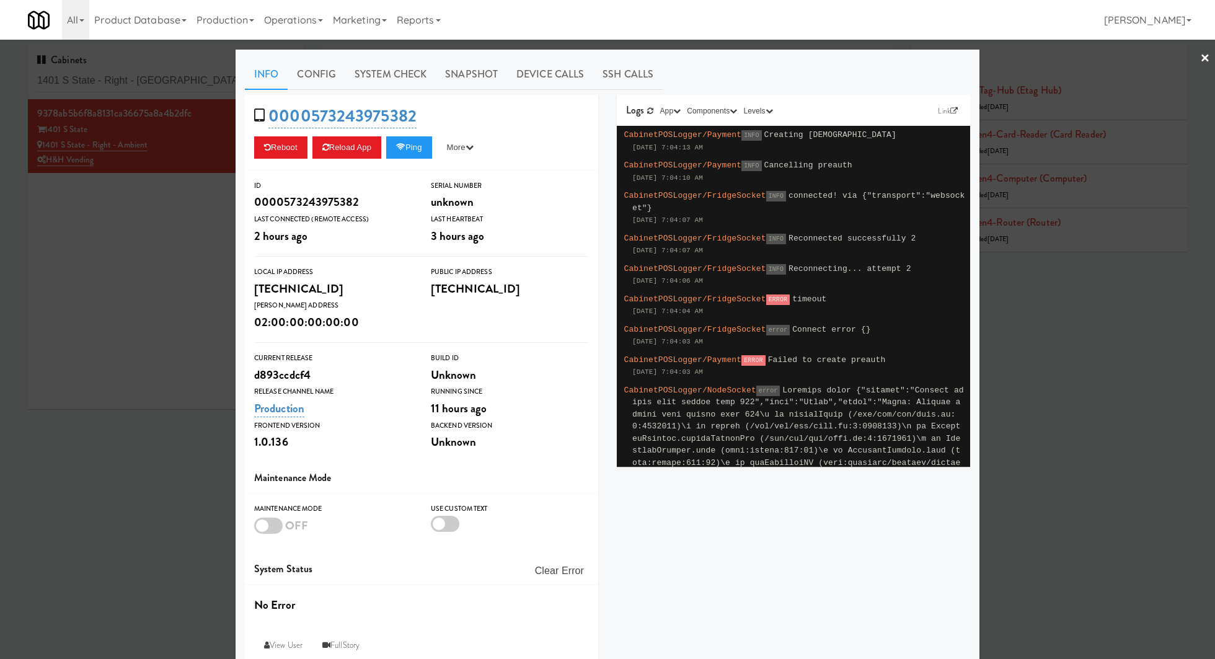
click at [184, 253] on div at bounding box center [607, 329] width 1215 height 659
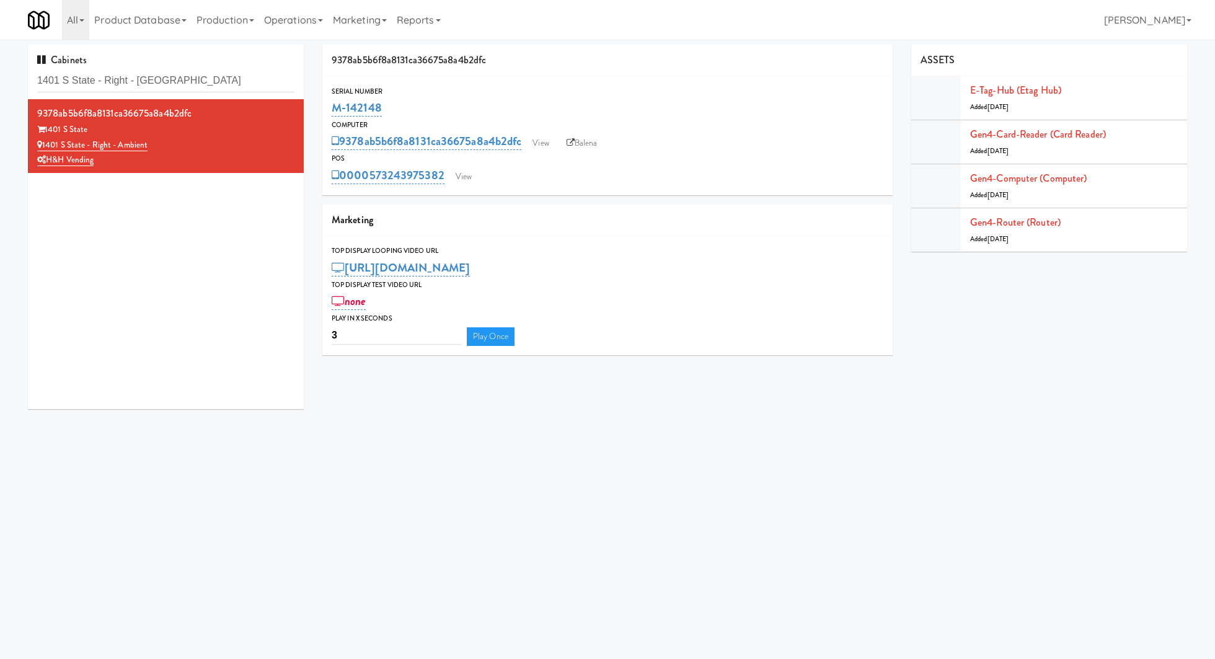
click at [610, 143] on div "9378ab5b6f8a8131ca36675a8a4b2dfc View Balena" at bounding box center [608, 141] width 552 height 21
click at [601, 142] on link "Balena" at bounding box center [581, 143] width 43 height 19
click at [226, 90] on input "1401 S State - Right - [GEOGRAPHIC_DATA]" at bounding box center [165, 80] width 257 height 23
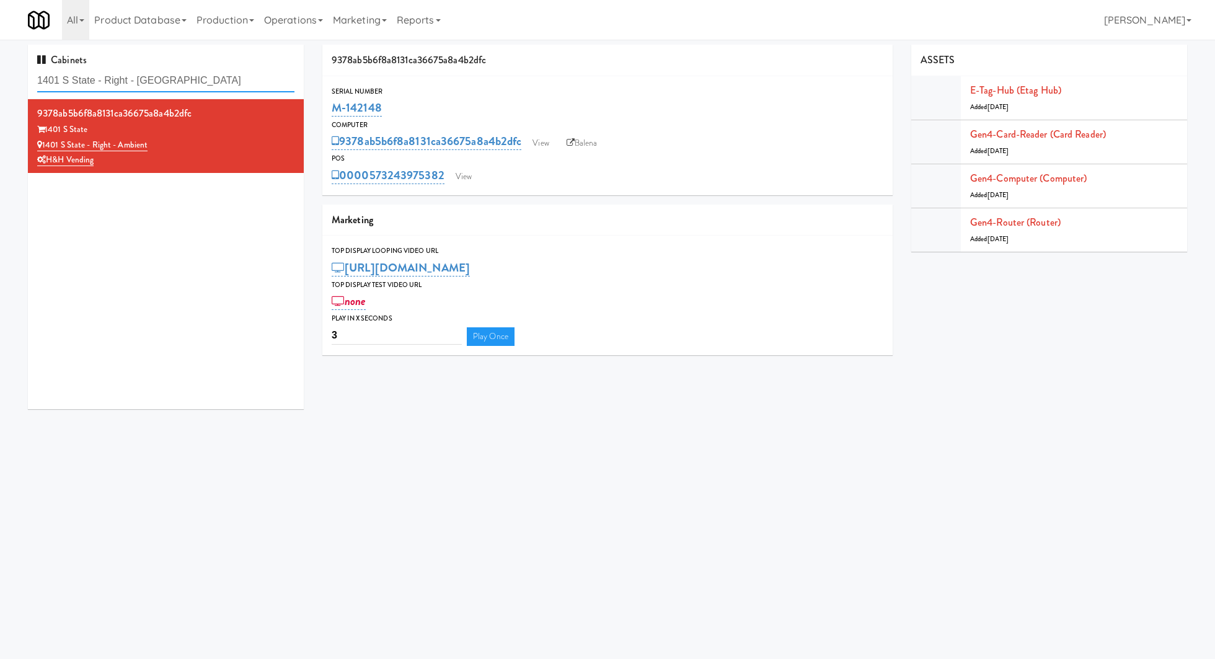
paste input "[GEOGRAPHIC_DATA] - Cooler"
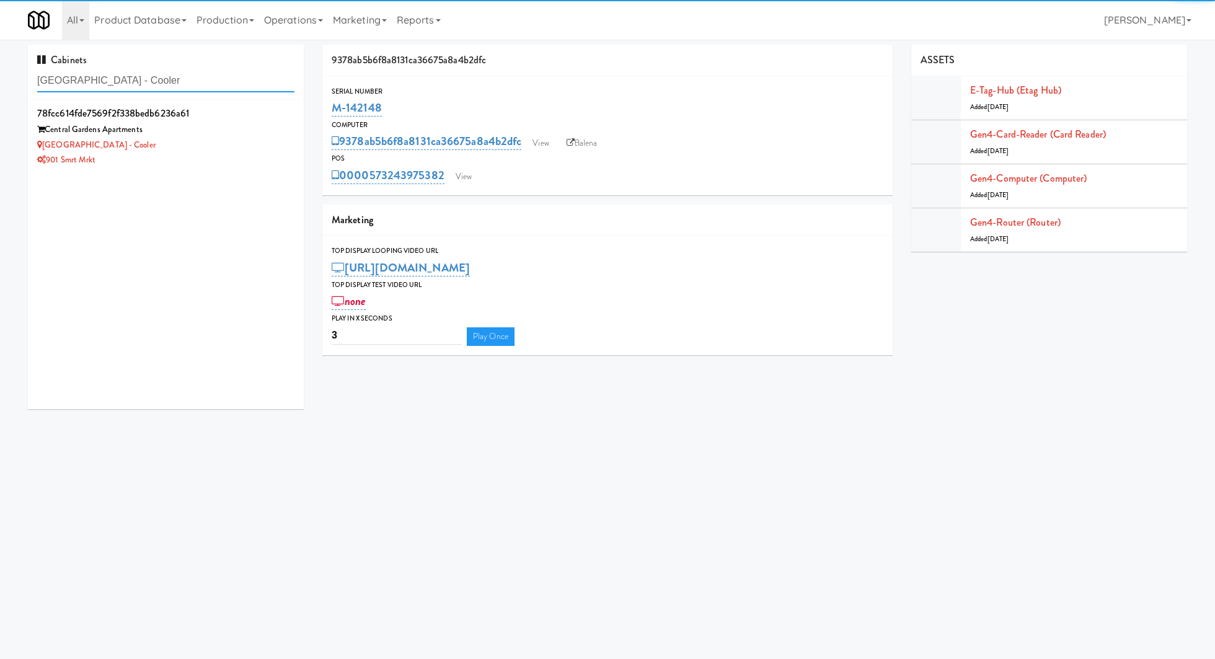
type input "[GEOGRAPHIC_DATA] - Cooler"
click at [275, 154] on div "901 Smrt Mrkt" at bounding box center [165, 159] width 257 height 15
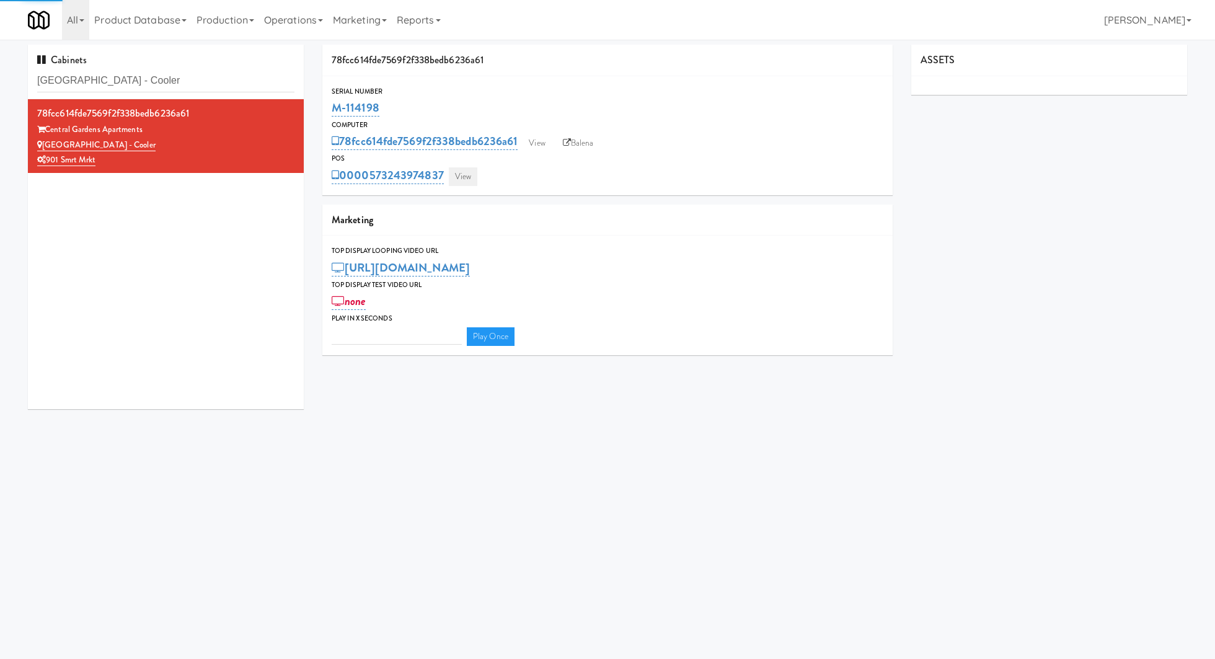
type input "3"
click at [465, 179] on link "View" at bounding box center [463, 176] width 29 height 19
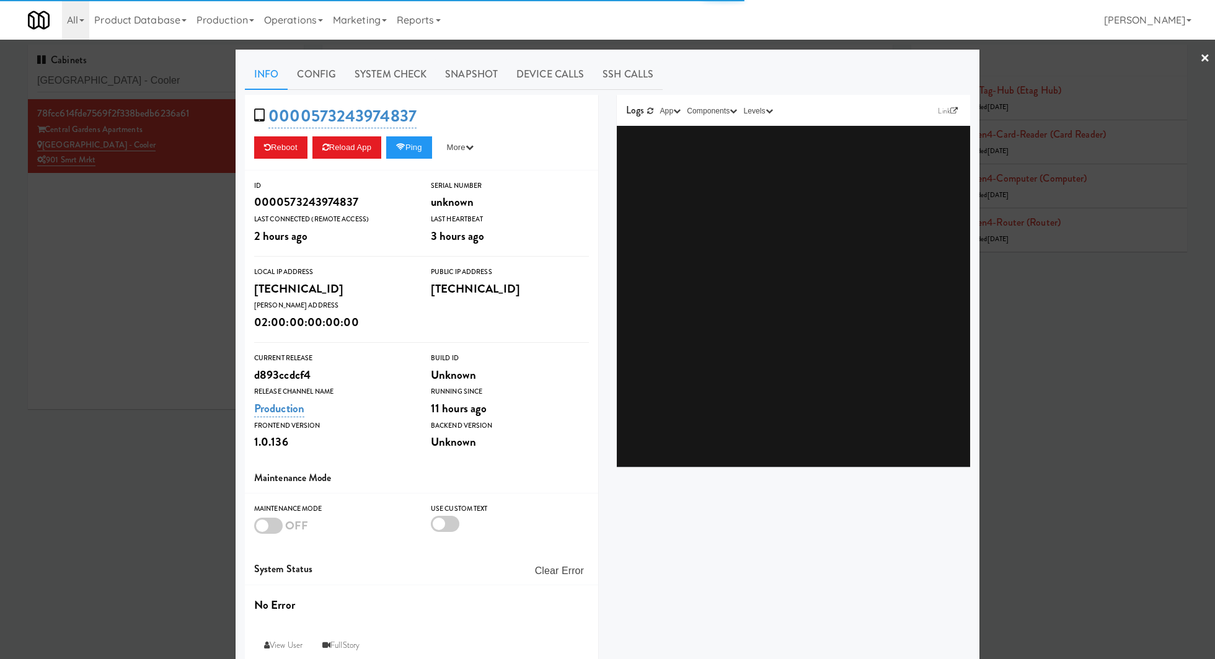
click at [382, 89] on div "Info Config System Check Snapshot Device Calls SSH Calls 0000573243974837 Reboo…" at bounding box center [607, 362] width 725 height 607
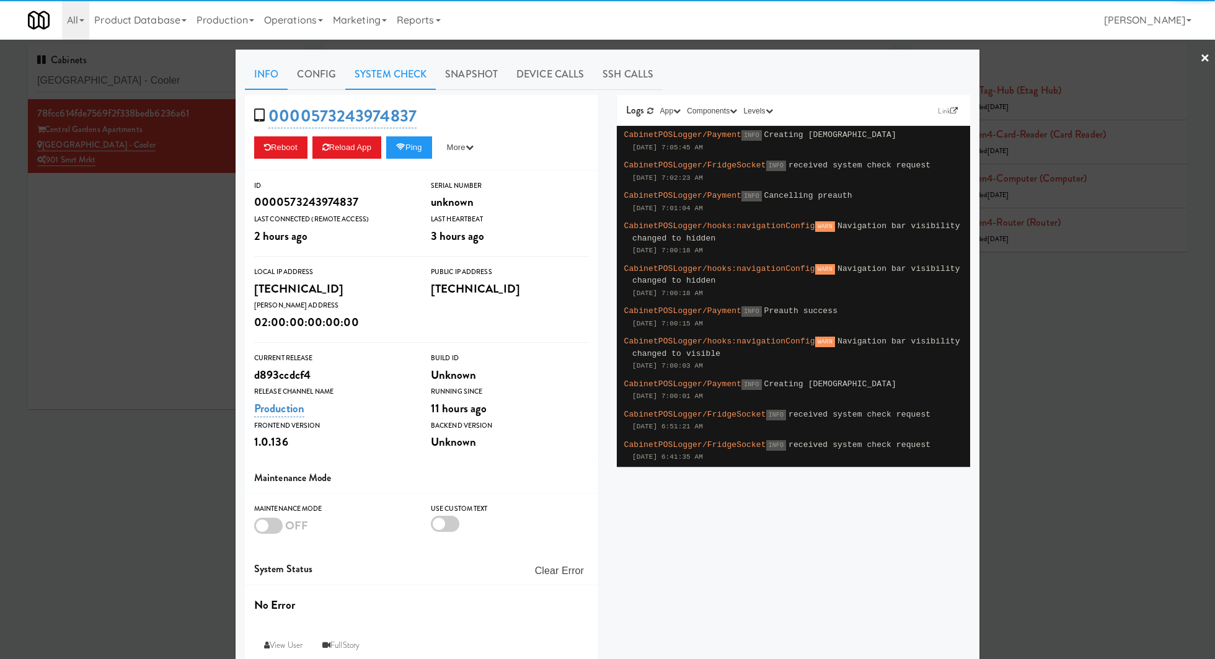
click at [384, 77] on link "System Check" at bounding box center [390, 74] width 90 height 31
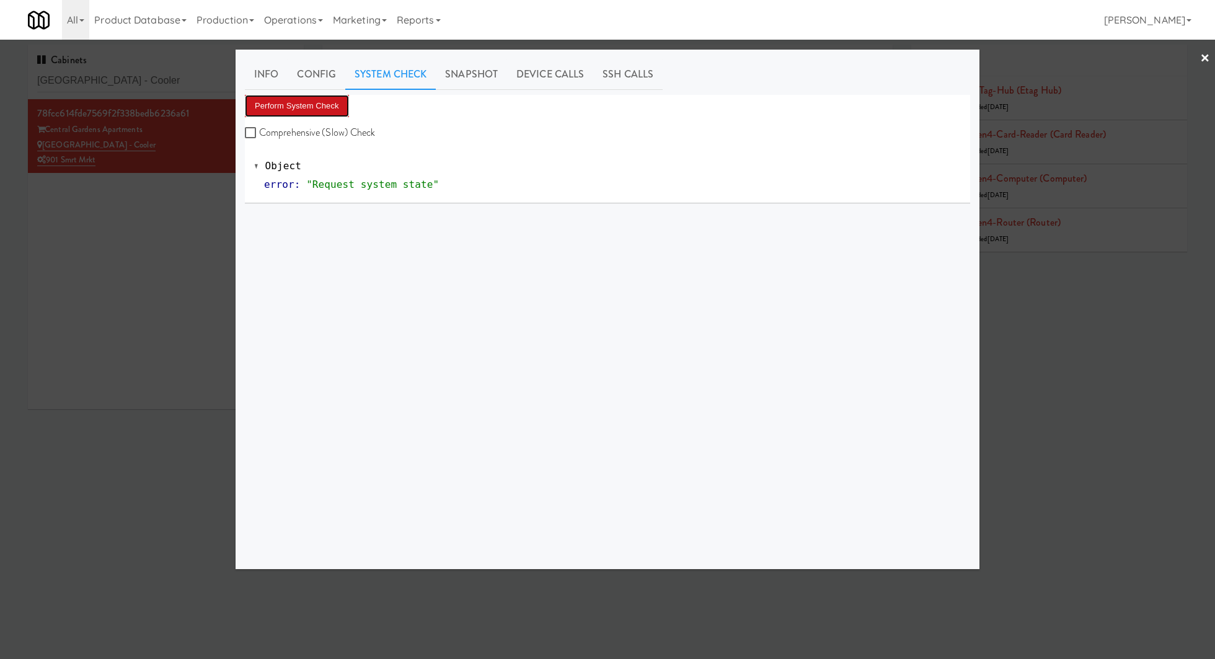
click at [330, 99] on button "Perform System Check" at bounding box center [297, 106] width 104 height 22
click at [247, 224] on div "Perform System Check Comprehensive (Slow) Check Object error : "Request system …" at bounding box center [607, 327] width 725 height 465
click at [224, 224] on div at bounding box center [607, 329] width 1215 height 659
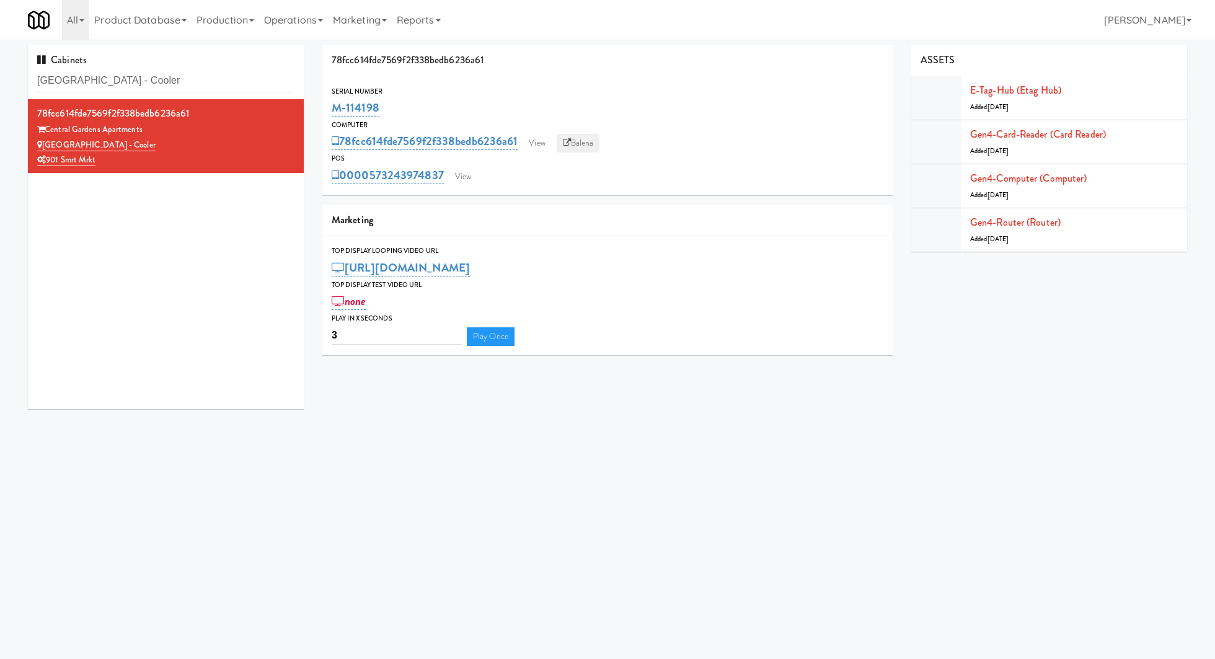
click at [586, 143] on link "Balena" at bounding box center [578, 143] width 43 height 19
click at [467, 181] on link "View" at bounding box center [463, 176] width 29 height 19
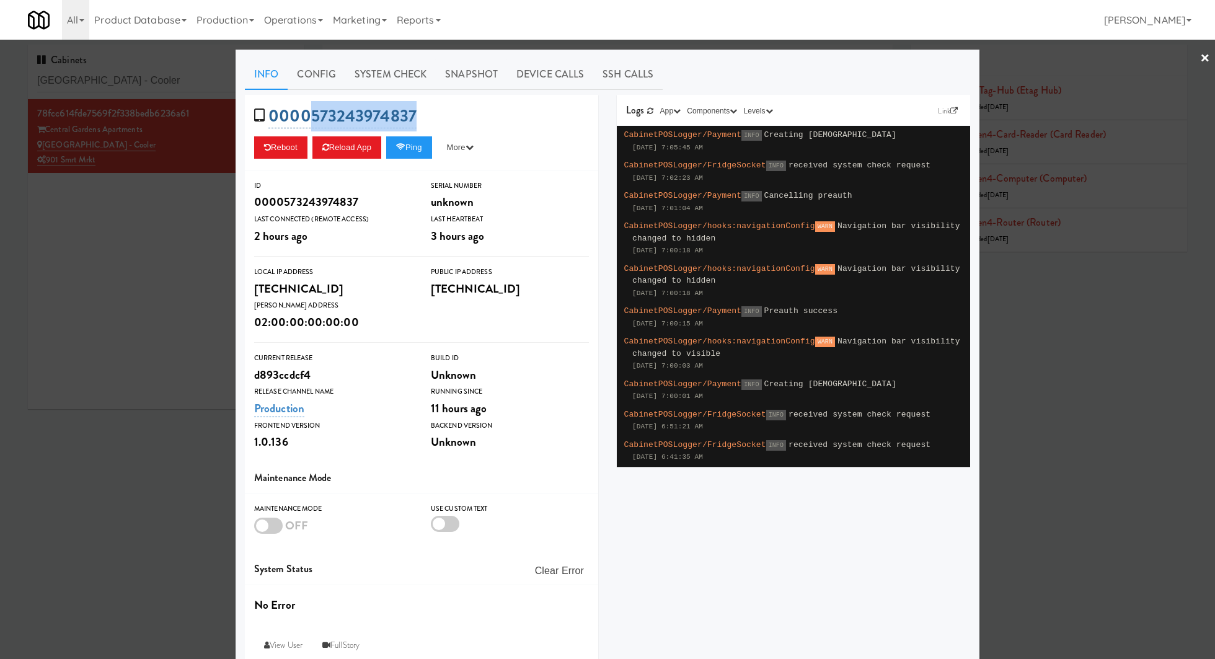
drag, startPoint x: 441, startPoint y: 115, endPoint x: 307, endPoint y: 109, distance: 134.0
click at [307, 109] on div "0000573243974837 Reboot Reload App Ping More Ping Server Restart Server Force R…" at bounding box center [421, 133] width 353 height 76
copy link "573243974837"
click at [381, 63] on link "System Check" at bounding box center [390, 74] width 90 height 31
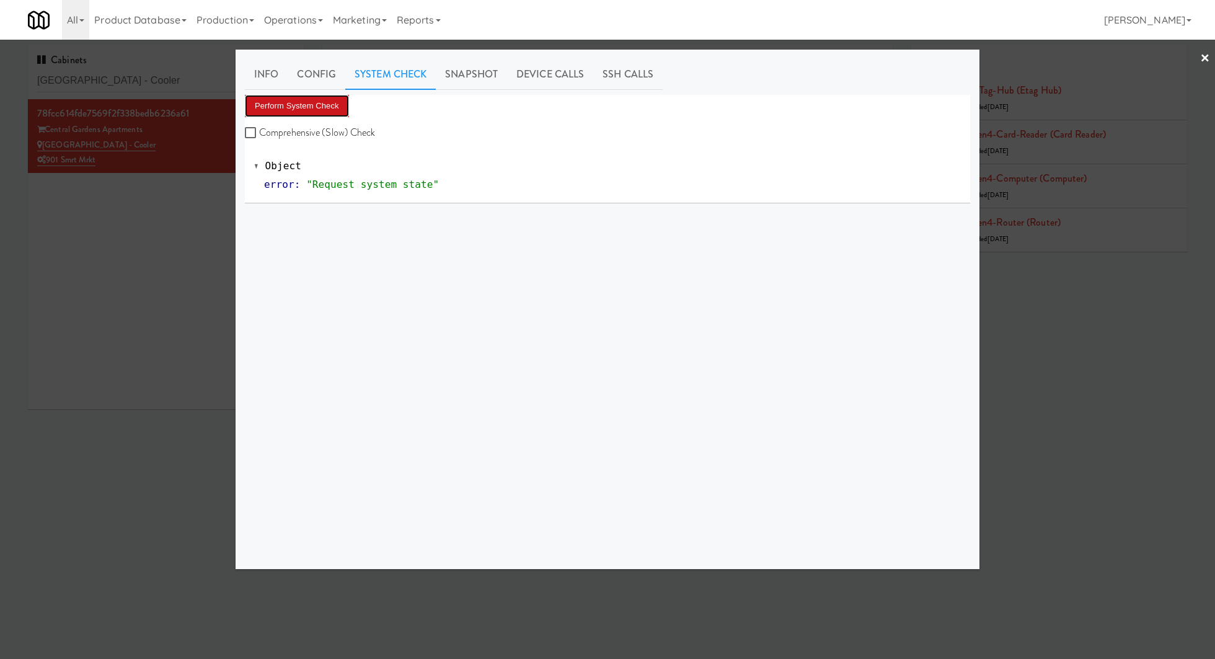
click at [317, 97] on button "Perform System Check" at bounding box center [297, 106] width 104 height 22
click at [317, 103] on button "Perform System Check" at bounding box center [297, 106] width 104 height 22
click at [326, 109] on button "Perform System Check" at bounding box center [297, 106] width 104 height 22
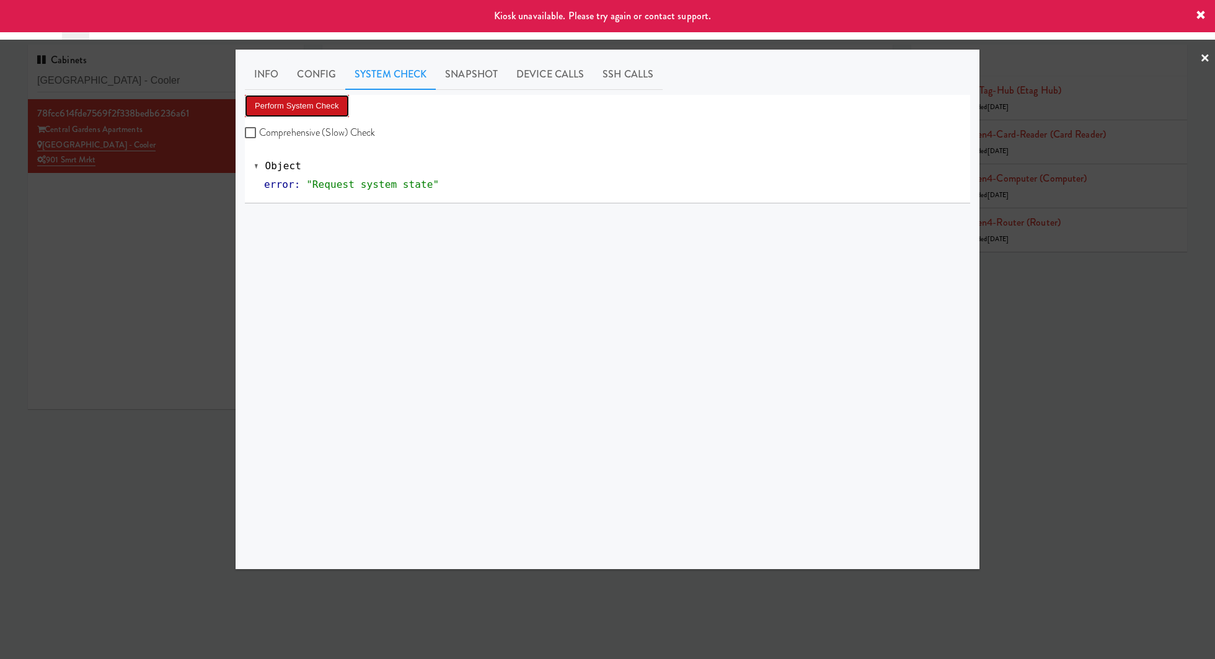
click at [326, 109] on button "Perform System Check" at bounding box center [297, 106] width 104 height 22
click at [196, 229] on div at bounding box center [607, 329] width 1215 height 659
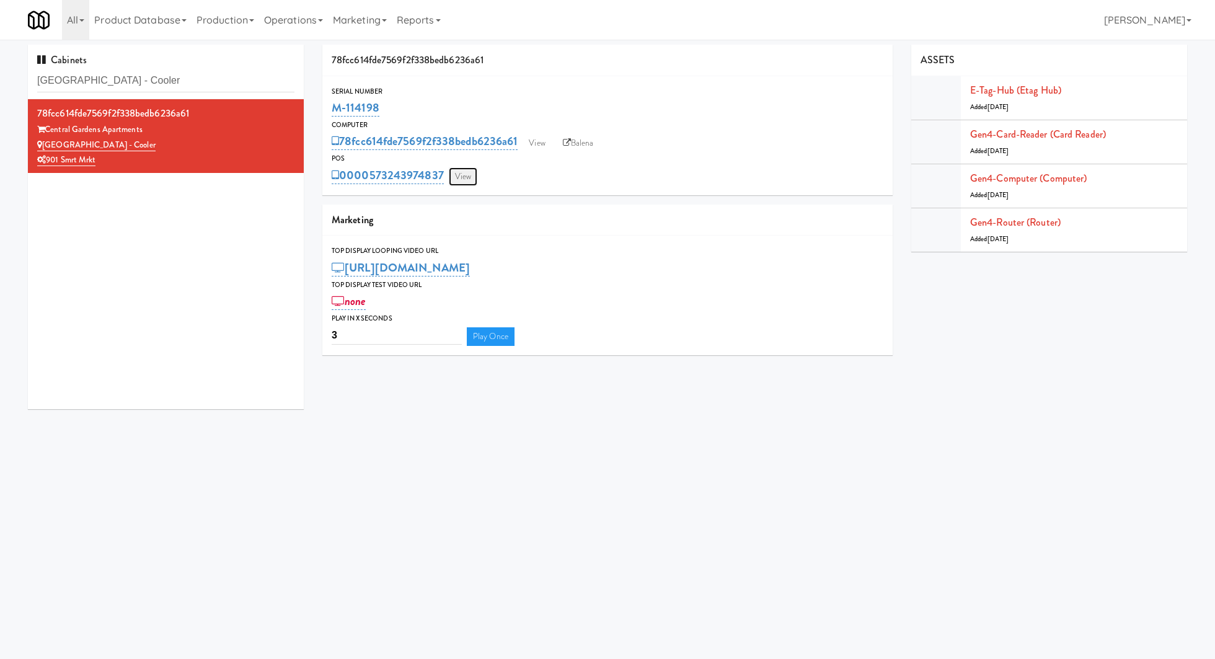
click at [472, 178] on link "View" at bounding box center [463, 176] width 29 height 19
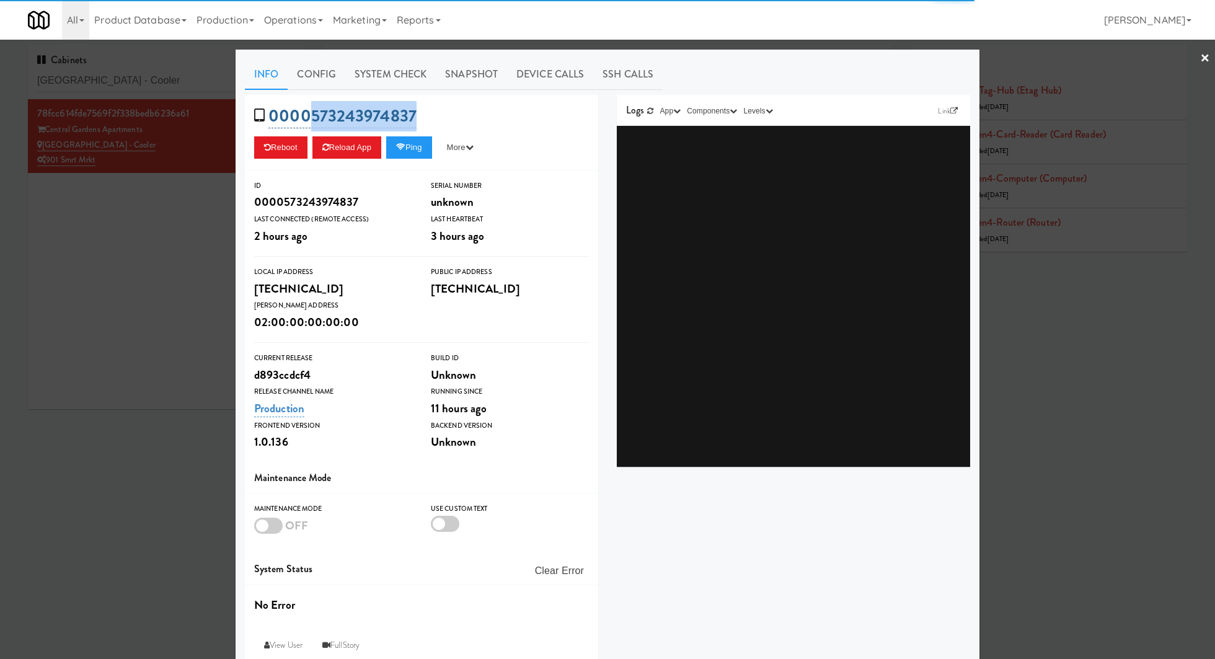
drag, startPoint x: 444, startPoint y: 114, endPoint x: 314, endPoint y: 115, distance: 130.2
click at [314, 115] on div "0000573243974837 Reboot Reload App Ping More Ping Server Restart Server Force R…" at bounding box center [421, 133] width 353 height 76
copy link "573243974837"
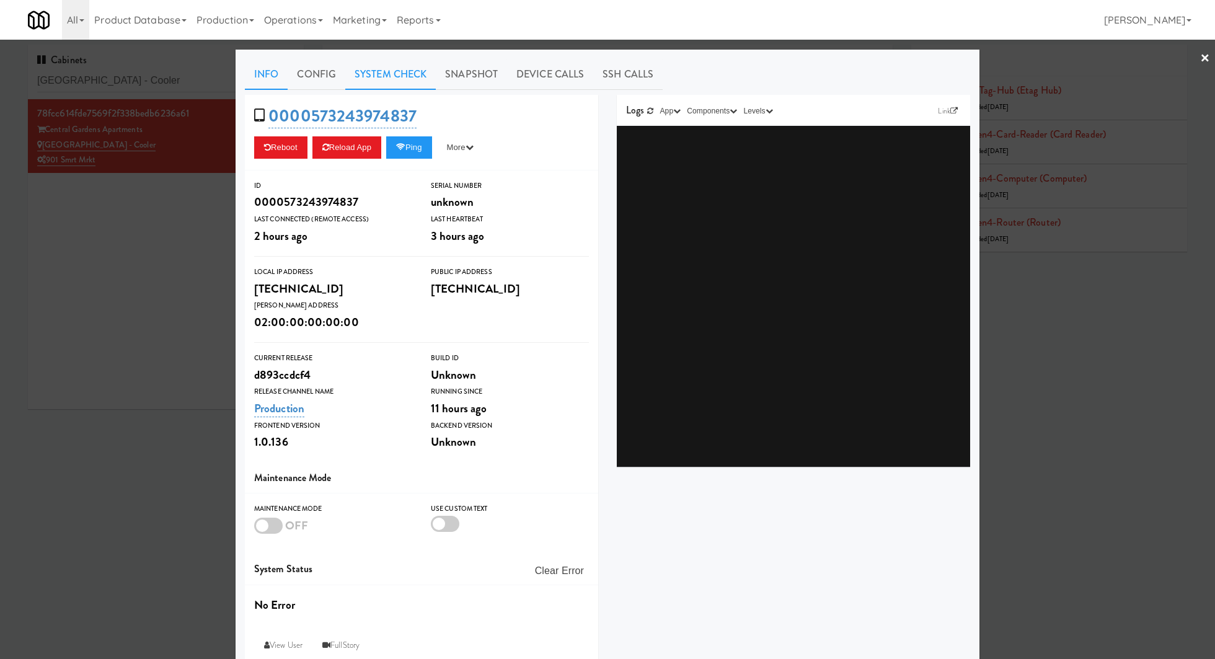
click at [398, 73] on link "System Check" at bounding box center [390, 74] width 90 height 31
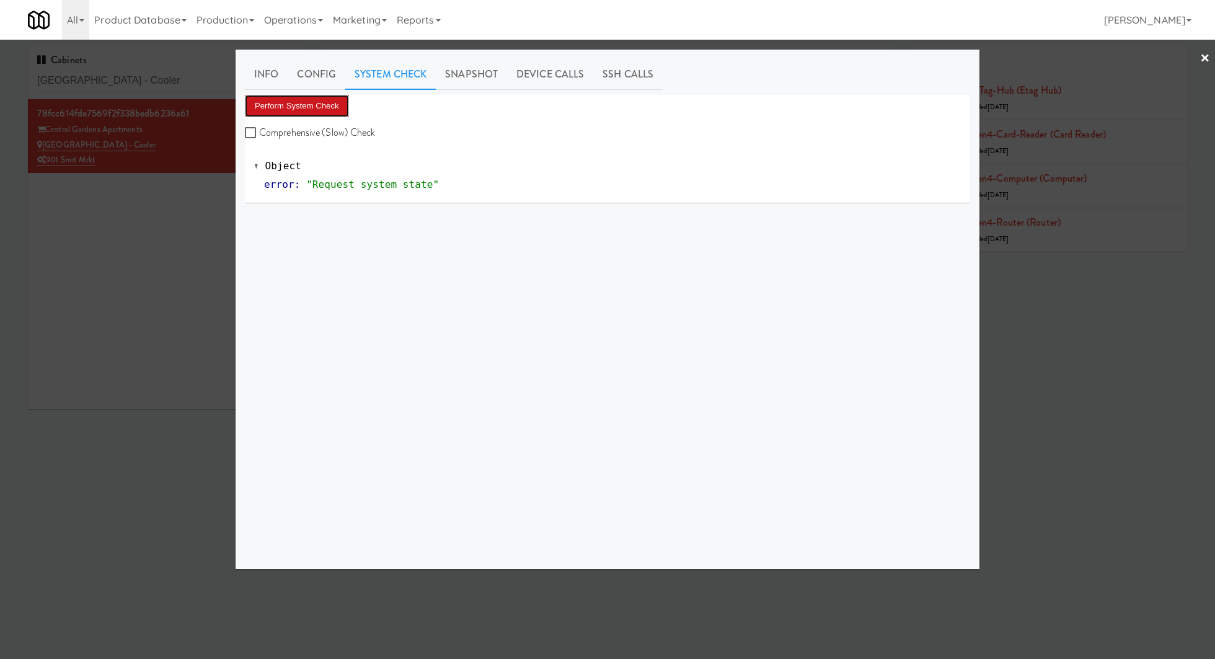
click at [337, 107] on button "Perform System Check" at bounding box center [297, 106] width 104 height 22
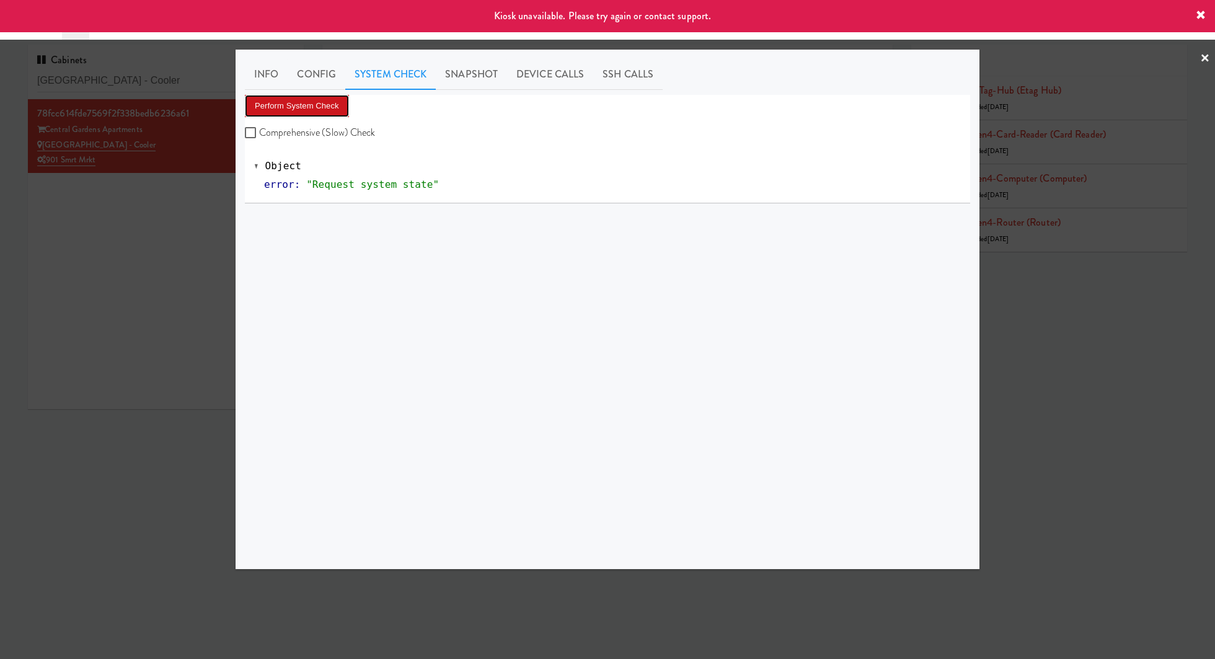
click at [337, 107] on button "Perform System Check" at bounding box center [297, 106] width 104 height 22
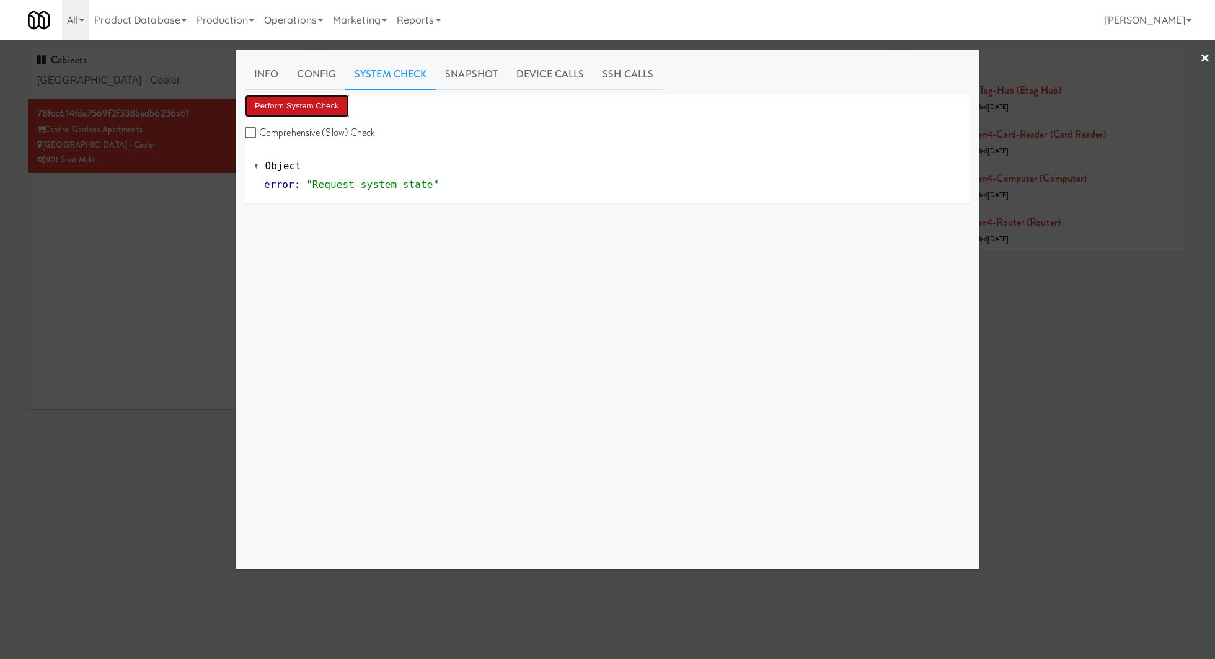
click at [337, 107] on button "Perform System Check" at bounding box center [297, 106] width 104 height 22
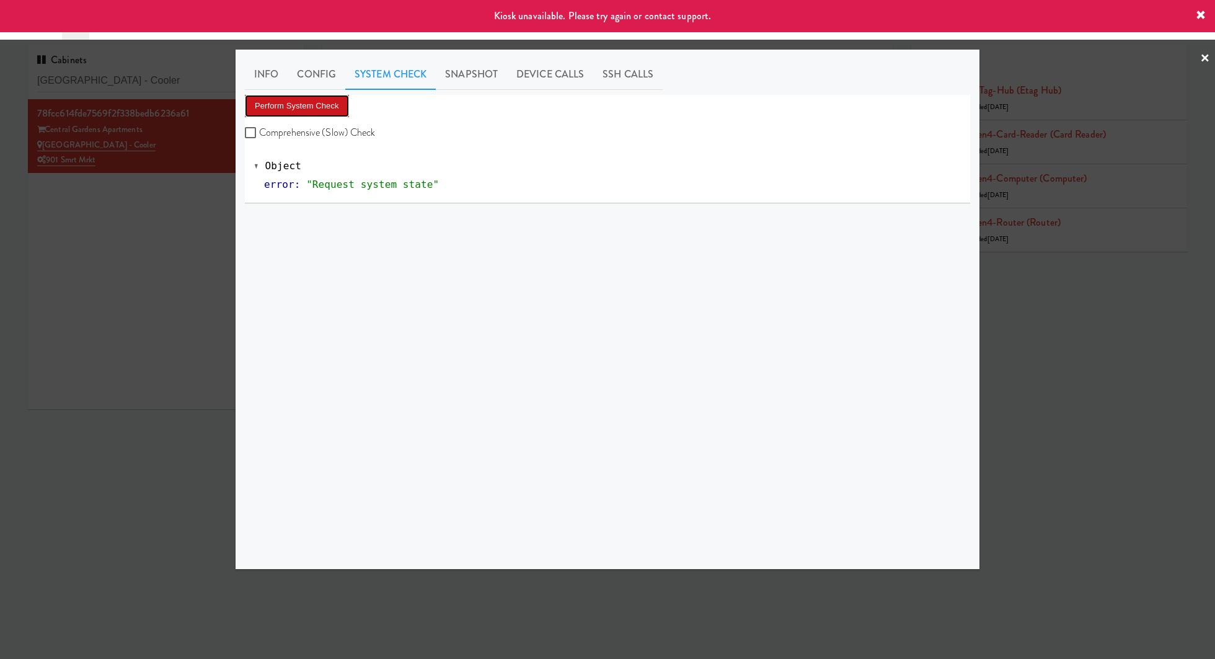
click at [304, 100] on button "Perform System Check" at bounding box center [297, 106] width 104 height 22
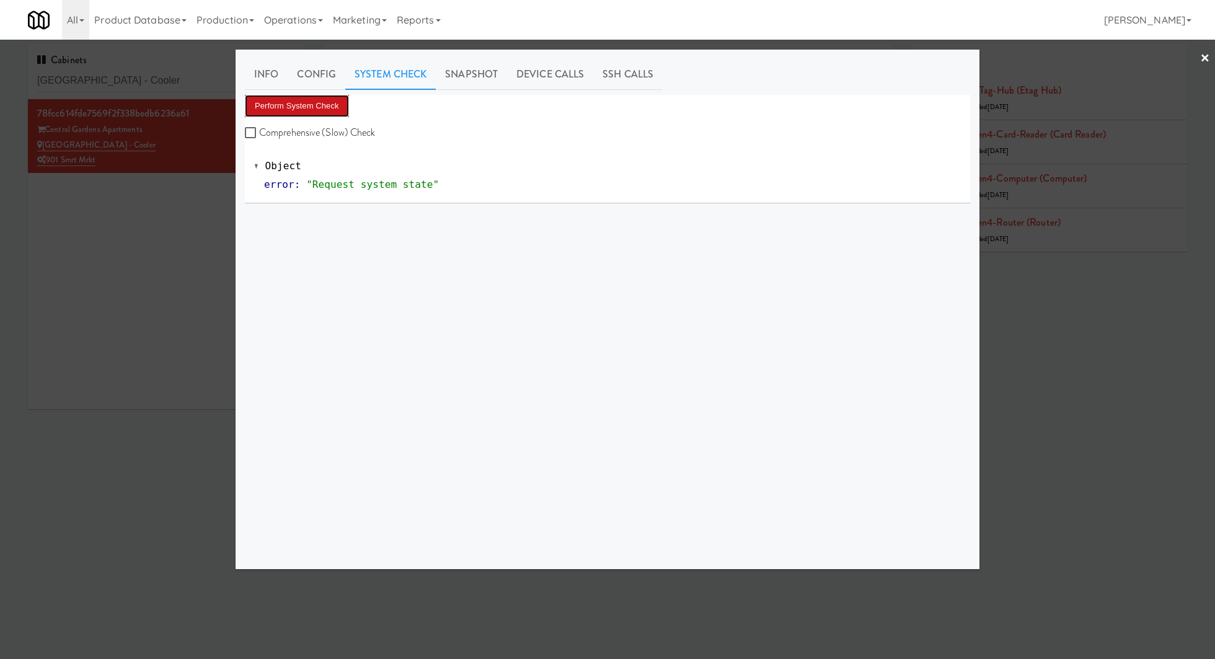
click at [304, 100] on button "Perform System Check" at bounding box center [297, 106] width 104 height 22
click at [342, 106] on button "Perform System Check" at bounding box center [297, 106] width 104 height 22
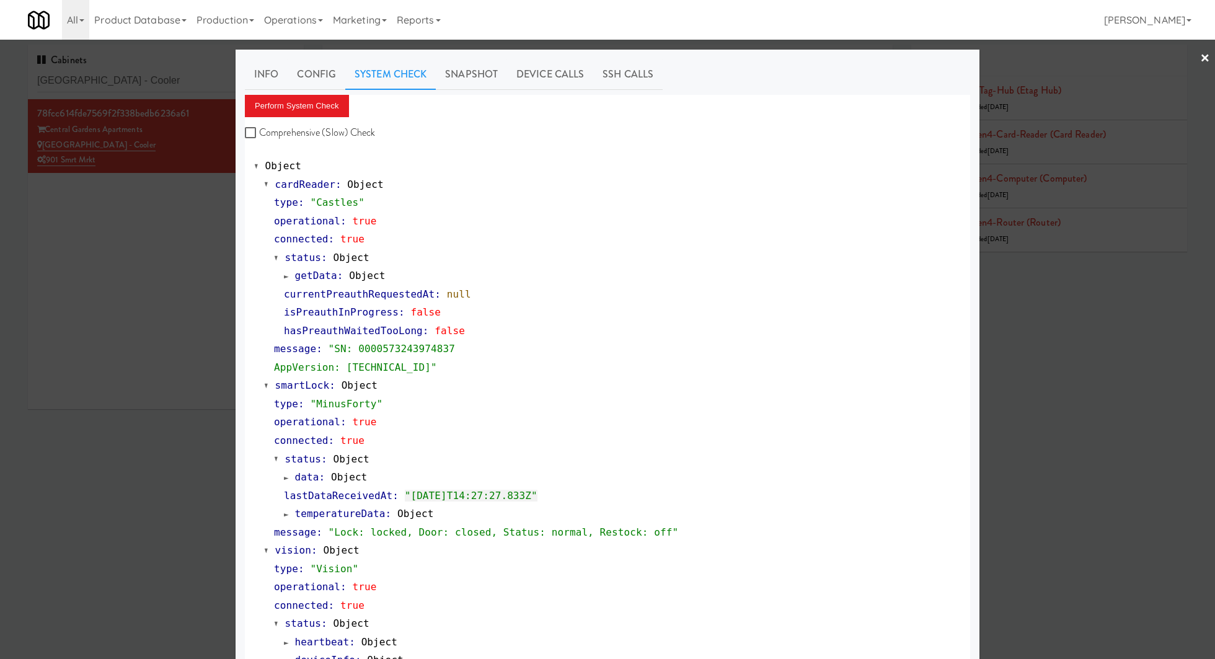
click at [191, 74] on div at bounding box center [607, 329] width 1215 height 659
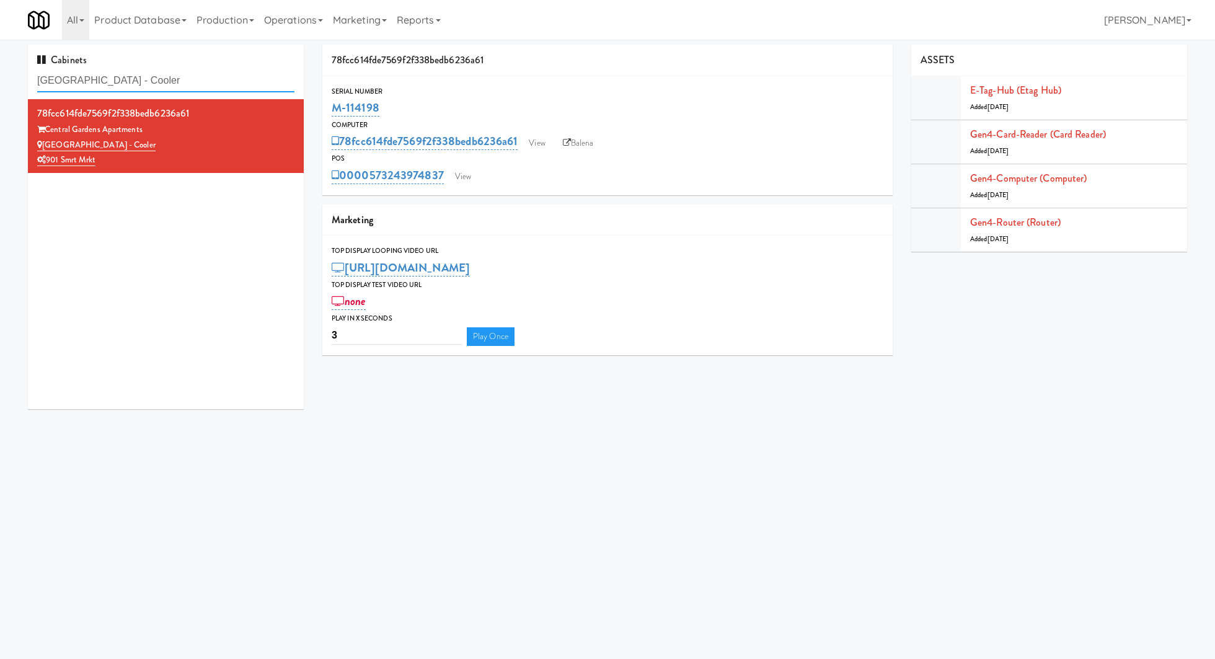
click at [191, 74] on input "[GEOGRAPHIC_DATA] - Cooler" at bounding box center [165, 80] width 257 height 23
paste input "The Retreat"
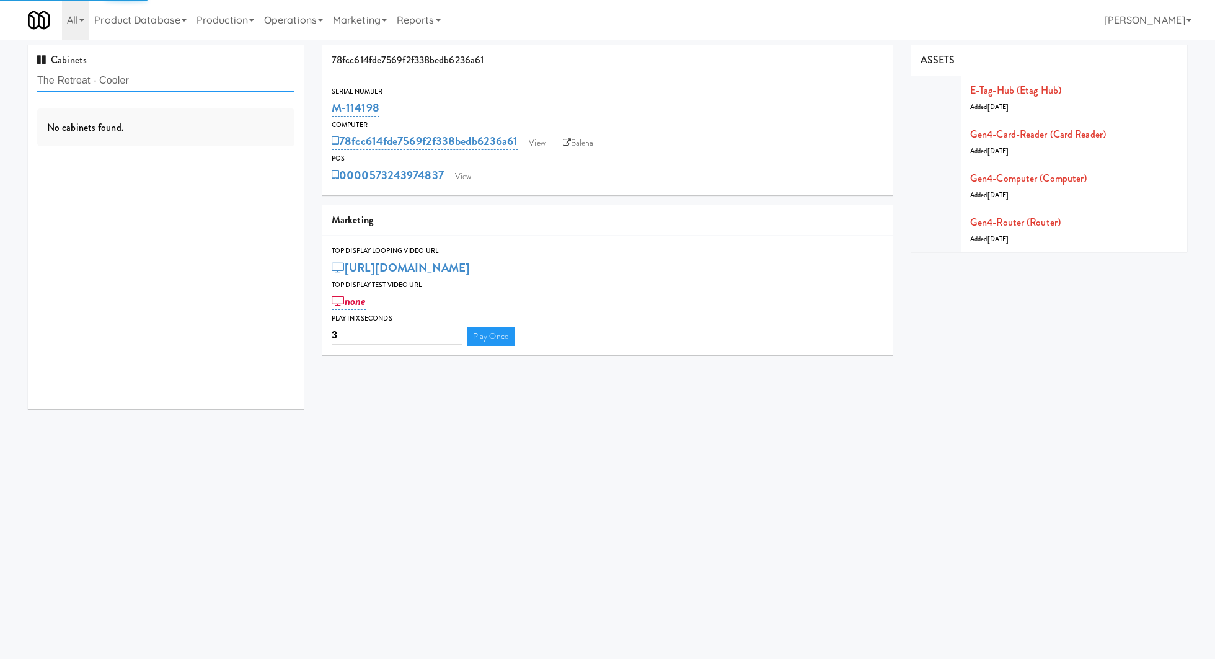
type input "The Retreat - Cooler"
click at [236, 146] on div "The Retreat - Cooler" at bounding box center [165, 145] width 257 height 15
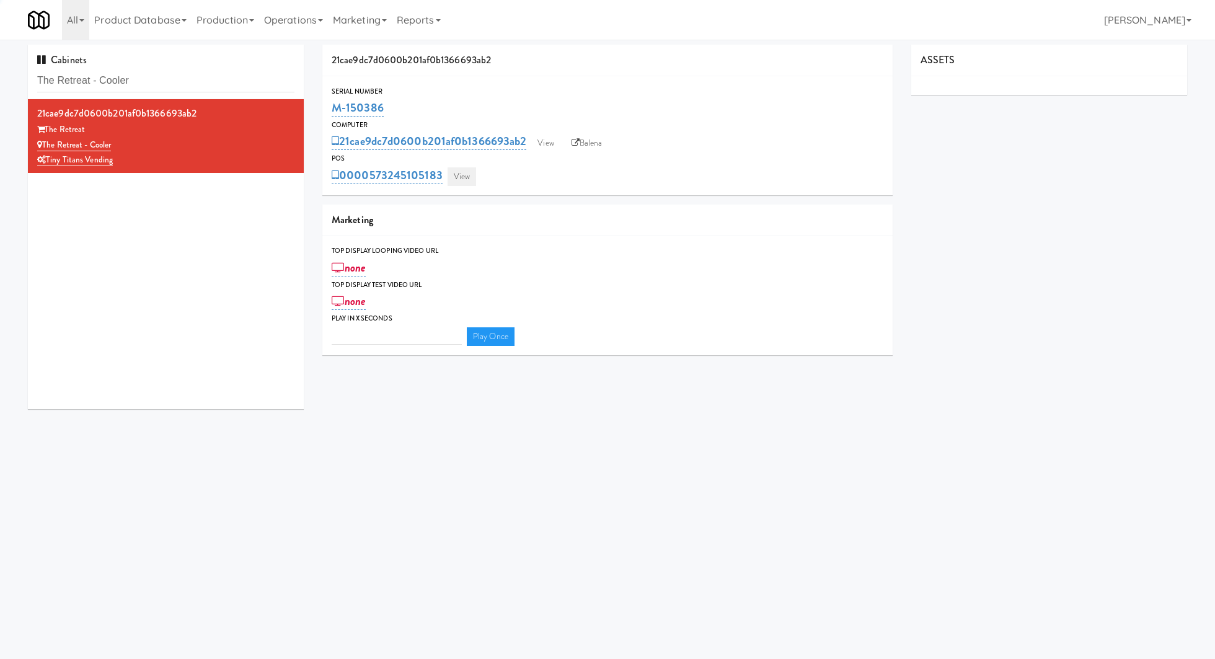
type input "3"
click at [469, 171] on link "View" at bounding box center [461, 176] width 29 height 19
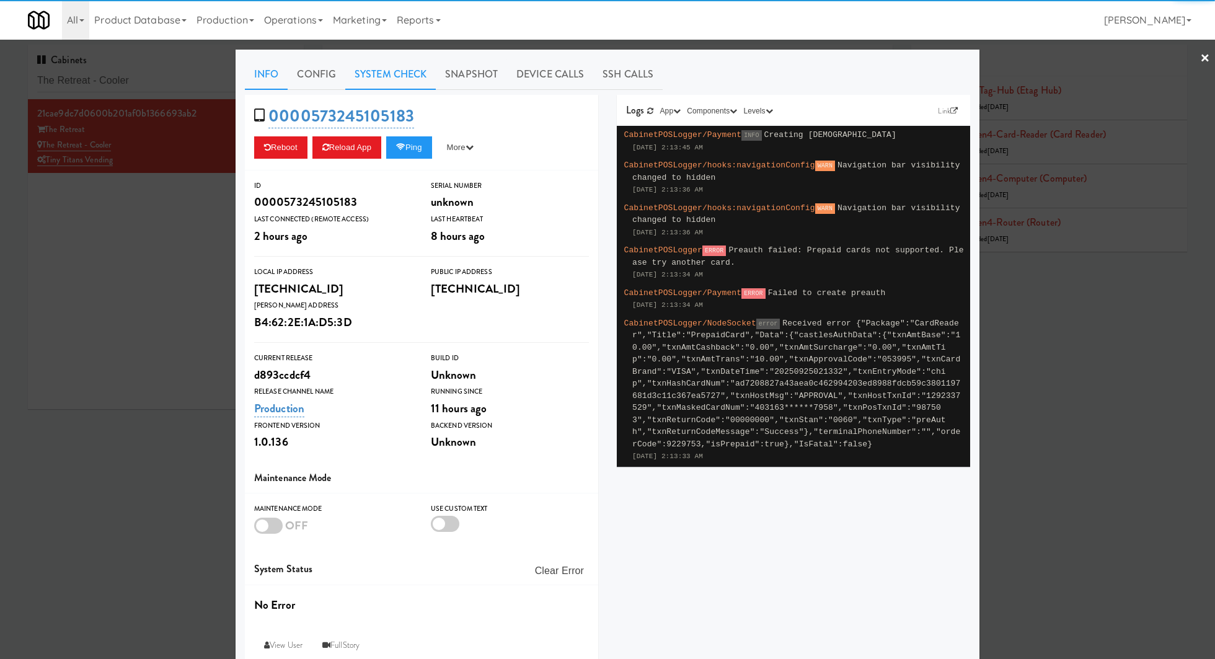
click at [408, 76] on link "System Check" at bounding box center [390, 74] width 90 height 31
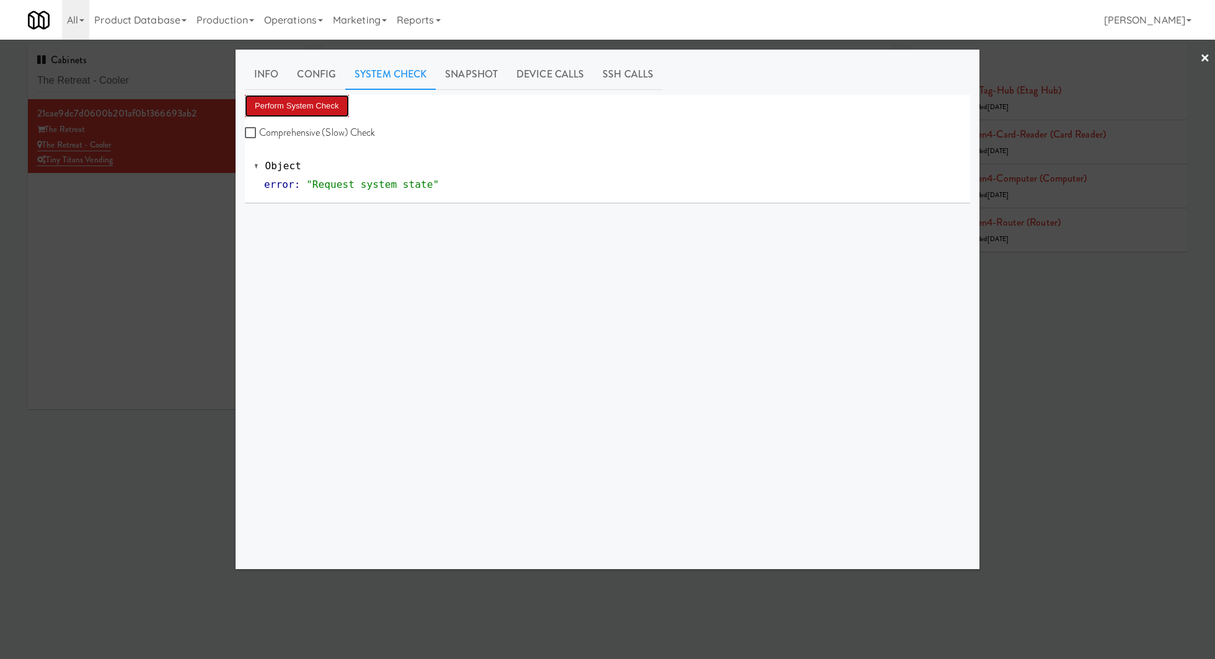
click at [336, 104] on button "Perform System Check" at bounding box center [297, 106] width 104 height 22
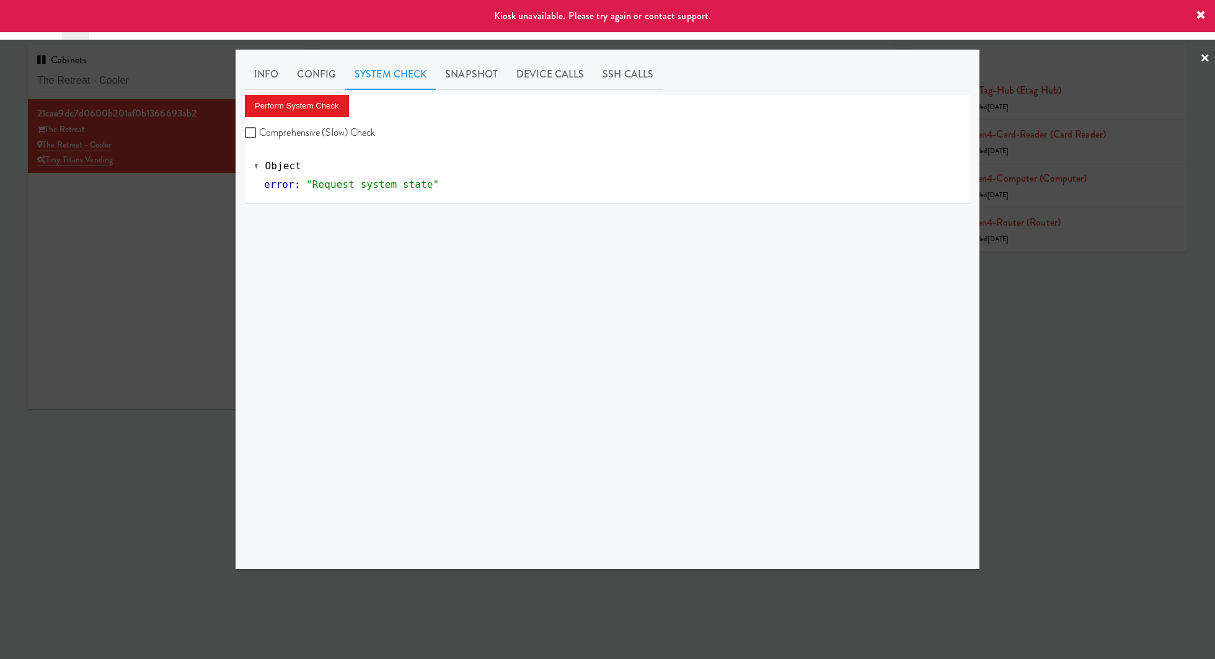
click at [192, 322] on div at bounding box center [607, 329] width 1215 height 659
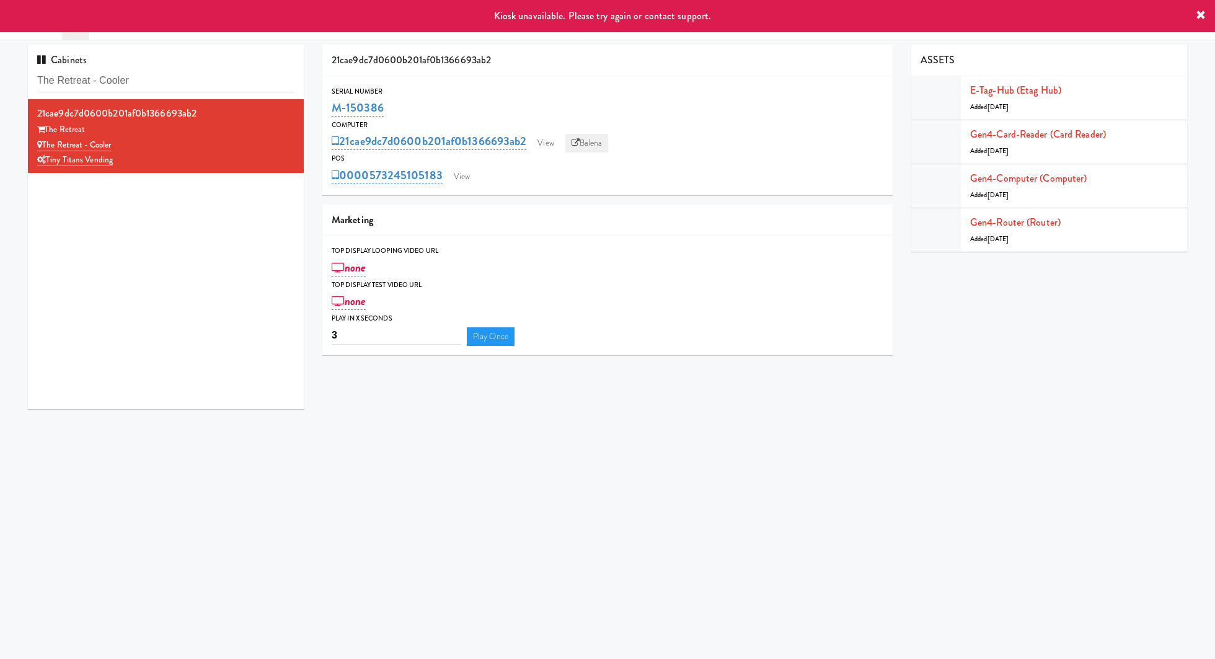
click at [589, 145] on link "Balena" at bounding box center [586, 143] width 43 height 19
click at [453, 175] on link "View" at bounding box center [461, 176] width 29 height 19
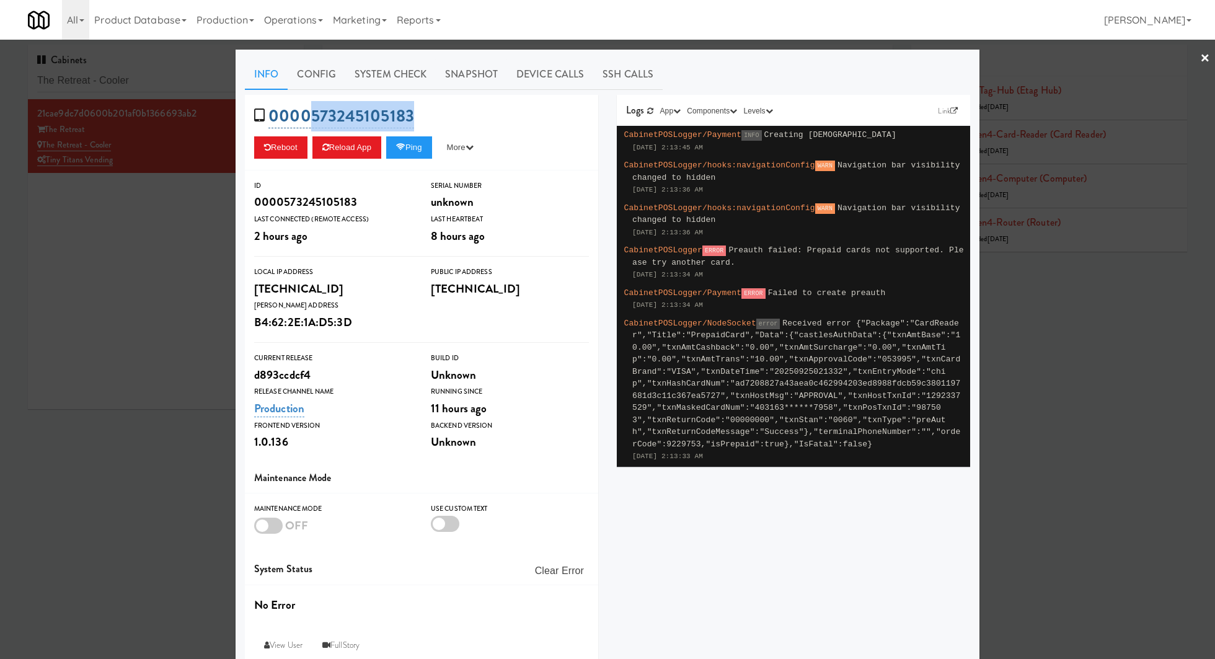
drag, startPoint x: 429, startPoint y: 115, endPoint x: 312, endPoint y: 115, distance: 117.1
click at [312, 115] on div "0000573245105183 Reboot Reload App Ping More Ping Server Restart Server Force R…" at bounding box center [421, 133] width 353 height 76
copy link "573245105183"
click at [183, 143] on div at bounding box center [607, 329] width 1215 height 659
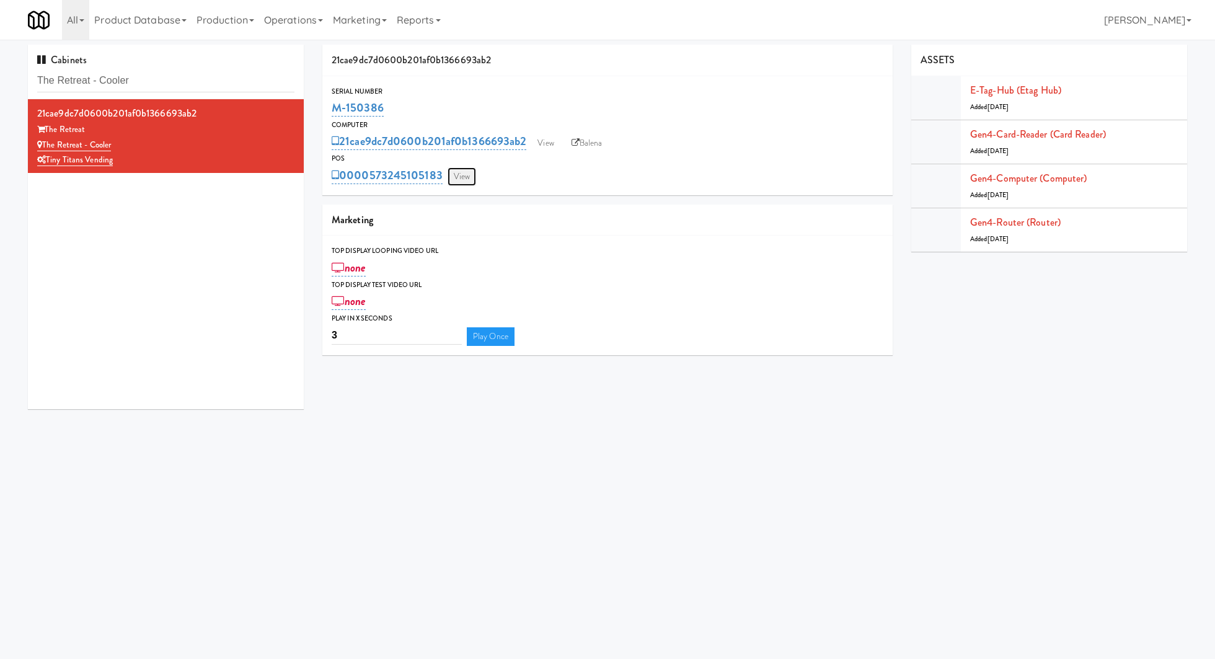
click at [458, 167] on link "View" at bounding box center [461, 176] width 29 height 19
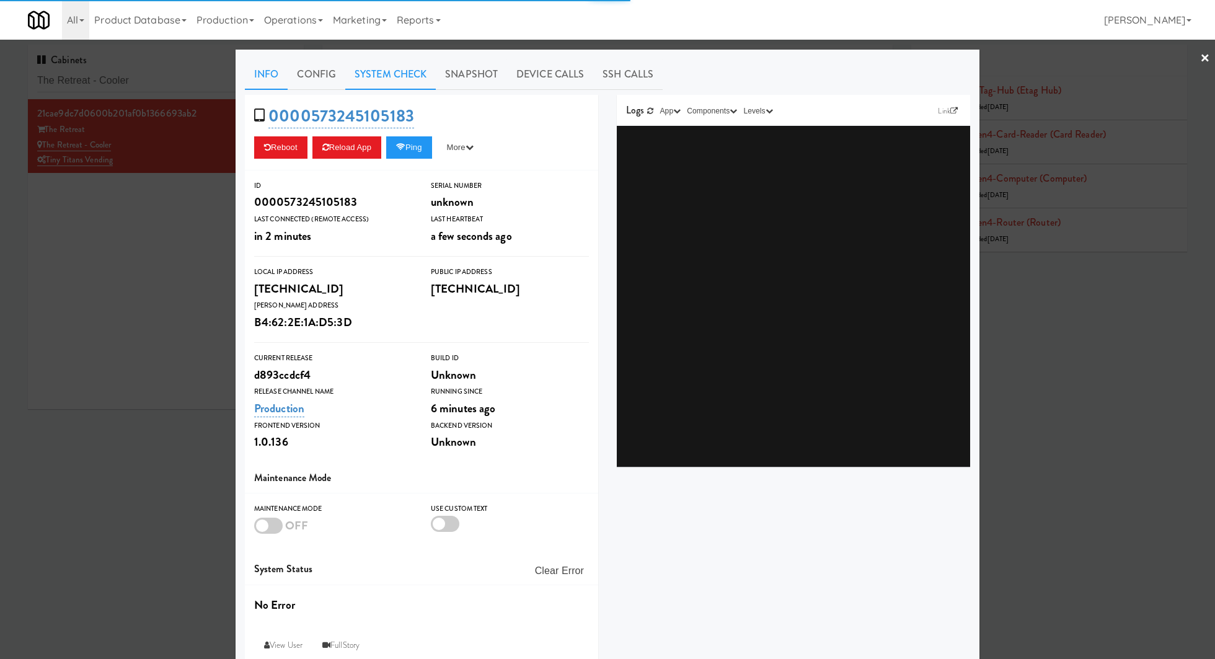
click at [400, 78] on link "System Check" at bounding box center [390, 74] width 90 height 31
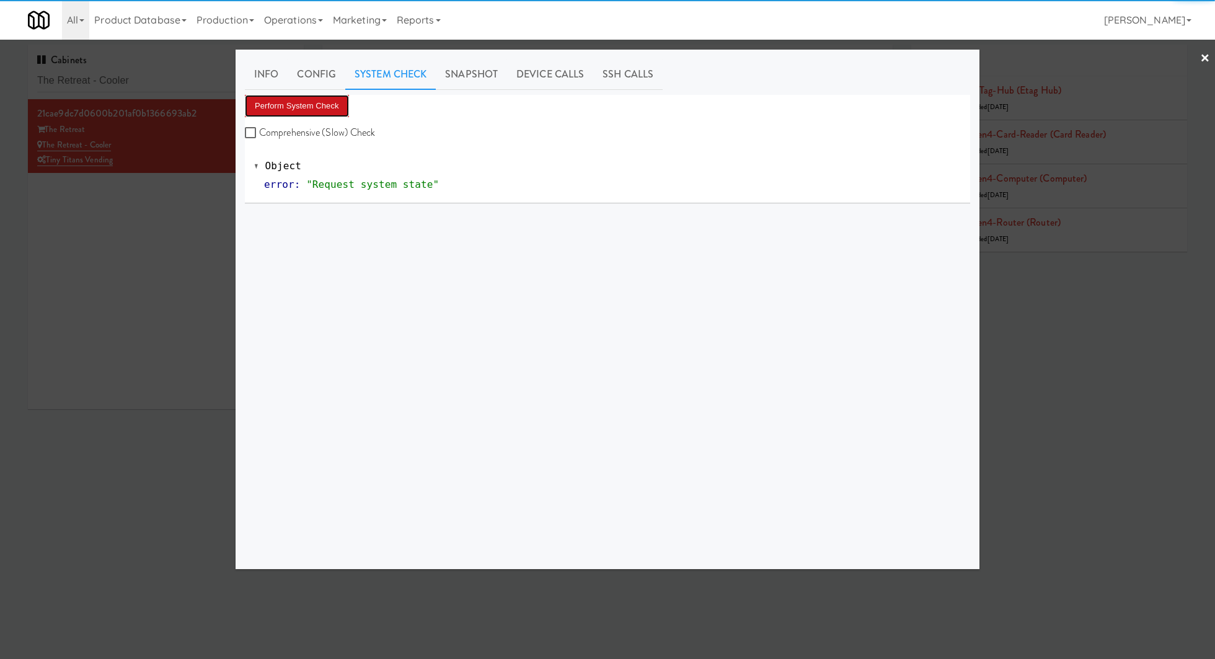
click at [327, 111] on button "Perform System Check" at bounding box center [297, 106] width 104 height 22
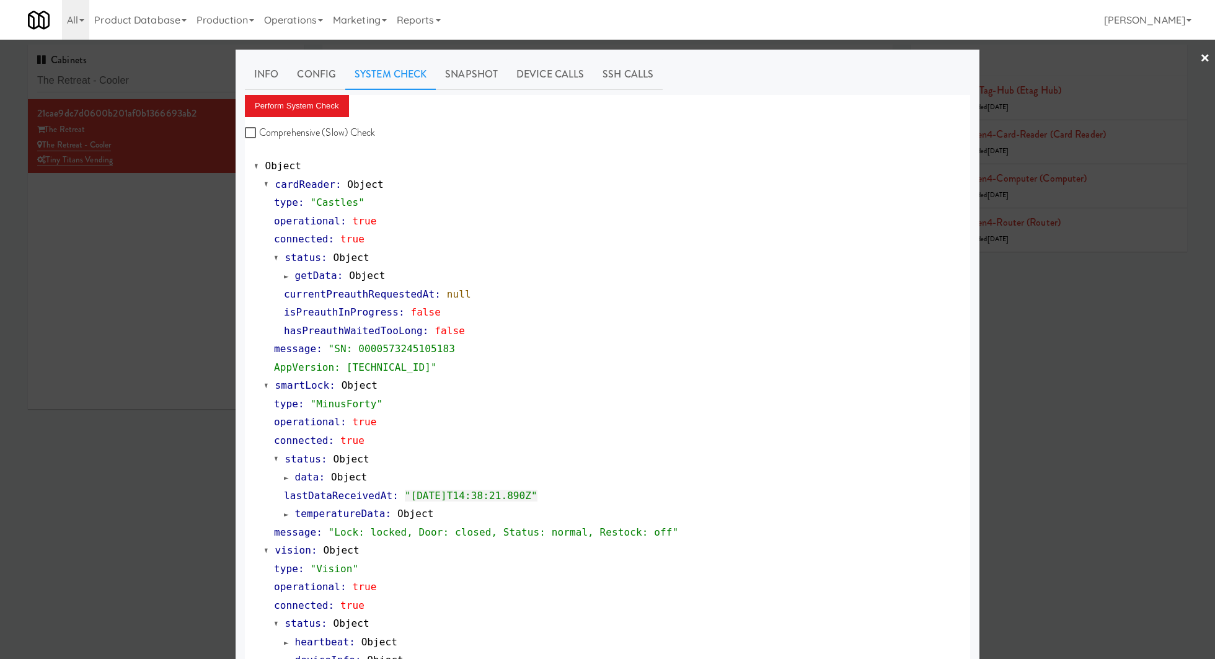
click at [155, 255] on div at bounding box center [607, 329] width 1215 height 659
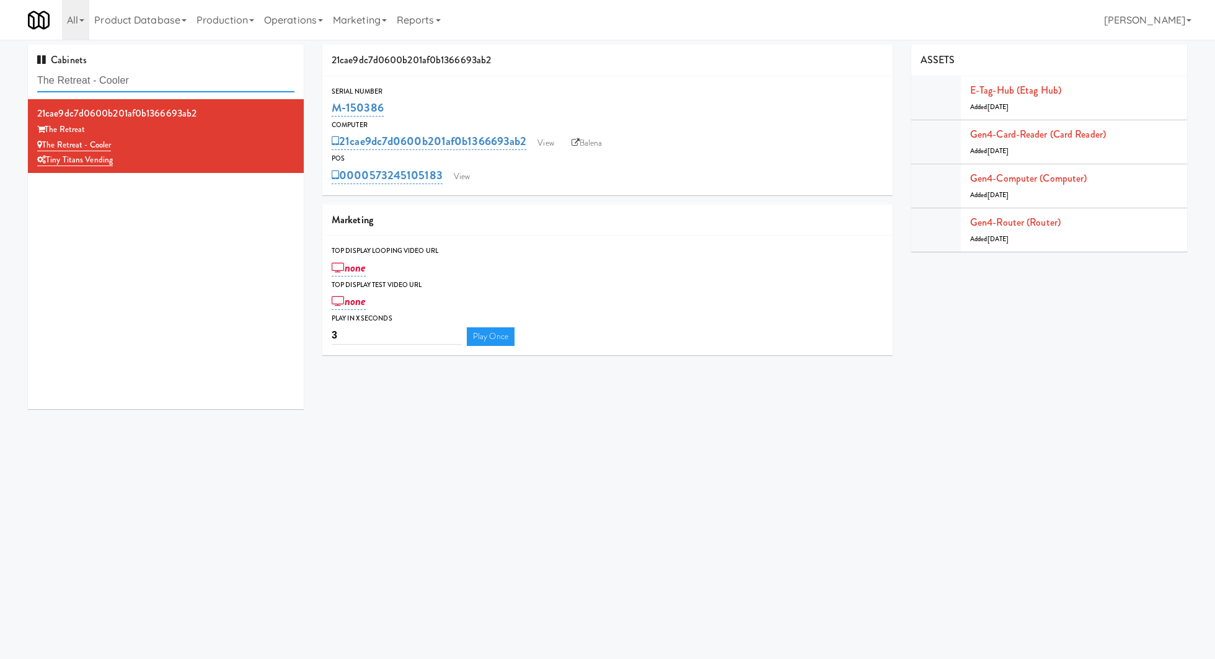
click at [218, 76] on input "The Retreat - Cooler" at bounding box center [165, 80] width 257 height 23
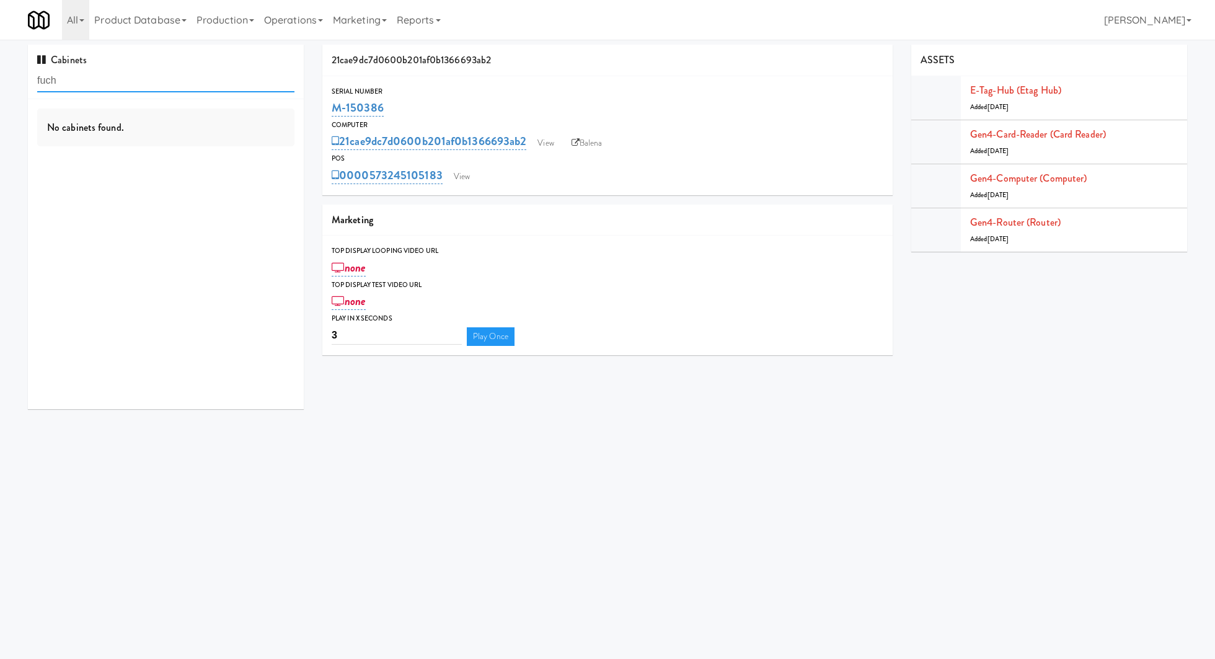
click at [177, 83] on input "fuch" at bounding box center [165, 80] width 257 height 23
paste input "HEalthtrax"
type input "HEalthtrax"
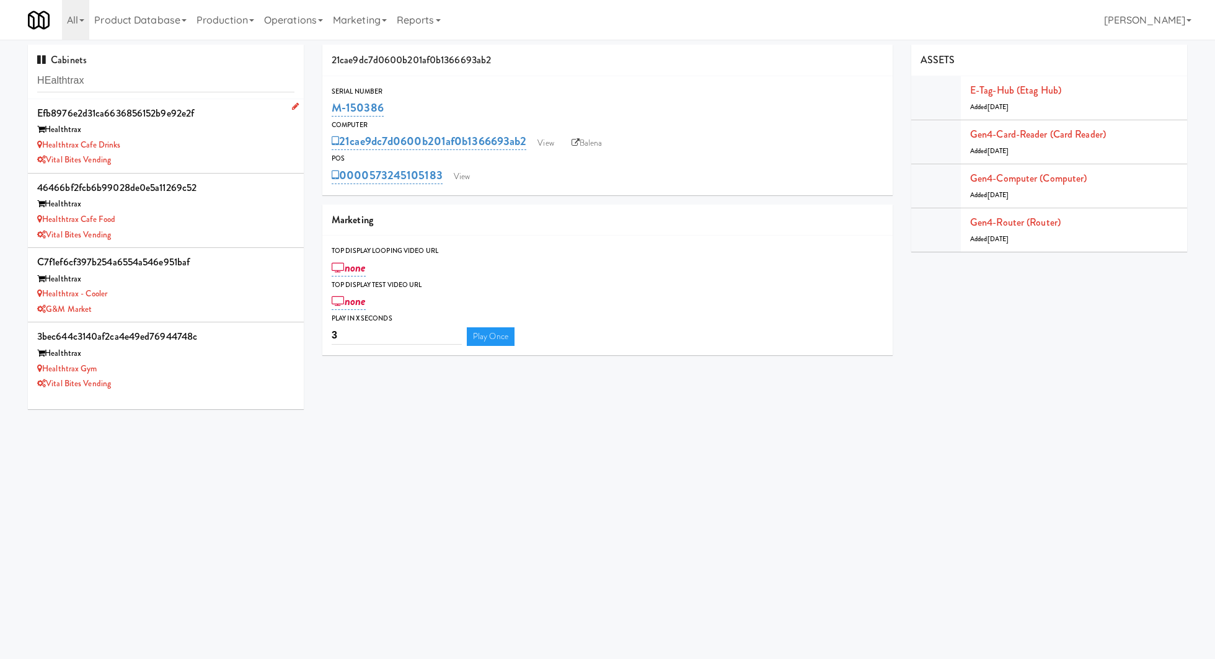
click at [216, 161] on div "Vital Bites Vending" at bounding box center [165, 159] width 257 height 15
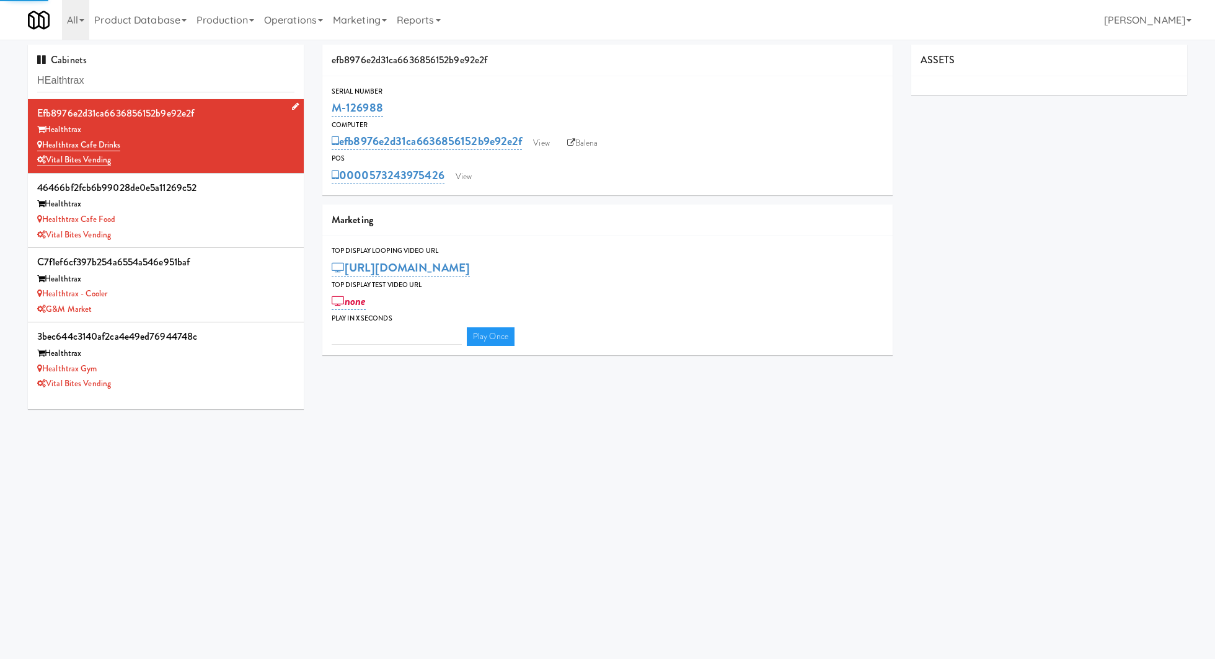
type input "3"
drag, startPoint x: 133, startPoint y: 145, endPoint x: 42, endPoint y: 144, distance: 91.1
click at [42, 144] on div "Healthtrax Cafe Drinks" at bounding box center [165, 145] width 257 height 15
copy link "Healthtrax Cafe Drinks"
click at [455, 177] on link "View" at bounding box center [463, 176] width 29 height 19
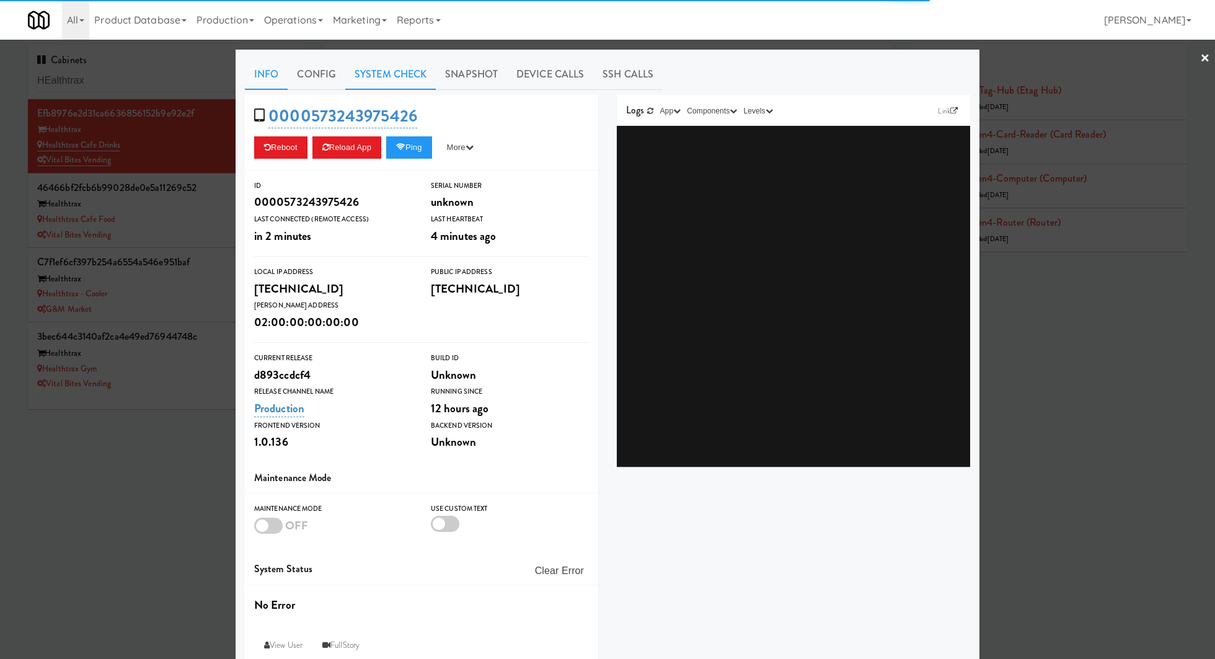
click at [405, 82] on link "System Check" at bounding box center [390, 74] width 90 height 31
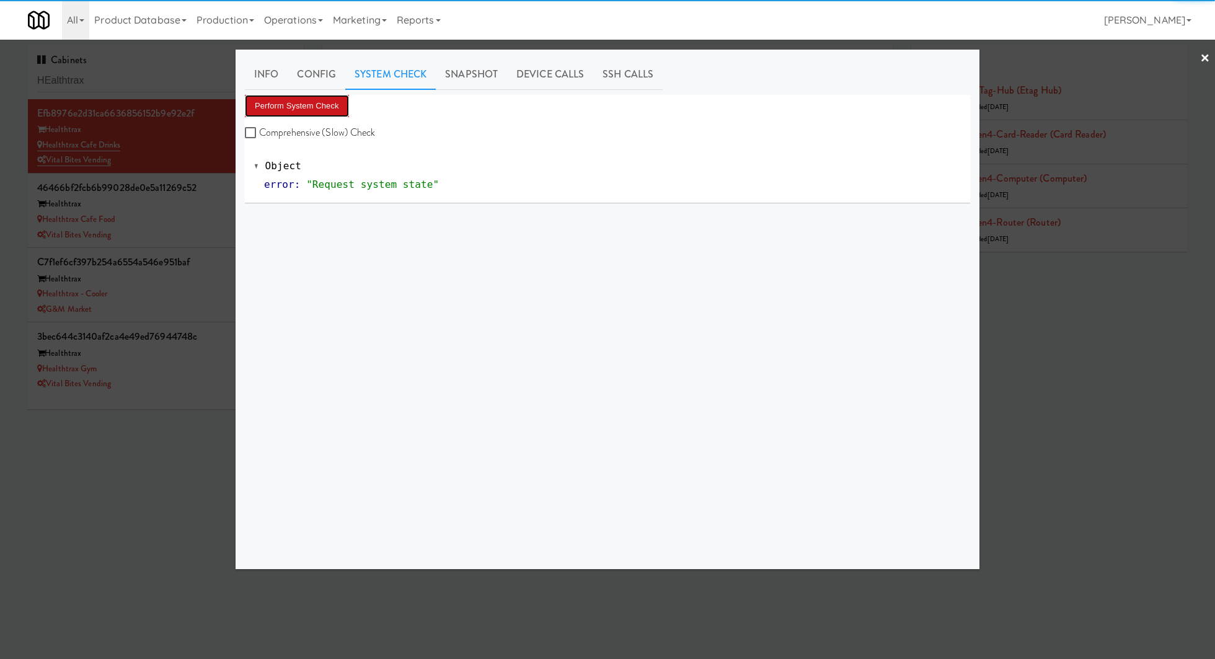
click at [343, 102] on button "Perform System Check" at bounding box center [297, 106] width 104 height 22
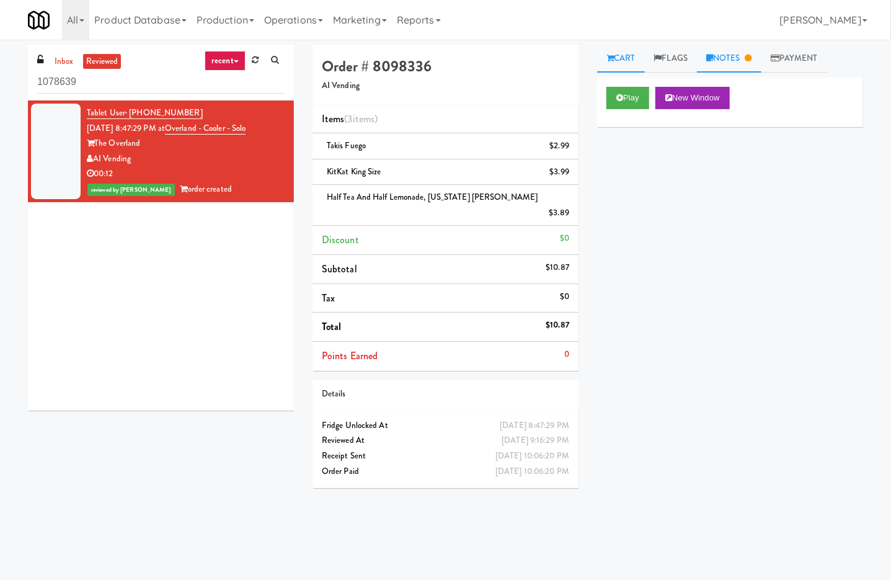
click at [732, 67] on link "Notes" at bounding box center [729, 59] width 64 height 28
